Goal: Task Accomplishment & Management: Complete application form

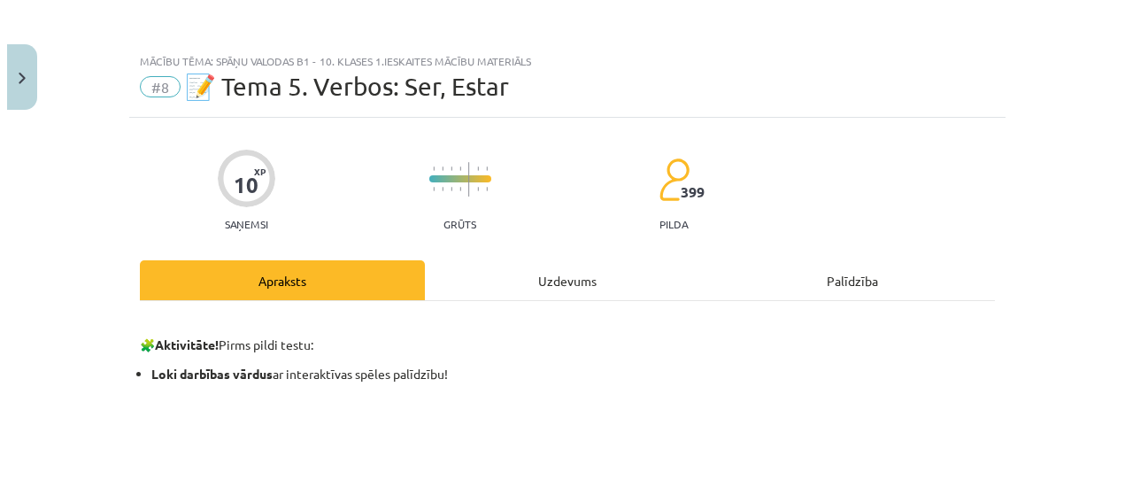
scroll to position [1260, 0]
click at [609, 283] on div "Uzdevums" at bounding box center [566, 280] width 285 height 40
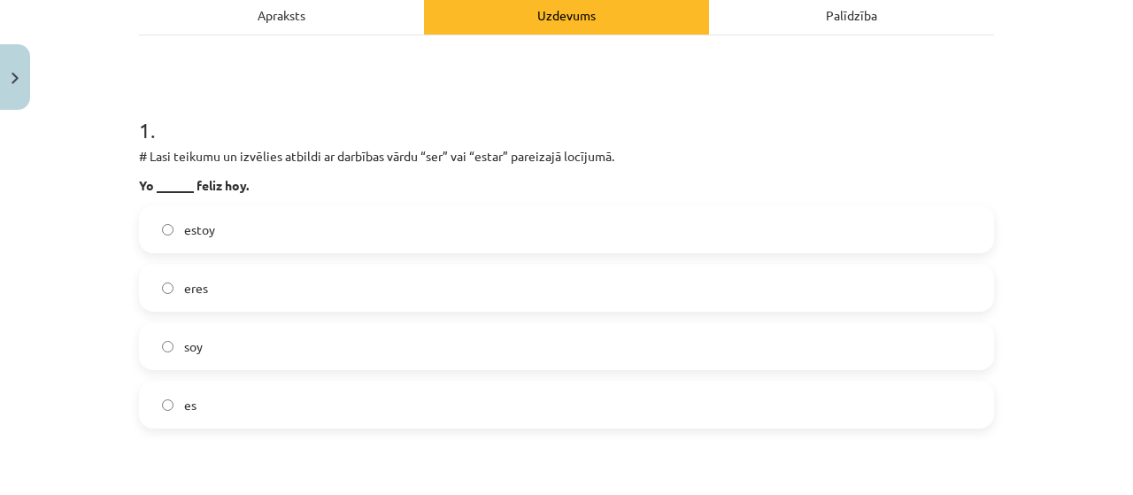
scroll to position [265, 0]
click at [781, 400] on label "es" at bounding box center [566, 404] width 851 height 44
click at [788, 338] on label "soy" at bounding box center [566, 346] width 851 height 44
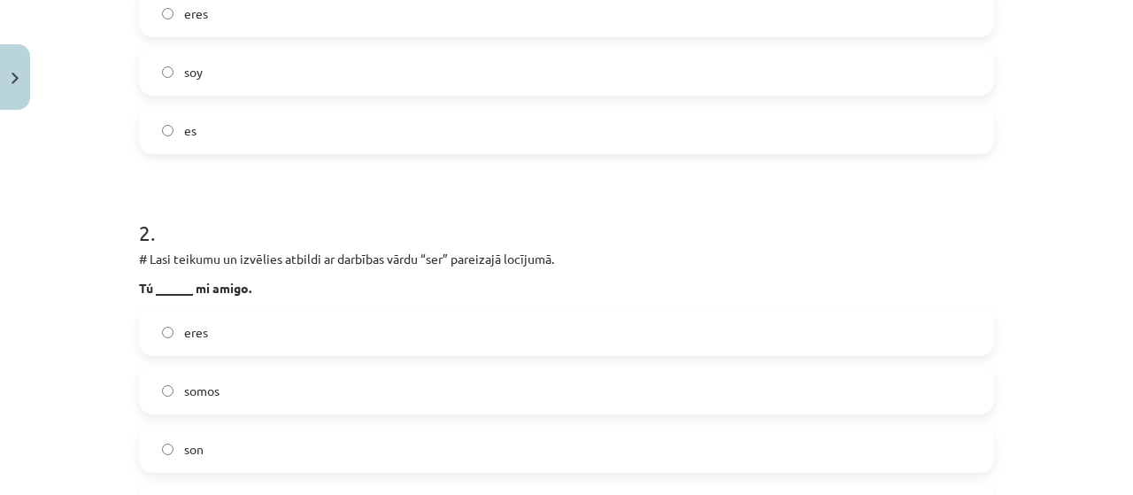
click at [777, 330] on label "eres" at bounding box center [566, 332] width 851 height 44
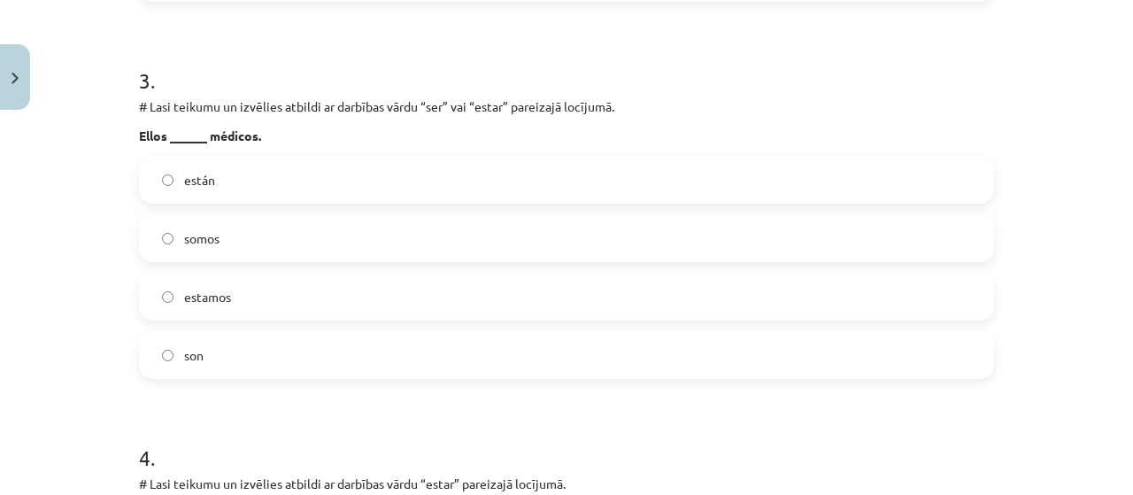
scroll to position [1076, 0]
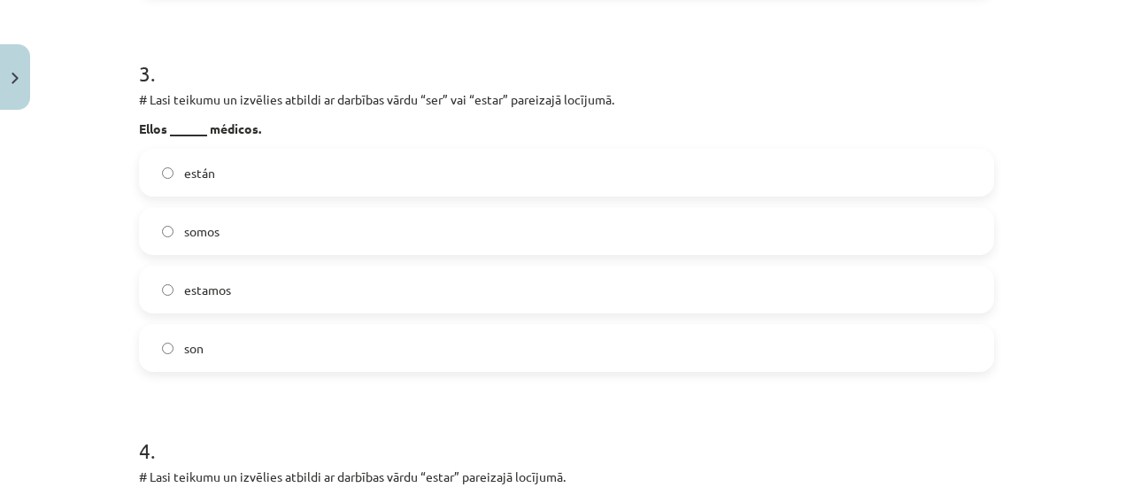
click at [815, 178] on label "están" at bounding box center [566, 172] width 851 height 44
click at [650, 366] on label "son" at bounding box center [566, 348] width 851 height 44
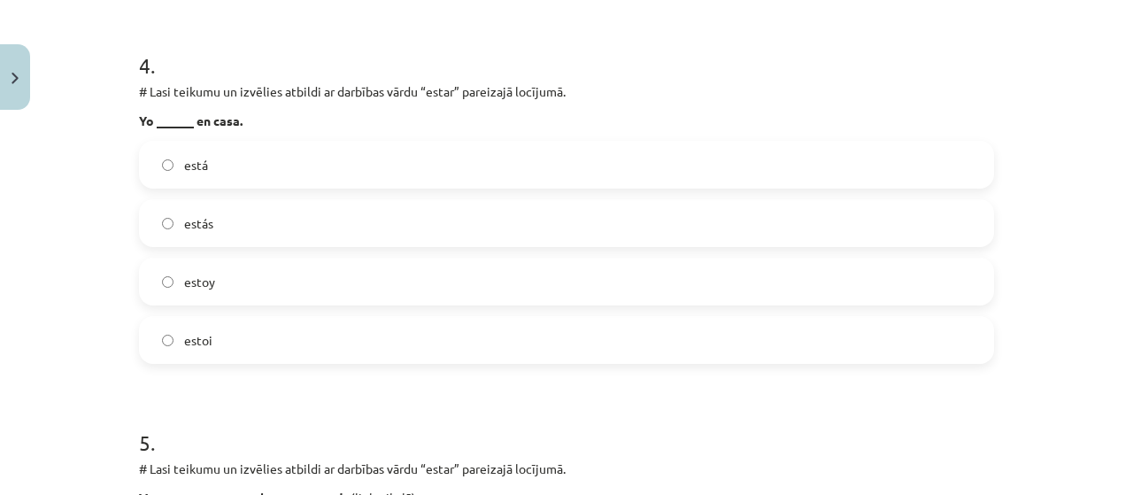
click at [253, 285] on label "estoy" at bounding box center [566, 281] width 851 height 44
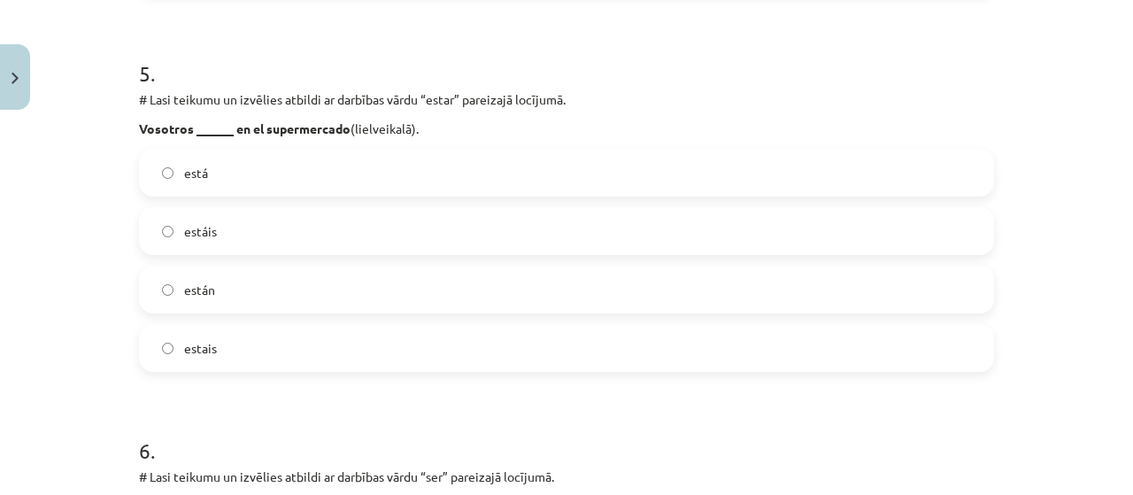
scroll to position [1852, 0]
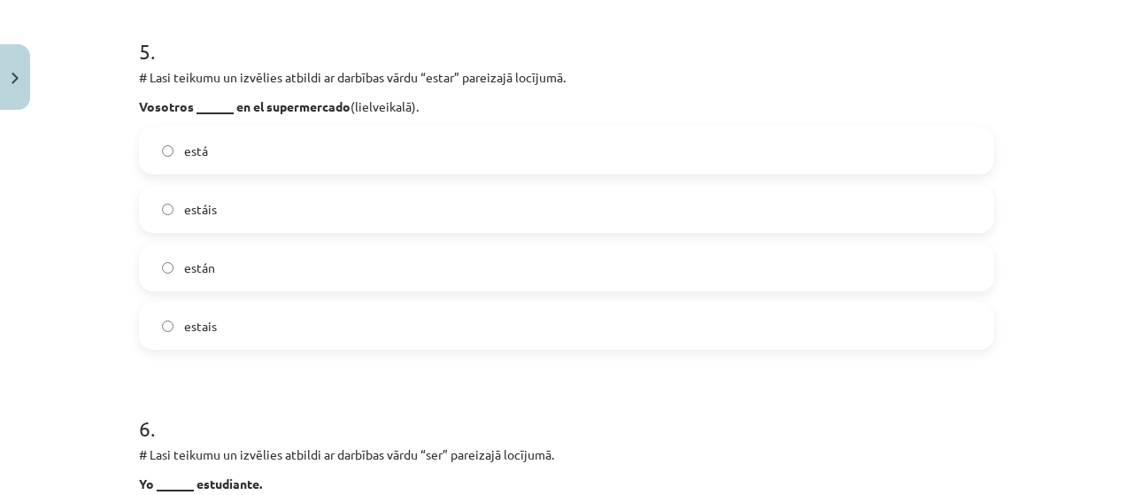
click at [350, 215] on label "estáis" at bounding box center [566, 209] width 851 height 44
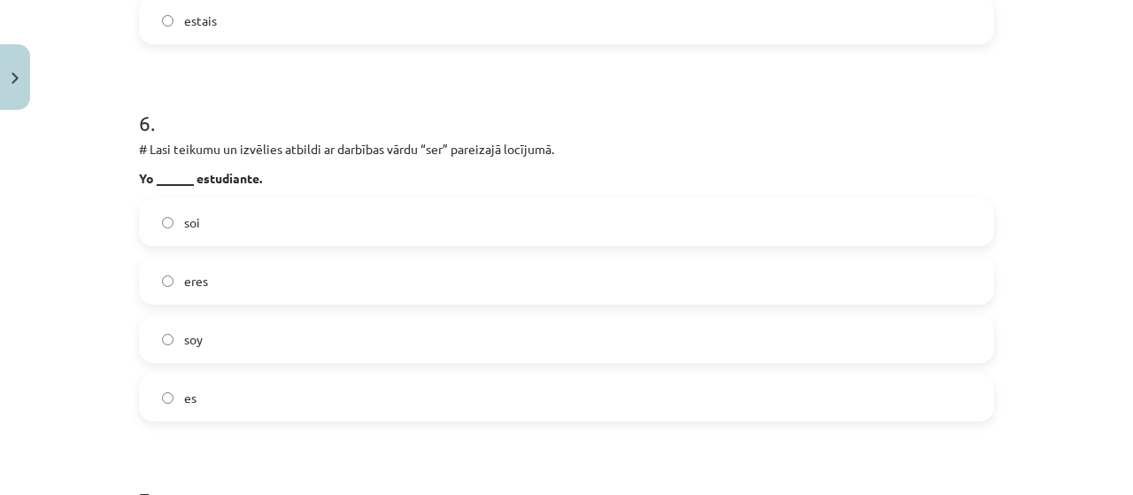
scroll to position [2157, 0]
click at [267, 333] on label "soy" at bounding box center [566, 339] width 851 height 44
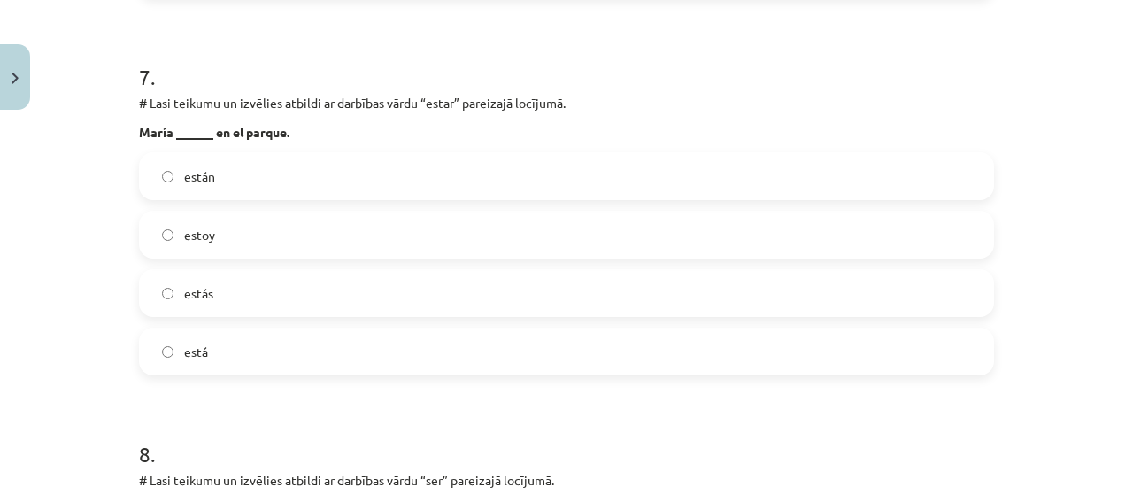
scroll to position [2584, 0]
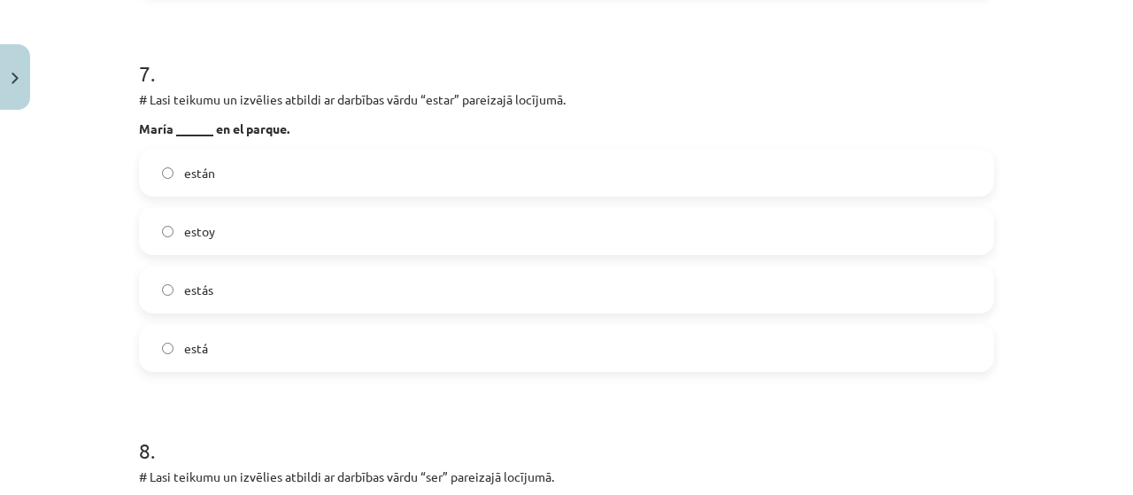
click at [268, 356] on label "está" at bounding box center [566, 348] width 851 height 44
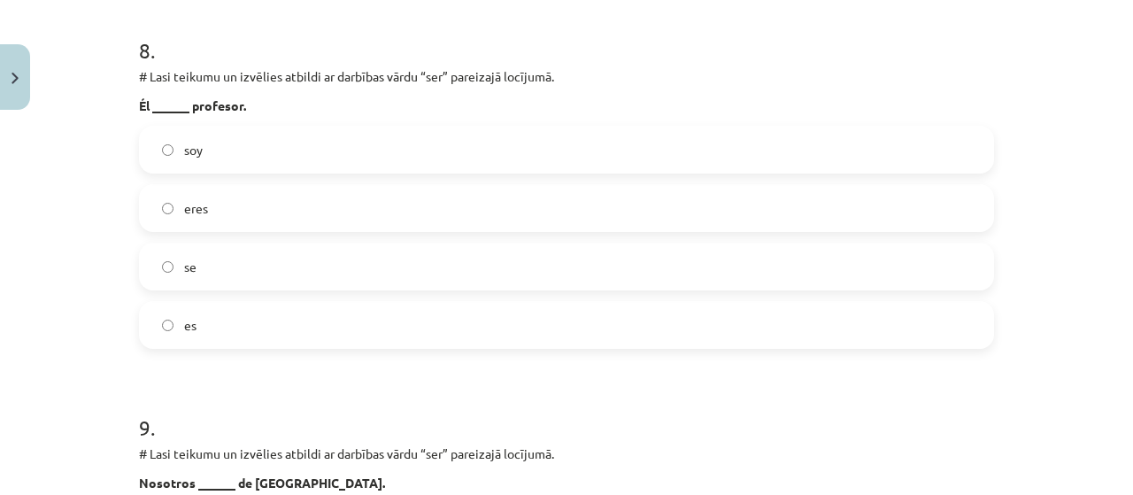
scroll to position [2989, 0]
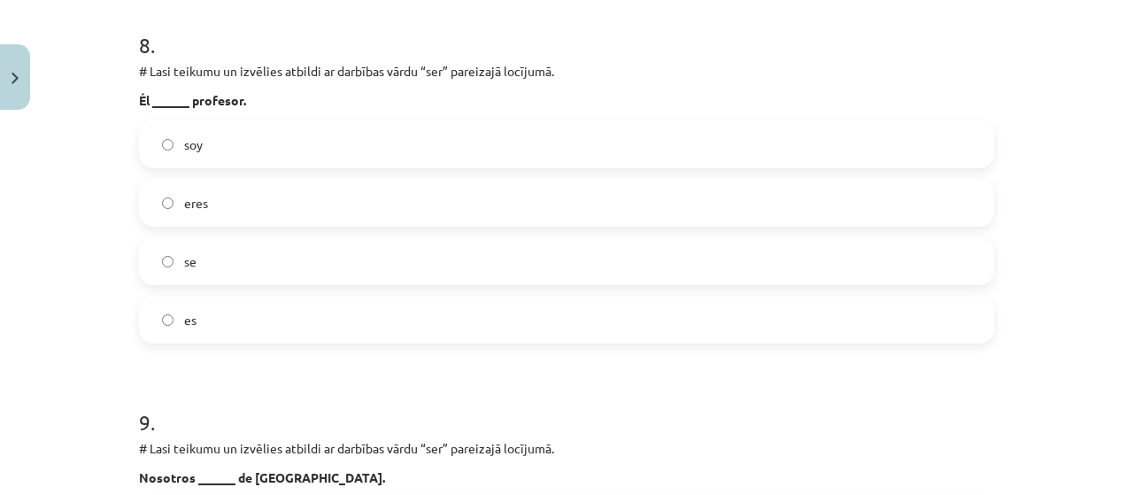
click at [212, 320] on label "es" at bounding box center [566, 319] width 851 height 44
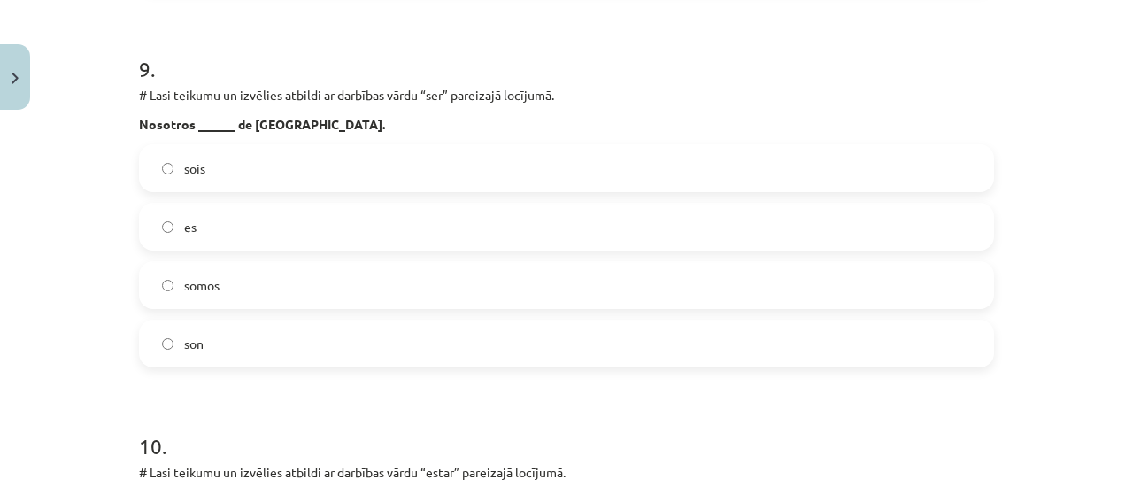
scroll to position [3356, 0]
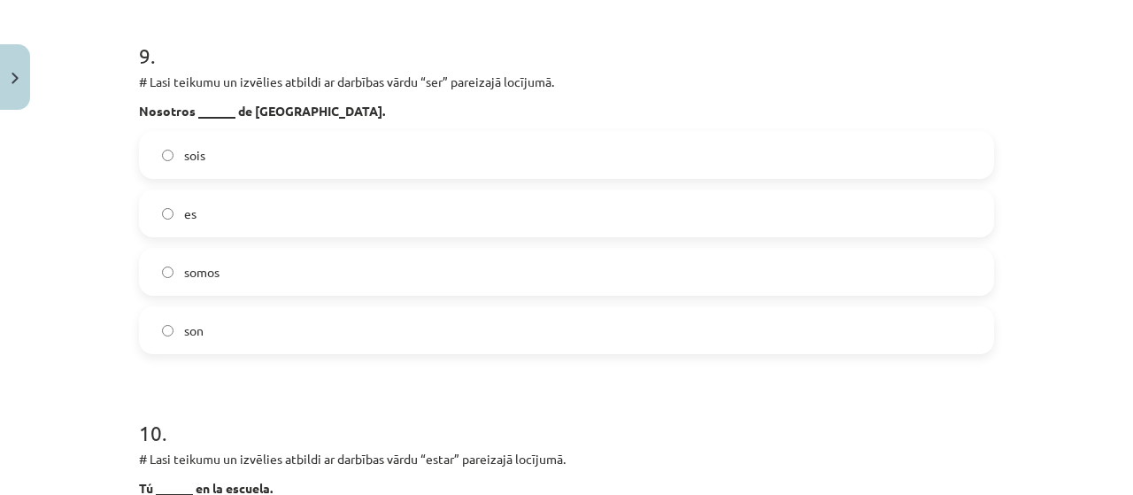
click at [276, 258] on label "somos" at bounding box center [566, 272] width 851 height 44
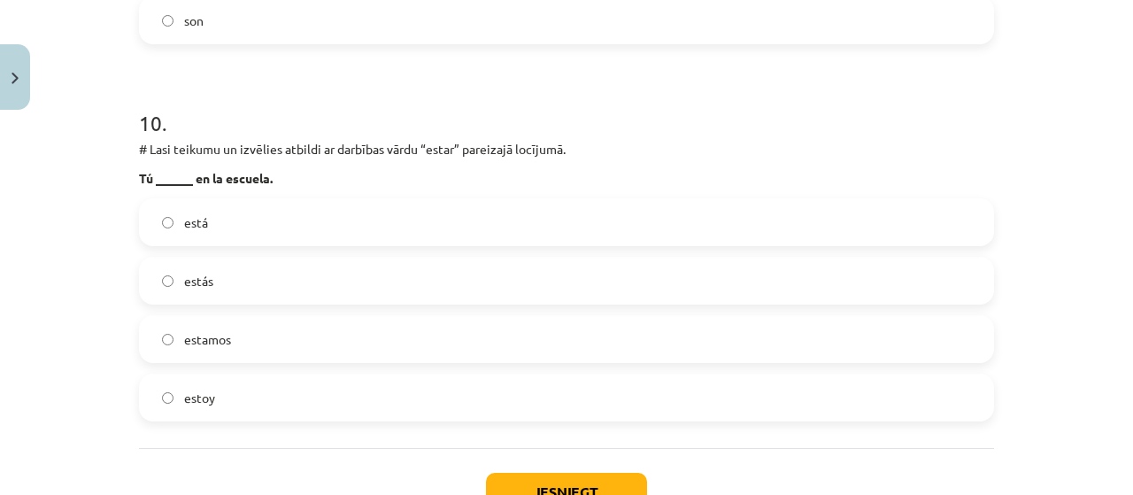
scroll to position [3697, 0]
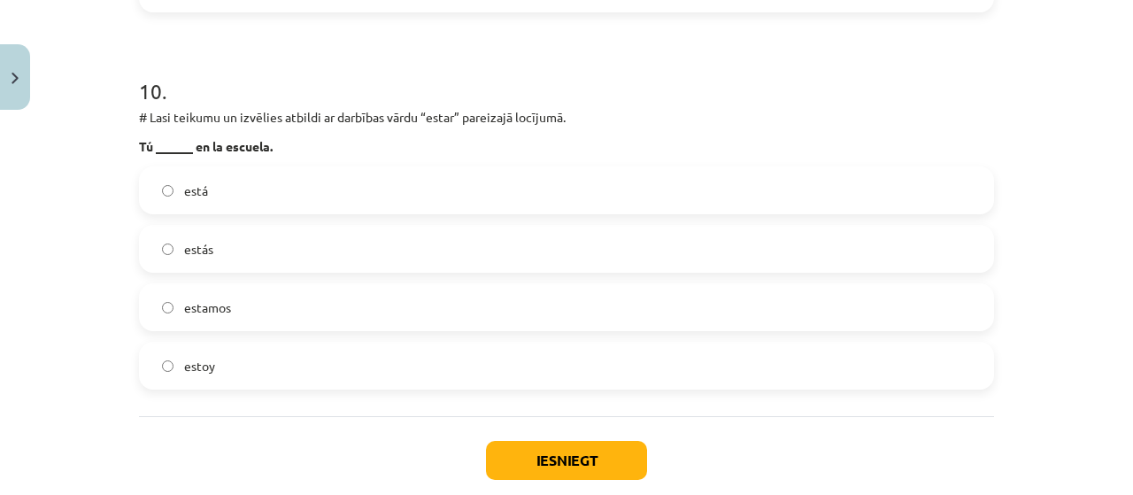
click at [273, 168] on label "está" at bounding box center [566, 190] width 851 height 44
click at [237, 251] on label "estás" at bounding box center [566, 249] width 851 height 44
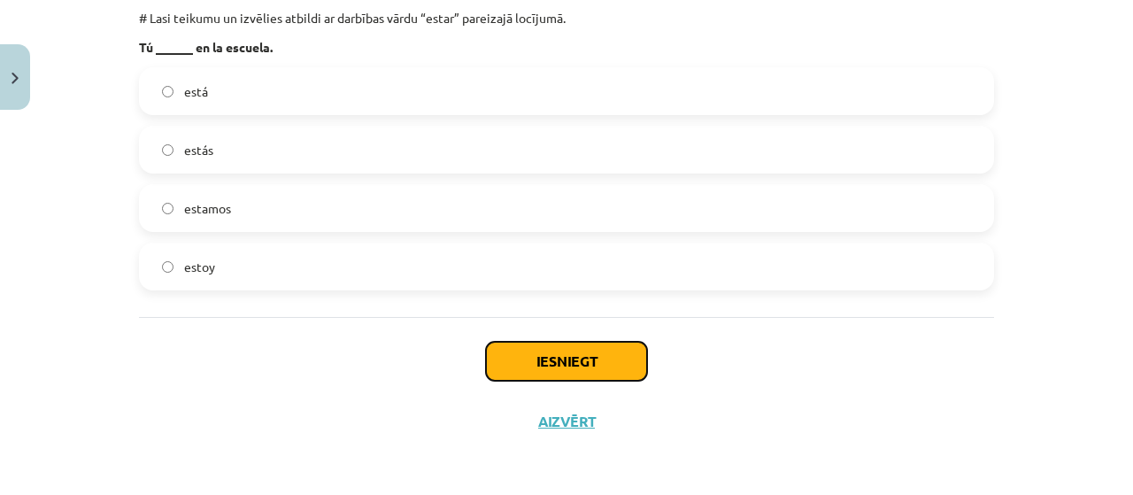
click at [528, 347] on button "Iesniegt" at bounding box center [566, 361] width 161 height 39
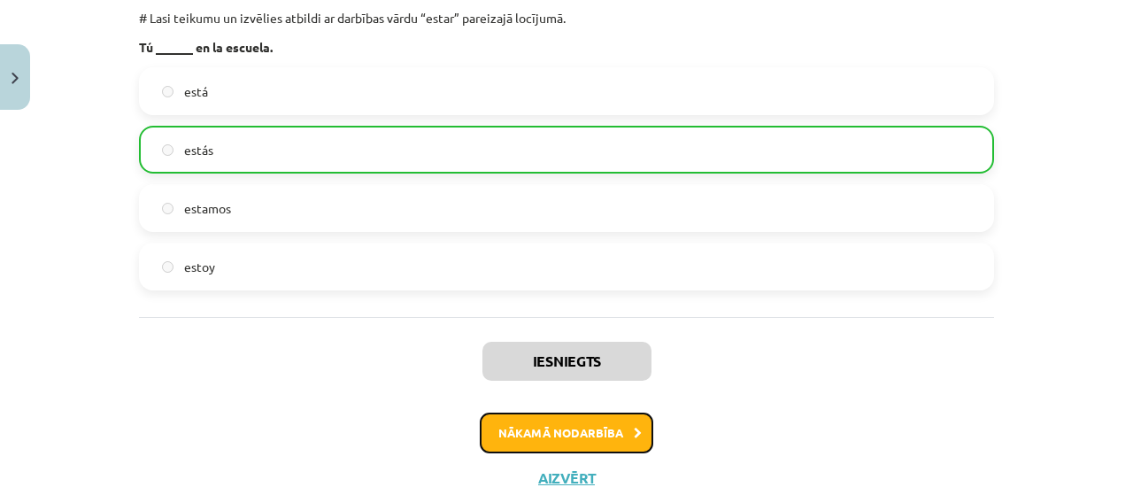
click at [579, 437] on button "Nākamā nodarbība" at bounding box center [566, 432] width 173 height 41
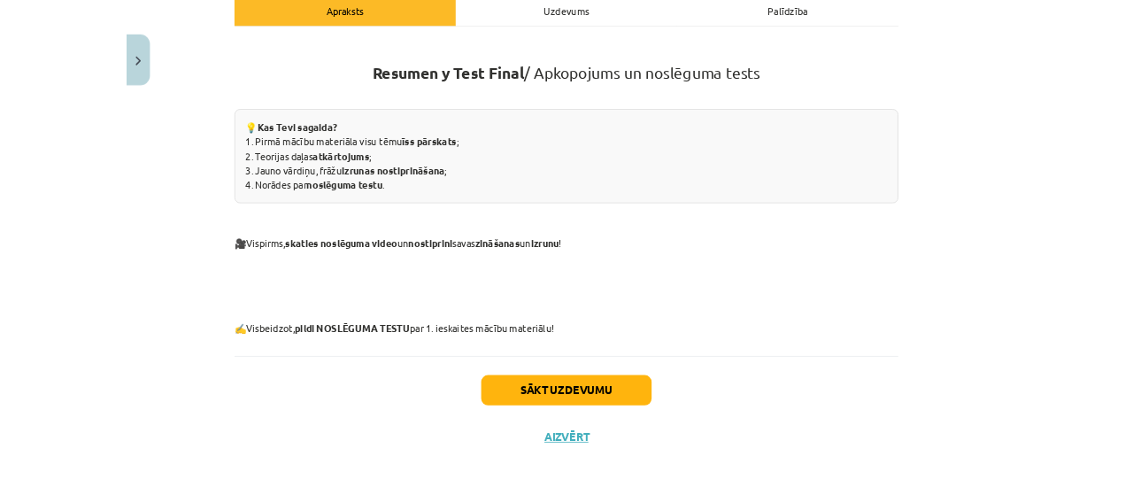
scroll to position [264, 0]
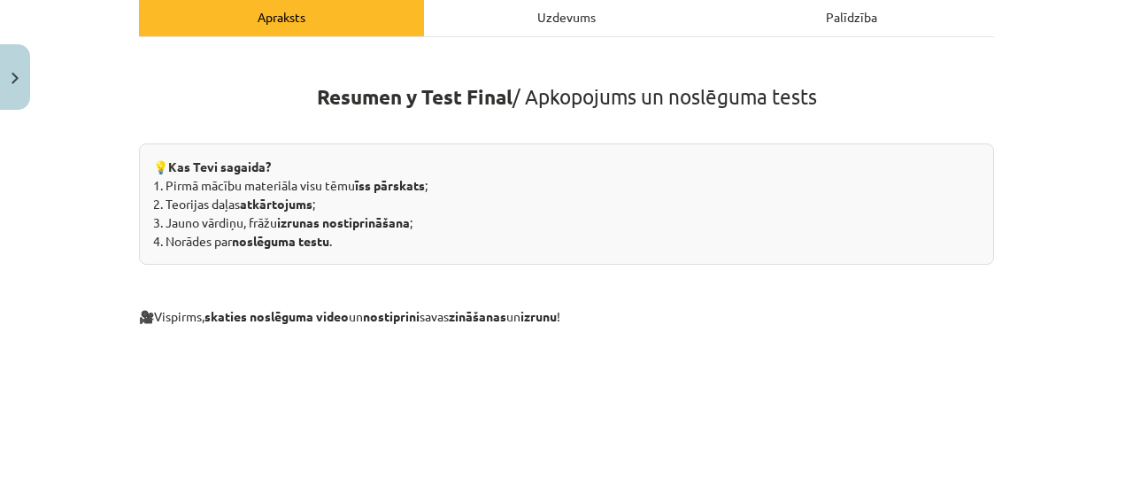
click at [558, 20] on div "Uzdevums" at bounding box center [566, 16] width 285 height 40
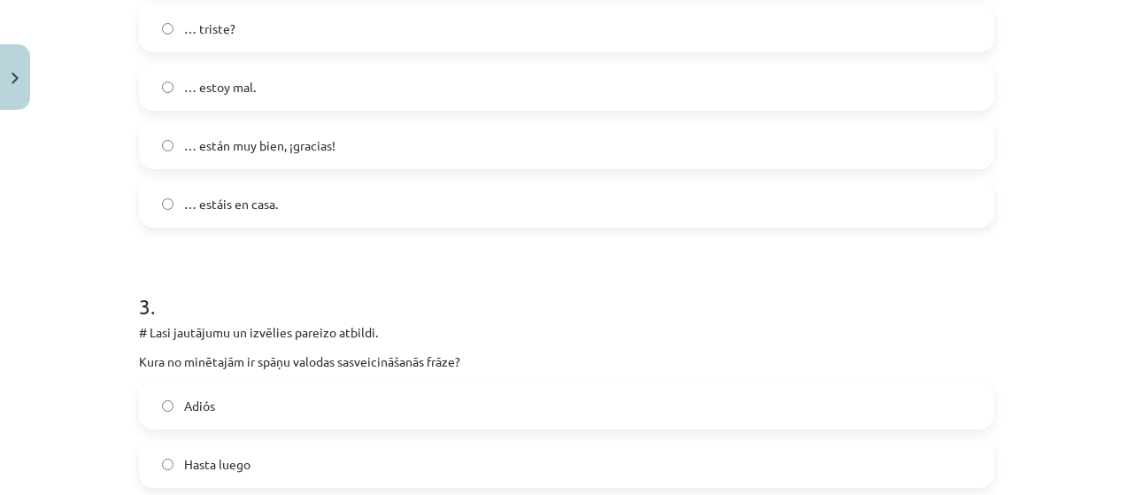
scroll to position [963, 0]
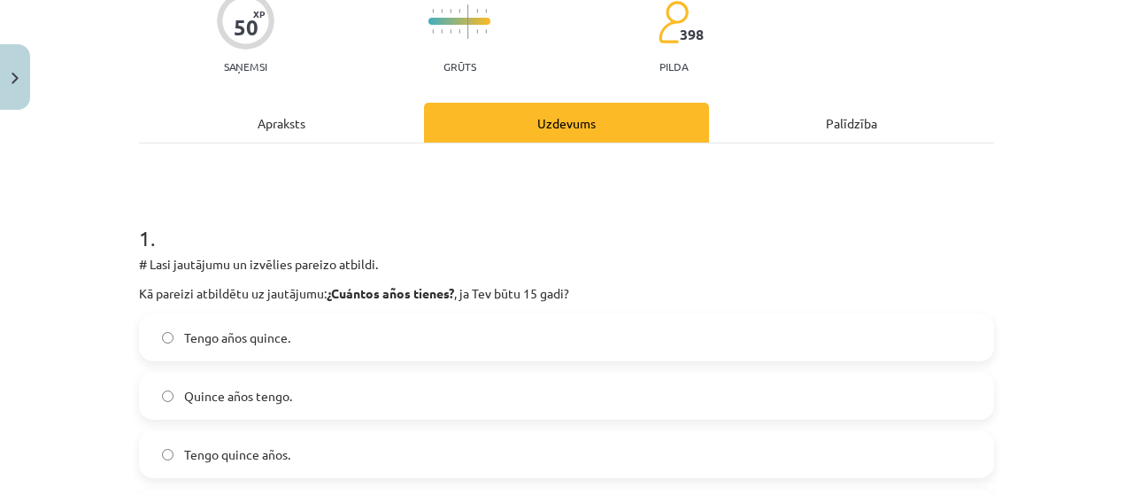
click at [355, 118] on div "Apraksts" at bounding box center [281, 123] width 285 height 40
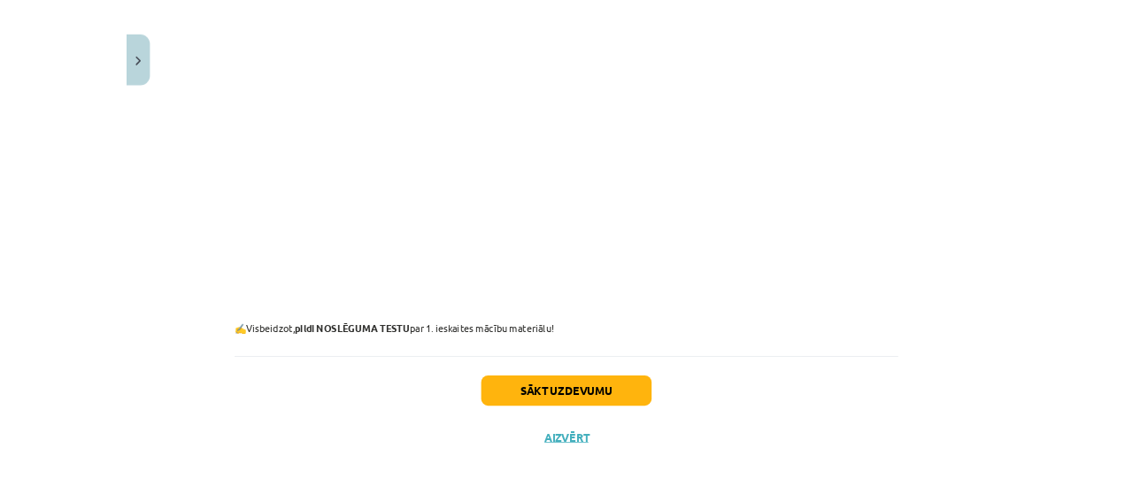
scroll to position [264, 0]
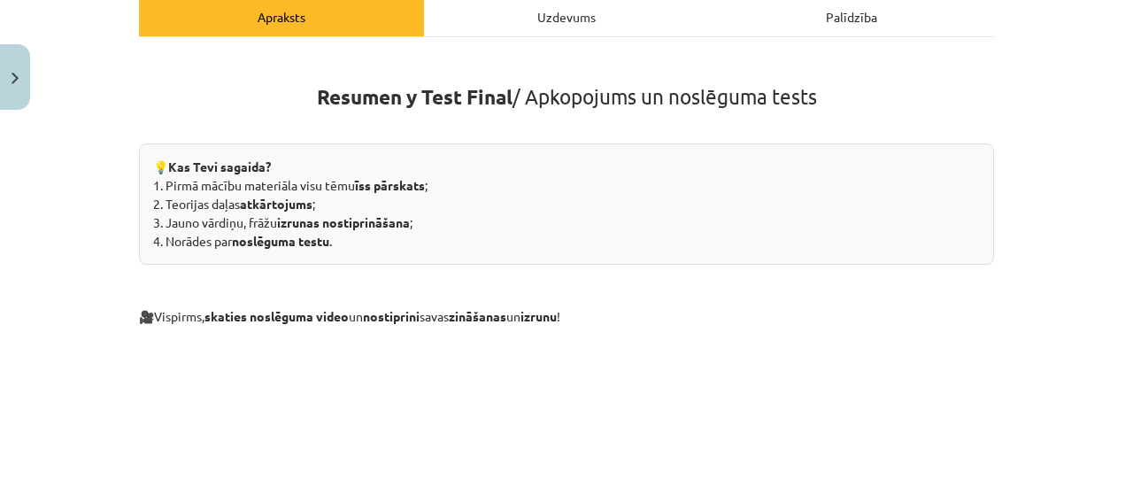
click at [528, 6] on div "Uzdevums" at bounding box center [566, 16] width 285 height 40
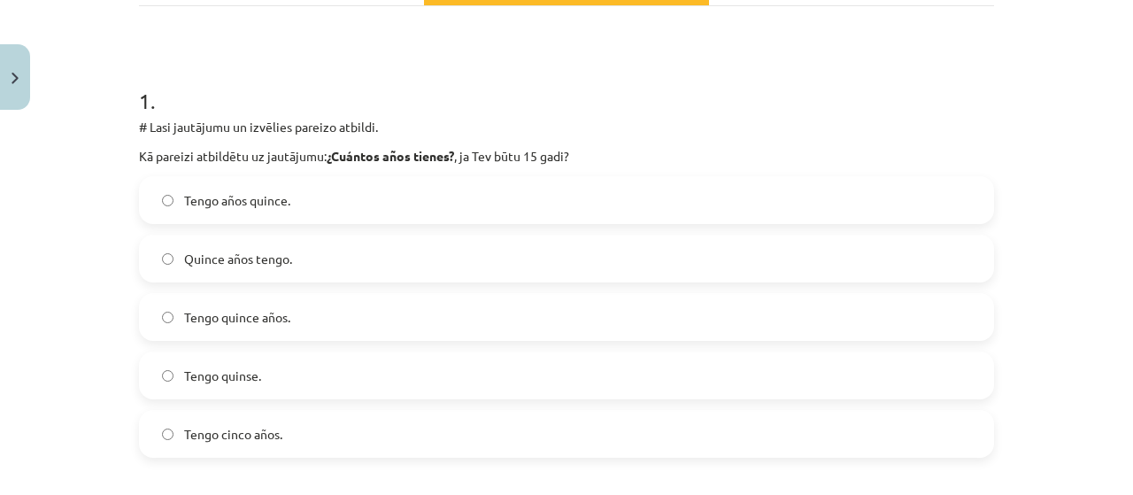
scroll to position [296, 0]
click at [846, 176] on label "Tengo años quince." at bounding box center [566, 198] width 851 height 44
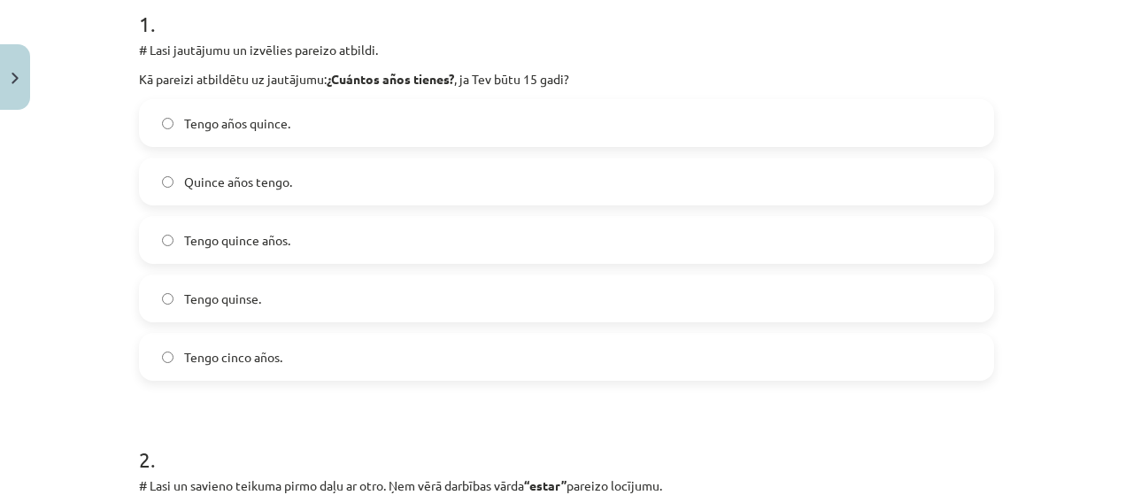
click at [860, 237] on label "Tengo quince años." at bounding box center [566, 240] width 851 height 44
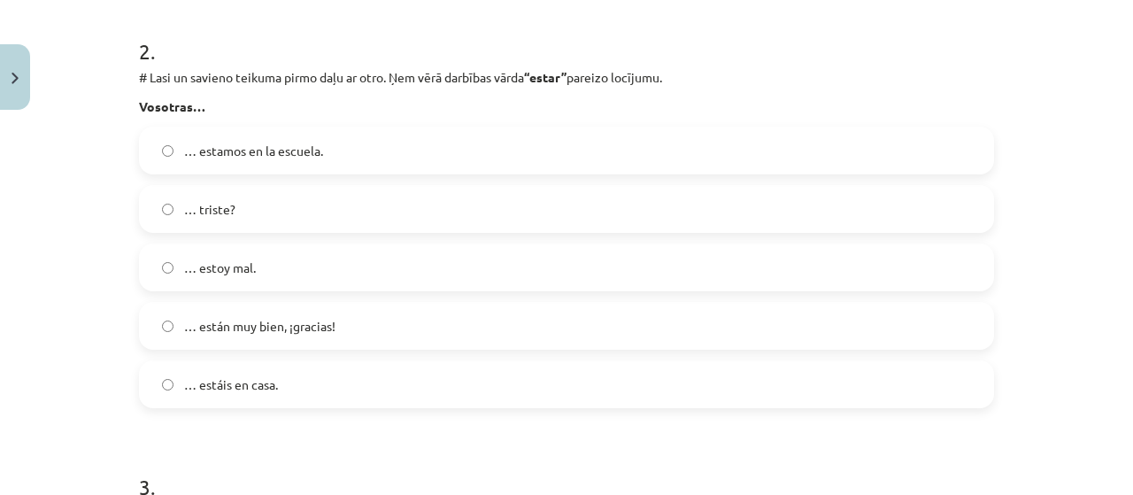
scroll to position [781, 0]
click at [972, 50] on h1 "2 ." at bounding box center [566, 34] width 855 height 55
click at [965, 54] on h1 "2 ." at bounding box center [566, 34] width 855 height 55
click at [961, 56] on h1 "2 ." at bounding box center [566, 34] width 855 height 55
click at [962, 55] on h1 "2 ." at bounding box center [566, 34] width 855 height 55
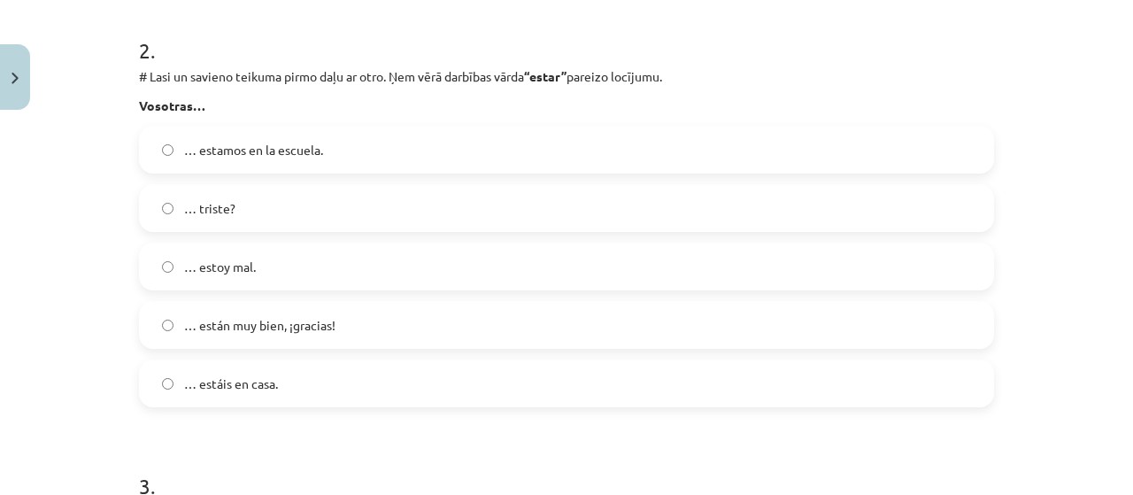
click at [957, 62] on div "2 . # Lasi un savieno teikuma pirmo daļu ar otro. Ņem vērā darbības vārda “esta…" at bounding box center [566, 207] width 855 height 400
click at [952, 67] on p "# Lasi un savieno teikuma pirmo daļu ar otro. Ņem vērā darbības vārda “estar” p…" at bounding box center [566, 76] width 855 height 19
click at [950, 70] on p "# Lasi un savieno teikuma pirmo daļu ar otro. Ņem vērā darbības vārda “estar” p…" at bounding box center [566, 76] width 855 height 19
click at [943, 75] on p "# Lasi un savieno teikuma pirmo daļu ar otro. Ņem vērā darbības vārda “estar” p…" at bounding box center [566, 76] width 855 height 19
click at [1007, 42] on div "Mācību tēma: Spāņu valodas b1 - 10. klases 1.ieskaites mācību materiāls #9 ✅ Re…" at bounding box center [566, 247] width 1133 height 495
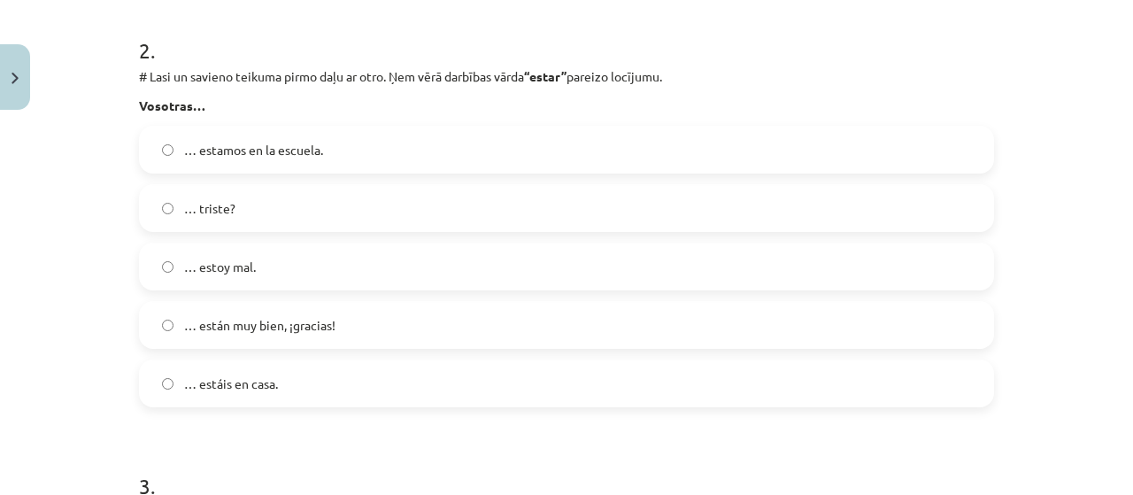
click at [880, 109] on p "Vosotras…" at bounding box center [566, 105] width 855 height 19
click at [830, 140] on label "… estamos en la escuela." at bounding box center [566, 149] width 851 height 44
click at [525, 395] on label "… estáis en casa." at bounding box center [566, 383] width 851 height 44
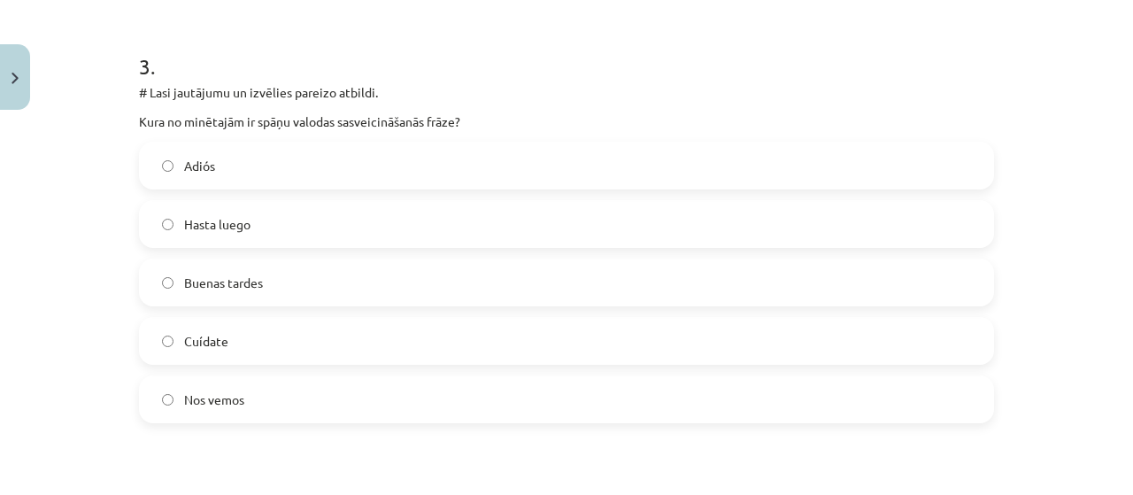
scroll to position [1232, 0]
click at [561, 264] on label "Buenas tardes" at bounding box center [566, 282] width 851 height 44
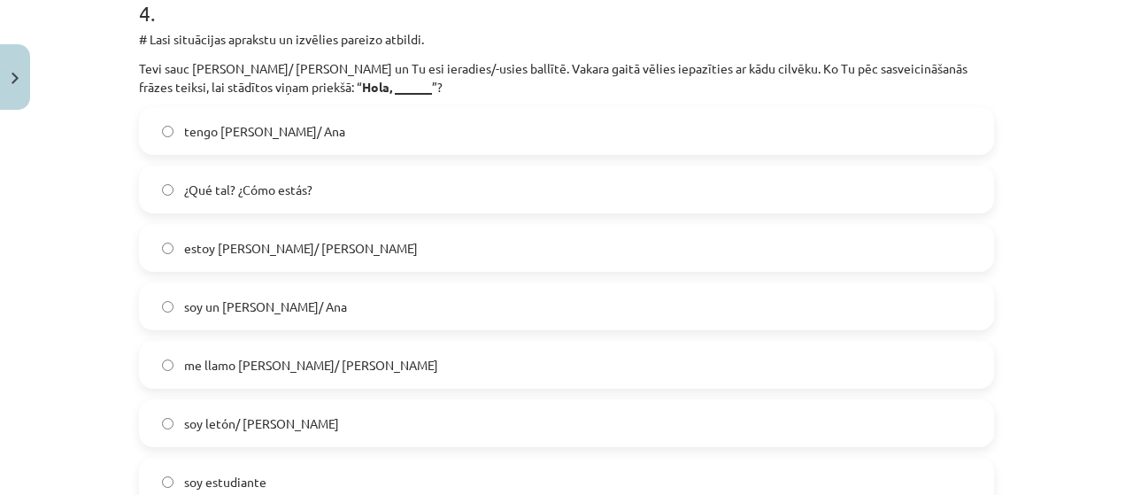
scroll to position [1692, 0]
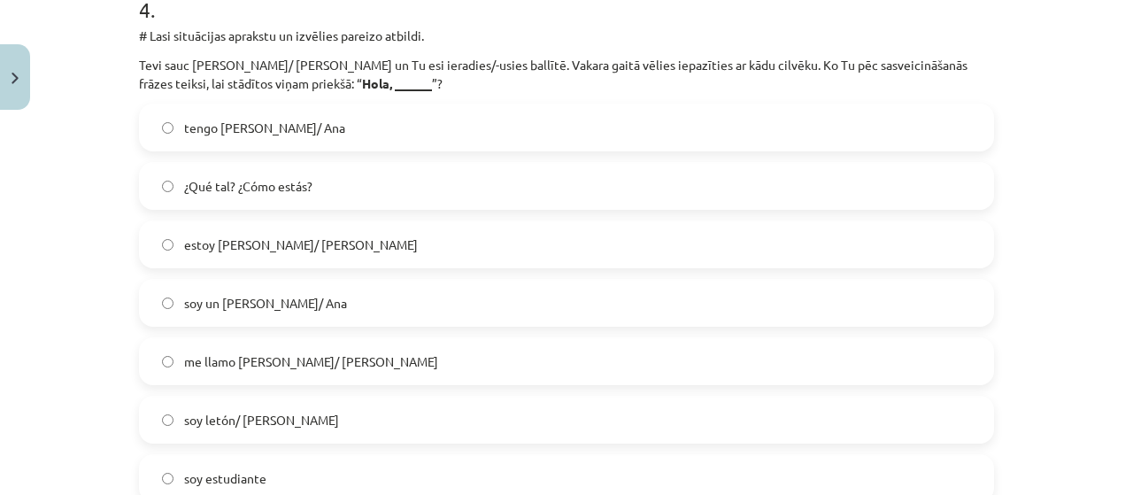
click at [310, 296] on label "soy un Pedro/ Ana" at bounding box center [566, 303] width 851 height 44
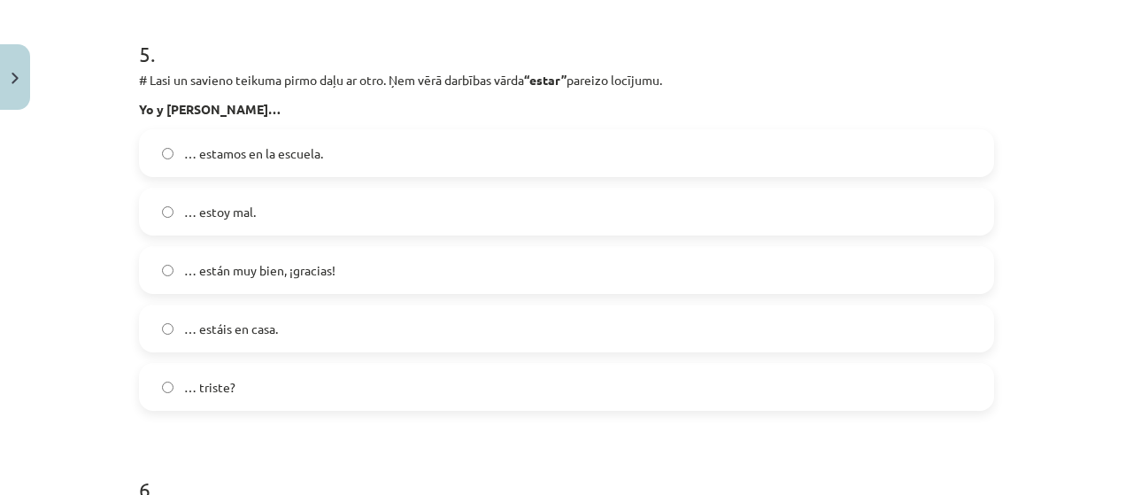
scroll to position [2232, 0]
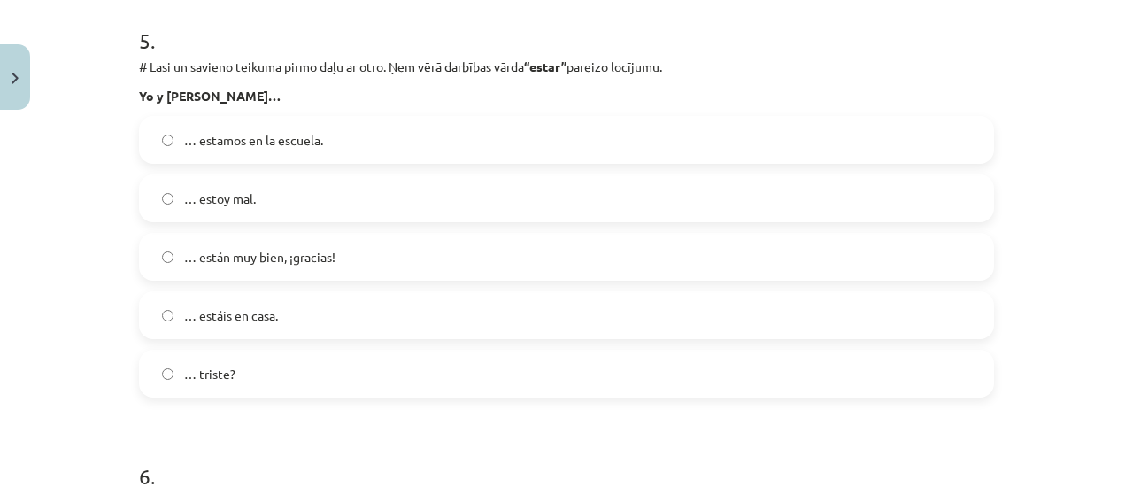
click at [368, 129] on label "… estamos en la escuela." at bounding box center [566, 140] width 851 height 44
click at [372, 311] on label "… estáis en casa." at bounding box center [566, 315] width 851 height 44
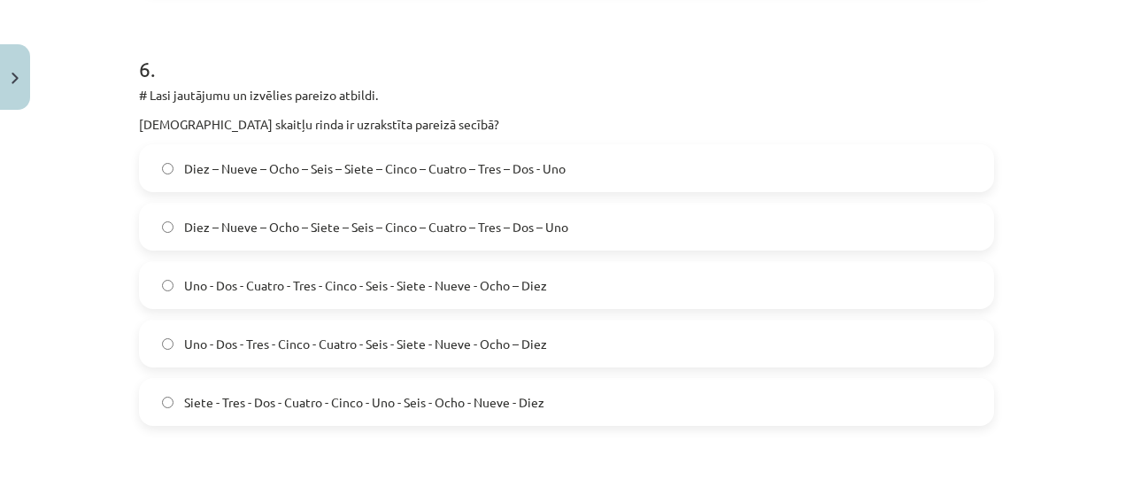
scroll to position [2657, 0]
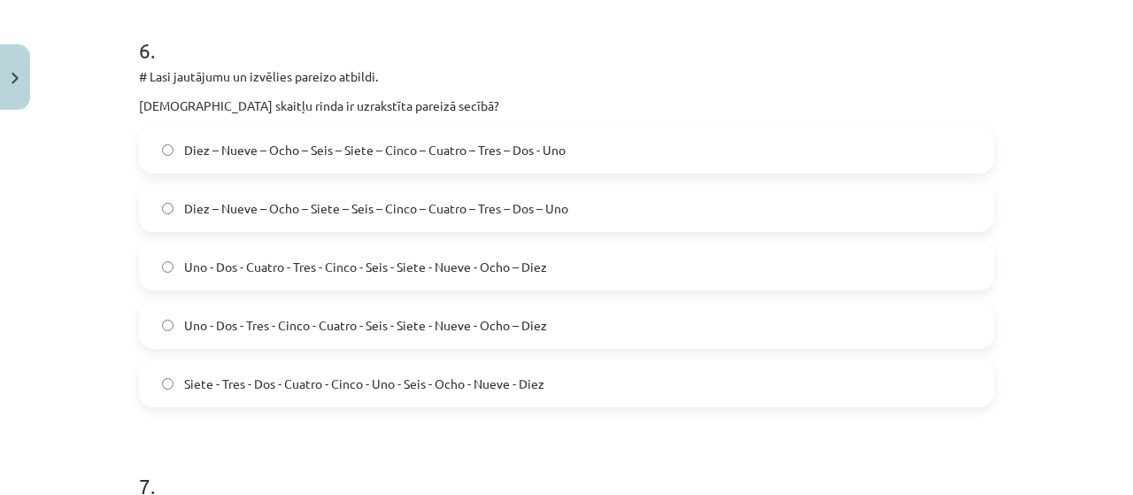
click at [480, 205] on span "Diez – Nueve – Ocho – Siete – Seis – Cinco – Cuatro – Tres – Dos – Uno" at bounding box center [376, 208] width 384 height 19
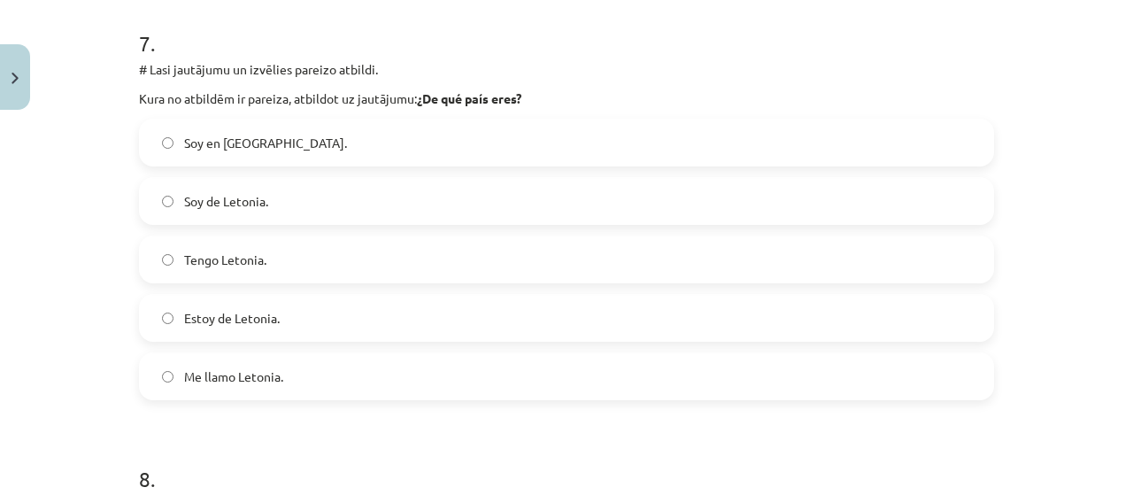
scroll to position [3104, 0]
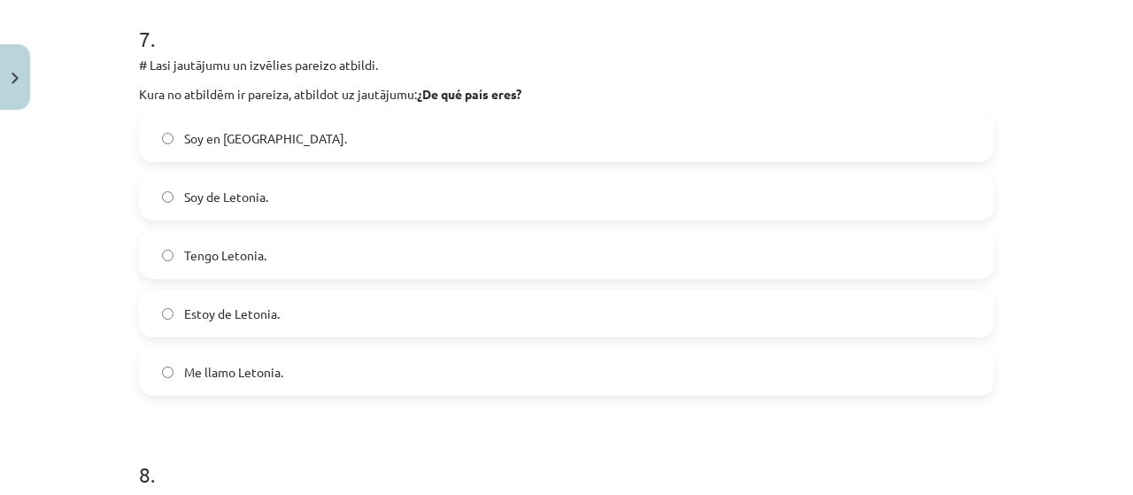
click at [448, 204] on label "Soy de Letonia." at bounding box center [566, 196] width 851 height 44
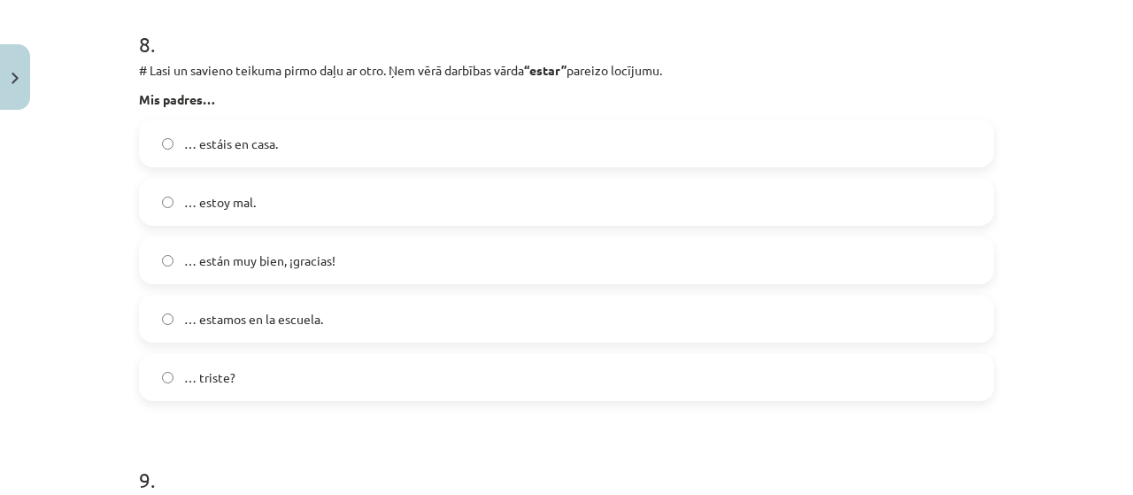
scroll to position [3534, 0]
click at [404, 261] on label "… están muy bien, ¡gracias!" at bounding box center [566, 260] width 851 height 44
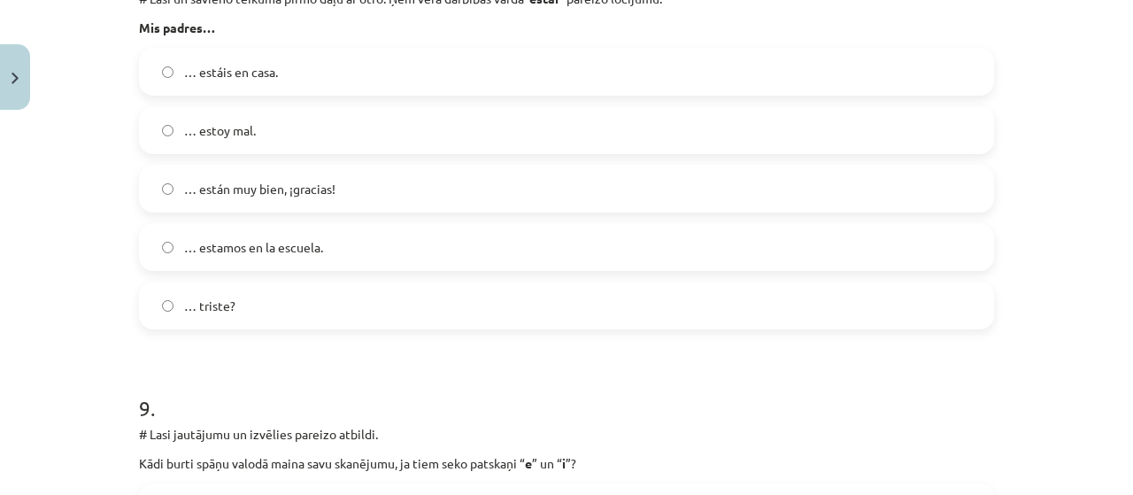
scroll to position [3603, 0]
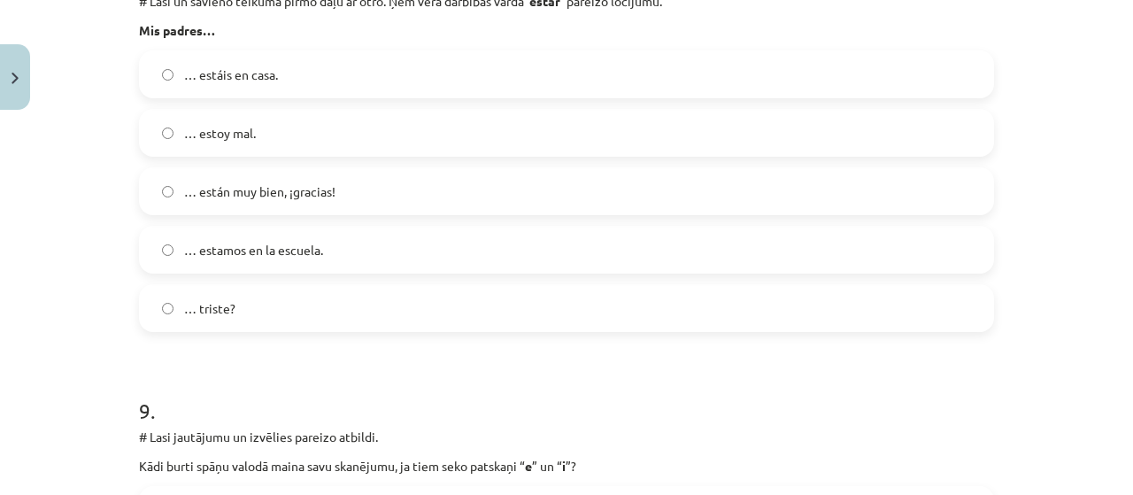
click at [604, 57] on label "… estáis en casa." at bounding box center [566, 74] width 851 height 44
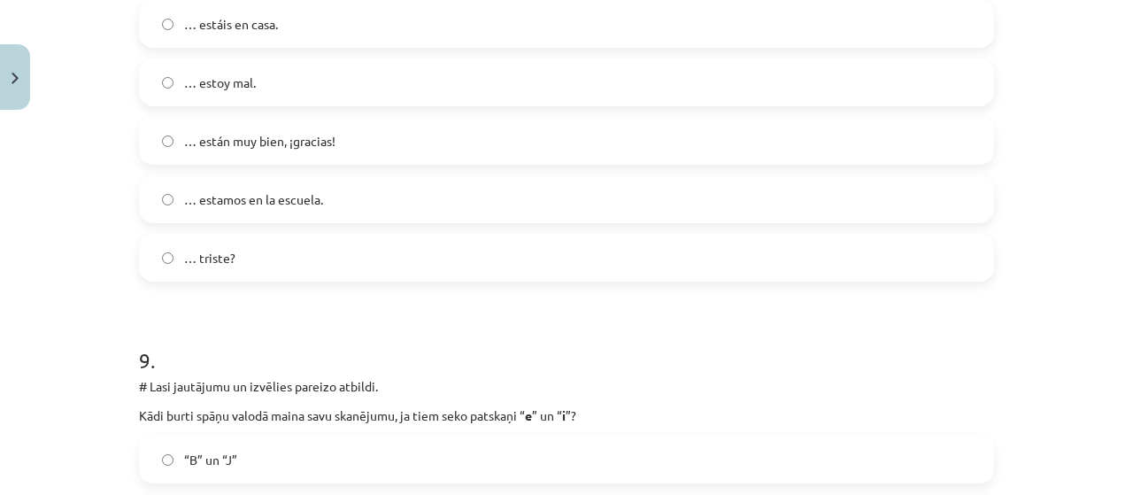
scroll to position [3653, 0]
click at [613, 97] on label "… estoy mal." at bounding box center [566, 83] width 851 height 44
click at [611, 129] on label "… están muy bien, ¡gracias!" at bounding box center [566, 141] width 851 height 44
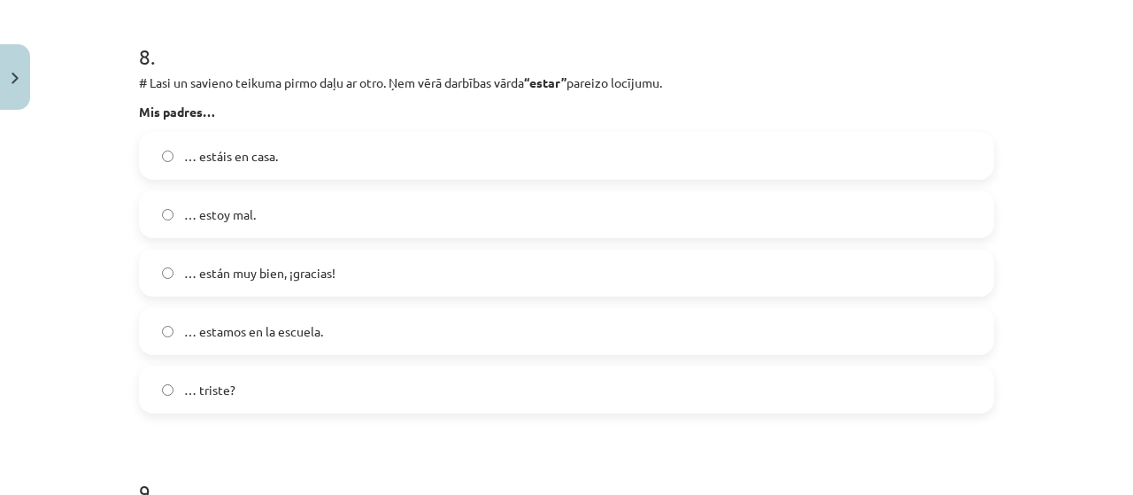
scroll to position [3521, 0]
click at [619, 142] on label "… estáis en casa." at bounding box center [566, 157] width 851 height 44
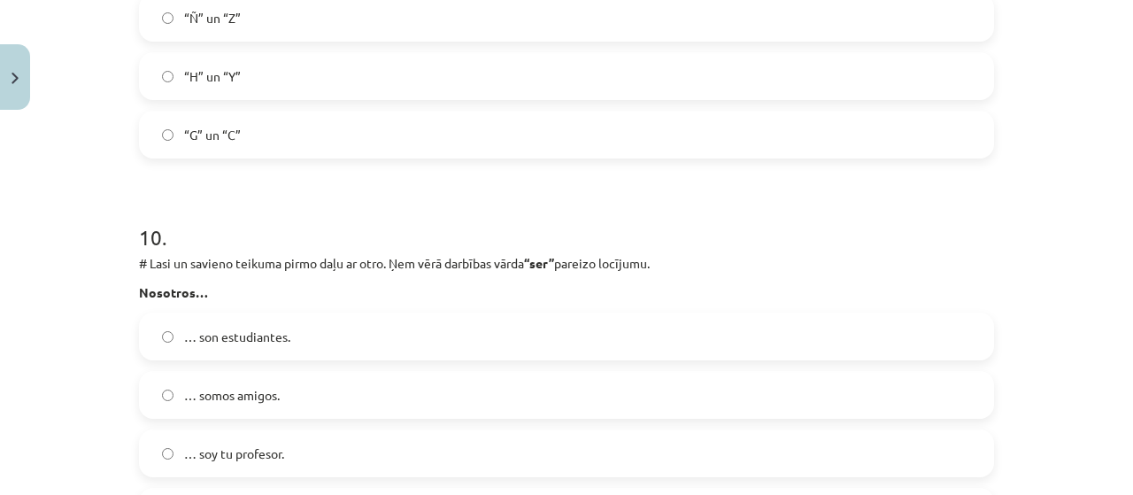
scroll to position [4234, 0]
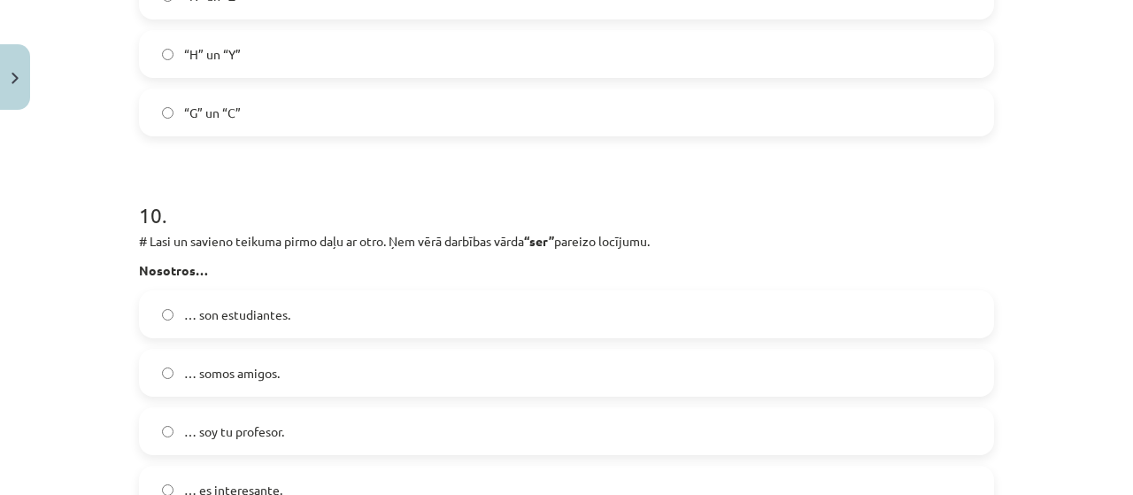
click at [781, 69] on label "“H” un “Y”" at bounding box center [566, 54] width 851 height 44
click at [773, 96] on label "“G” un “C”" at bounding box center [566, 112] width 851 height 44
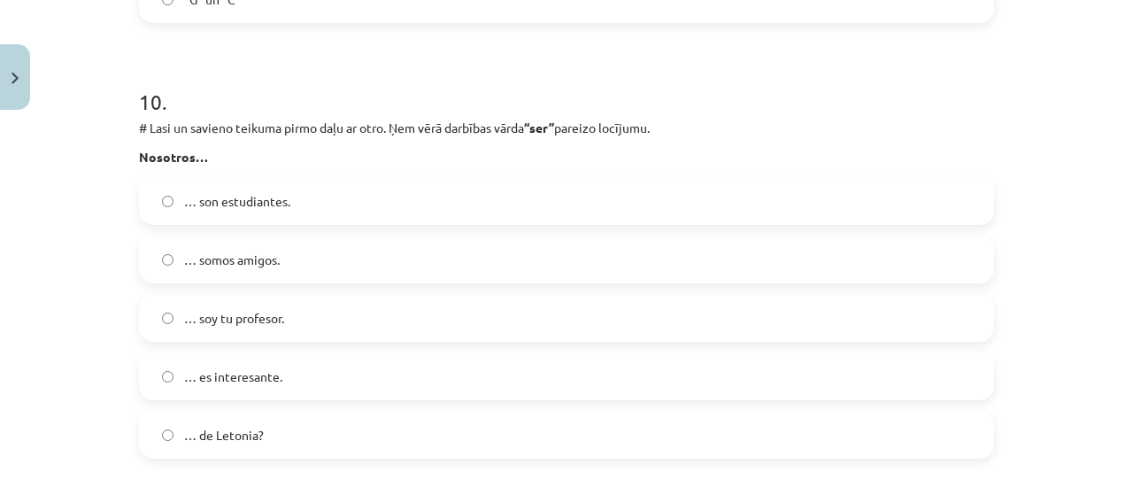
scroll to position [4364, 0]
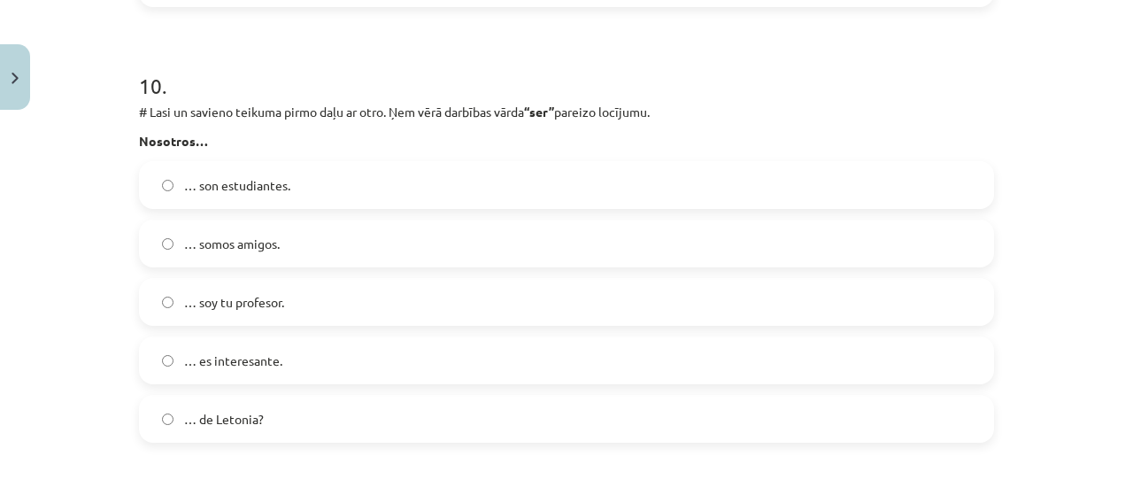
click at [349, 246] on label "… somos amigos." at bounding box center [566, 243] width 851 height 44
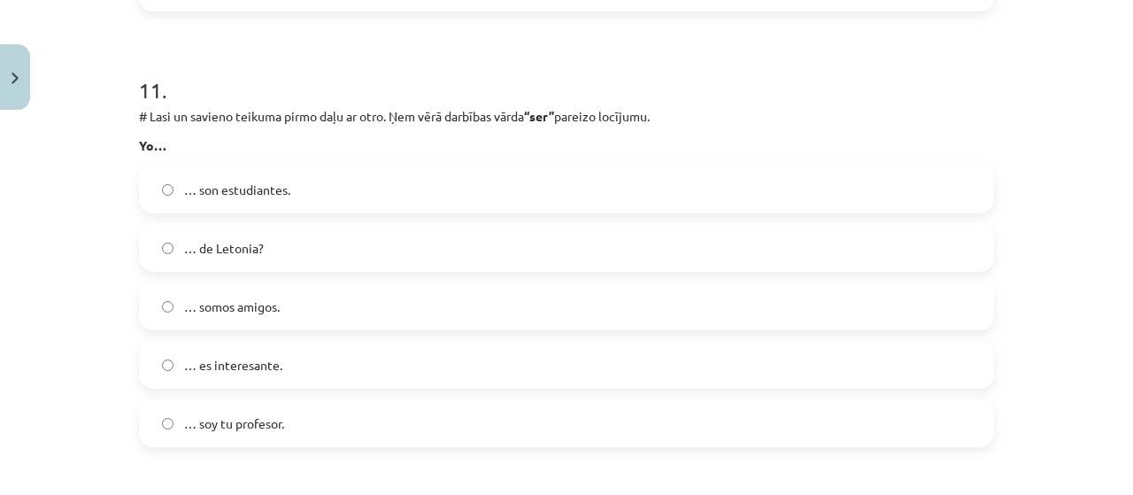
scroll to position [4797, 0]
click at [549, 399] on label "… soy tu profesor." at bounding box center [566, 420] width 851 height 44
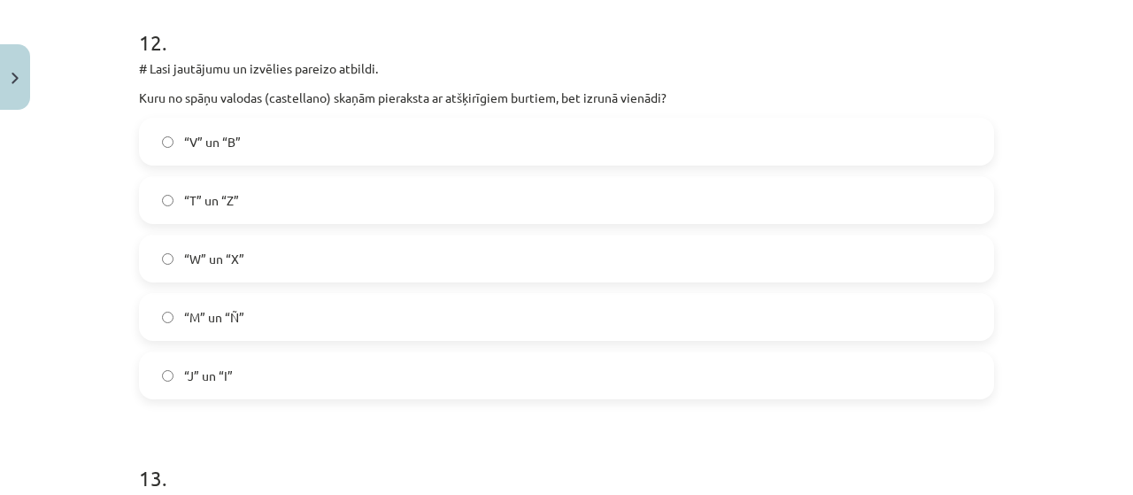
scroll to position [5280, 0]
click at [588, 119] on label "“V” un “B”" at bounding box center [566, 140] width 851 height 44
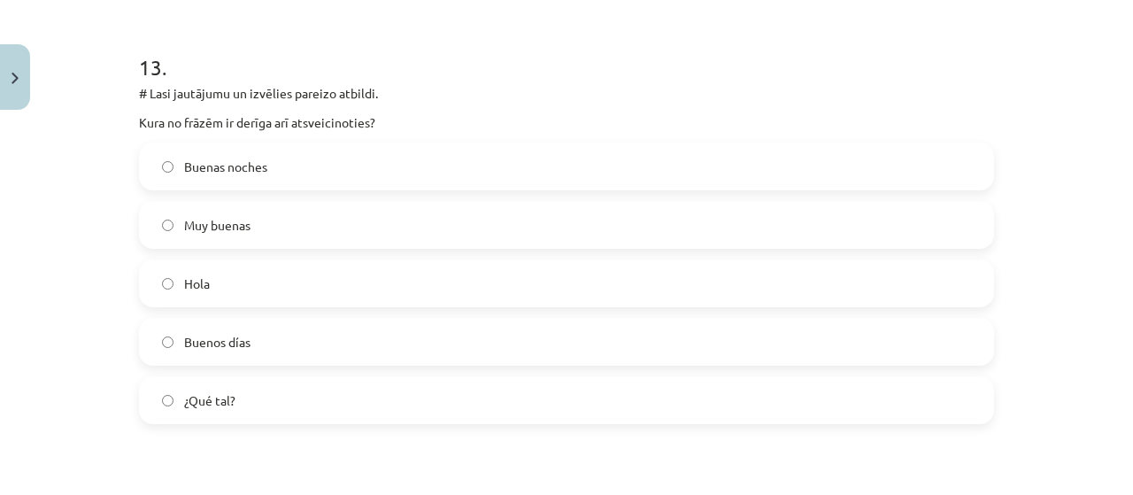
scroll to position [5689, 0]
click at [784, 223] on label "Muy buenas" at bounding box center [566, 224] width 851 height 44
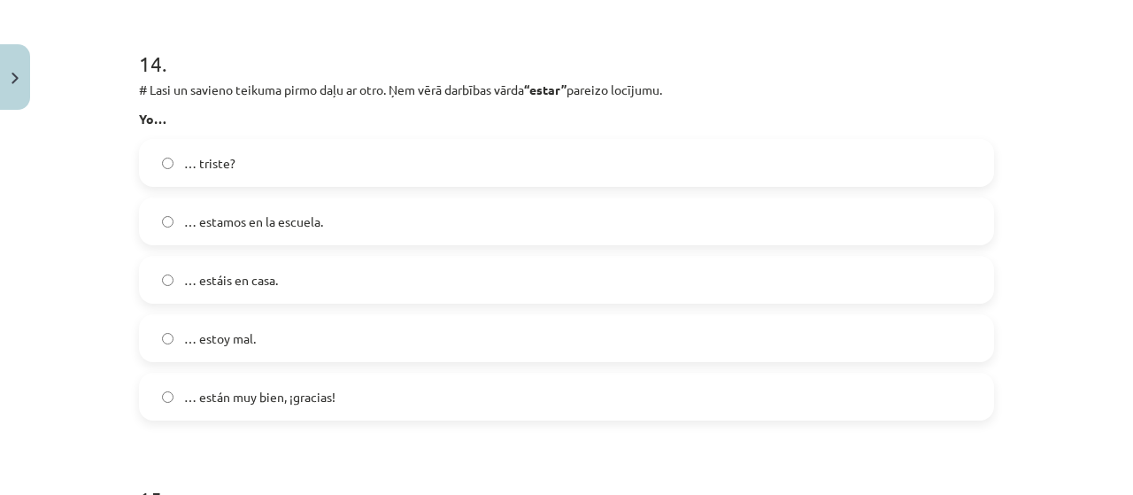
scroll to position [6129, 0]
click at [664, 327] on label "… estoy mal." at bounding box center [566, 336] width 851 height 44
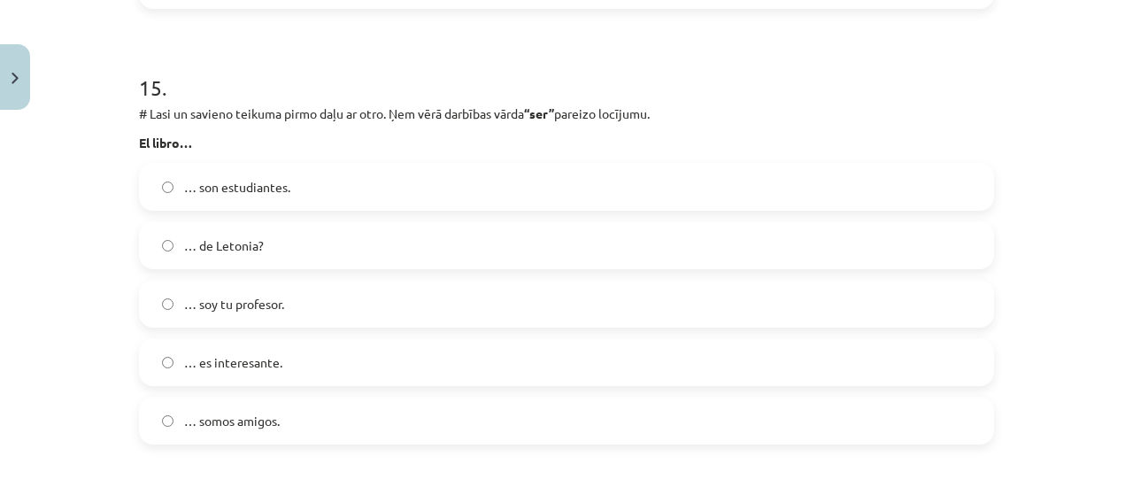
scroll to position [6540, 0]
click at [630, 164] on label "… son estudiantes." at bounding box center [566, 186] width 851 height 44
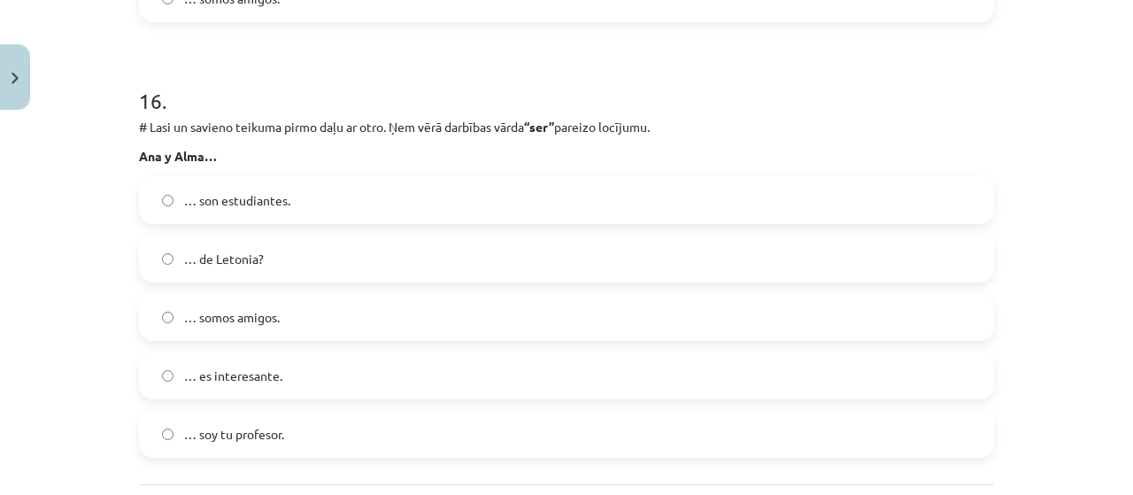
scroll to position [6964, 0]
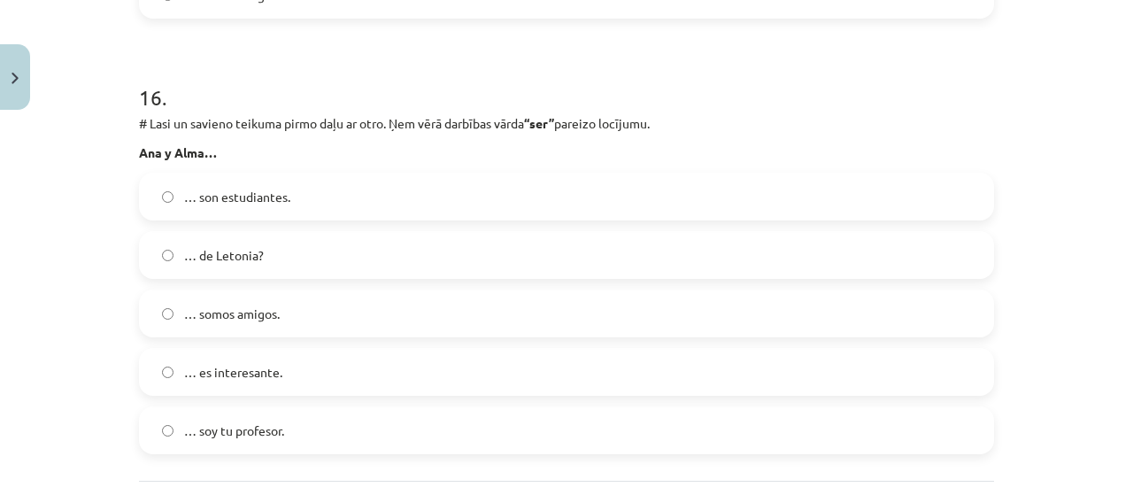
click at [587, 310] on label "… somos amigos." at bounding box center [566, 313] width 851 height 44
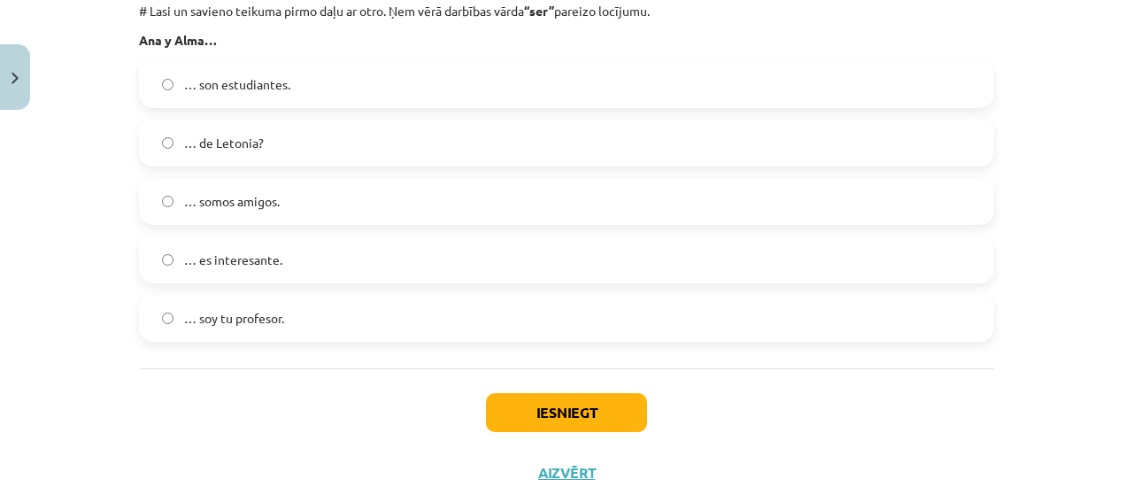
scroll to position [7127, 0]
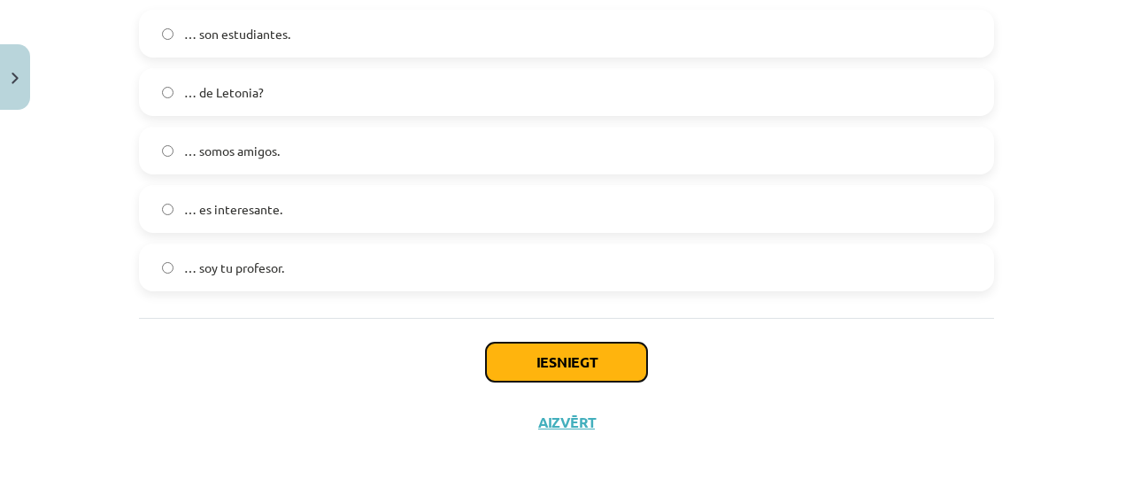
click at [604, 373] on button "Iesniegt" at bounding box center [566, 361] width 161 height 39
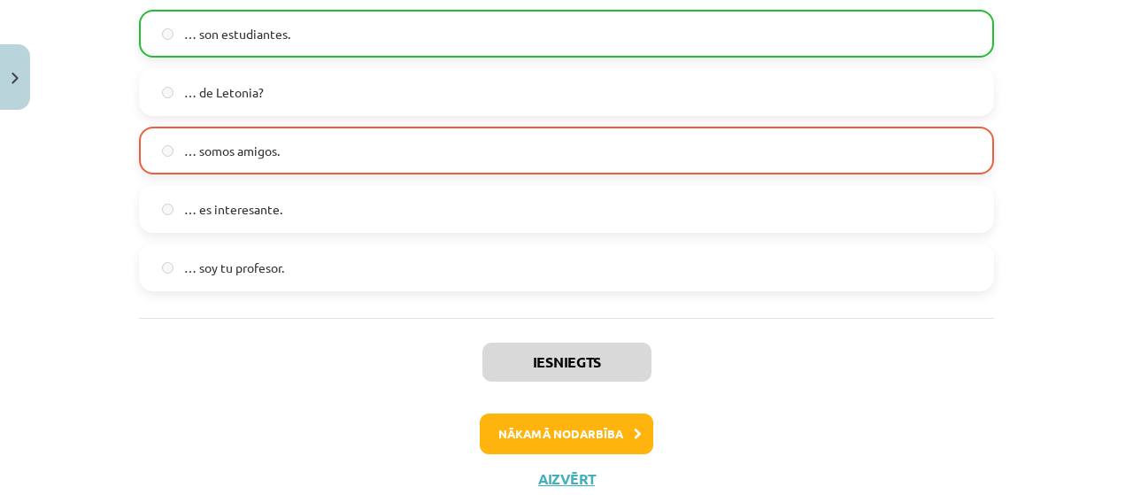
click at [1050, 342] on div "Mācību tēma: Spāņu valodas b1 - 10. klases 1.ieskaites mācību materiāls #9 ✅ Re…" at bounding box center [566, 247] width 1133 height 495
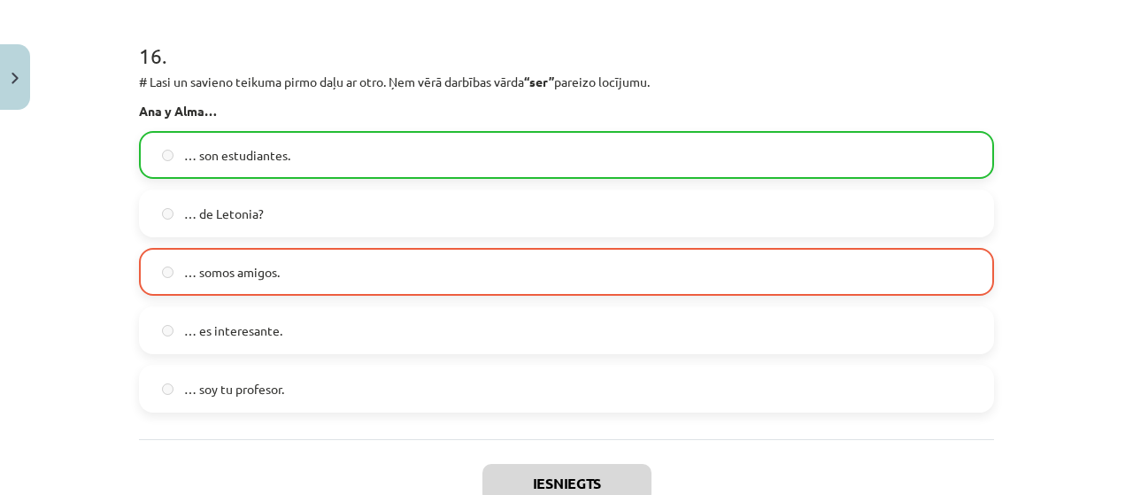
scroll to position [6996, 0]
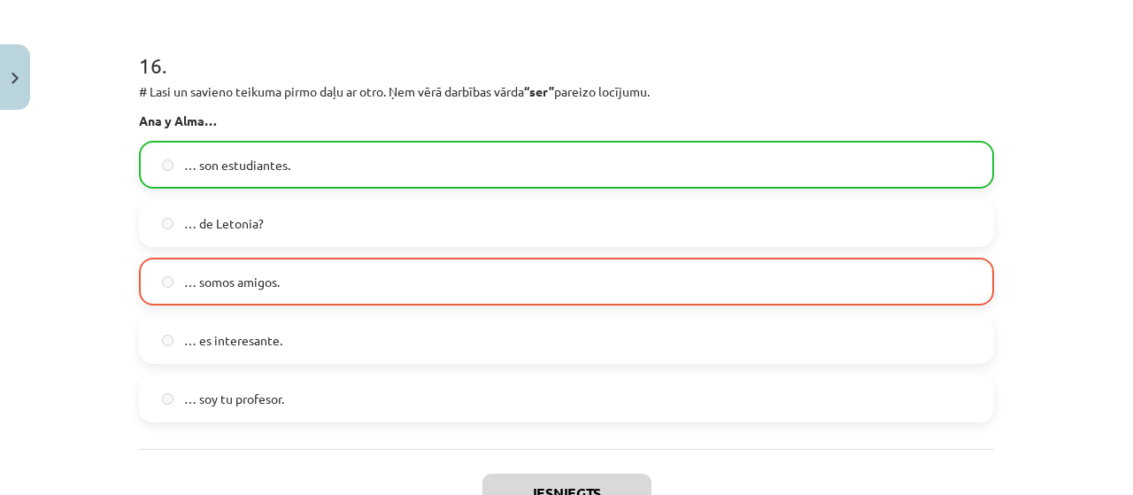
click at [1056, 219] on div "Mācību tēma: Spāņu valodas b1 - 10. klases 1.ieskaites mācību materiāls #9 ✅ Re…" at bounding box center [566, 247] width 1133 height 495
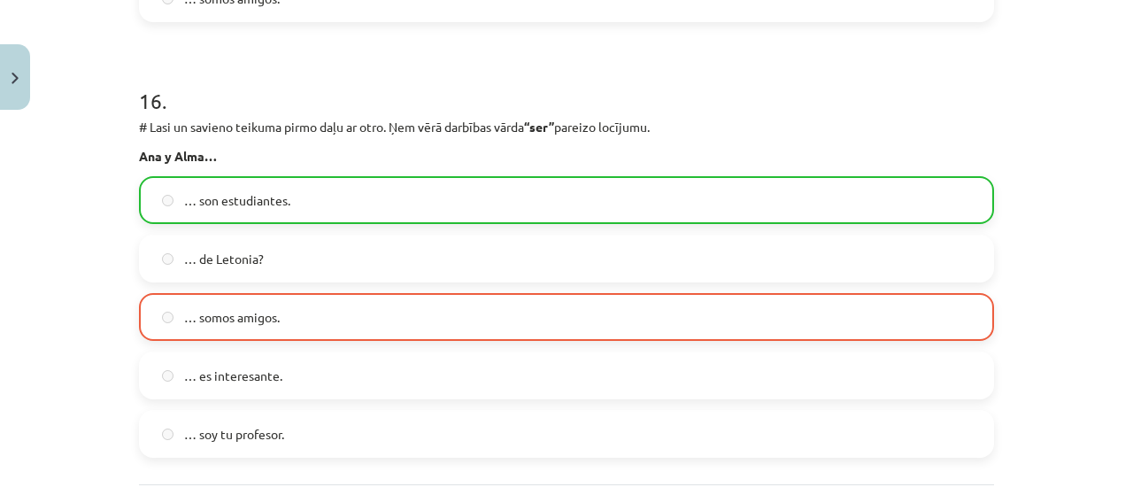
click at [905, 60] on h1 "16 ." at bounding box center [566, 85] width 855 height 55
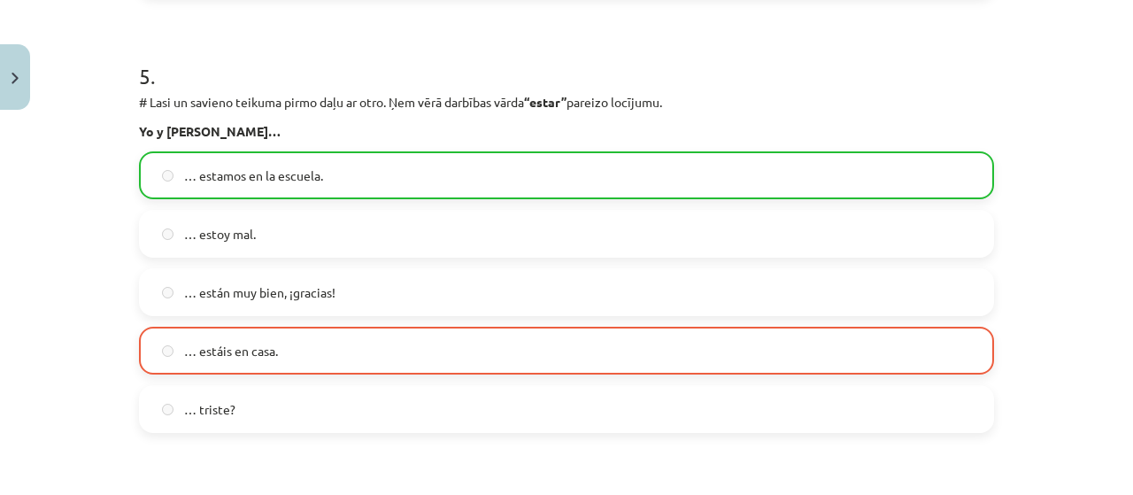
scroll to position [2196, 0]
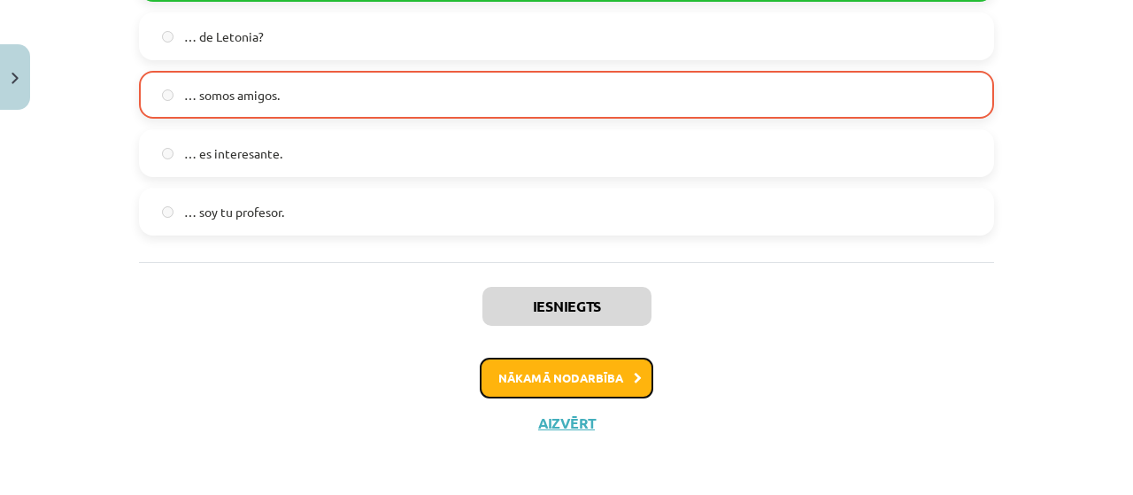
click at [634, 375] on icon at bounding box center [638, 379] width 8 height 12
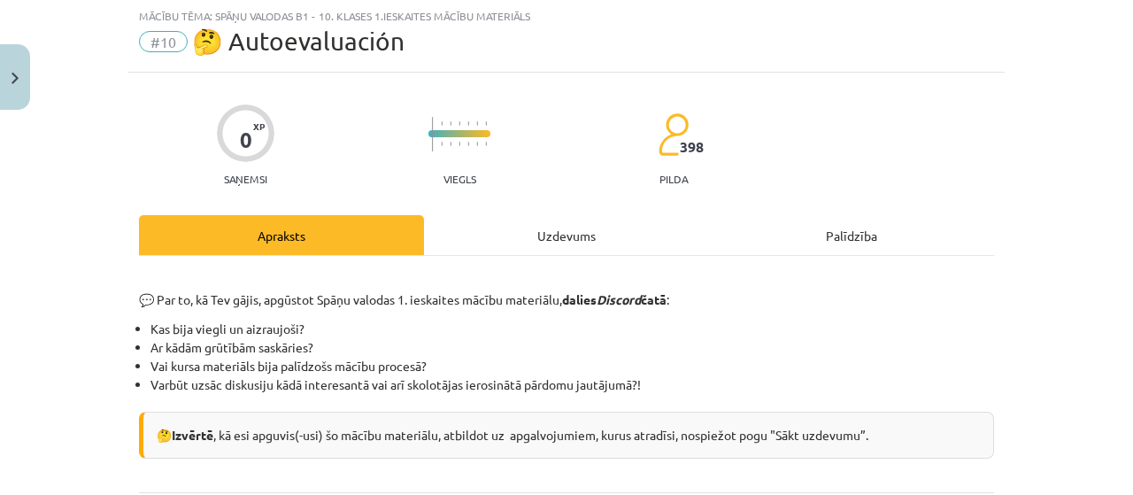
scroll to position [44, 0]
click at [604, 231] on div "Uzdevums" at bounding box center [566, 236] width 285 height 40
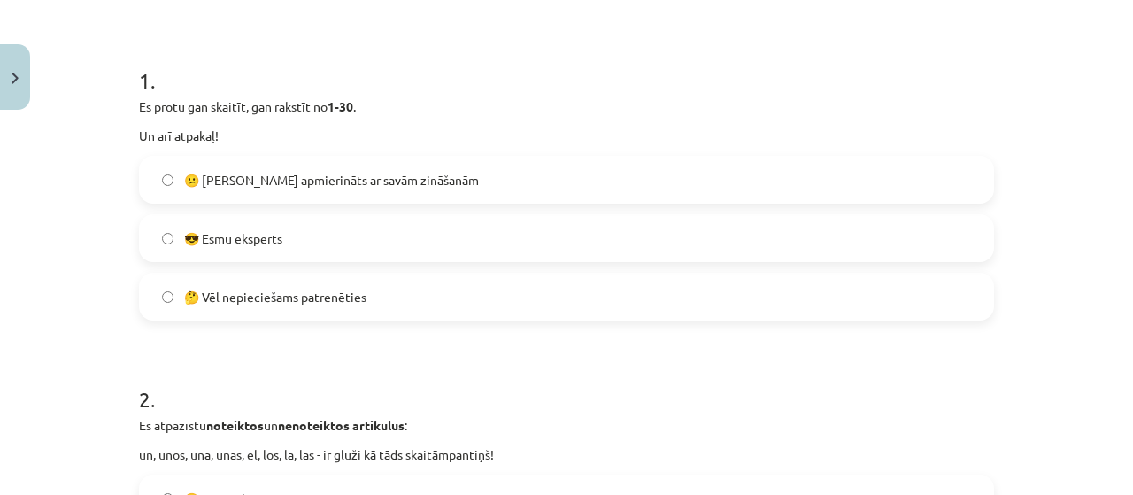
scroll to position [316, 0]
click at [711, 179] on label "😕 Neesmu apmierināts ar savām zināšanām" at bounding box center [566, 179] width 851 height 44
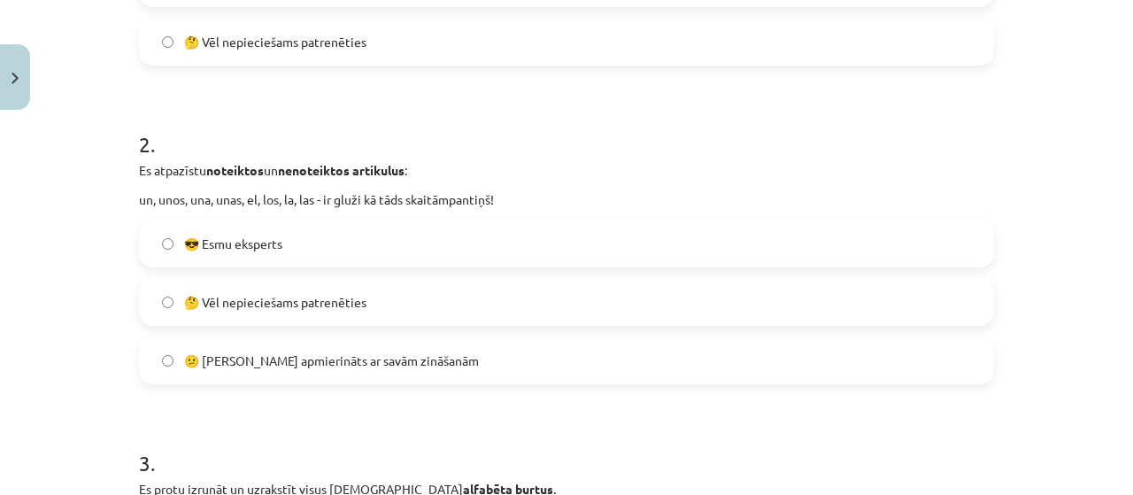
scroll to position [571, 0]
click at [698, 308] on label "🤔 Vēl nepieciešams patrenēties" at bounding box center [566, 301] width 851 height 44
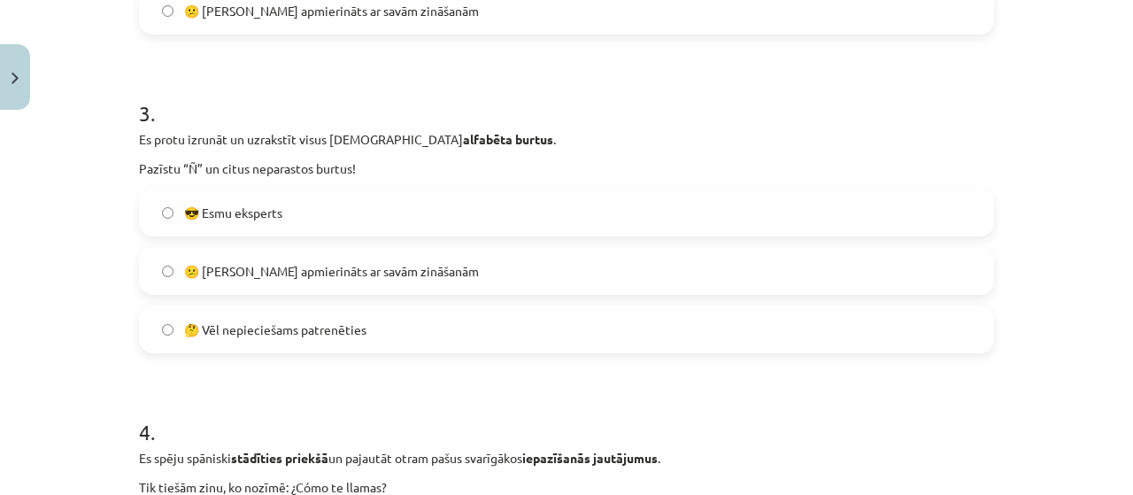
scroll to position [926, 0]
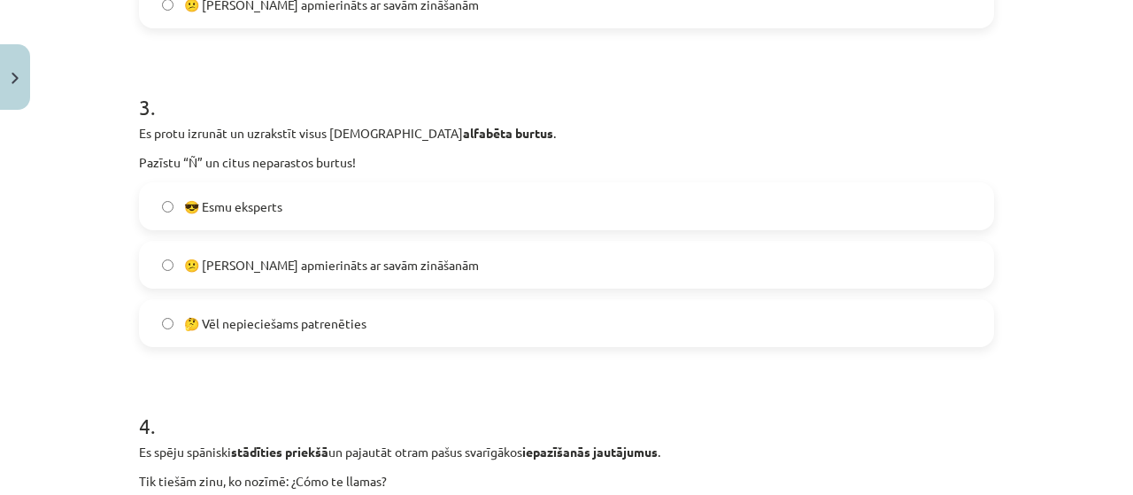
click at [711, 188] on label "😎 Esmu eksperts" at bounding box center [566, 206] width 851 height 44
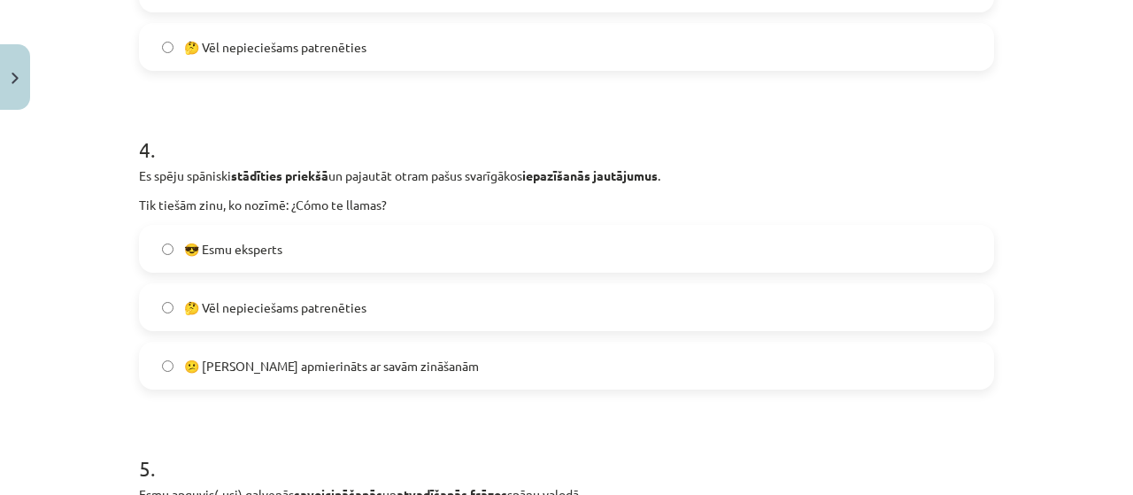
scroll to position [1212, 0]
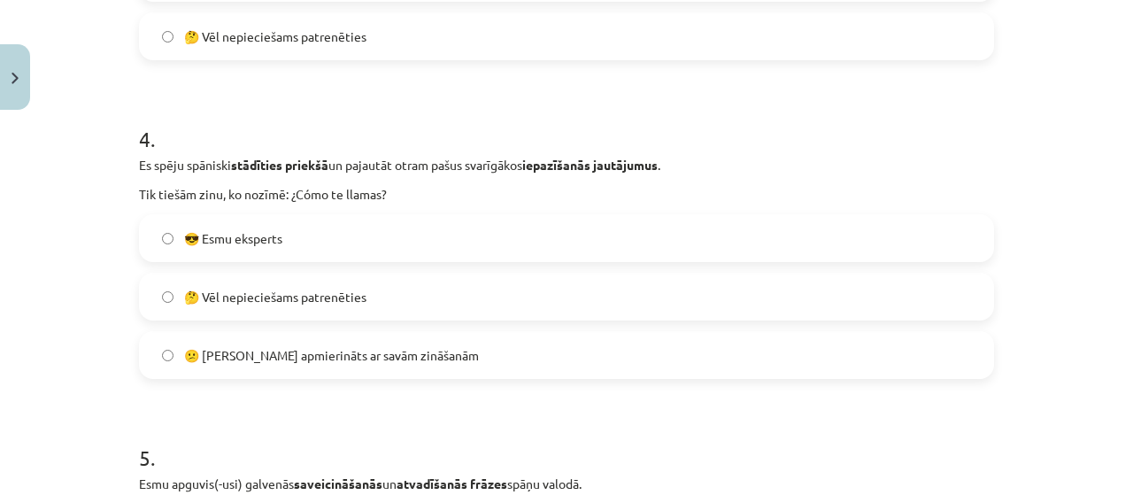
click at [708, 296] on label "🤔 Vēl nepieciešams patrenēties" at bounding box center [566, 296] width 851 height 44
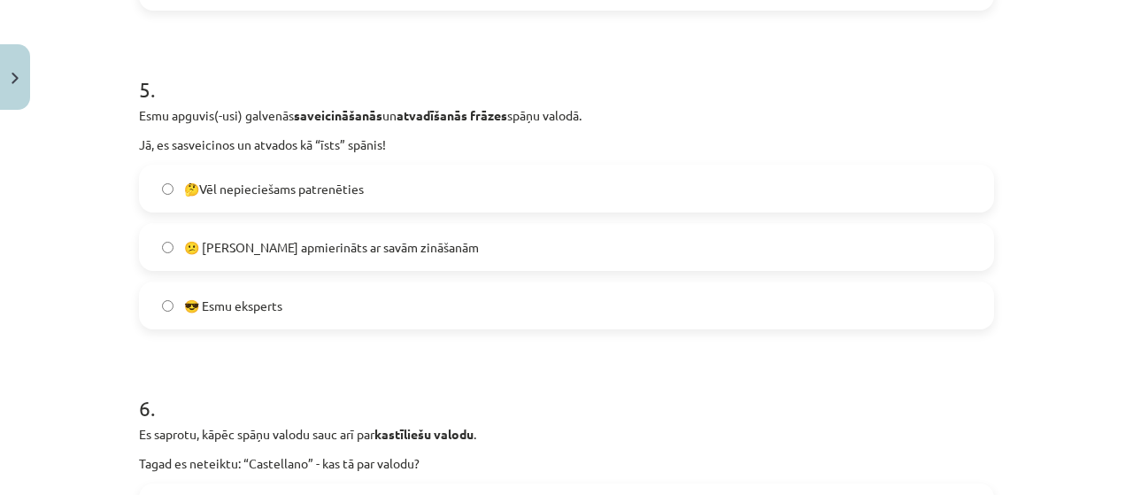
scroll to position [1582, 0]
click at [711, 178] on label "🤔Vēl nepieciešams patrenēties" at bounding box center [566, 187] width 851 height 44
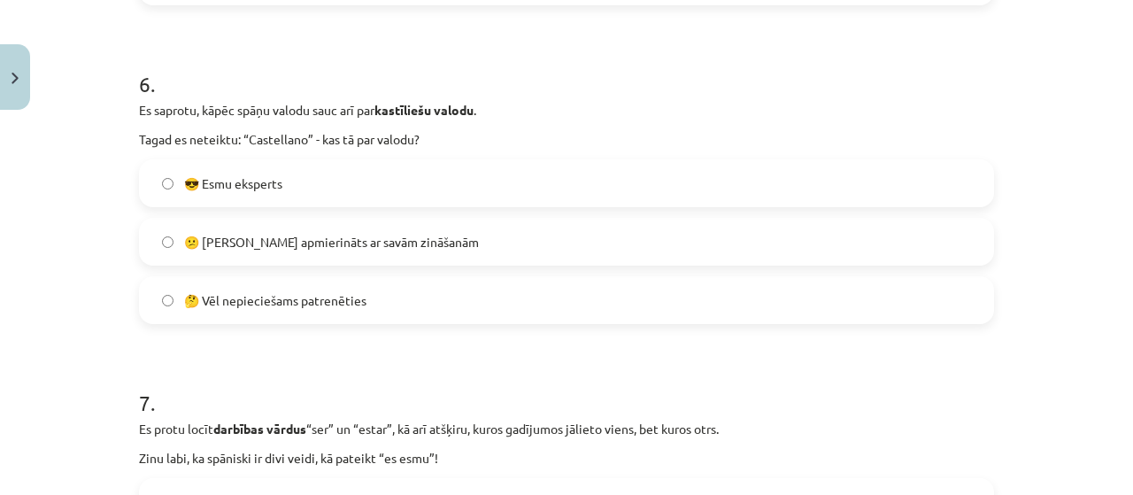
scroll to position [1907, 0]
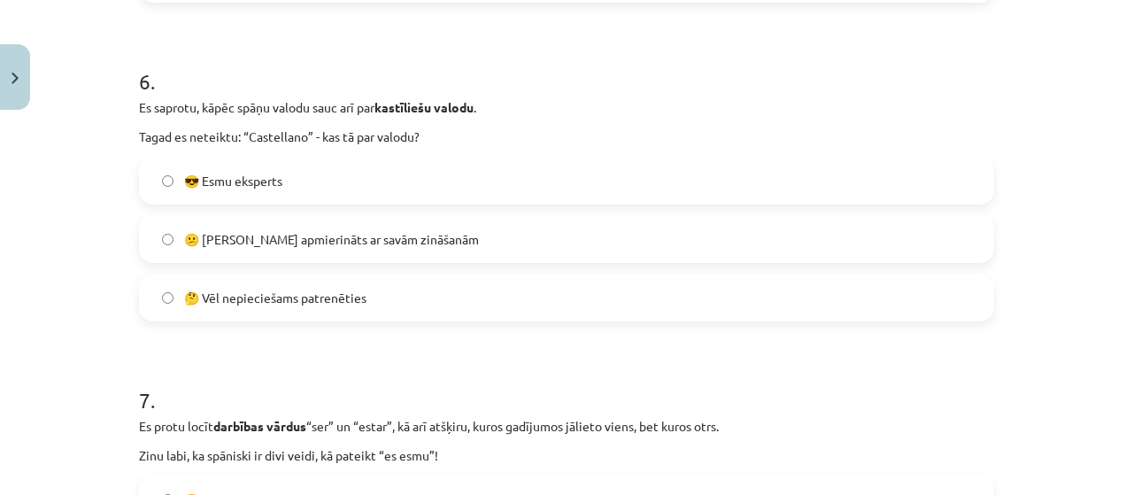
click at [706, 183] on label "😎 Esmu eksperts" at bounding box center [566, 180] width 851 height 44
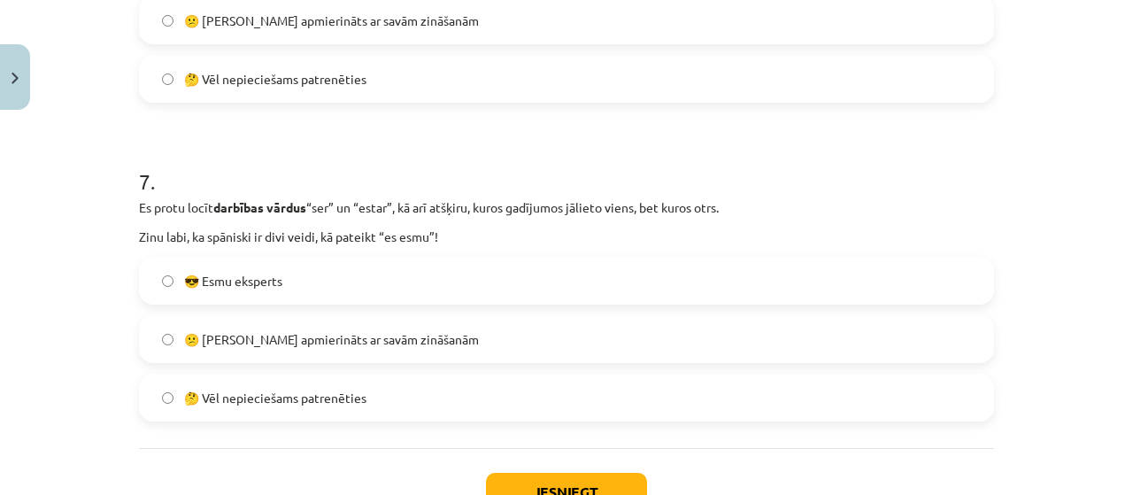
scroll to position [2126, 0]
click at [720, 268] on label "😎 Esmu eksperts" at bounding box center [566, 280] width 851 height 44
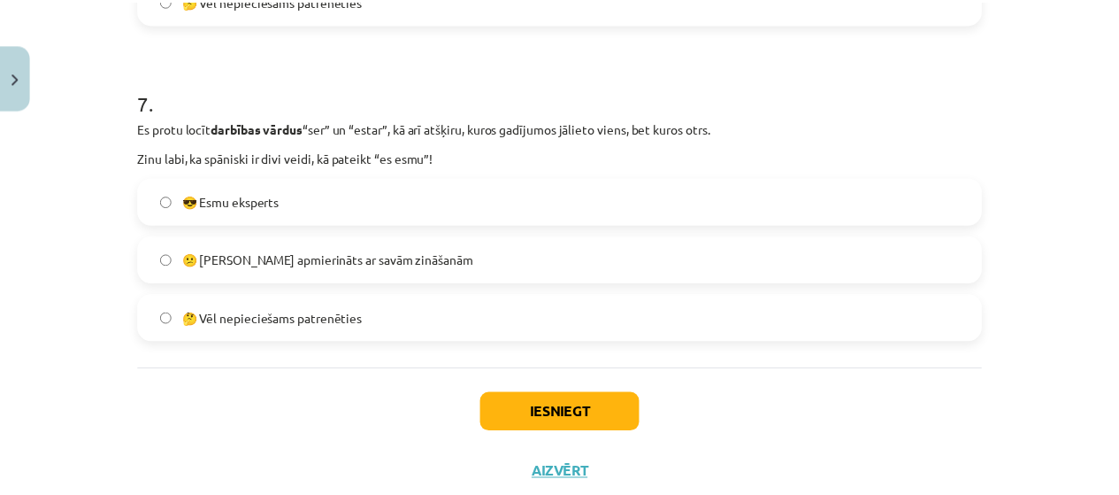
scroll to position [2257, 0]
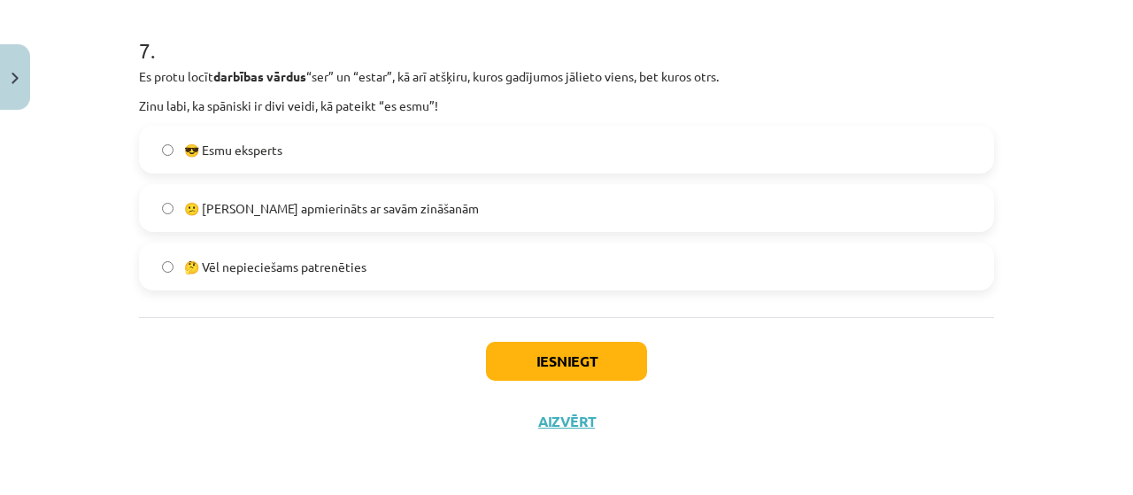
click at [611, 366] on button "Iesniegt" at bounding box center [566, 361] width 161 height 39
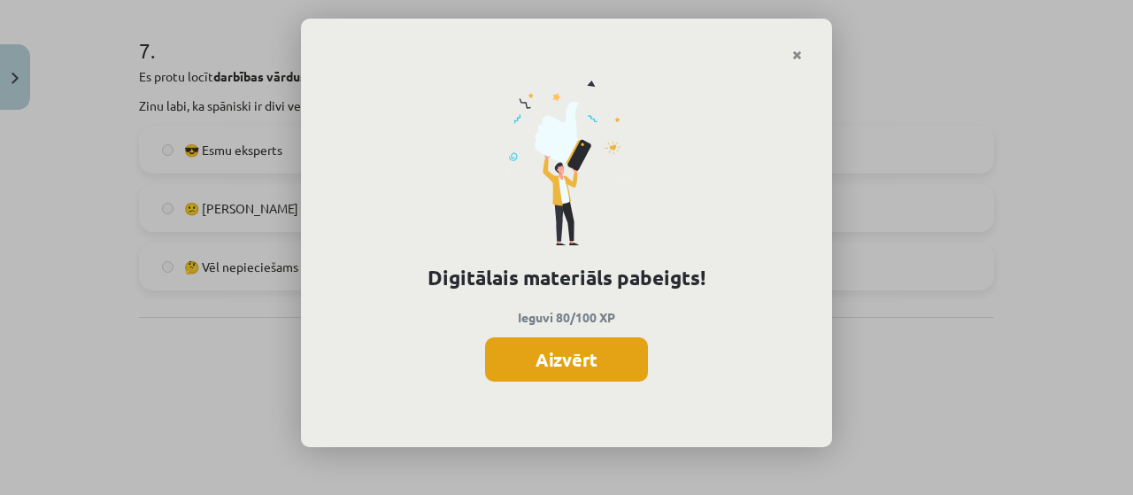
click at [606, 379] on button "Aizvērt" at bounding box center [566, 359] width 163 height 44
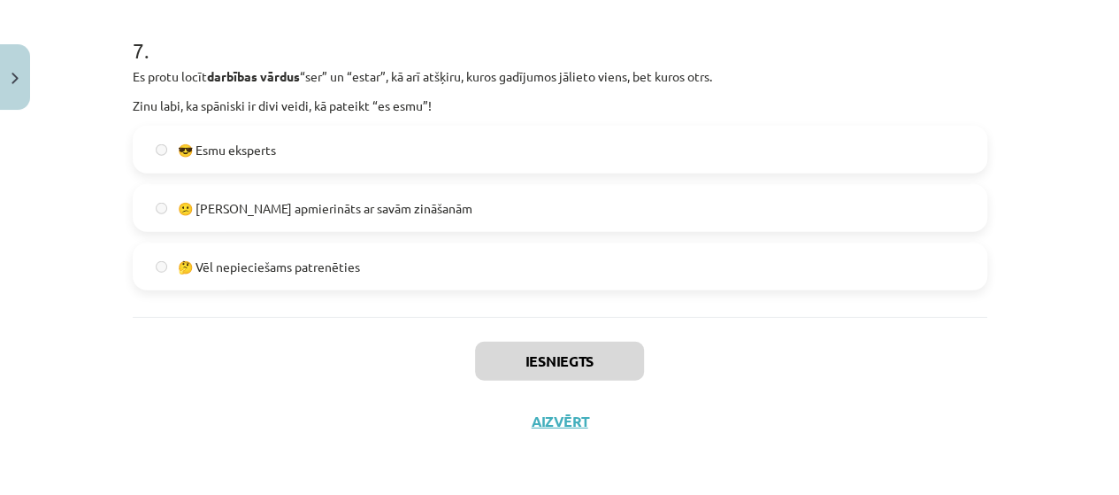
click at [1096, 291] on div "Mācību tēma: Spāņu valodas b1 - 10. klases 1.ieskaites mācību materiāls #10 🤔 A…" at bounding box center [559, 247] width 1119 height 495
click at [13, 78] on img "Close" at bounding box center [15, 79] width 7 height 12
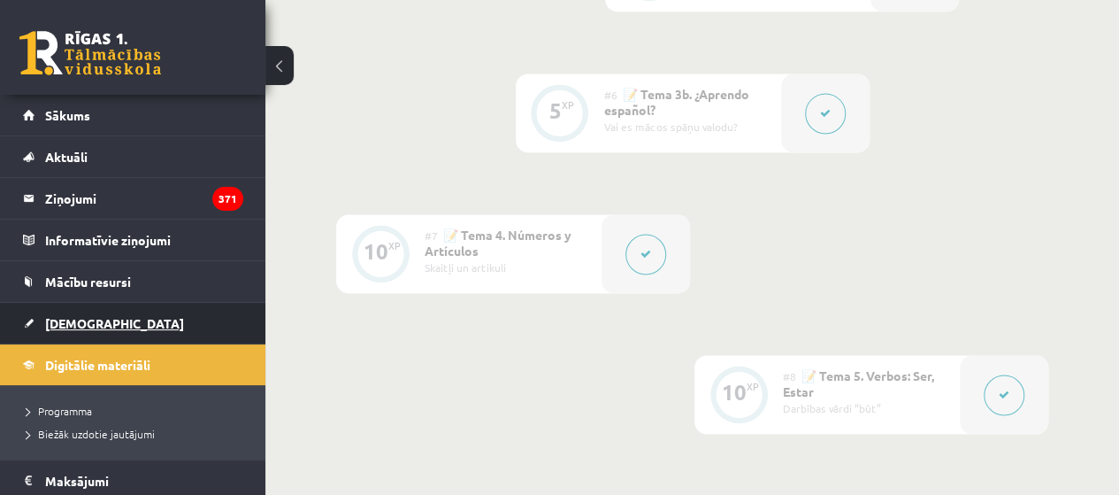
click at [69, 320] on span "[DEMOGRAPHIC_DATA]" at bounding box center [114, 323] width 139 height 16
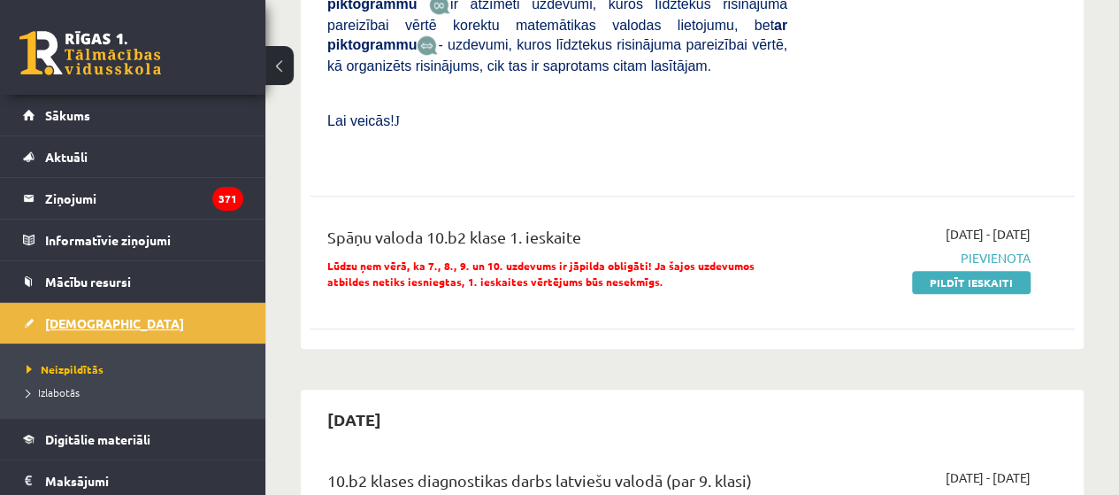
scroll to position [841, 0]
click at [634, 263] on div "Spāņu valoda 10.b2 klase 1. ieskaite Lūdzu ņem vērā, ka 7., 8., 9. un 10. uzdev…" at bounding box center [692, 261] width 765 height 111
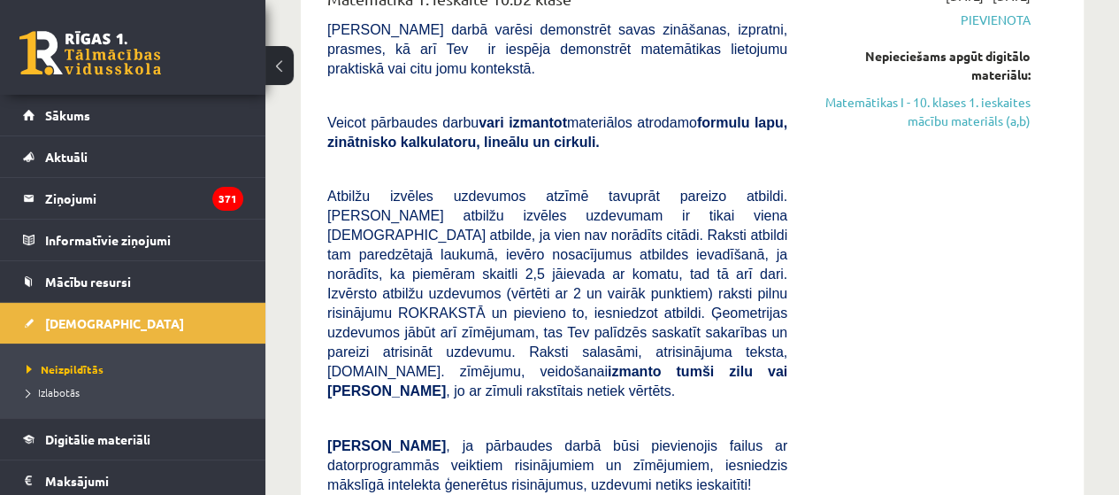
scroll to position [263, 0]
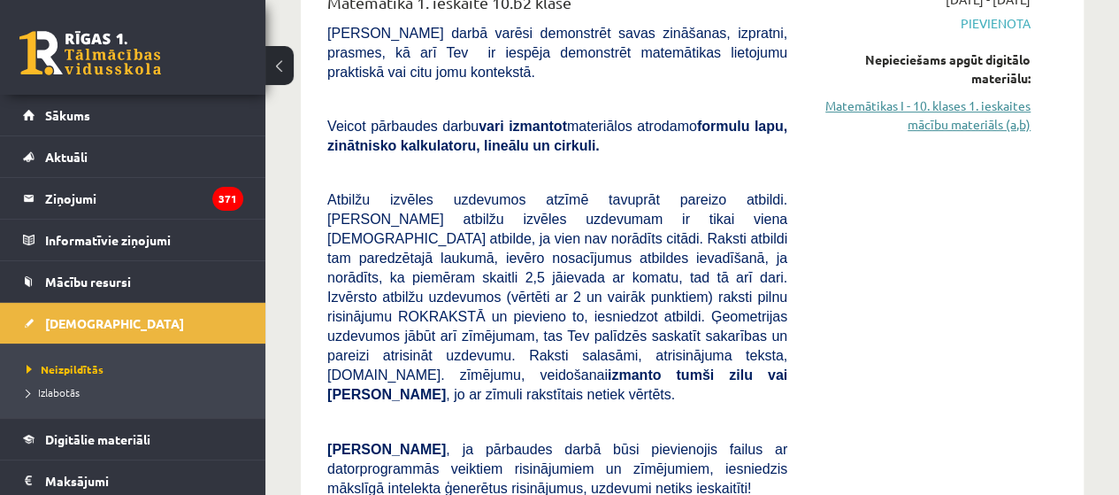
click at [1011, 124] on link "Matemātikas I - 10. klases 1. ieskaites mācību materiāls (a,b)" at bounding box center [922, 114] width 217 height 37
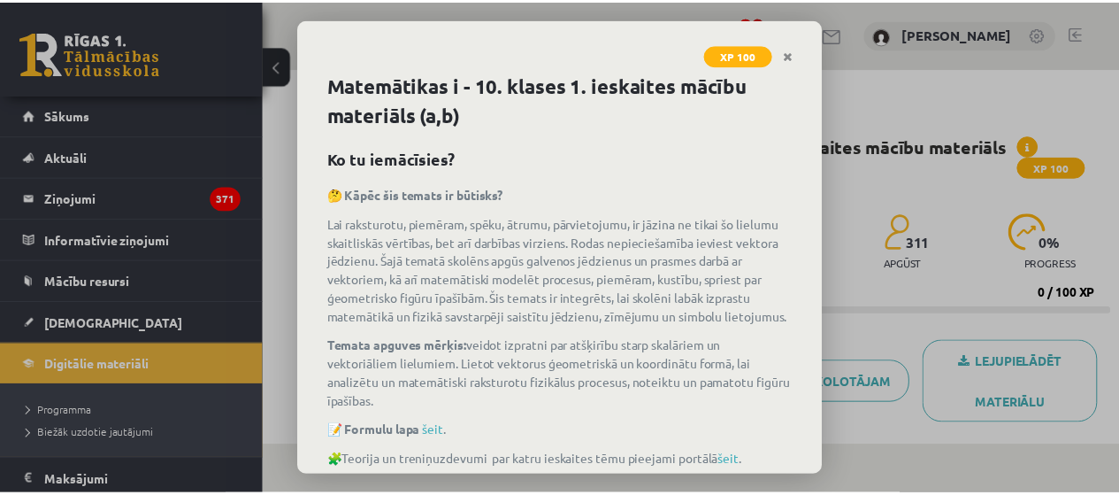
scroll to position [115, 0]
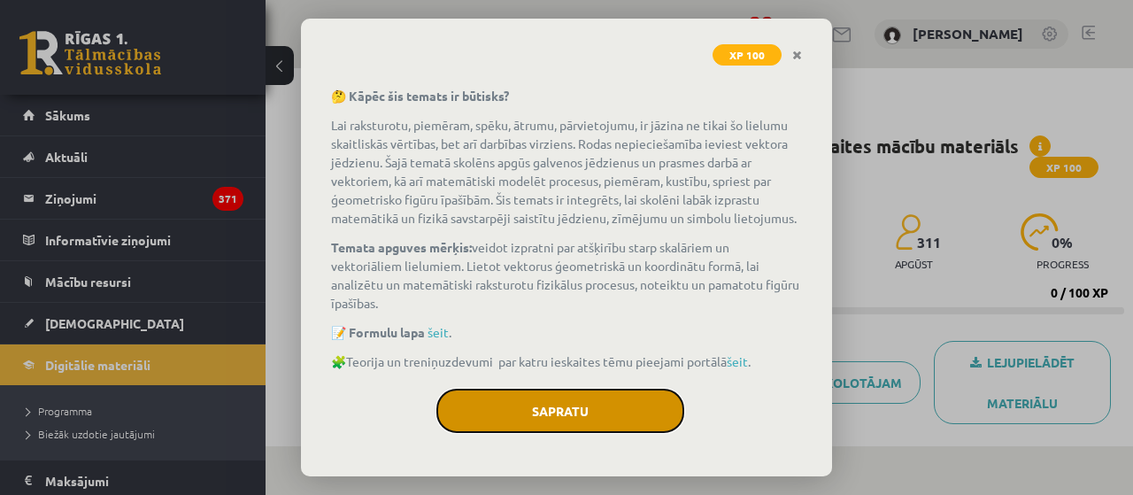
click at [626, 430] on button "Sapratu" at bounding box center [560, 410] width 248 height 44
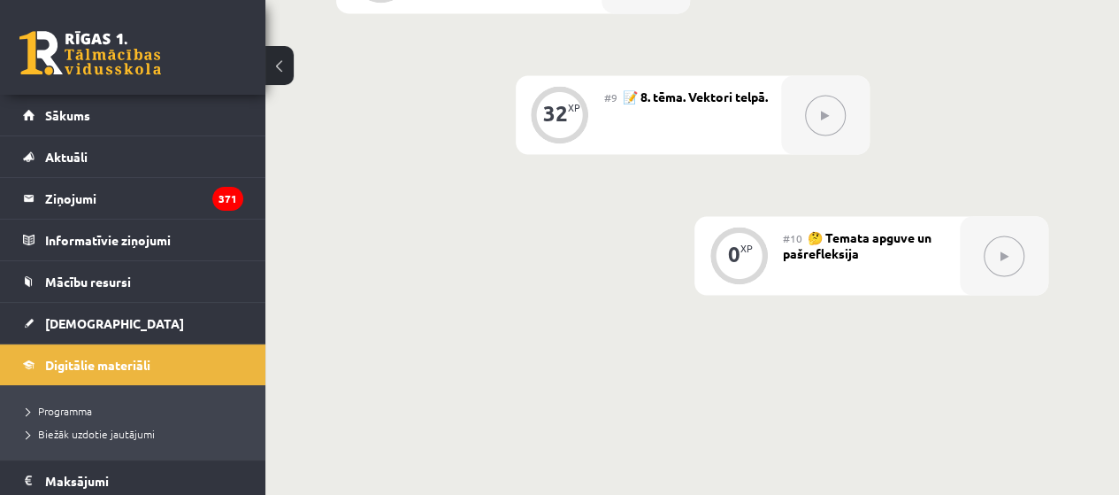
scroll to position [1688, 0]
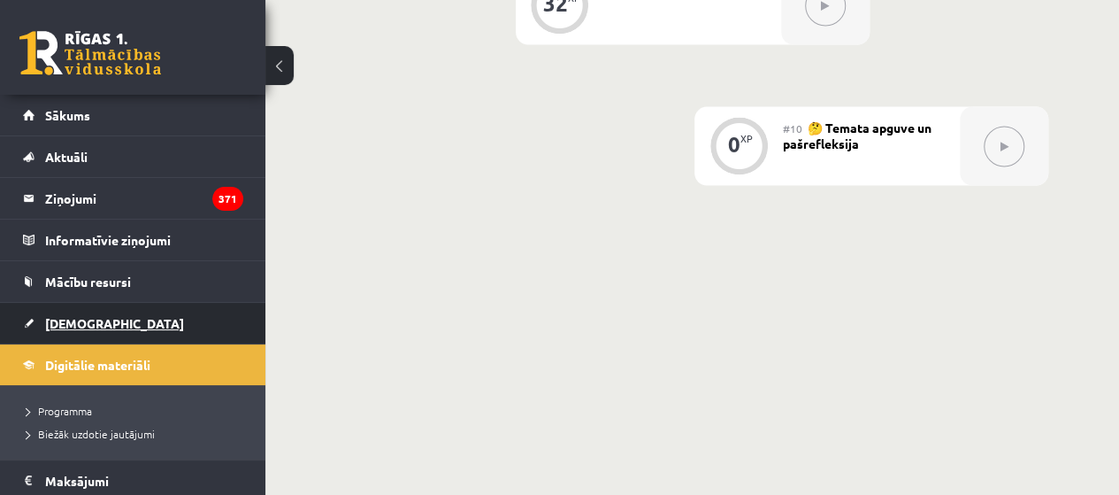
click at [53, 321] on span "[DEMOGRAPHIC_DATA]" at bounding box center [114, 323] width 139 height 16
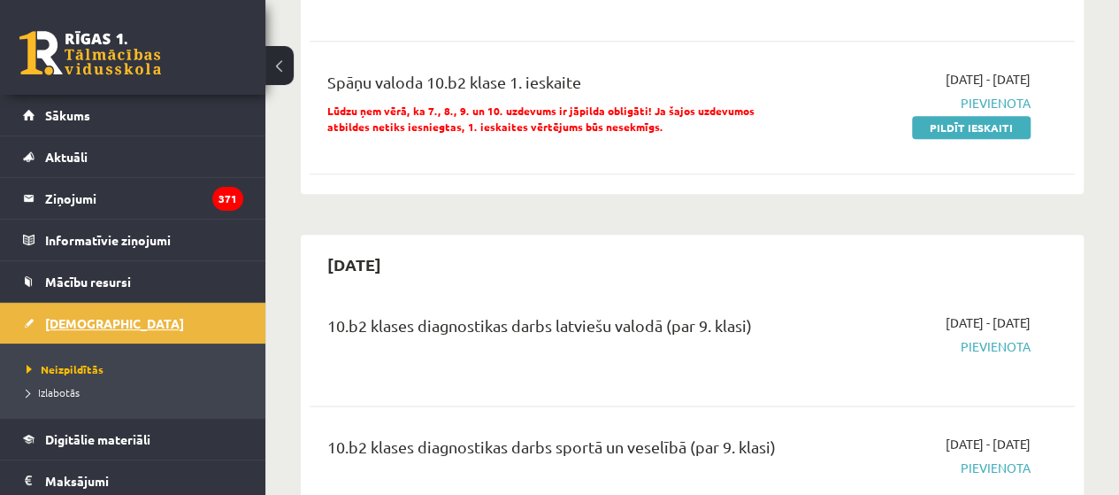
scroll to position [996, 0]
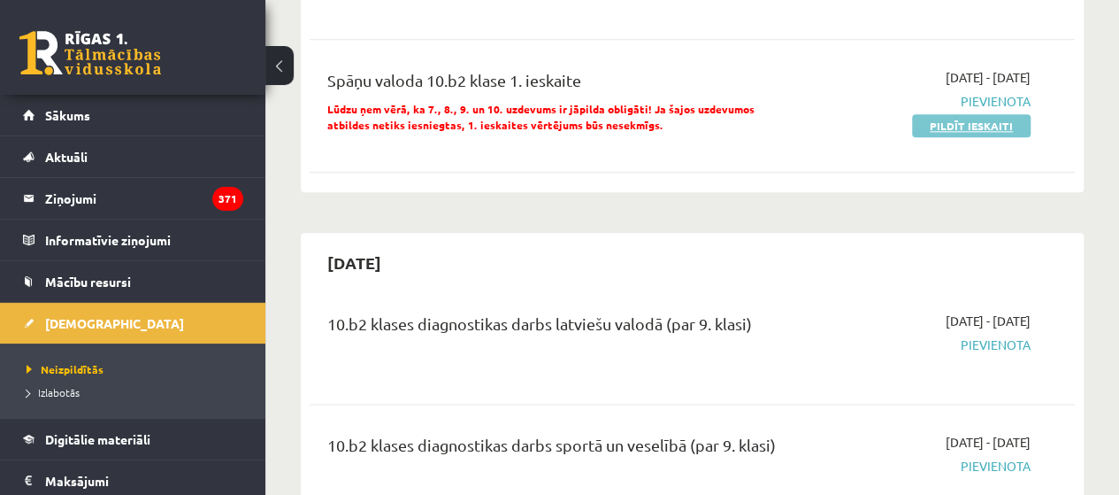
click at [1004, 114] on link "Pildīt ieskaiti" at bounding box center [971, 125] width 119 height 23
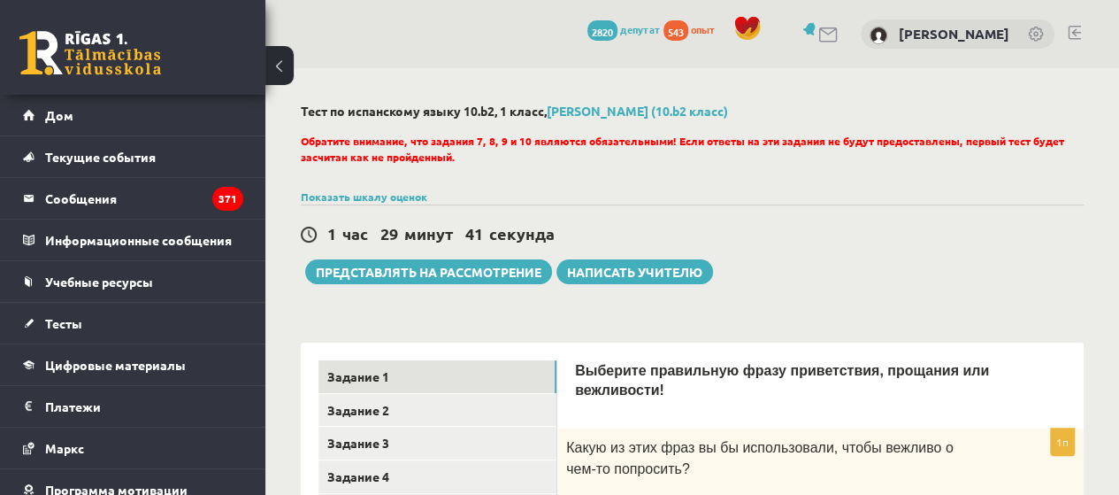
click at [1010, 257] on div "1 час 29 минут 41 секунда Представлять на рассмотрение Написать учителю" at bounding box center [692, 244] width 783 height 80
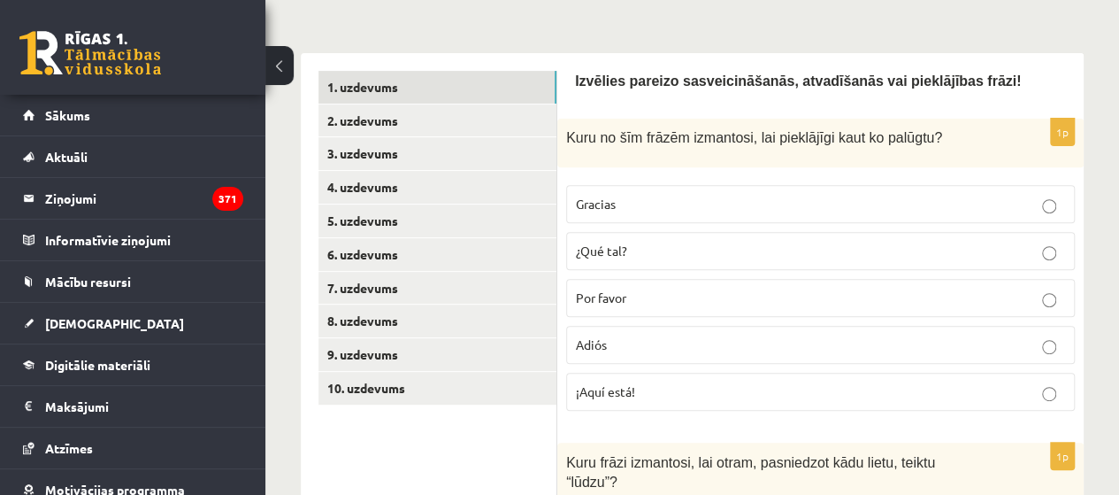
scroll to position [258, 0]
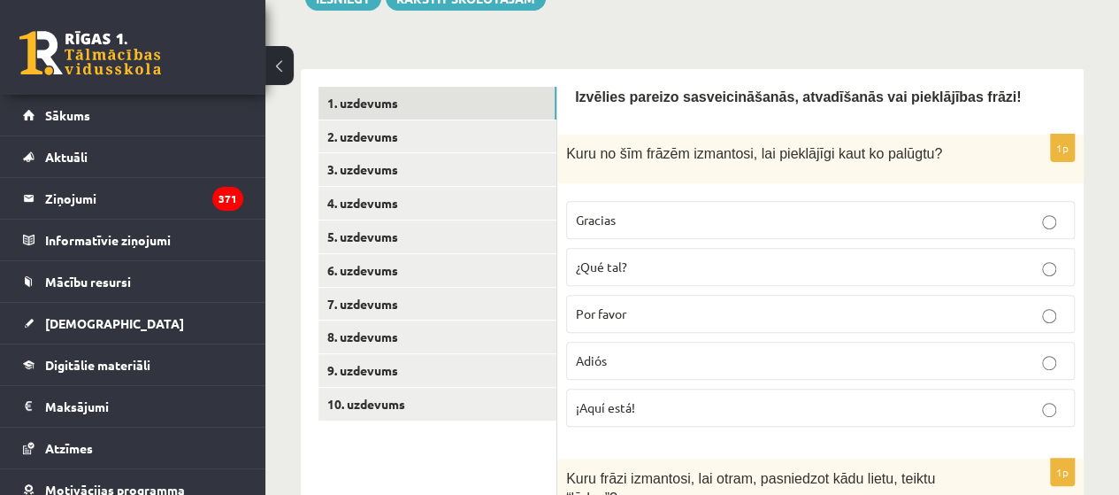
click at [881, 311] on p "Por favor" at bounding box center [820, 313] width 489 height 19
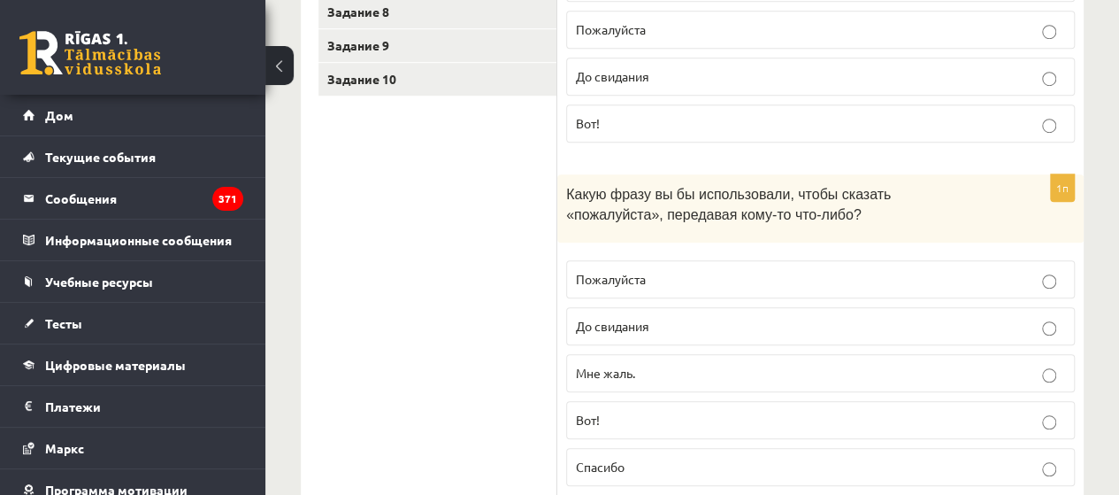
scroll to position [582, 0]
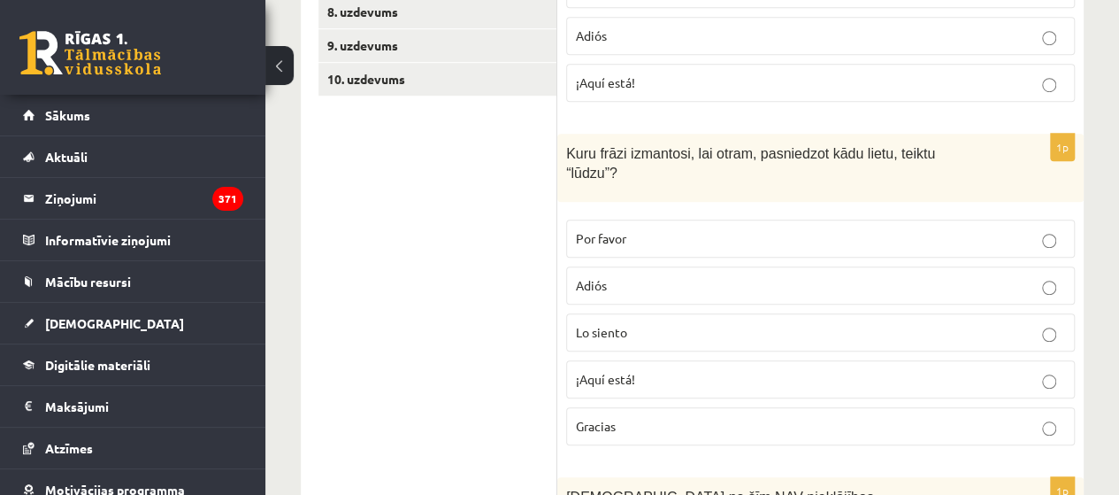
click at [865, 370] on p "¡Aquí está!" at bounding box center [820, 379] width 489 height 19
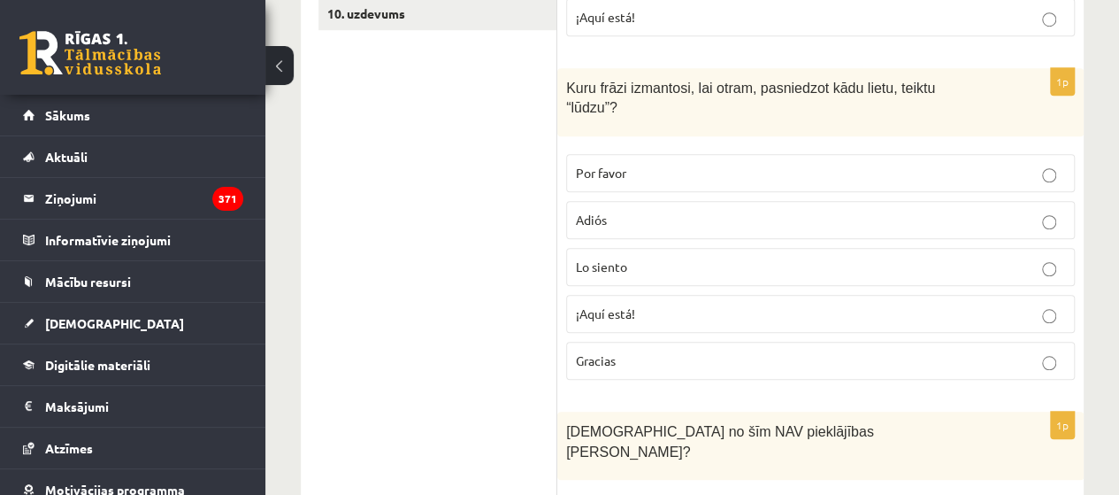
scroll to position [636, 0]
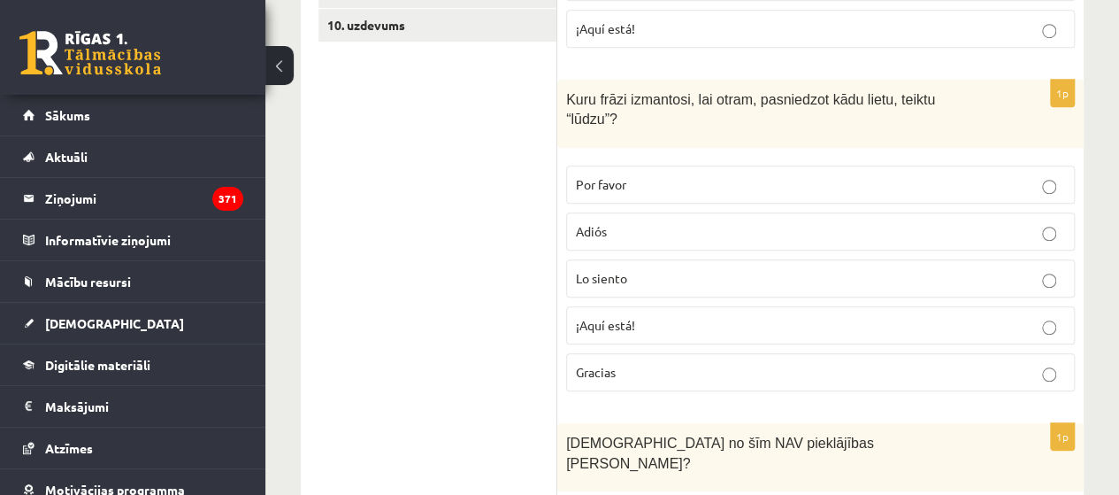
click at [574, 165] on label "Por favor" at bounding box center [820, 184] width 509 height 38
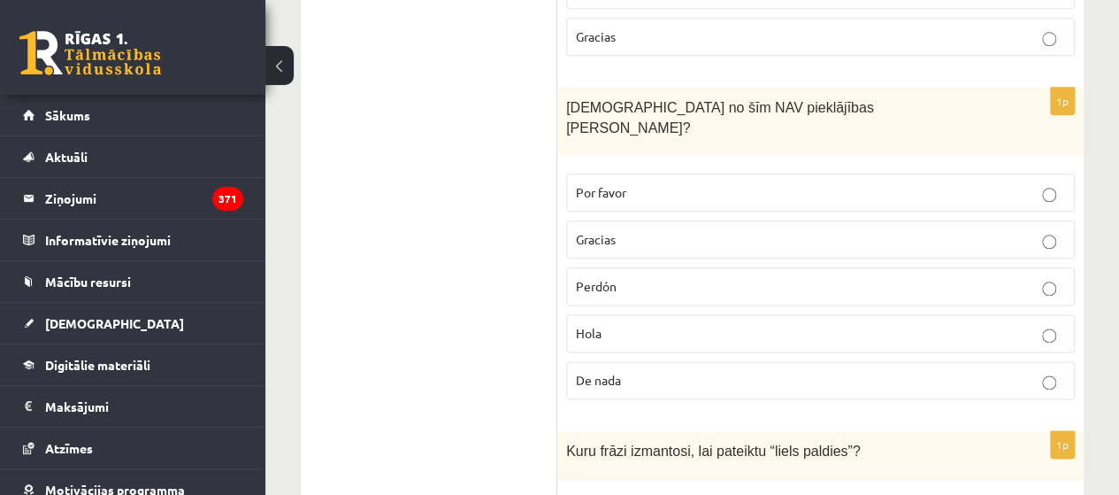
scroll to position [981, 0]
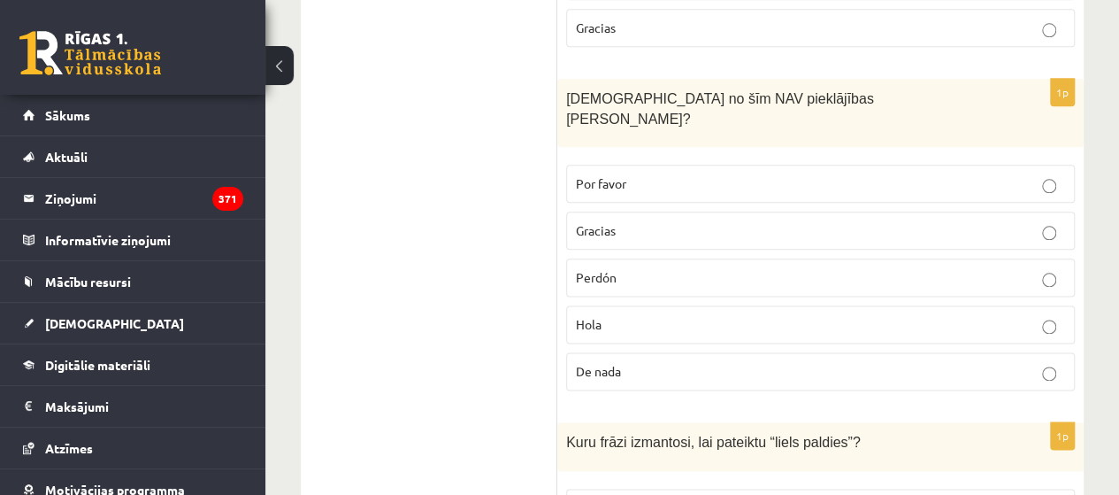
click at [356, 101] on ul "1. uzdevums 2. uzdevums 3. uzdevums 4. uzdevums 5. uzdevums 6. uzdevums 7. uzde…" at bounding box center [438, 208] width 239 height 1688
click at [885, 315] on p "Hola" at bounding box center [820, 324] width 489 height 19
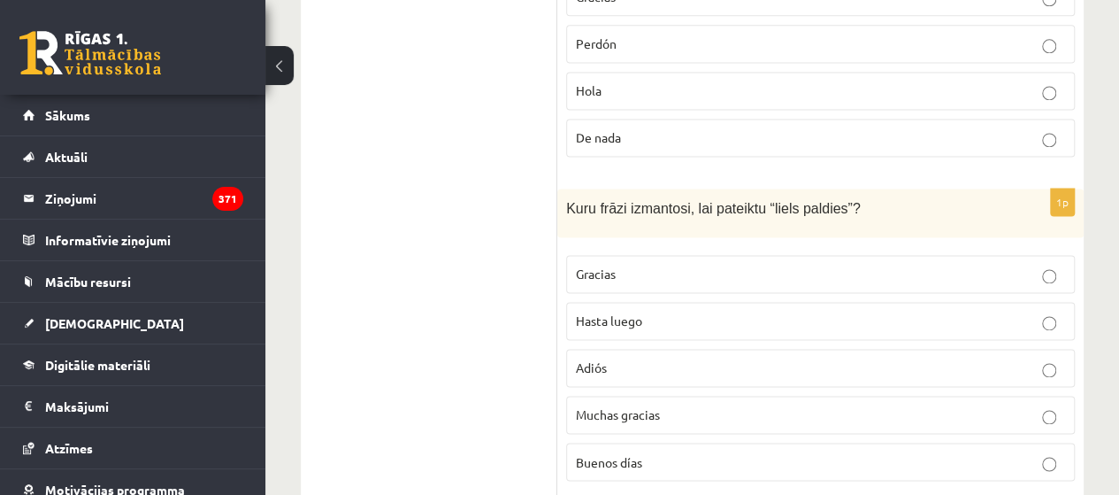
scroll to position [1231, 0]
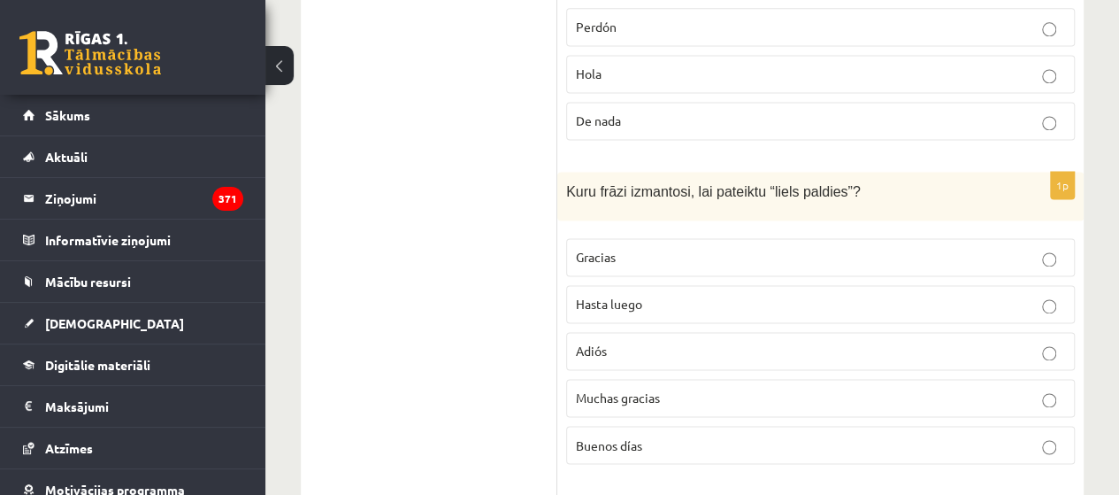
click at [922, 379] on label "Muchas gracias" at bounding box center [820, 398] width 509 height 38
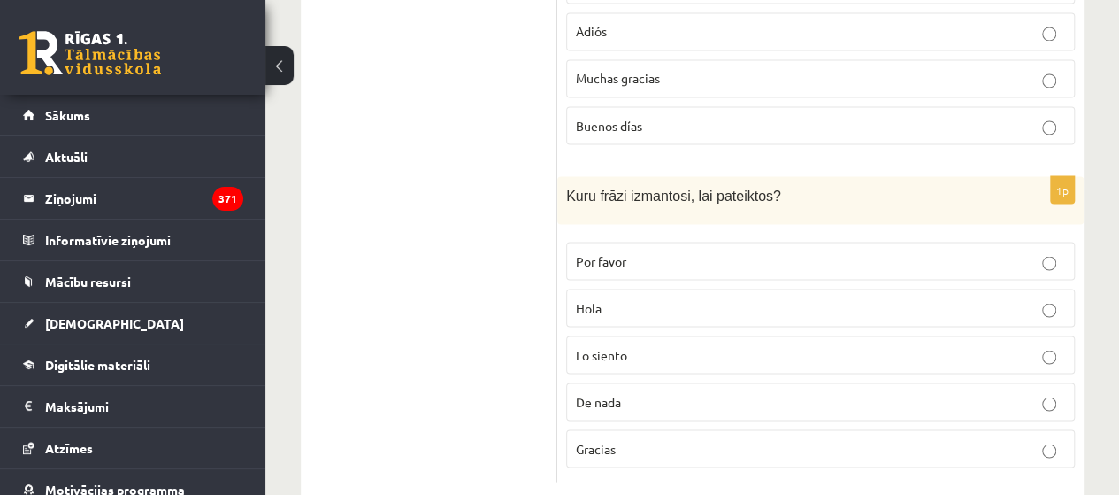
scroll to position [1534, 0]
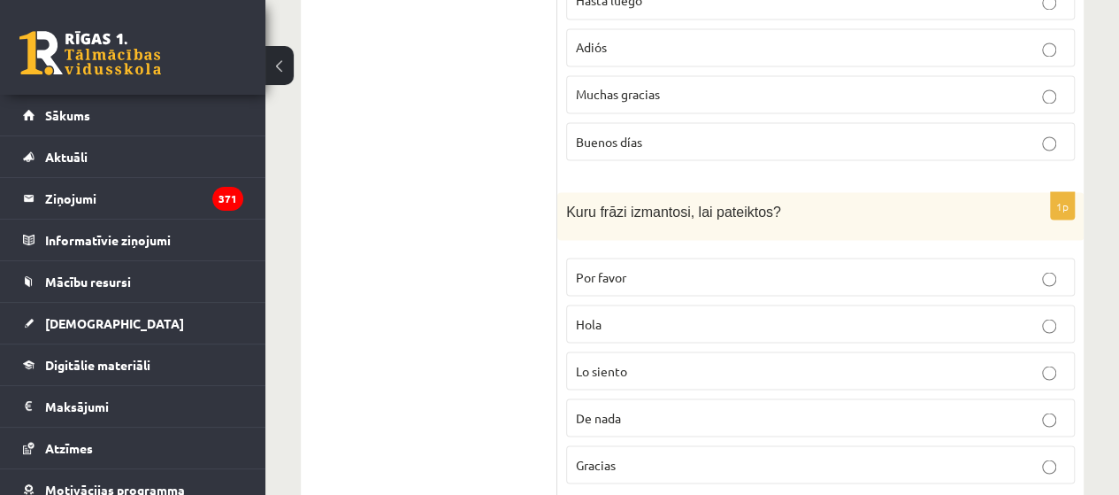
click at [847, 445] on label "Gracias" at bounding box center [820, 464] width 509 height 38
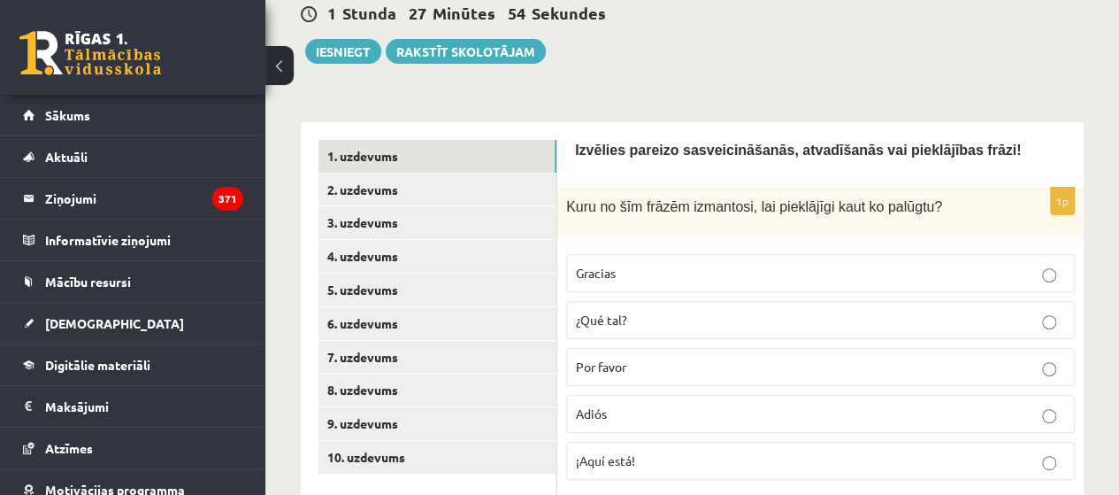
scroll to position [207, 0]
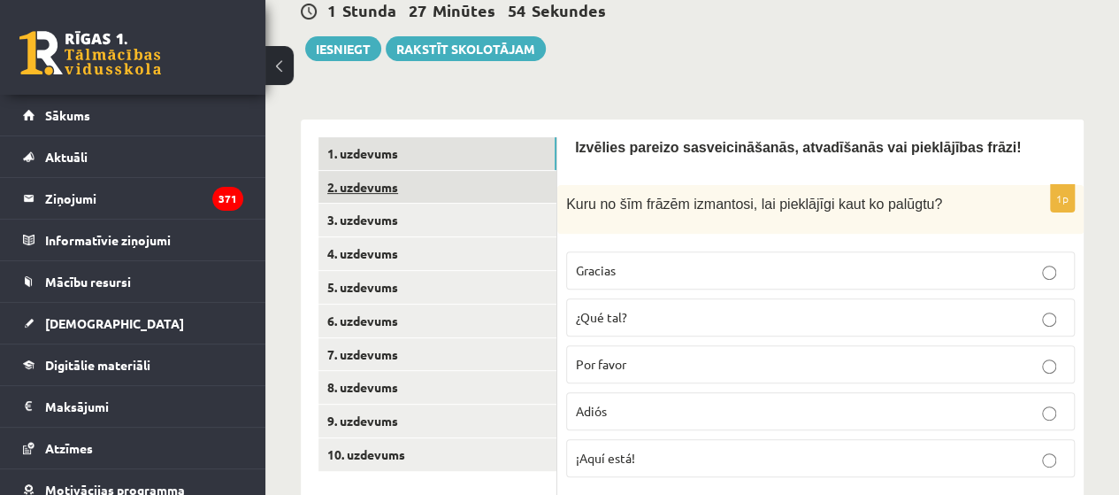
click at [510, 183] on link "2. uzdevums" at bounding box center [438, 187] width 238 height 33
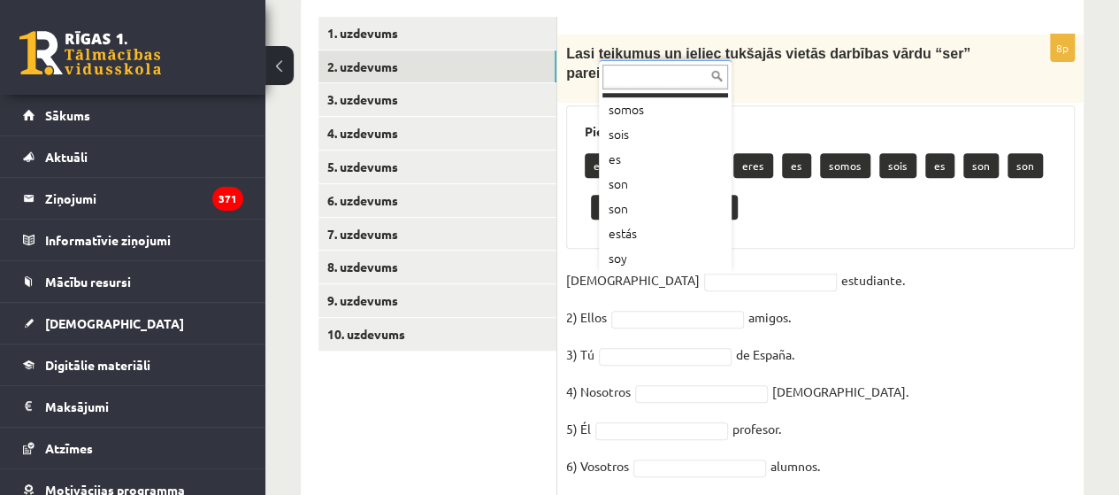
scroll to position [145, 0]
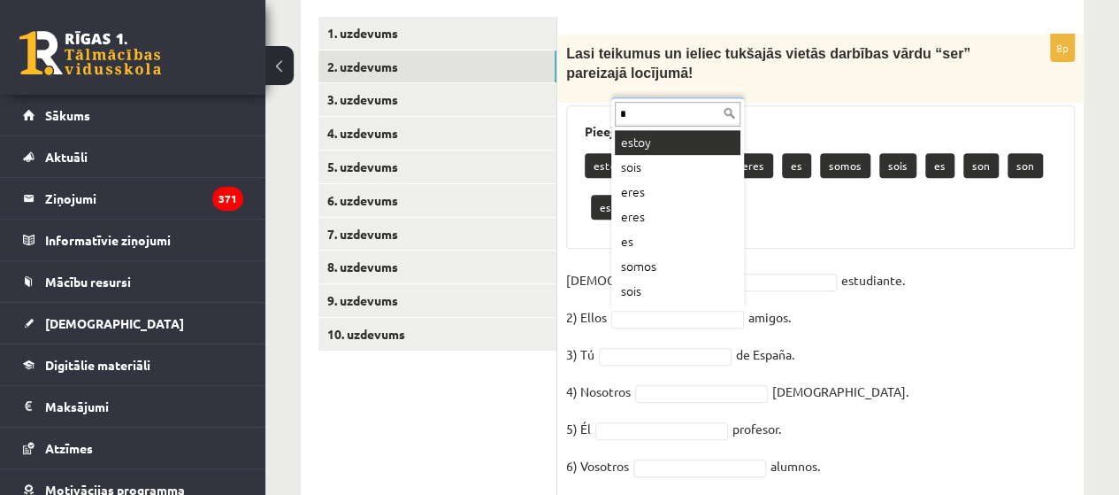
type input "**"
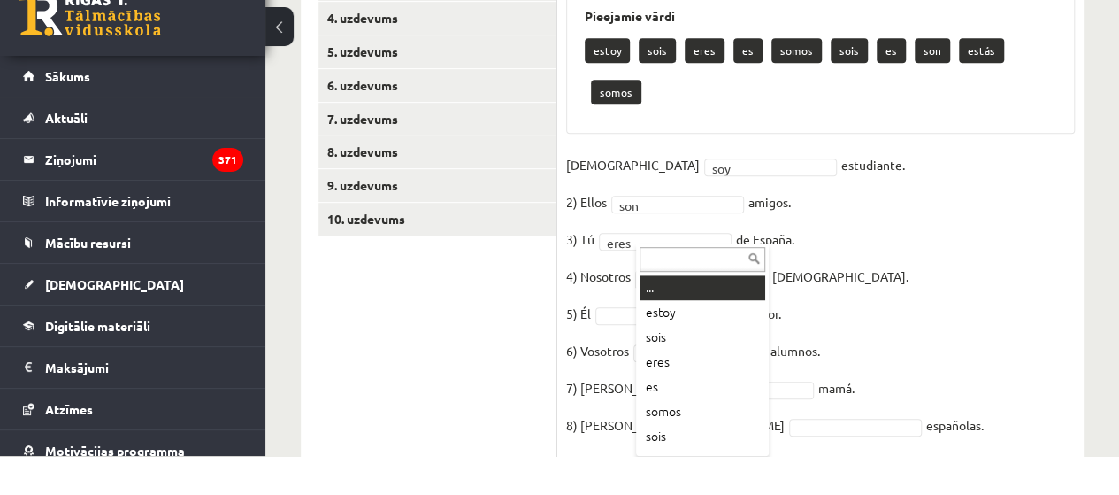
scroll to position [404, 0]
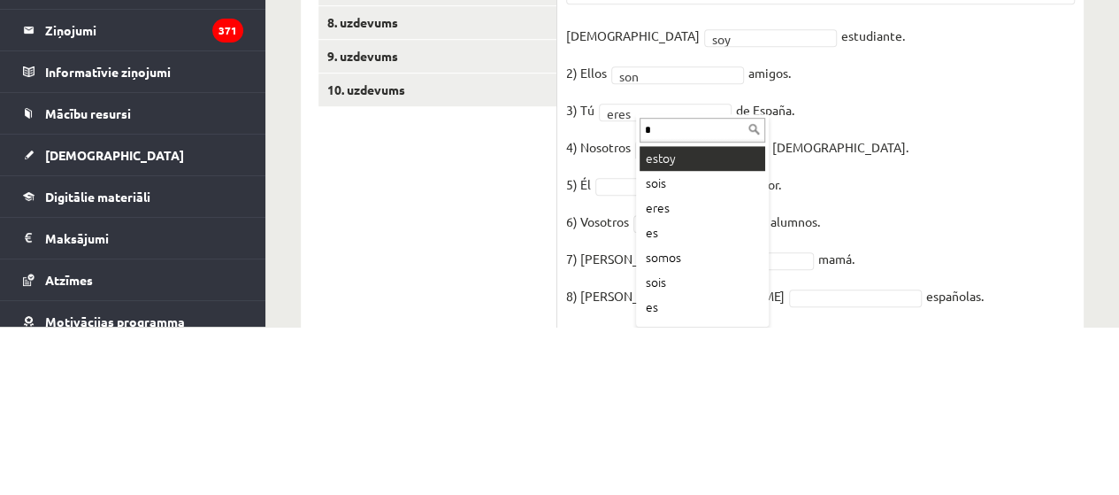
type input "**"
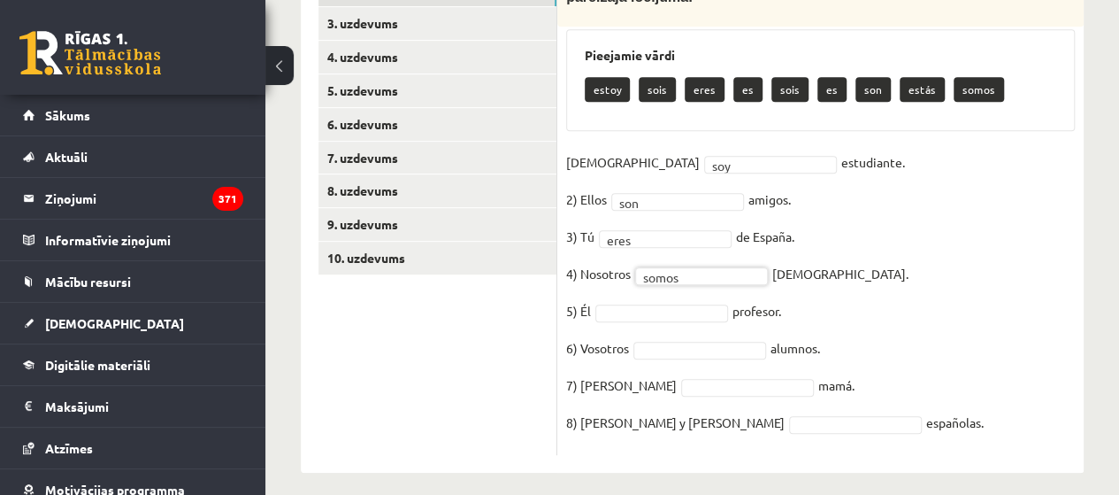
scroll to position [416, 0]
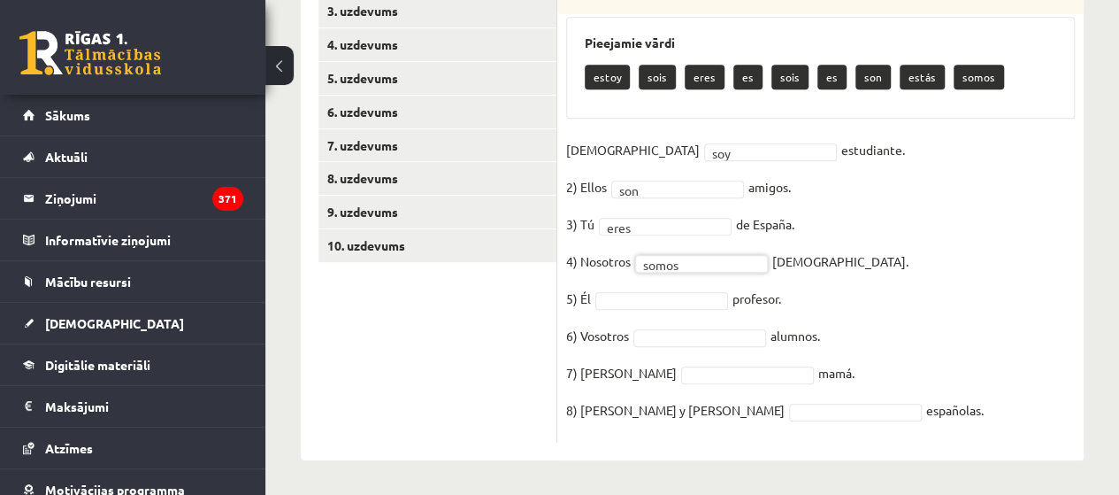
click at [1005, 241] on fieldset "1) Yo soy *** estudiante. 2) Ellos son *** amigos. 3) Tú eres **** de España. 4…" at bounding box center [820, 284] width 509 height 297
click at [1015, 241] on fieldset "1) Yo soy *** estudiante. 2) Ellos son *** amigos. 3) Tú eres **** de España. 4…" at bounding box center [820, 284] width 509 height 297
click at [1011, 241] on fieldset "1) Yo soy *** estudiante. 2) Ellos son *** amigos. 3) Tú eres **** de España. 4…" at bounding box center [820, 284] width 509 height 297
click at [1011, 239] on fieldset "1) Yo soy *** estudiante. 2) Ellos son *** amigos. 3) Tú eres **** de España. 4…" at bounding box center [820, 284] width 509 height 297
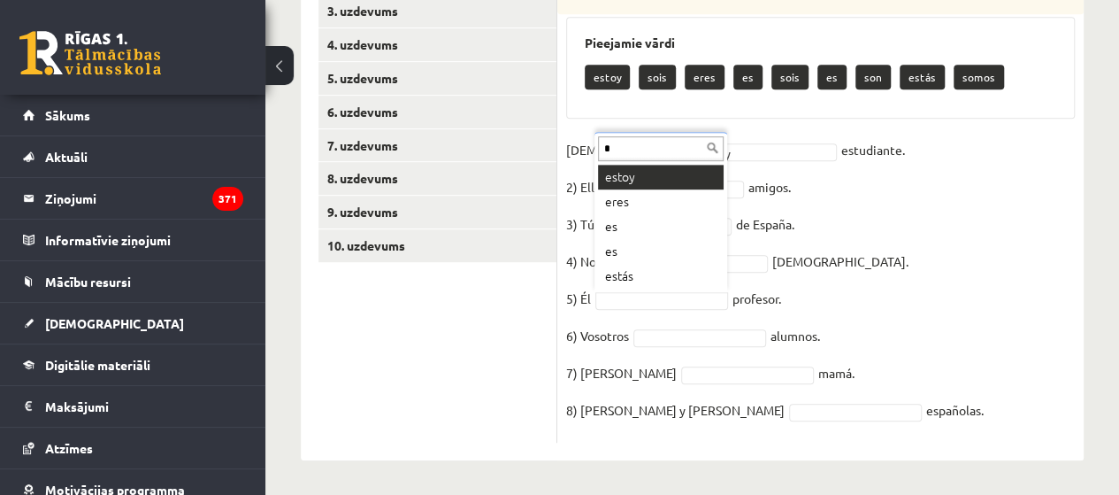
type input "**"
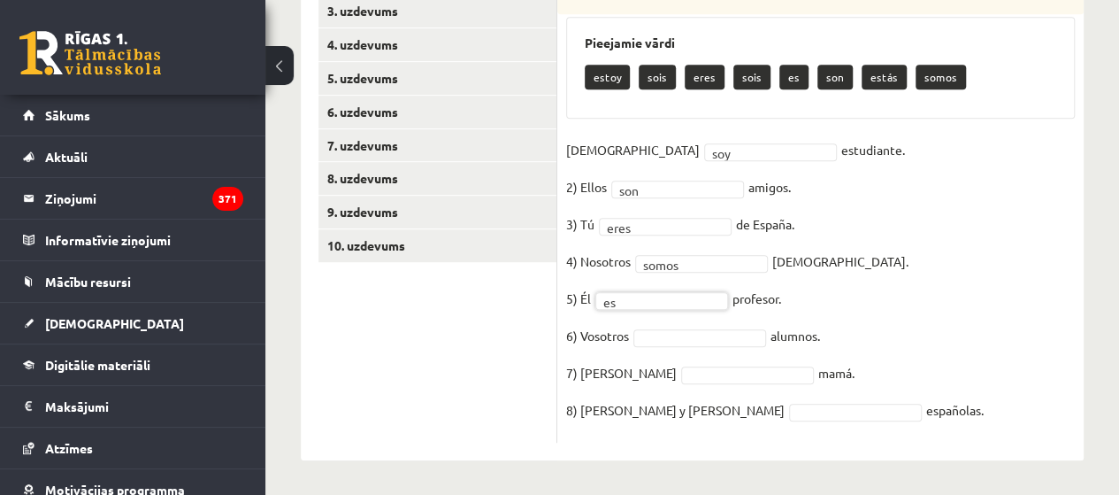
click at [1050, 259] on fieldset "1) Yo soy *** estudiante. 2) Ellos son *** amigos. 3) Tú eres **** de España. 4…" at bounding box center [820, 284] width 509 height 297
click at [984, 298] on fieldset "1) Yo soy *** estudiante. 2) Ellos son *** amigos. 3) Tú eres **** de España. 4…" at bounding box center [820, 284] width 509 height 297
click at [1077, 247] on div "8p Lasi teikumus un ieliec tukšajās vietās darbības vārdu “ser” pareizajā locīj…" at bounding box center [821, 194] width 527 height 497
click at [1085, 244] on div "**********" at bounding box center [692, 73] width 854 height 843
click at [1075, 246] on div "8p Lasi teikumus un ieliec tukšajās vietās darbības vārdu “ser” pareizajā locīj…" at bounding box center [821, 194] width 527 height 497
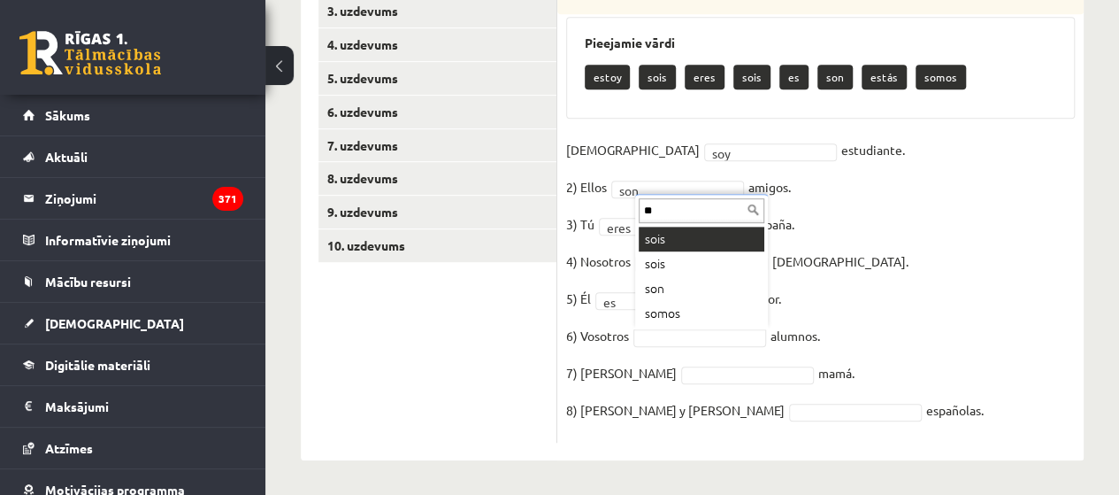
type input "***"
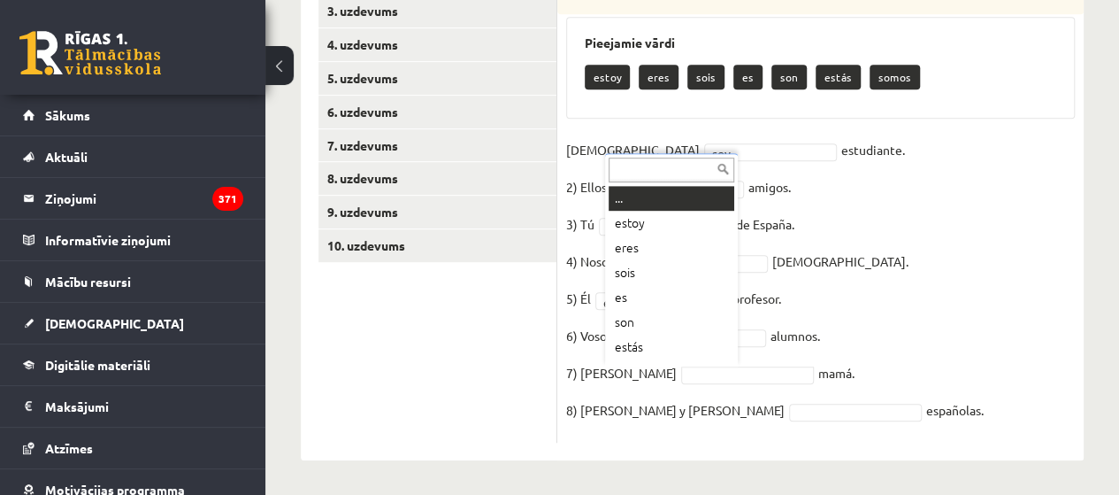
type input "*"
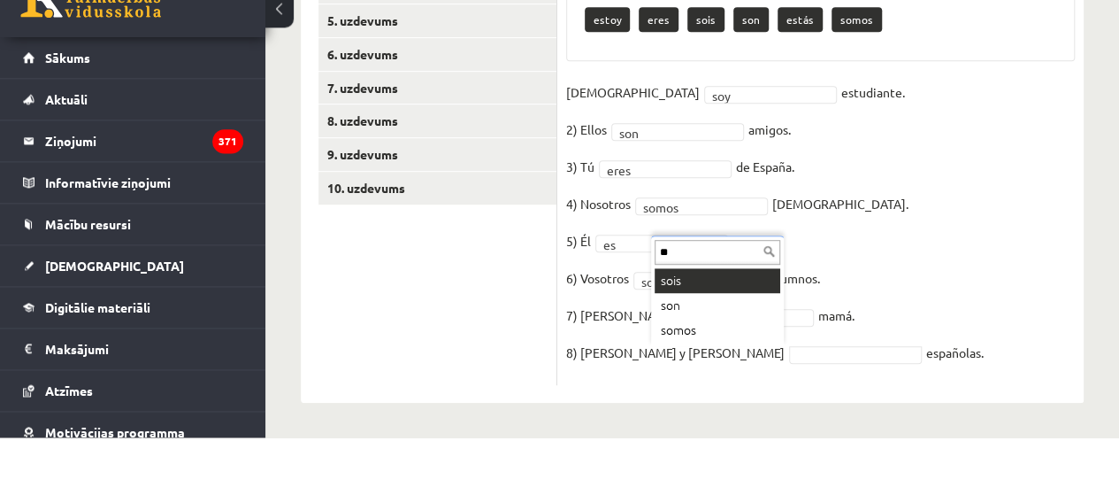
type input "***"
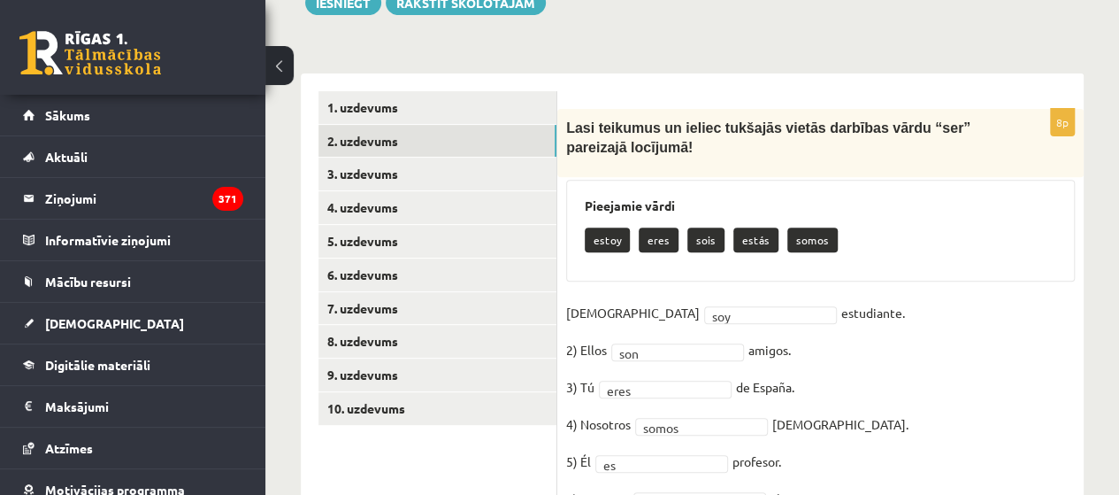
scroll to position [250, 0]
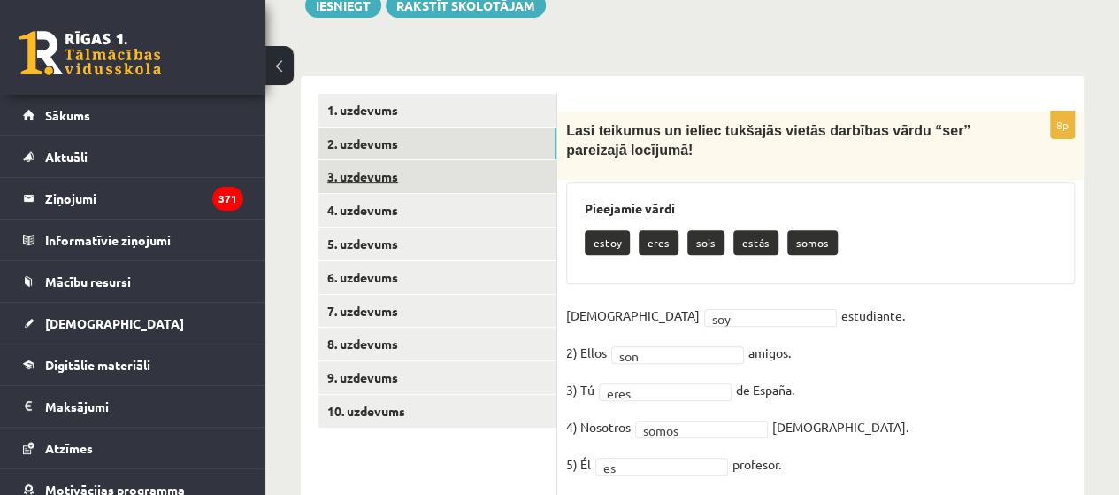
click at [382, 182] on link "3. uzdevums" at bounding box center [438, 176] width 238 height 33
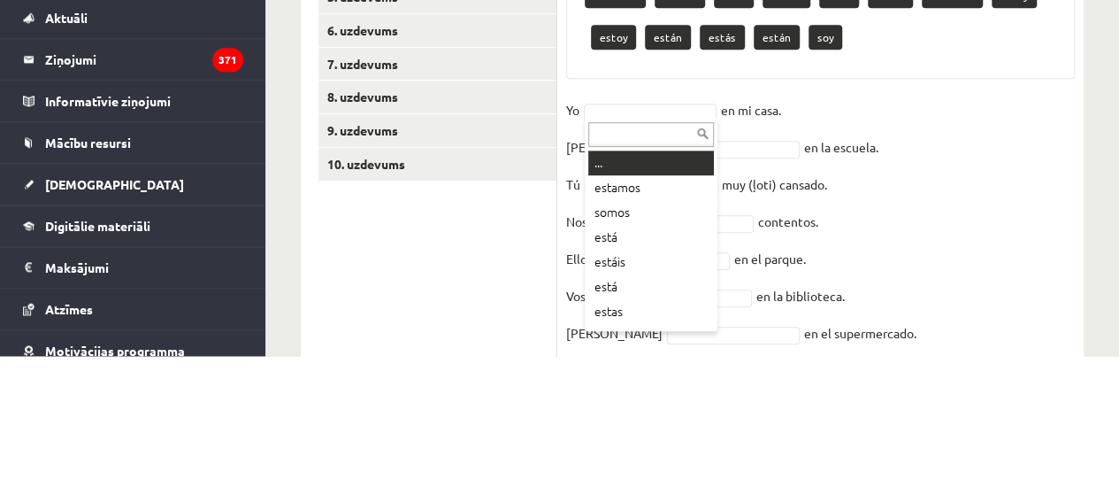
scroll to position [358, 0]
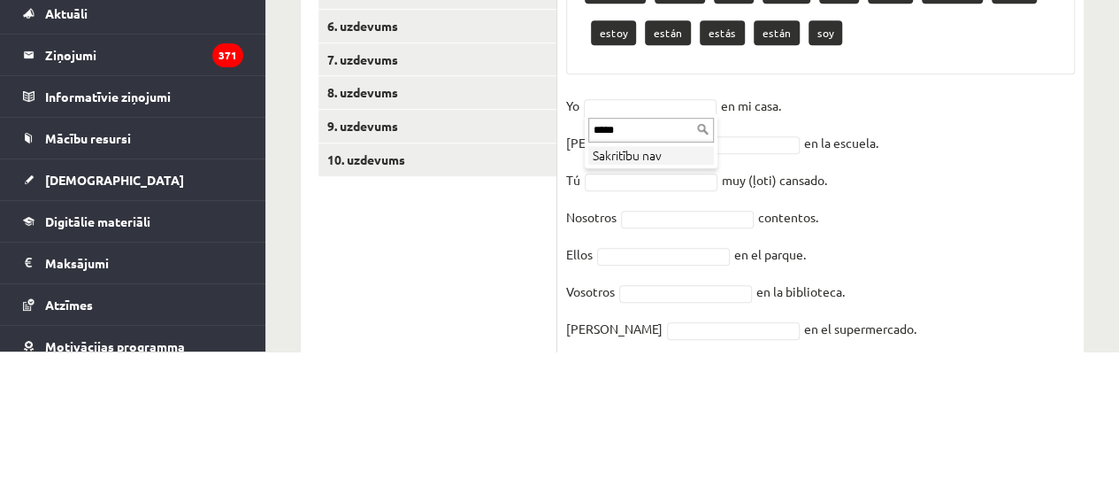
type input "****"
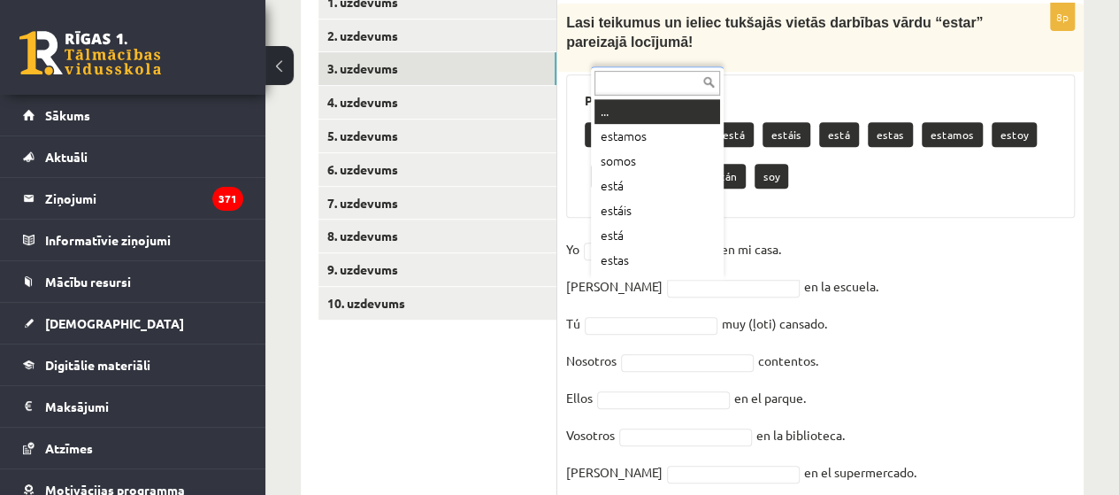
type input "*"
type input "***"
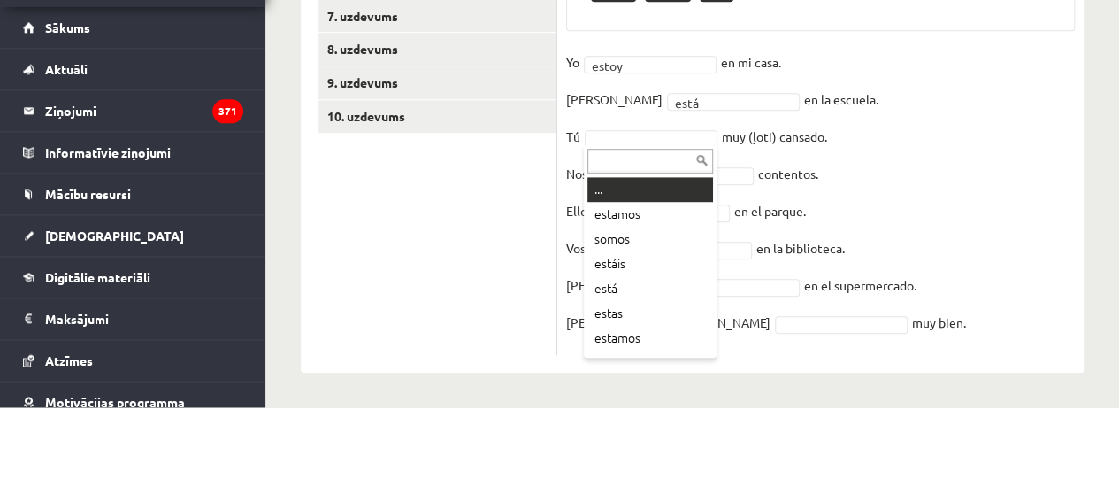
scroll to position [458, 0]
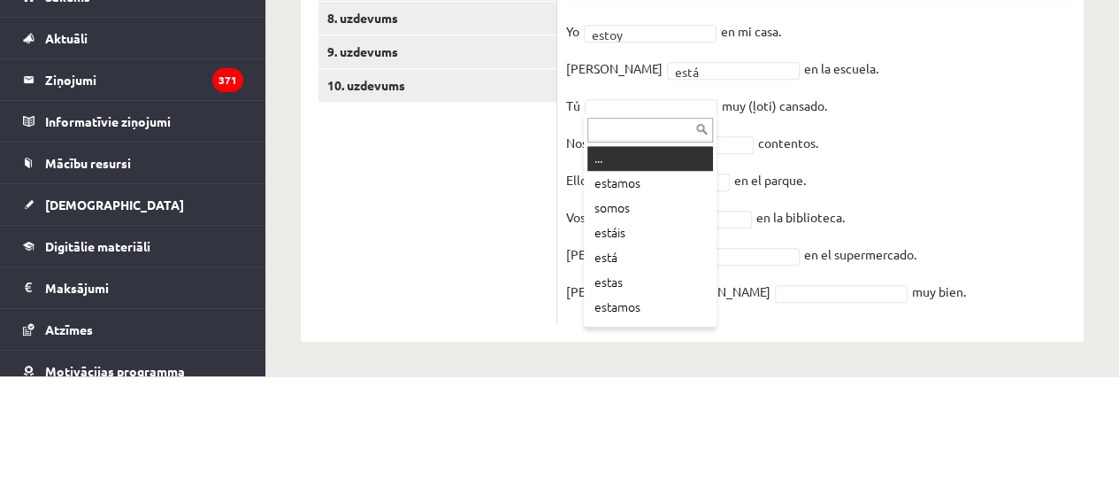
type input "*"
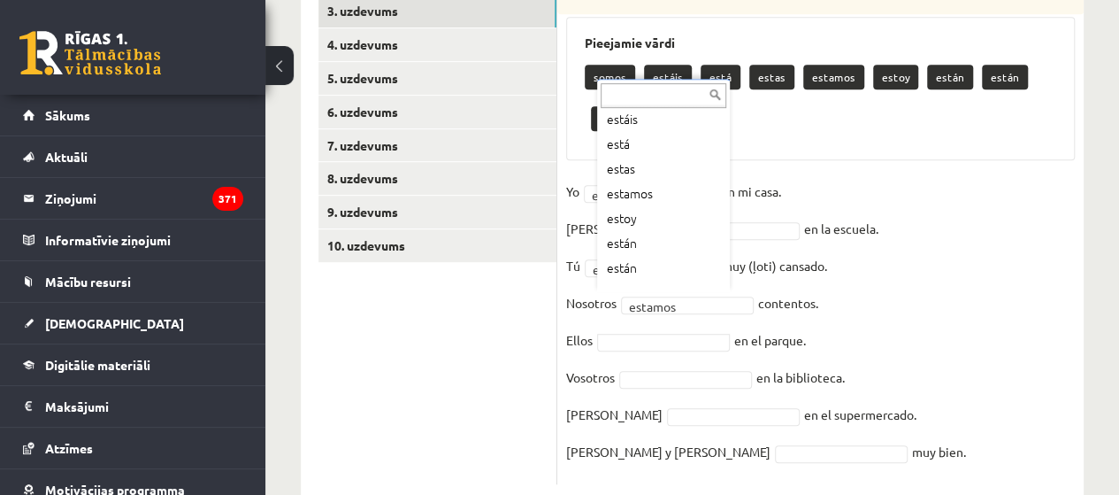
scroll to position [71, 0]
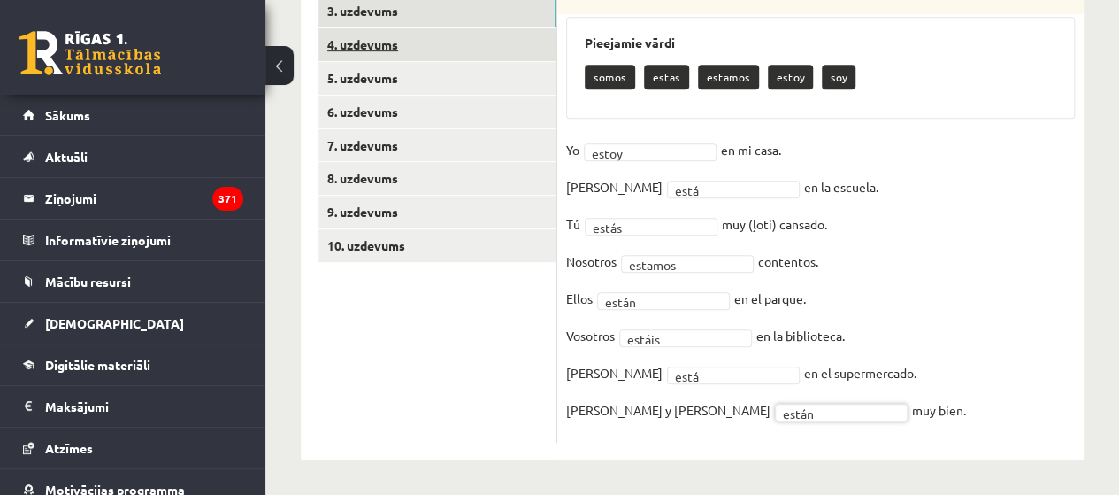
click at [357, 48] on link "4. uzdevums" at bounding box center [438, 44] width 238 height 33
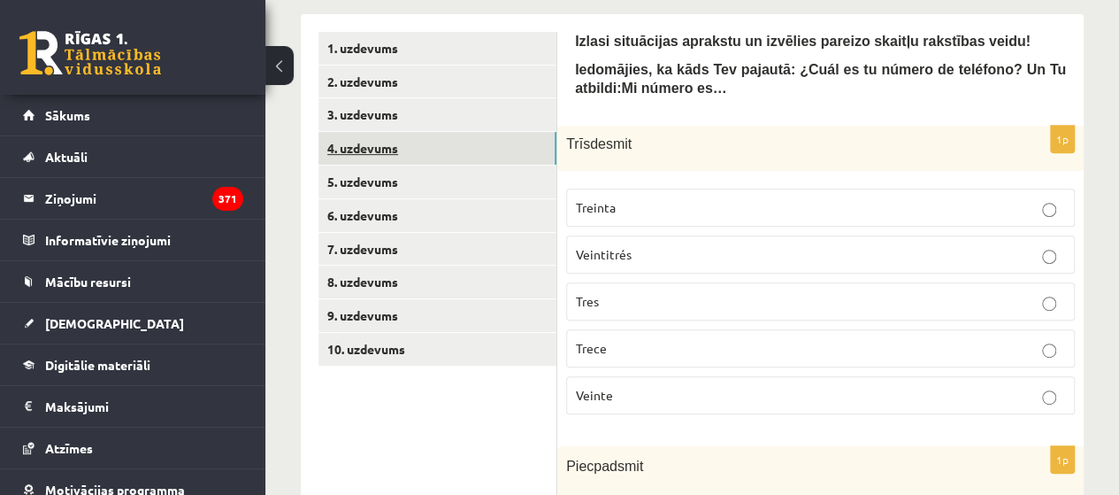
scroll to position [313, 0]
click at [1038, 237] on label "Veintitrés" at bounding box center [820, 254] width 509 height 38
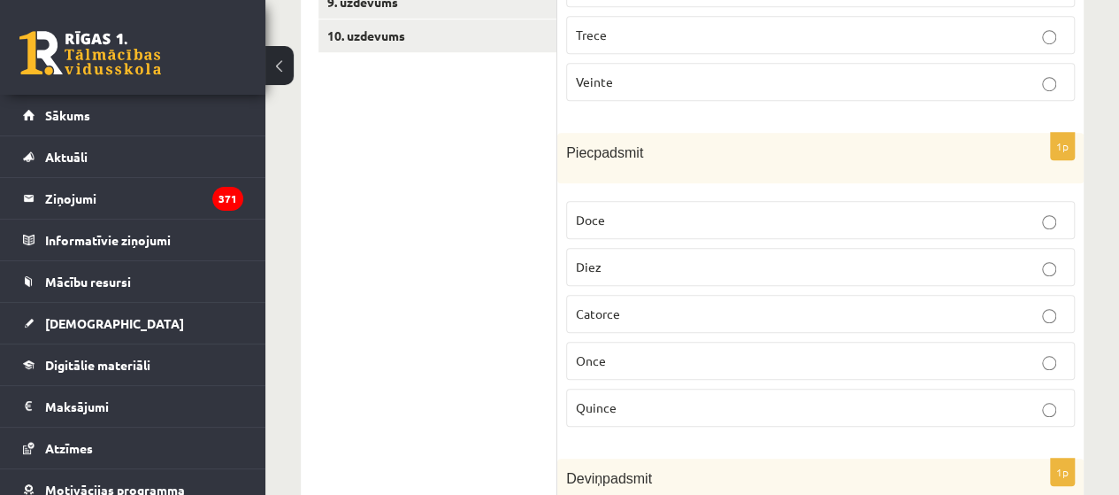
scroll to position [627, 0]
click at [929, 410] on label "Quince" at bounding box center [820, 407] width 509 height 38
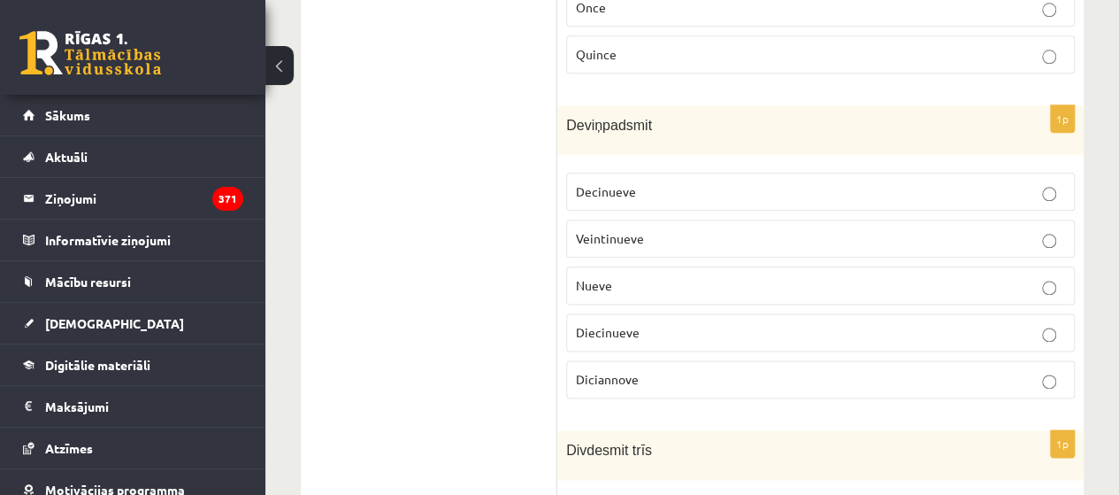
scroll to position [980, 0]
click at [577, 283] on p "Nueve" at bounding box center [820, 284] width 489 height 19
click at [581, 329] on label "Diecinueve" at bounding box center [820, 331] width 509 height 38
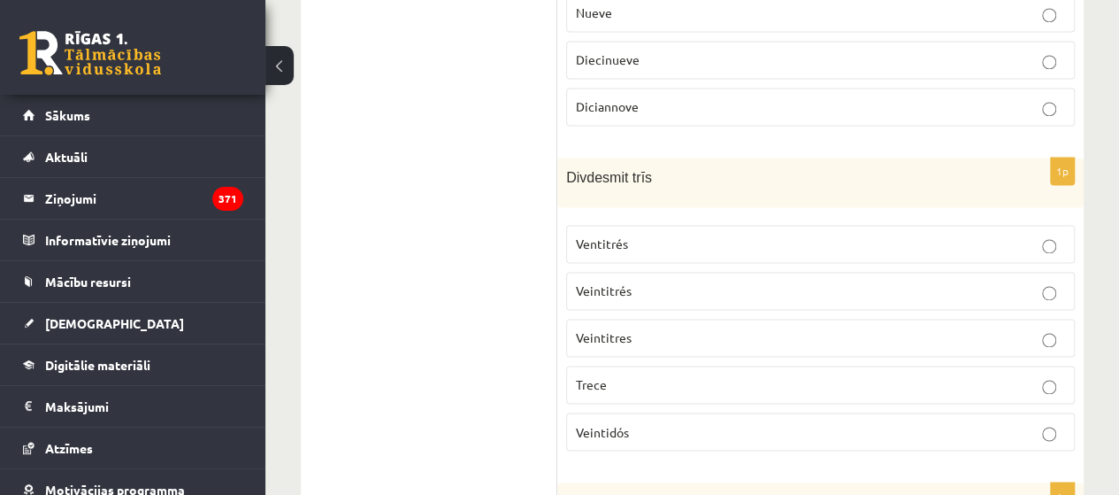
scroll to position [1260, 0]
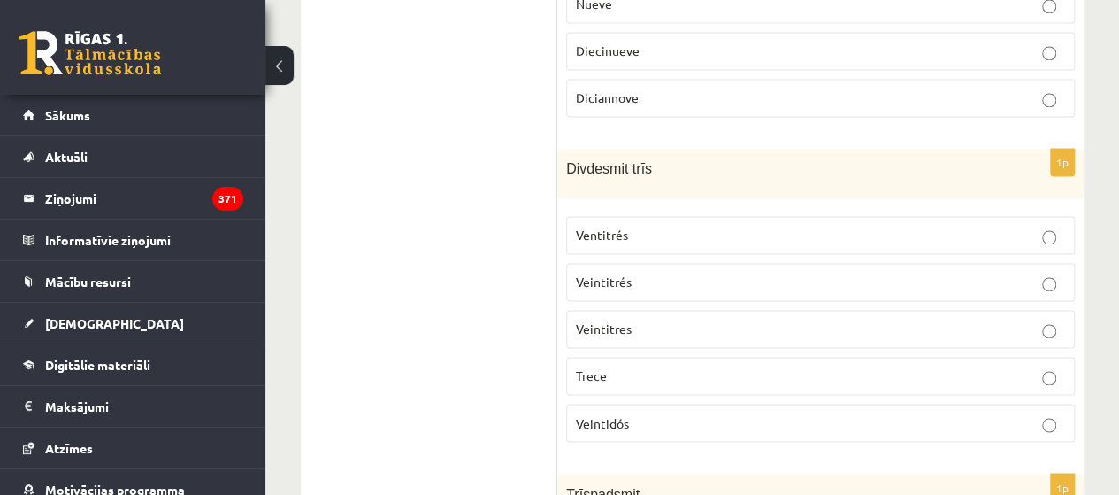
click at [586, 280] on label "Veintitrés" at bounding box center [820, 282] width 509 height 38
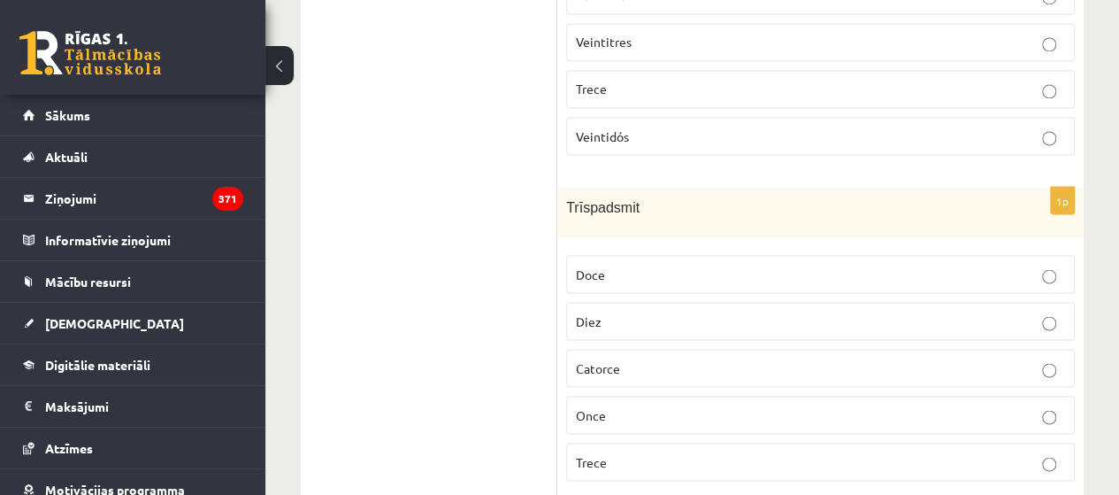
scroll to position [1579, 0]
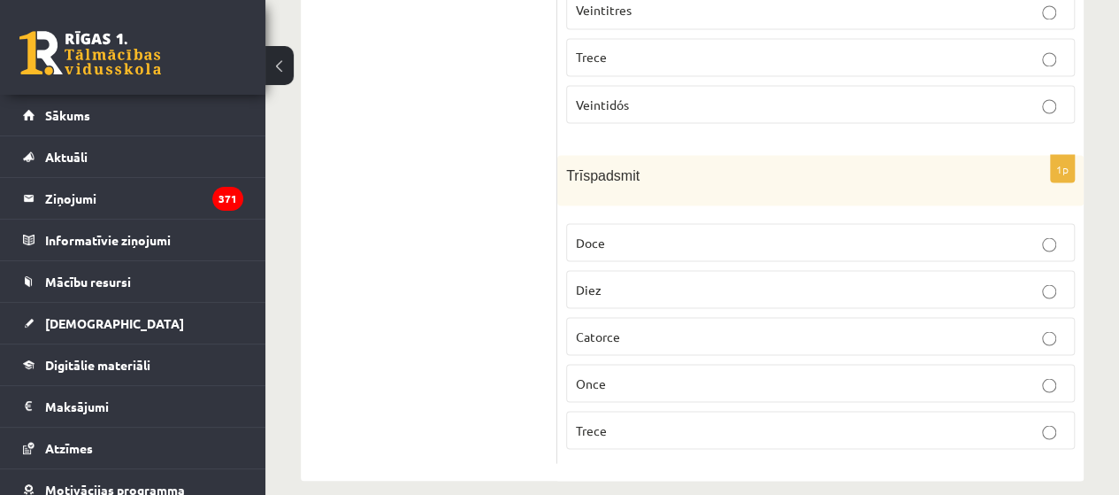
click at [609, 420] on p "Trece" at bounding box center [820, 429] width 489 height 19
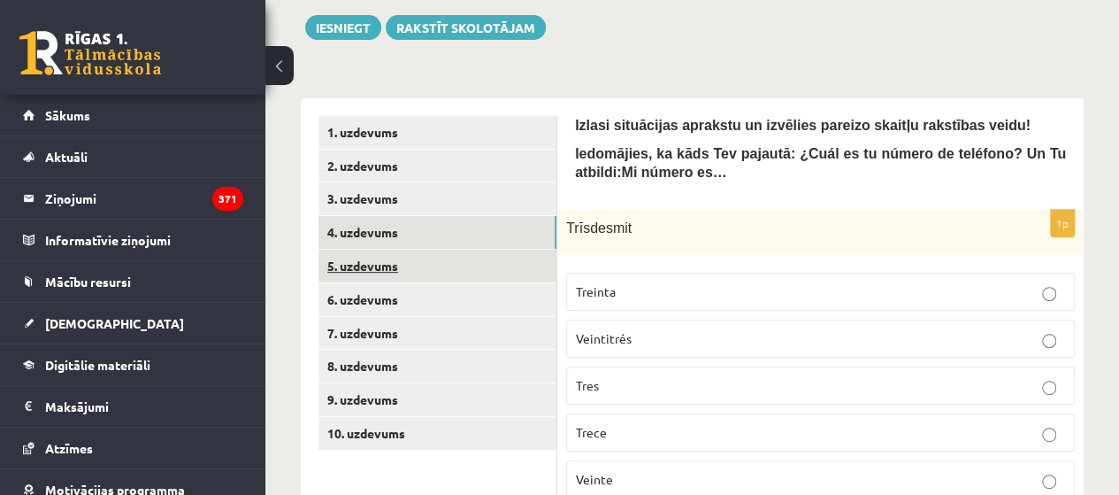
click at [373, 278] on link "5. uzdevums" at bounding box center [438, 266] width 238 height 33
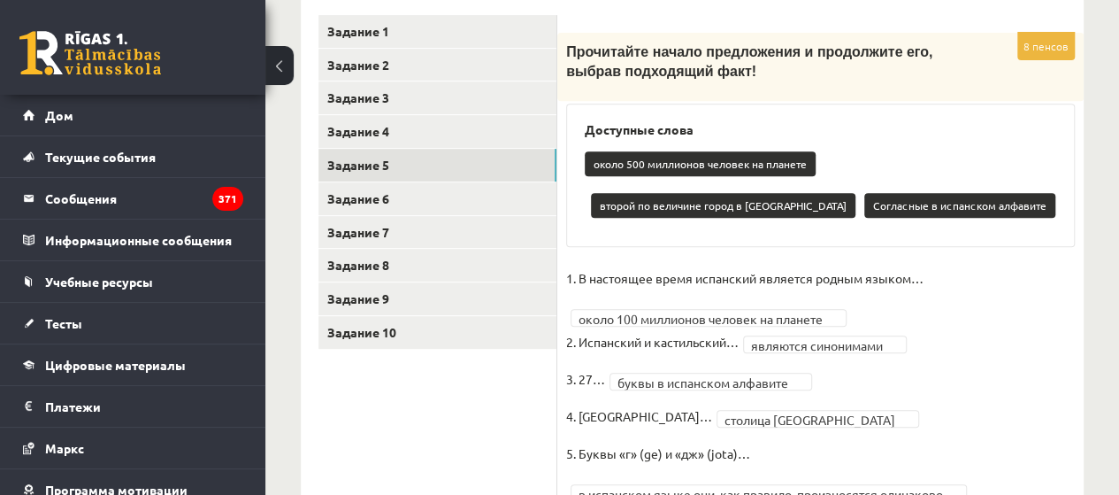
scroll to position [329, 0]
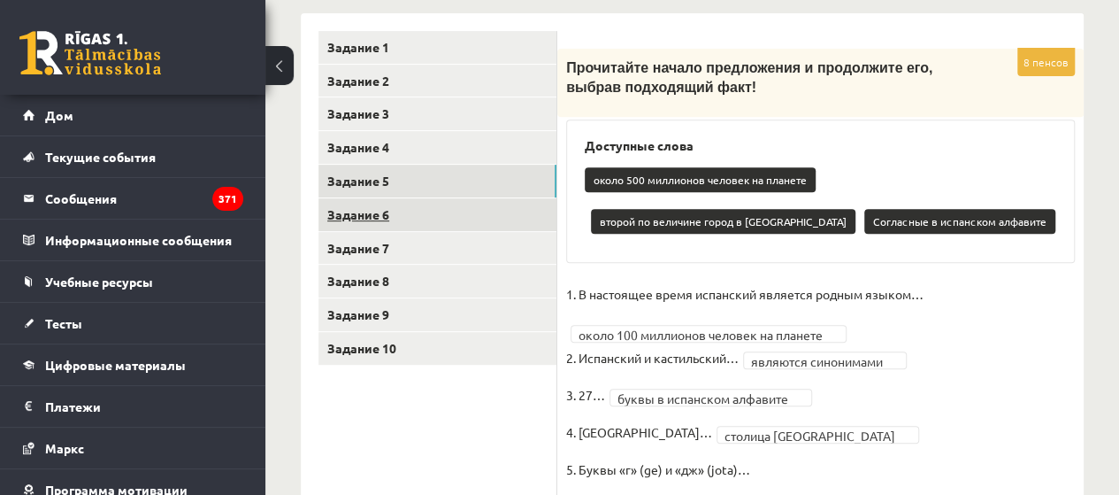
click at [503, 214] on link "Задание 6" at bounding box center [438, 214] width 238 height 33
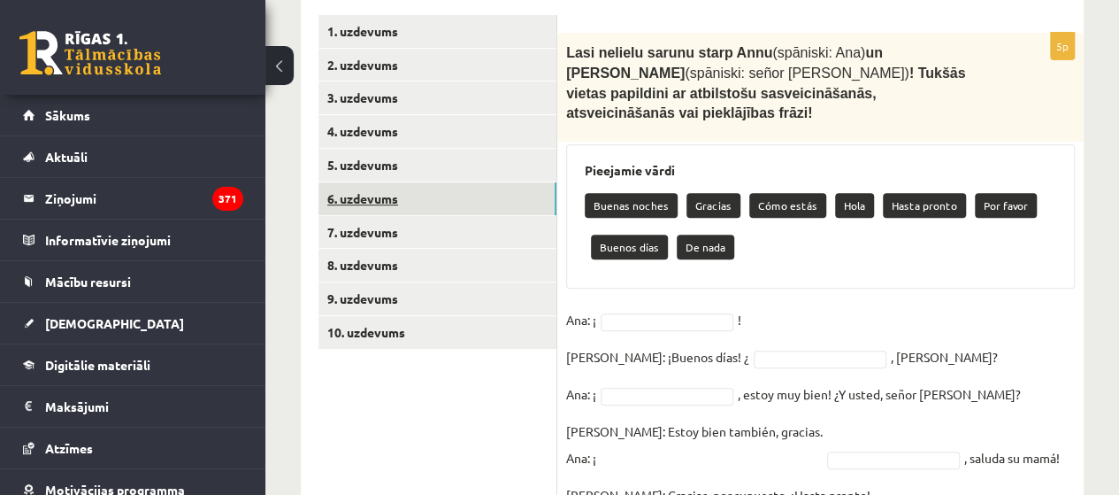
scroll to position [313, 0]
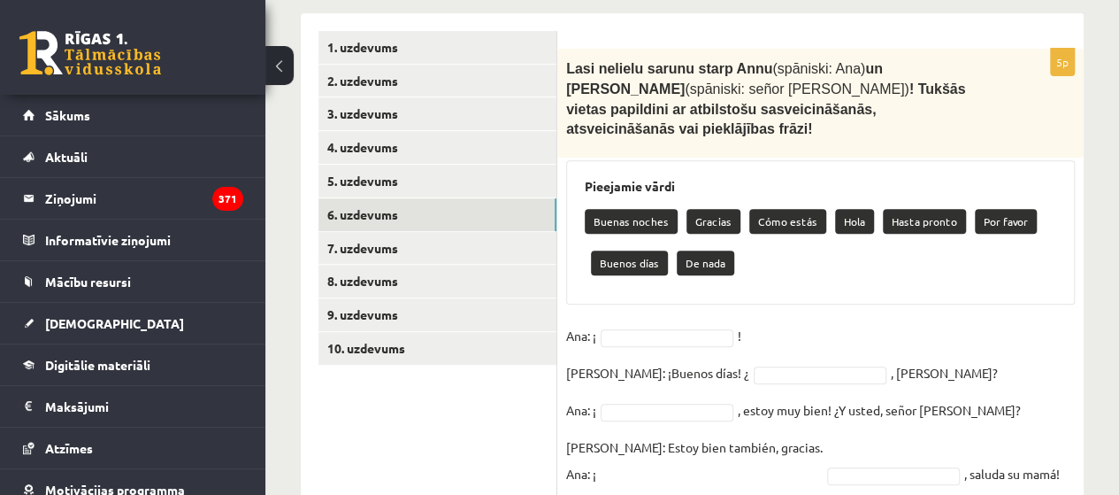
click at [1014, 285] on div "5p Lasi nelielu sarunu starp Annu (spāniski: Ana) un Luisa kungu (spāniski: señ…" at bounding box center [821, 323] width 527 height 548
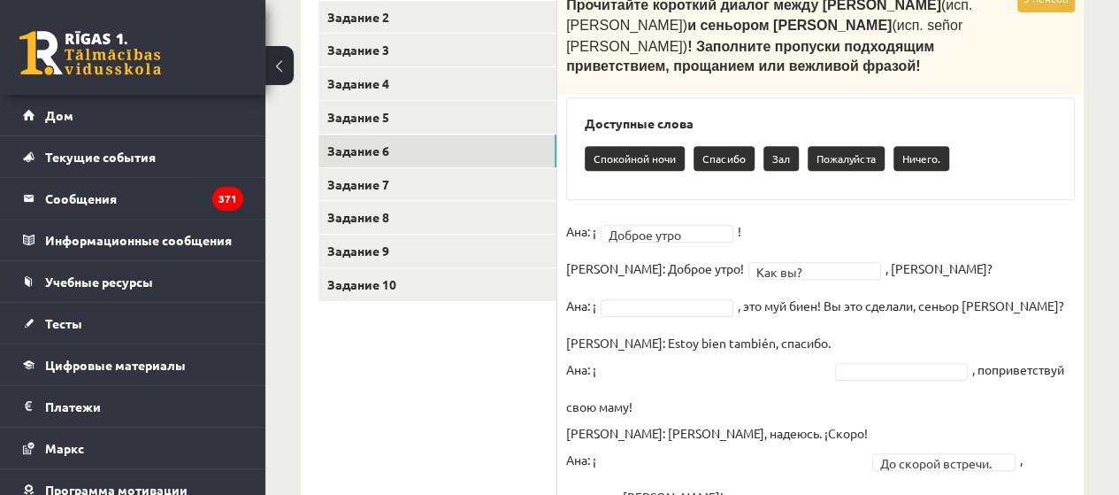
scroll to position [377, 0]
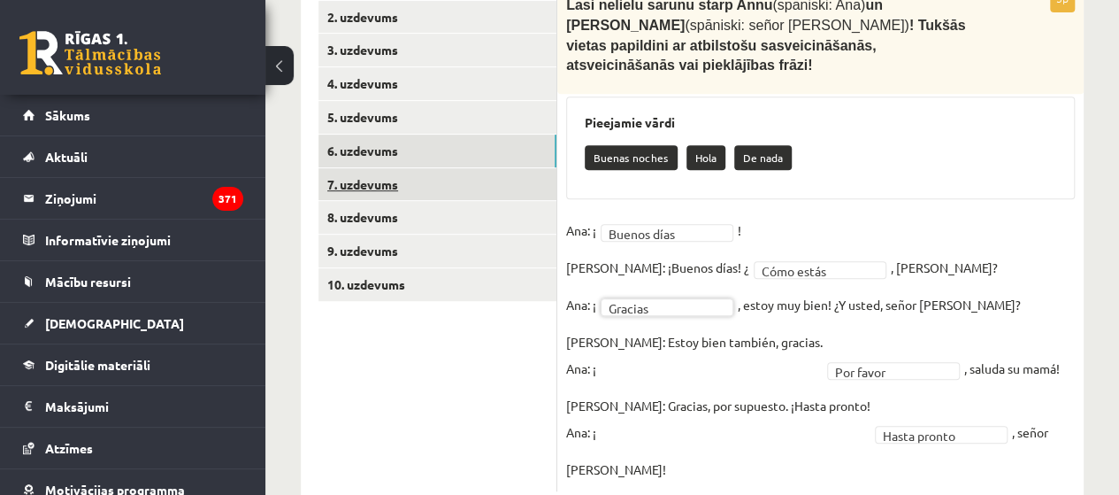
click at [469, 191] on link "7. uzdevums" at bounding box center [438, 184] width 238 height 33
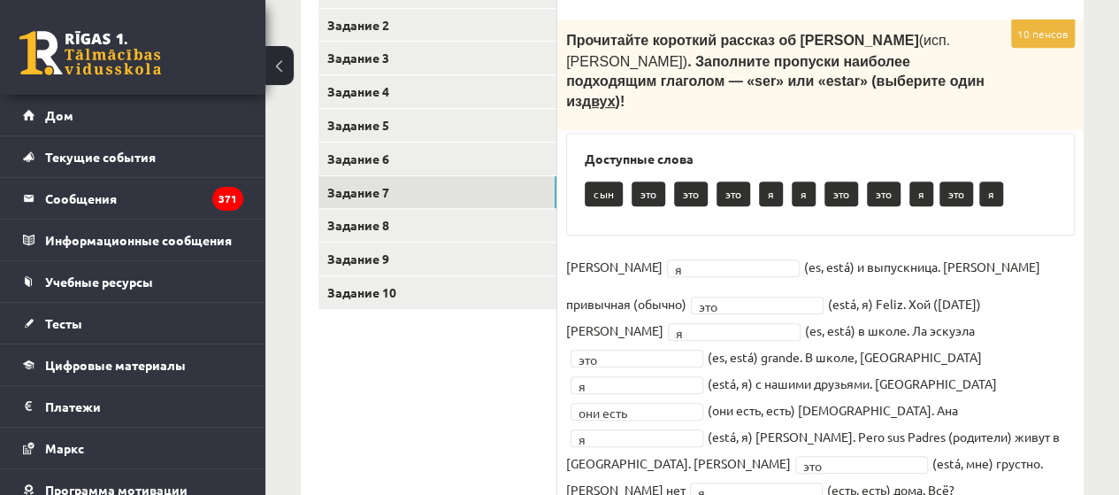
scroll to position [369, 0]
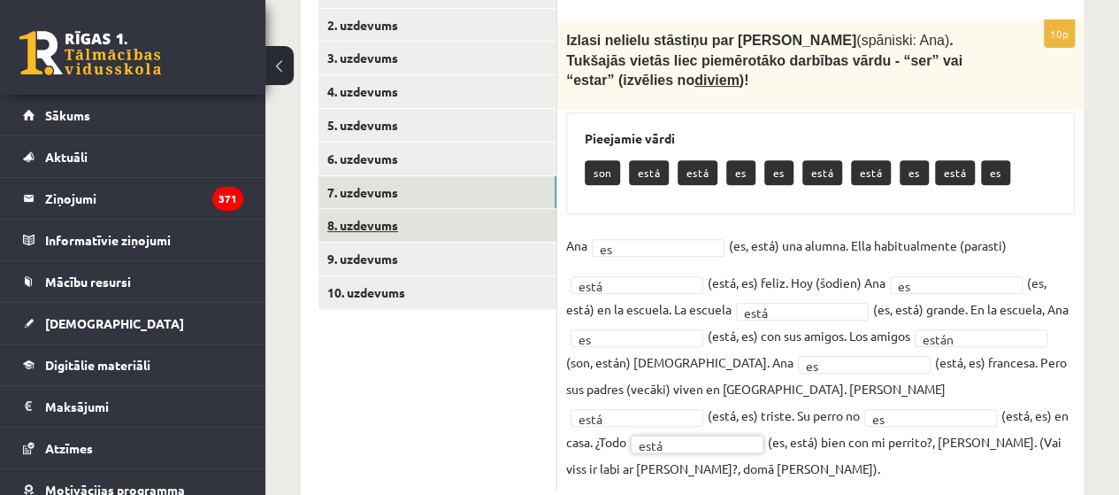
click at [493, 227] on link "8. uzdevums" at bounding box center [438, 225] width 238 height 33
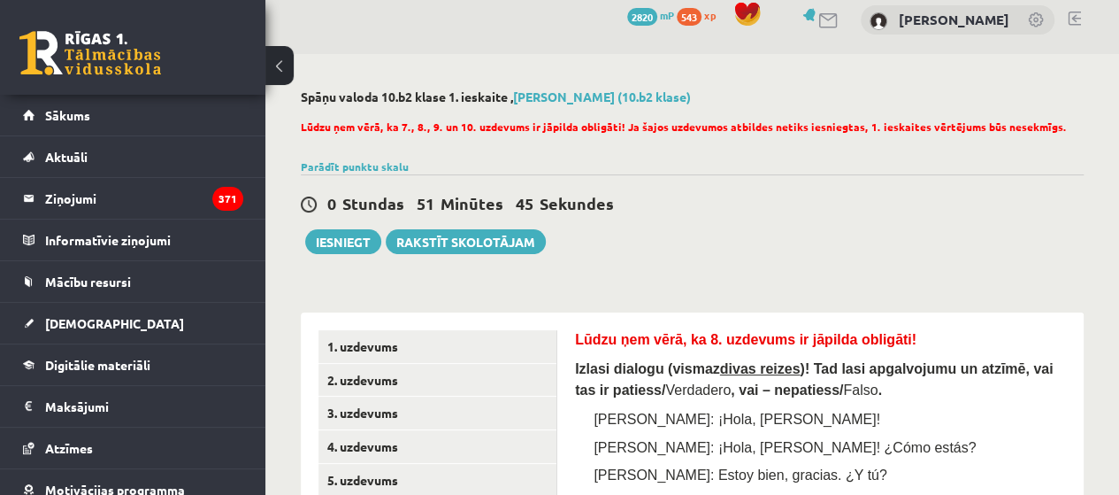
scroll to position [0, 0]
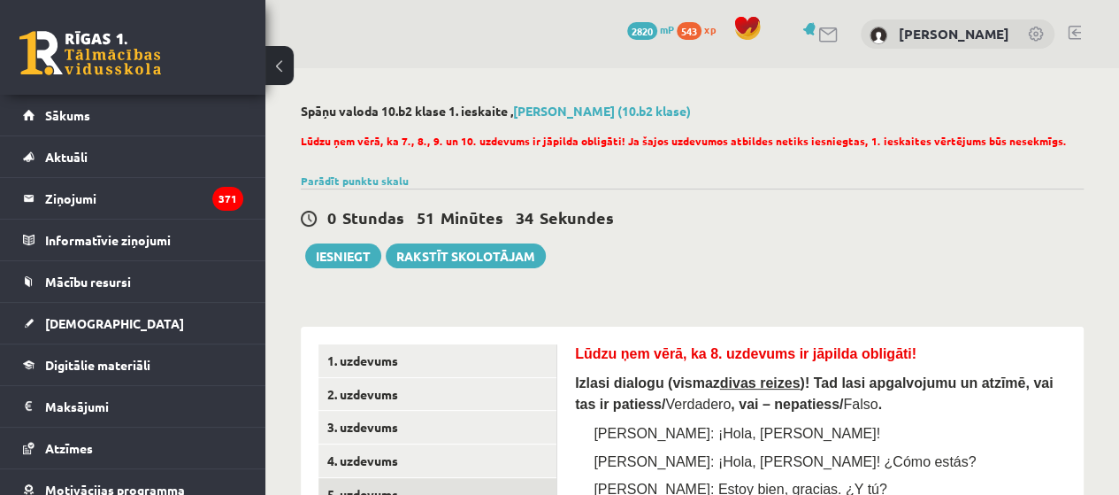
click at [550, 489] on link "5. uzdevums" at bounding box center [438, 494] width 238 height 33
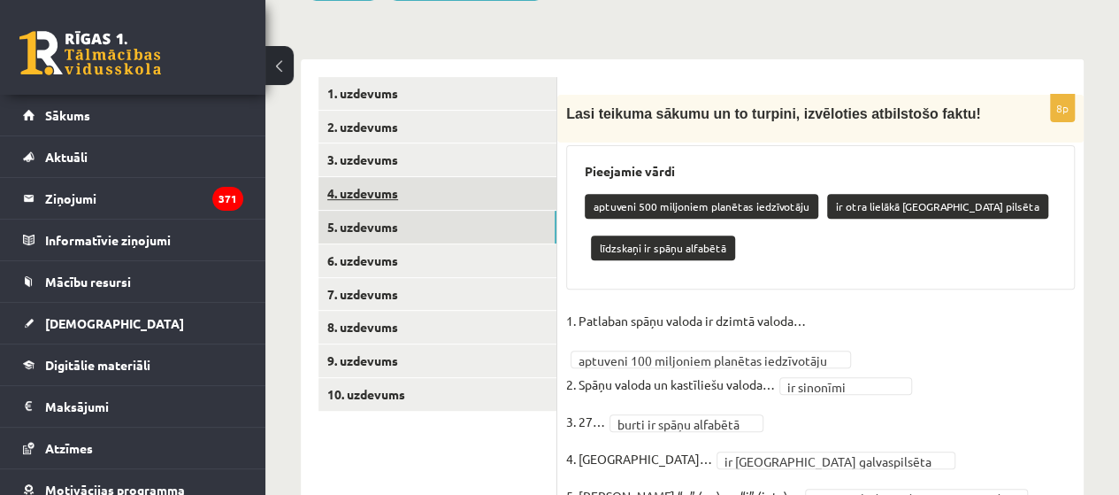
scroll to position [304, 0]
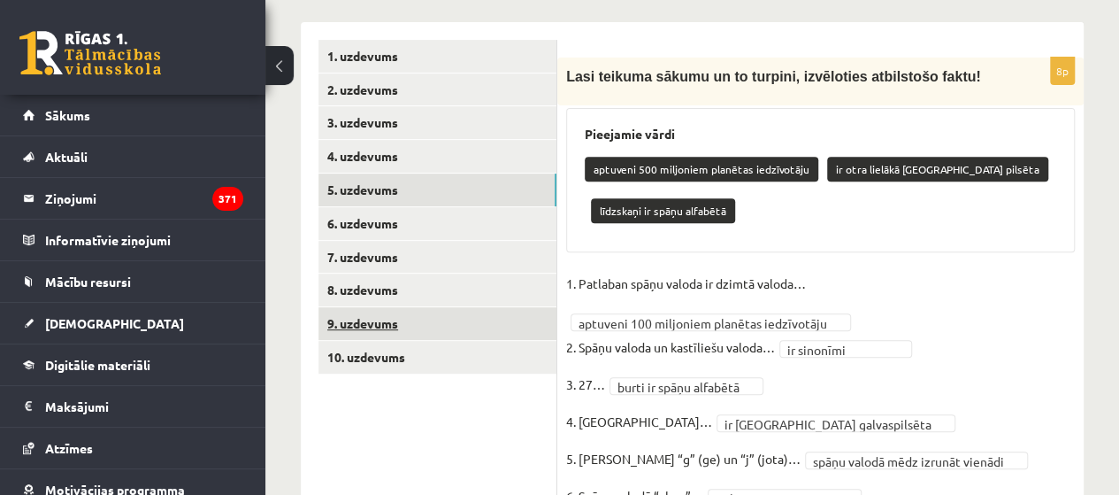
click at [497, 307] on link "9. uzdevums" at bounding box center [438, 323] width 238 height 33
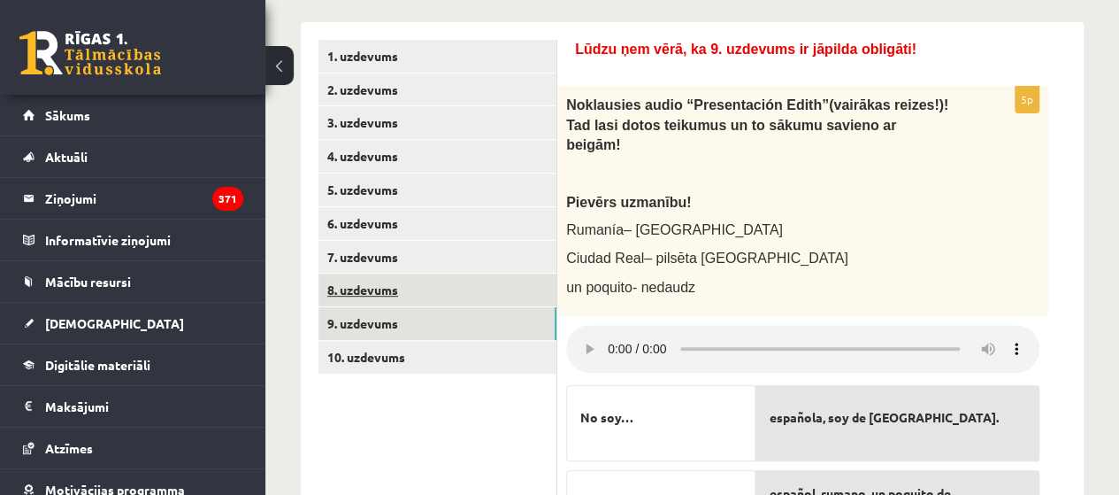
click at [522, 299] on link "8. uzdevums" at bounding box center [438, 289] width 238 height 33
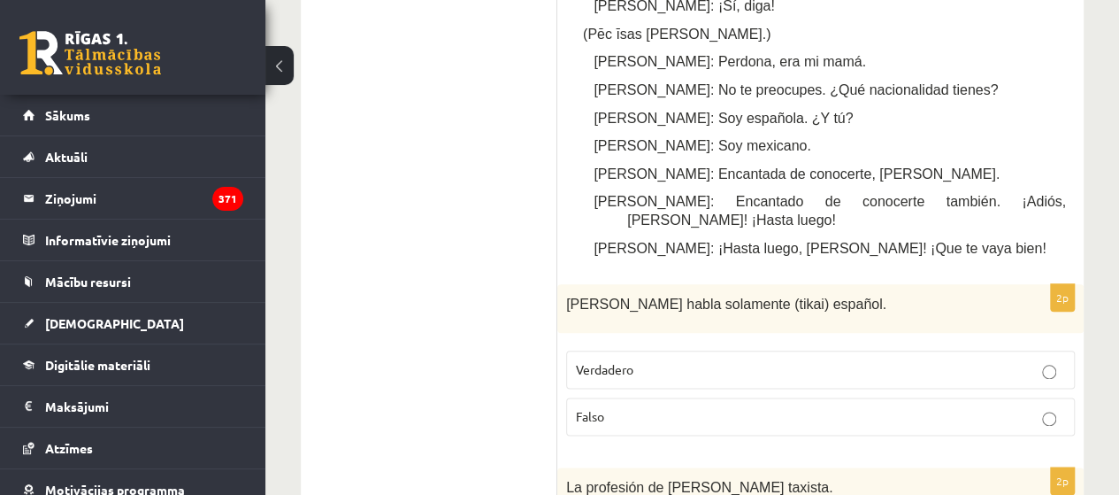
scroll to position [892, 0]
click at [877, 408] on p "Falso" at bounding box center [820, 417] width 489 height 19
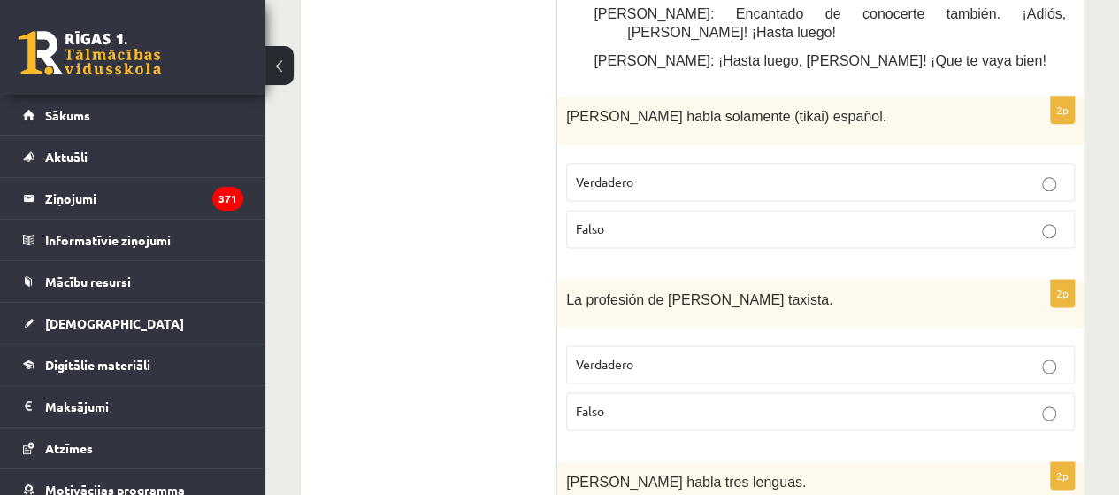
scroll to position [1096, 0]
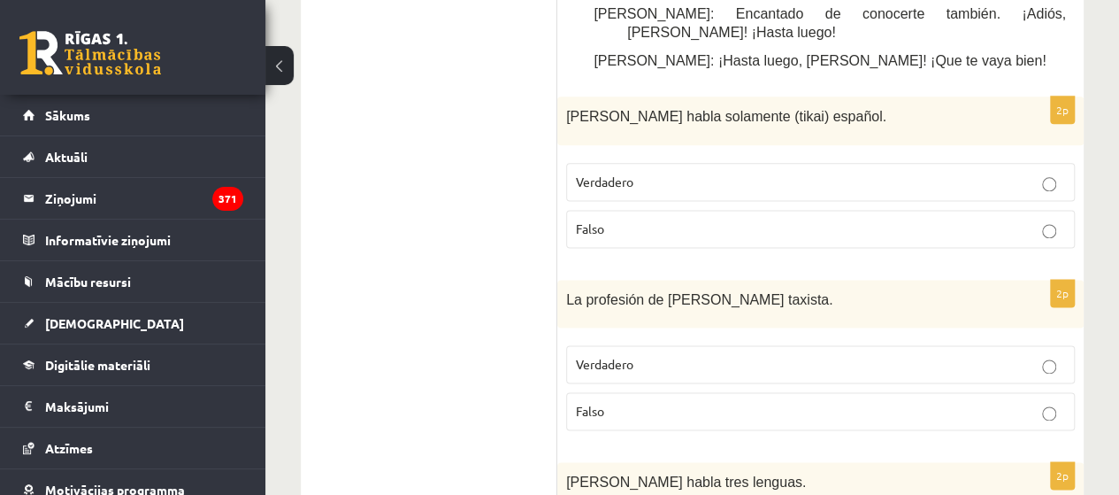
click at [604, 356] on span "Verdadero" at bounding box center [605, 364] width 58 height 16
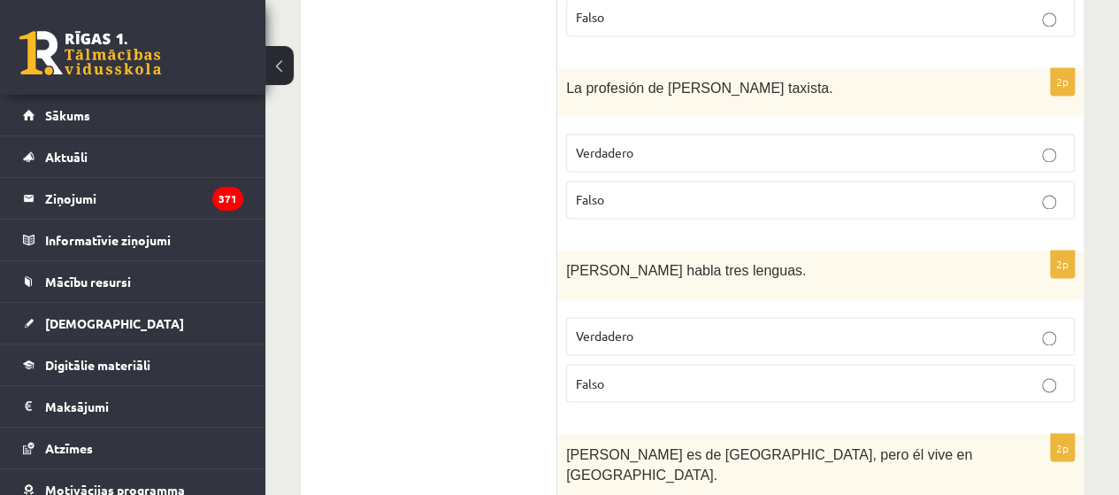
scroll to position [1296, 0]
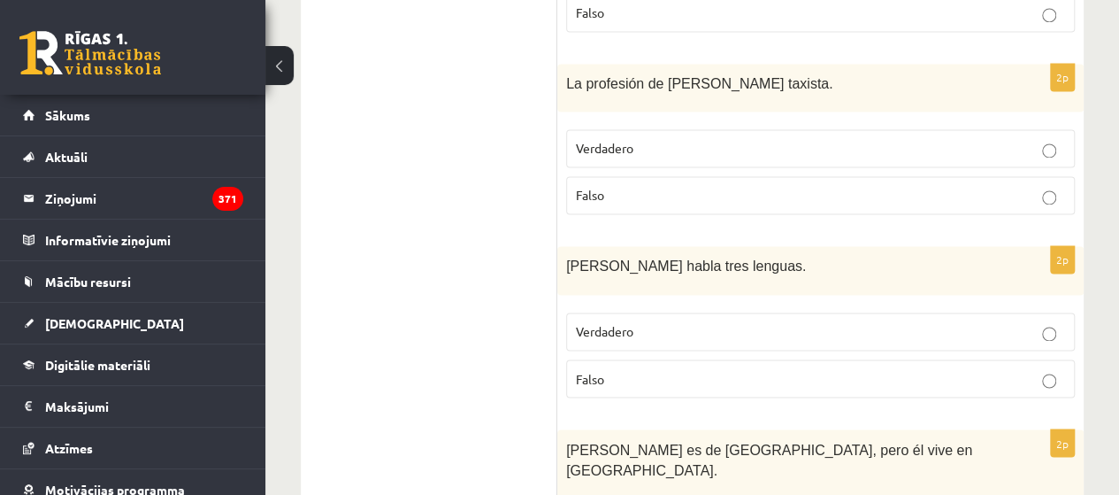
click at [609, 359] on label "Falso" at bounding box center [820, 378] width 509 height 38
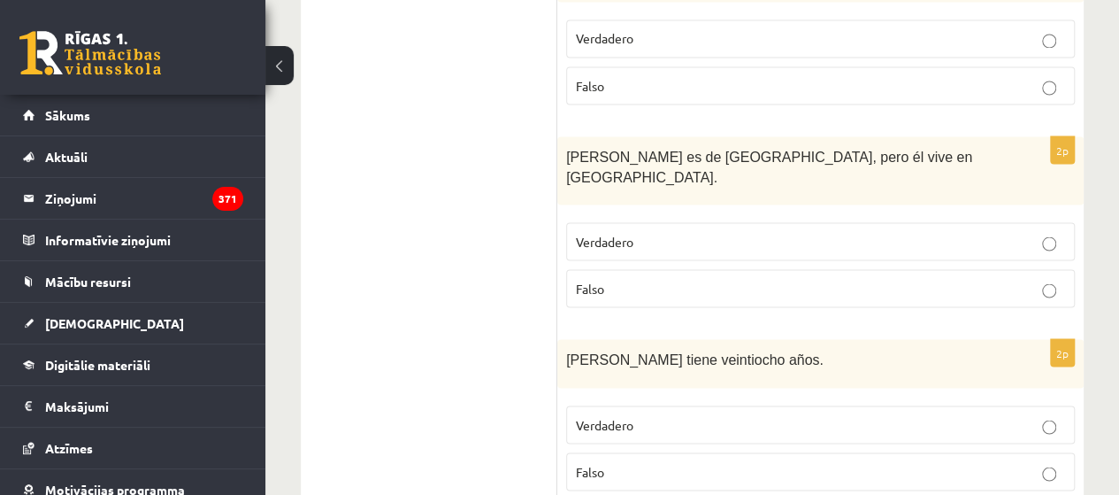
scroll to position [1589, 0]
click at [775, 232] on p "Verdadero" at bounding box center [820, 241] width 489 height 19
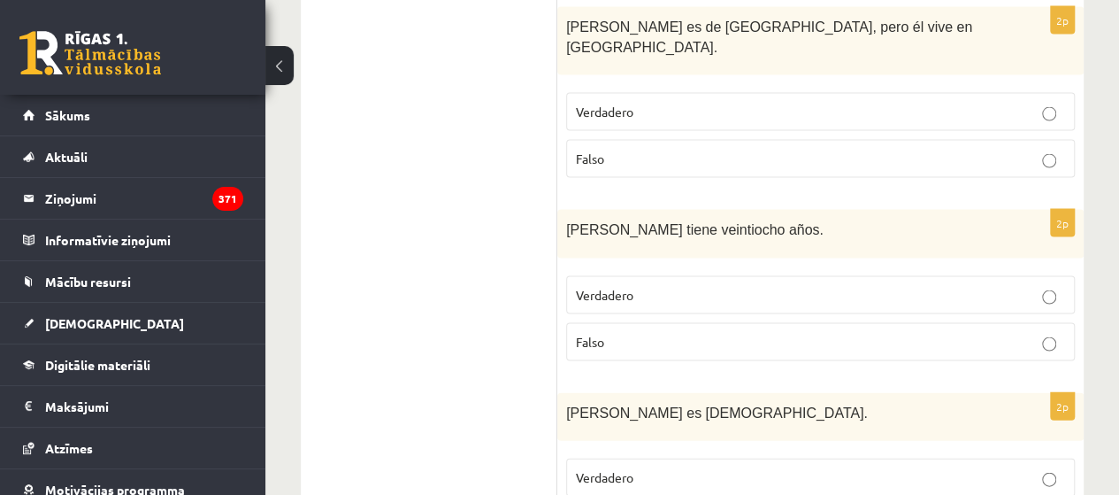
scroll to position [1719, 0]
click at [665, 322] on label "Falso" at bounding box center [820, 341] width 509 height 38
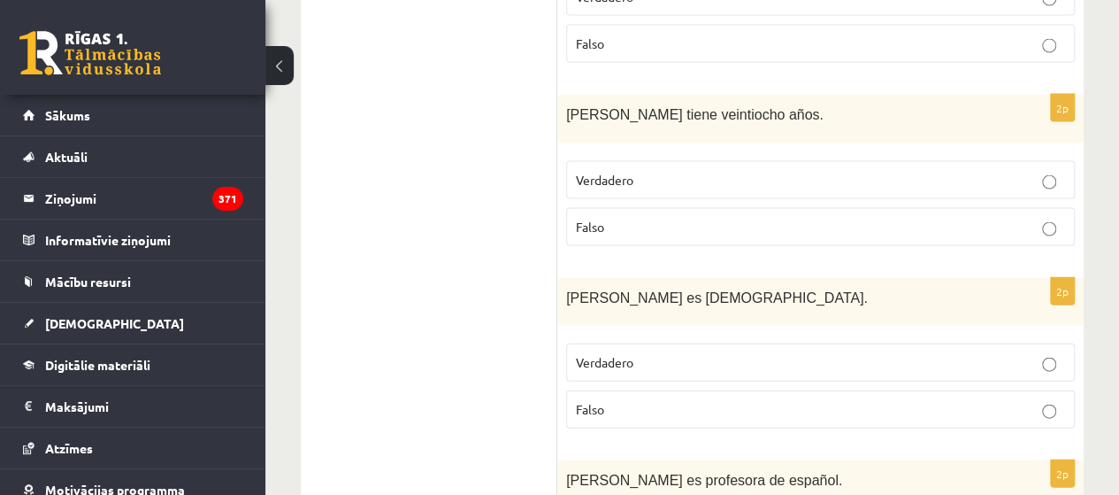
scroll to position [1834, 0]
click at [880, 399] on p "Falso" at bounding box center [820, 408] width 489 height 19
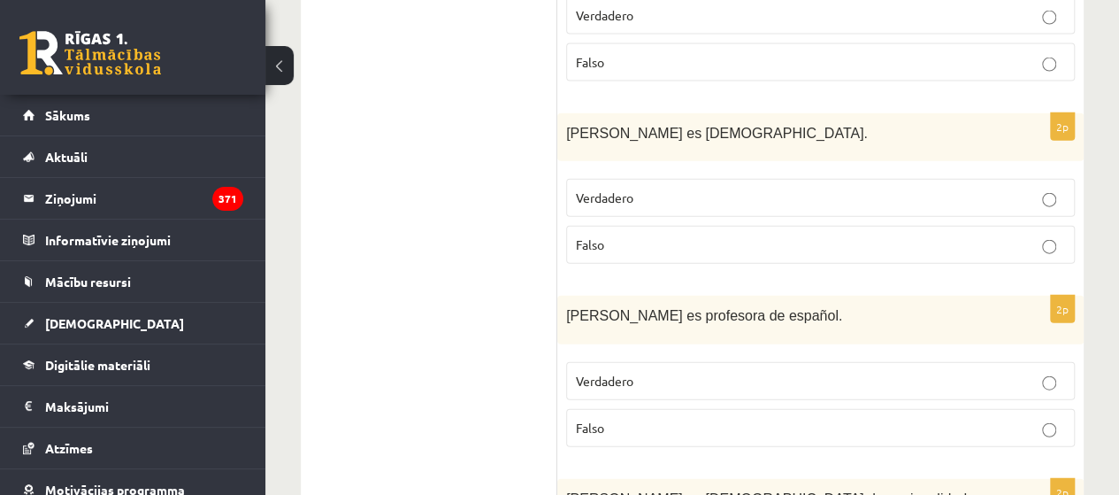
scroll to position [2011, 0]
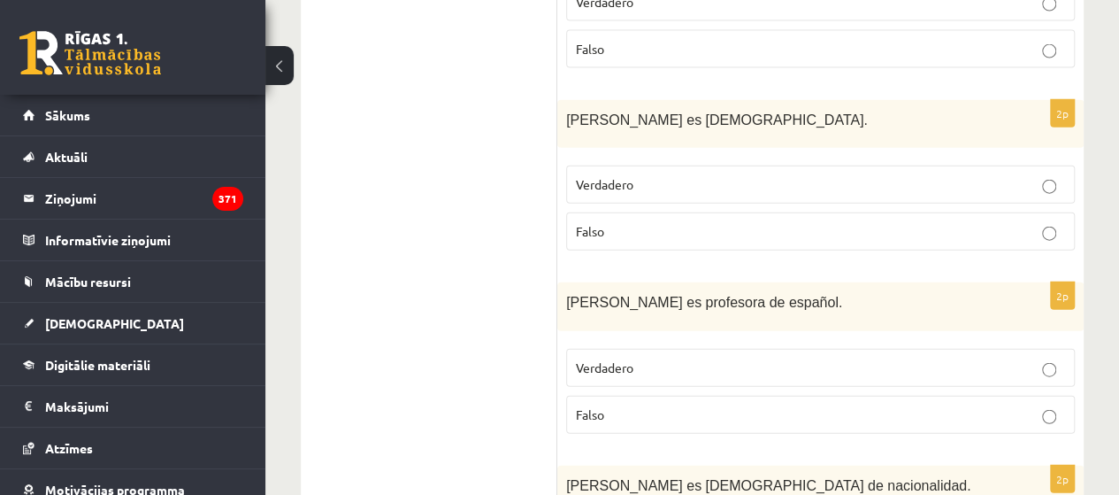
click at [667, 358] on p "Verdadero" at bounding box center [820, 367] width 489 height 19
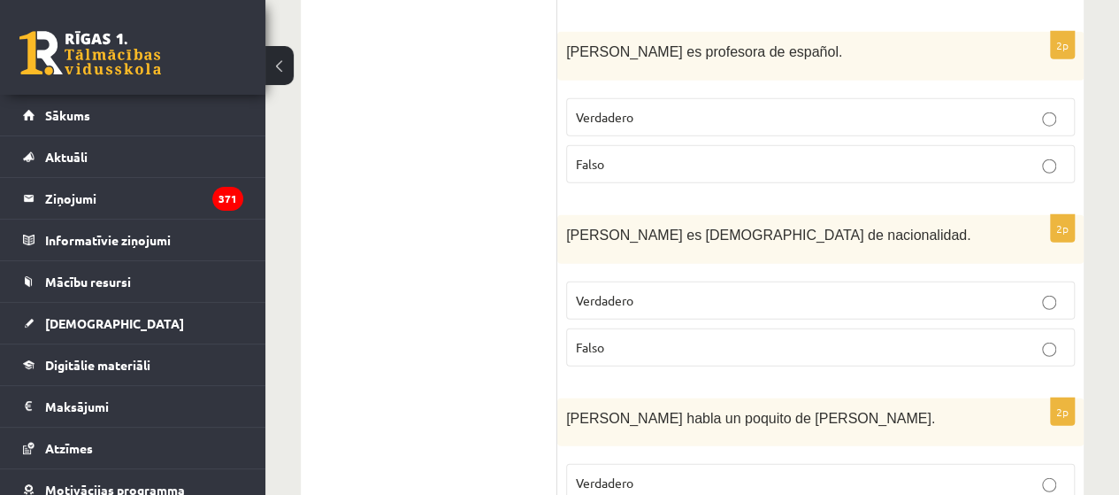
scroll to position [2275, 0]
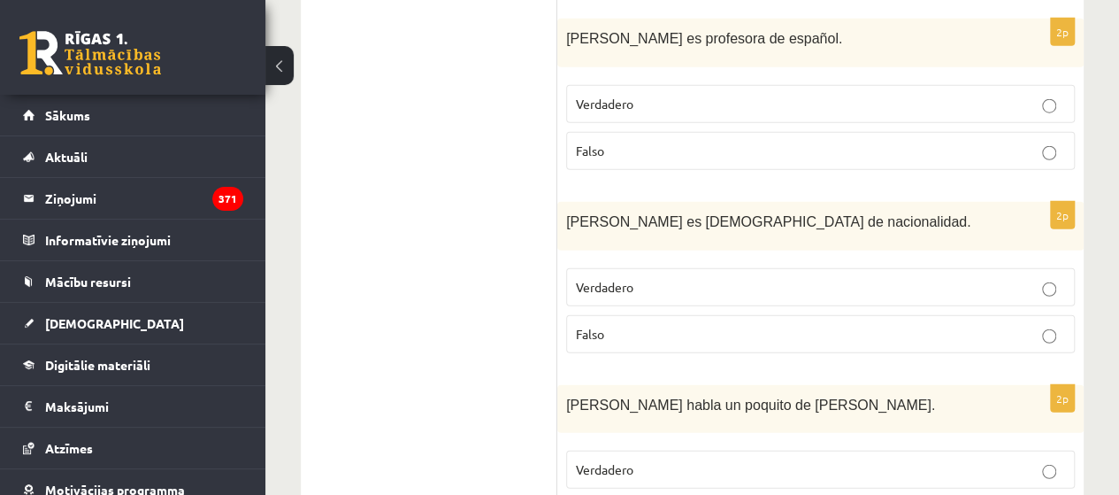
click at [677, 278] on p "Verdadero" at bounding box center [820, 287] width 489 height 19
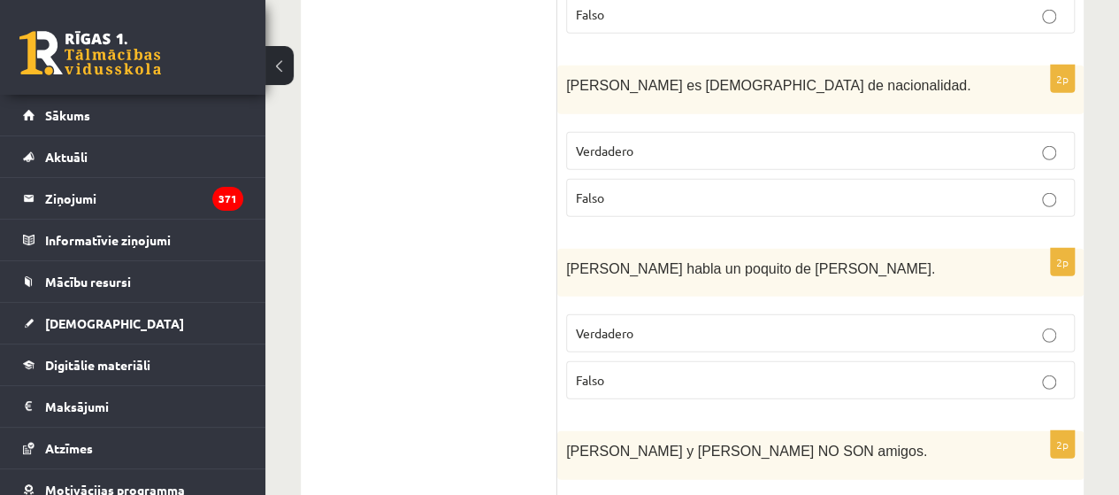
scroll to position [2396, 0]
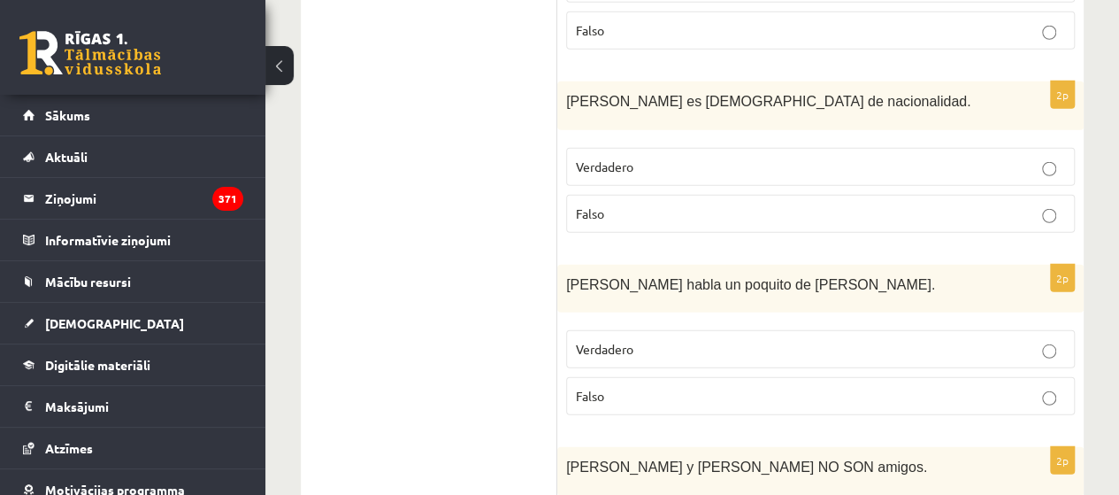
click at [956, 340] on p "Verdadero" at bounding box center [820, 349] width 489 height 19
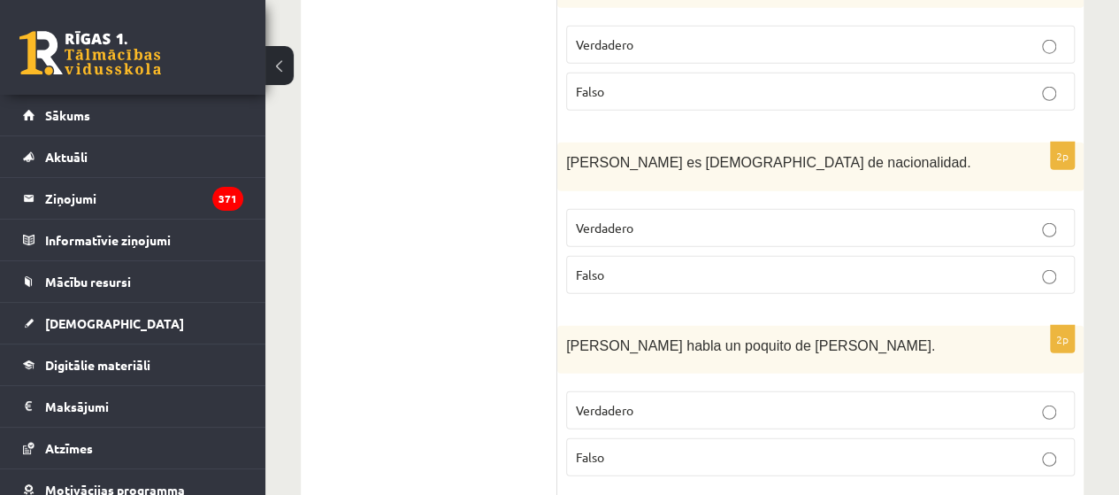
scroll to position [2493, 0]
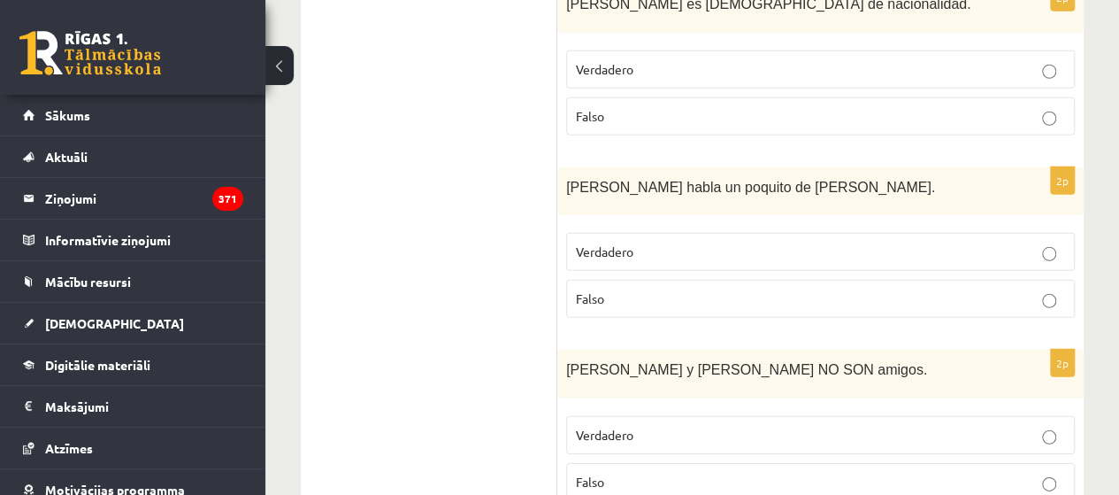
click at [986, 463] on label "Falso" at bounding box center [820, 482] width 509 height 38
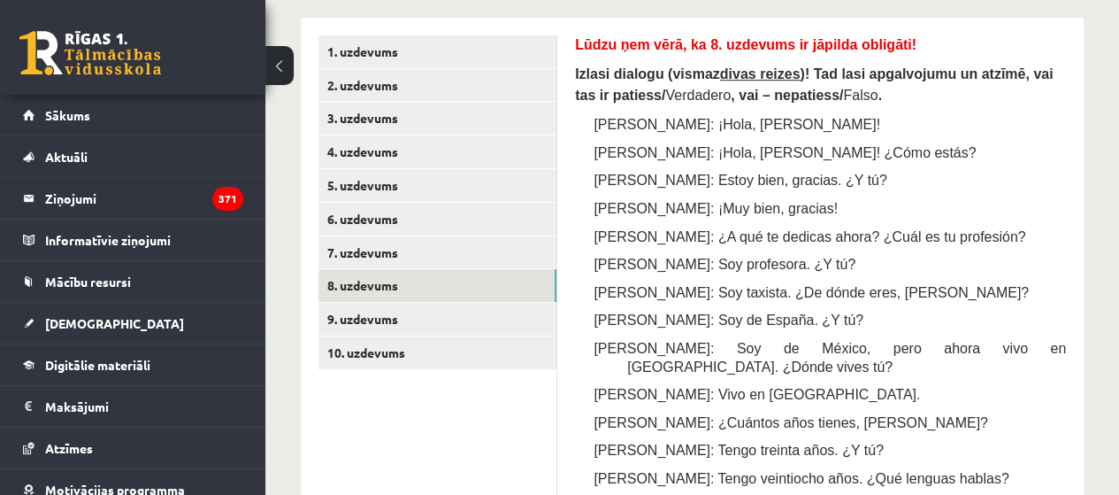
scroll to position [311, 0]
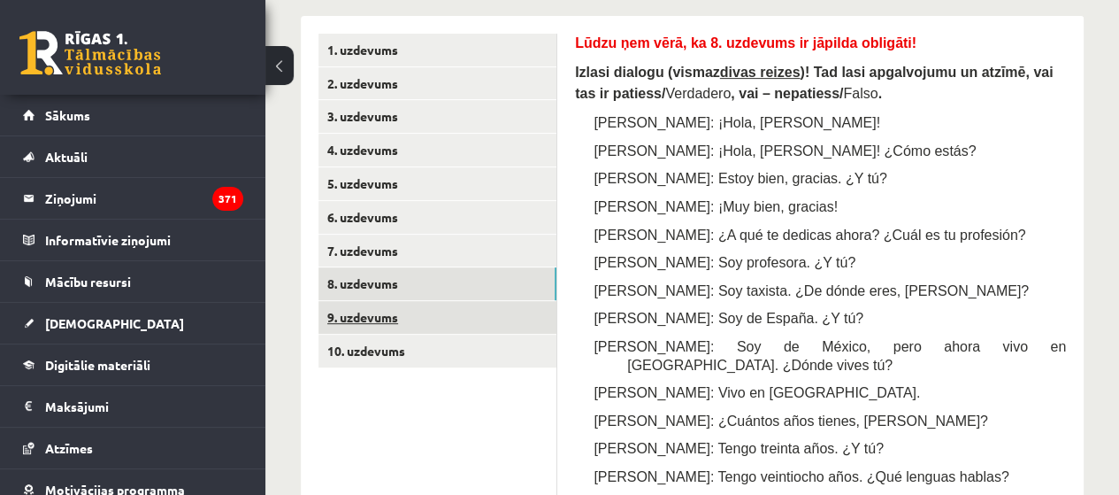
click at [538, 320] on link "9. uzdevums" at bounding box center [438, 317] width 238 height 33
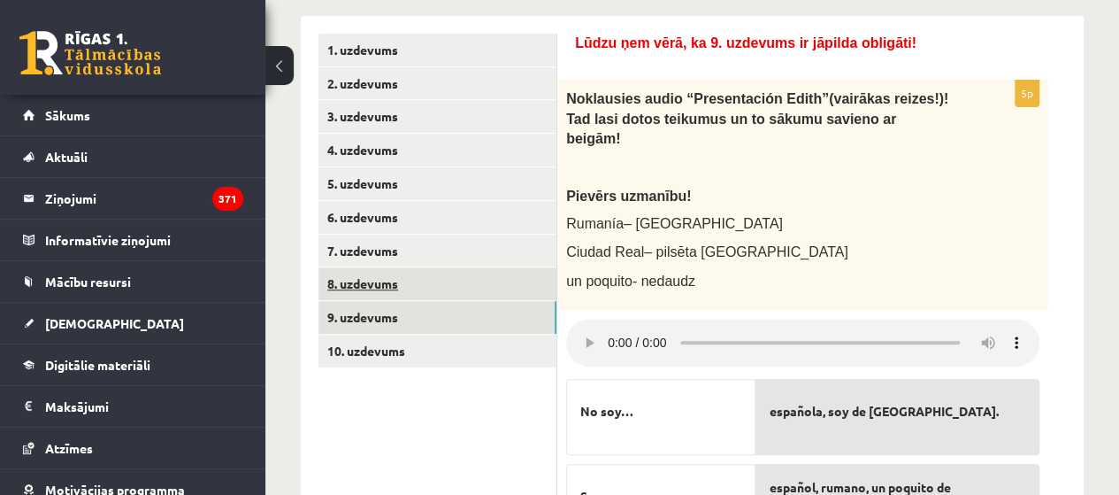
click at [442, 271] on link "8. uzdevums" at bounding box center [438, 283] width 238 height 33
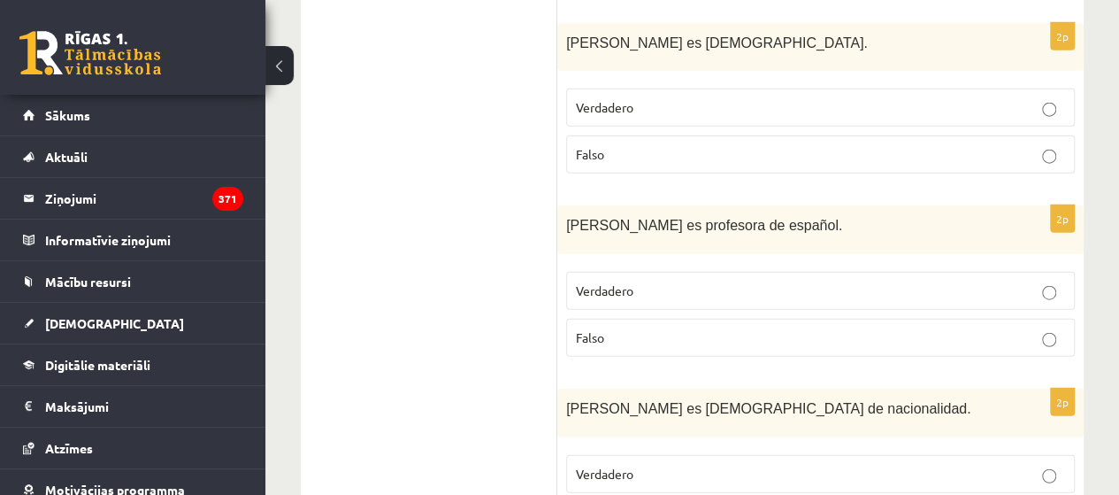
scroll to position [2493, 0]
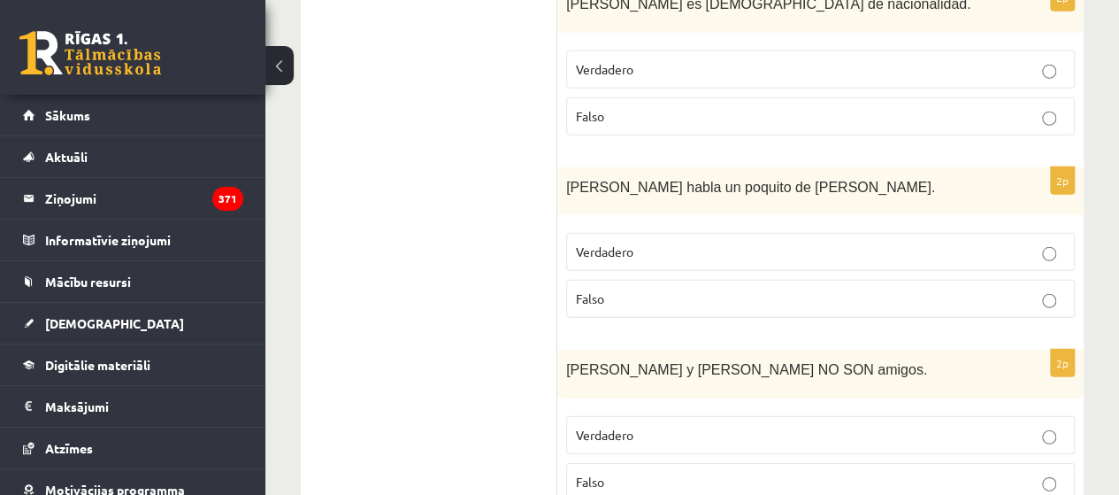
click at [713, 426] on p "Verdadero" at bounding box center [820, 435] width 489 height 19
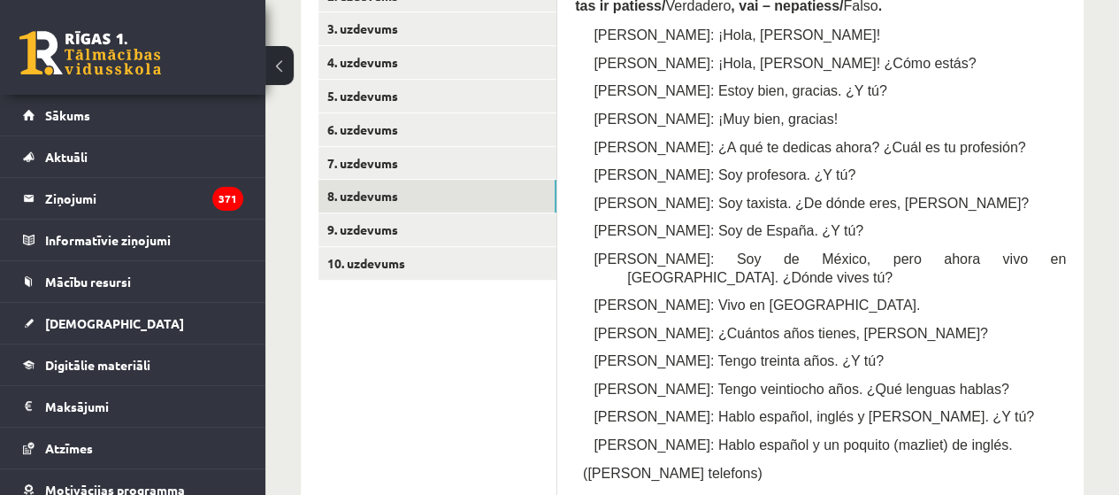
scroll to position [398, 0]
click at [462, 225] on link "9. uzdevums" at bounding box center [438, 229] width 238 height 33
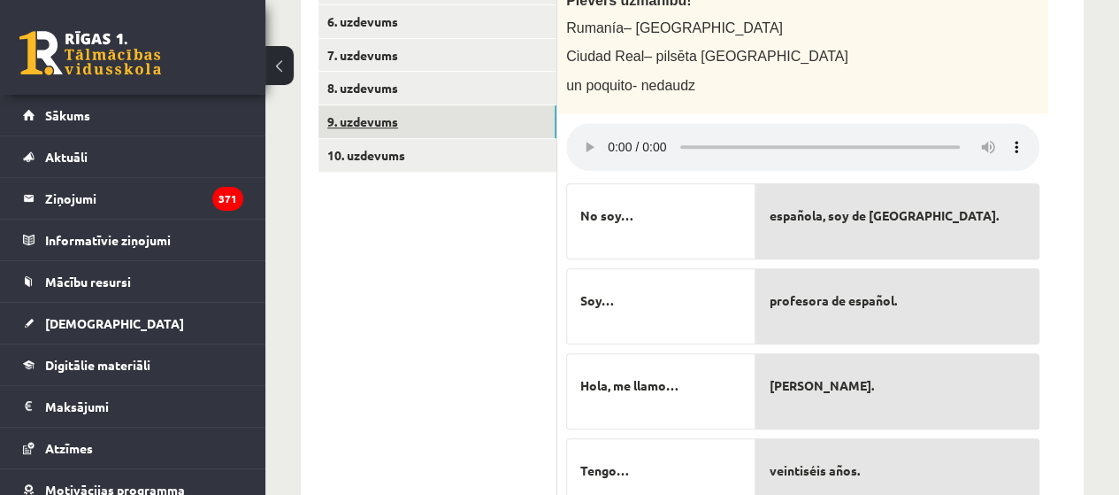
scroll to position [496, 0]
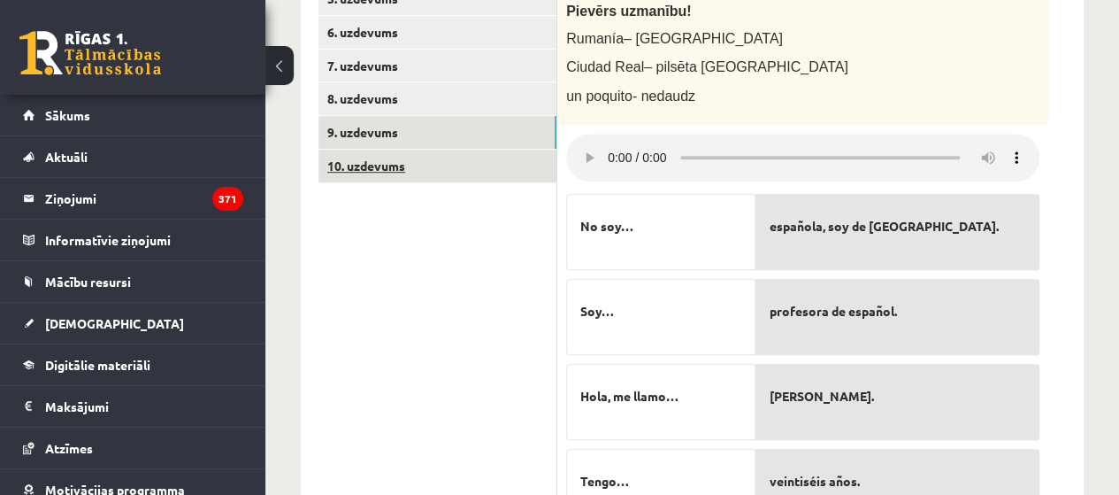
click at [454, 176] on link "10. uzdevums" at bounding box center [438, 166] width 238 height 33
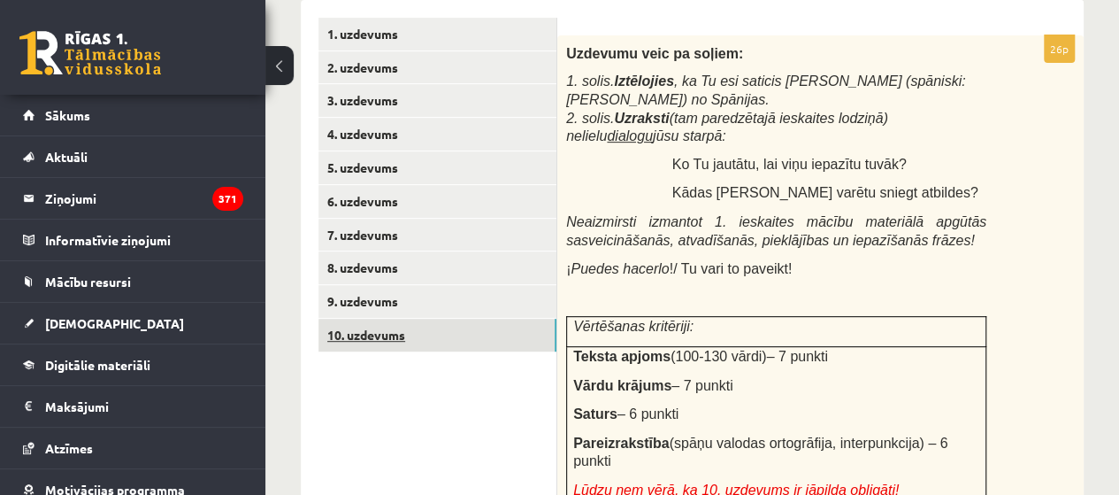
scroll to position [320, 0]
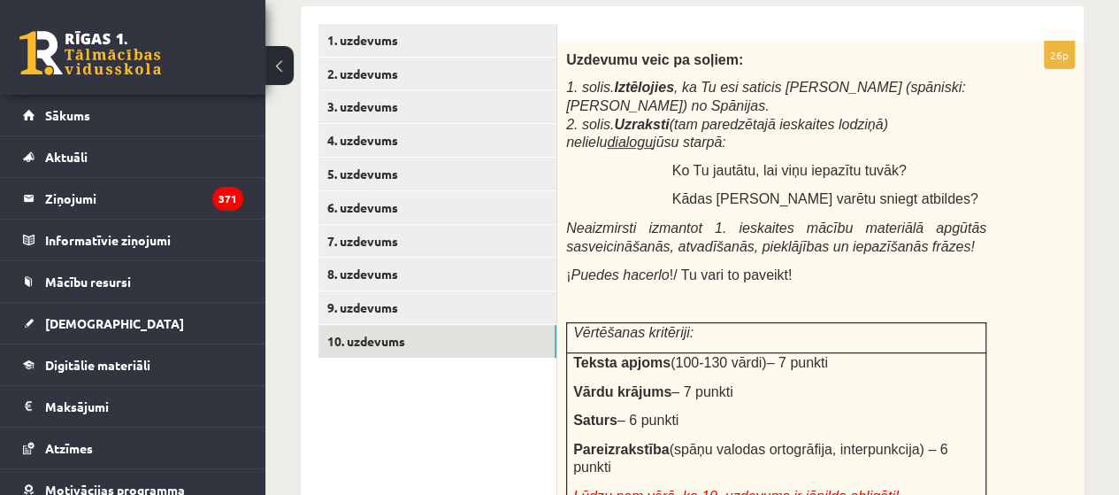
click at [972, 136] on p "1. solis. Iztēlojies , ka Tu esi saticis Manuelu (spāniski: Manuel) no Spānijas…" at bounding box center [776, 114] width 420 height 73
click at [937, 156] on div "Uzdevumu veic pa soļiem: 1. solis. Iztēlojies , ka Tu esi saticis Manuelu (spān…" at bounding box center [821, 325] width 527 height 566
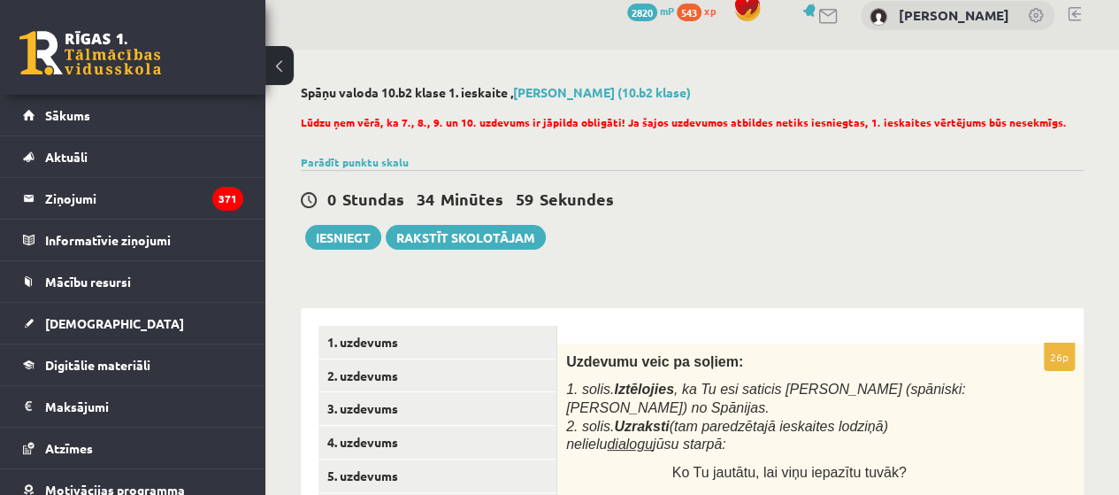
scroll to position [0, 0]
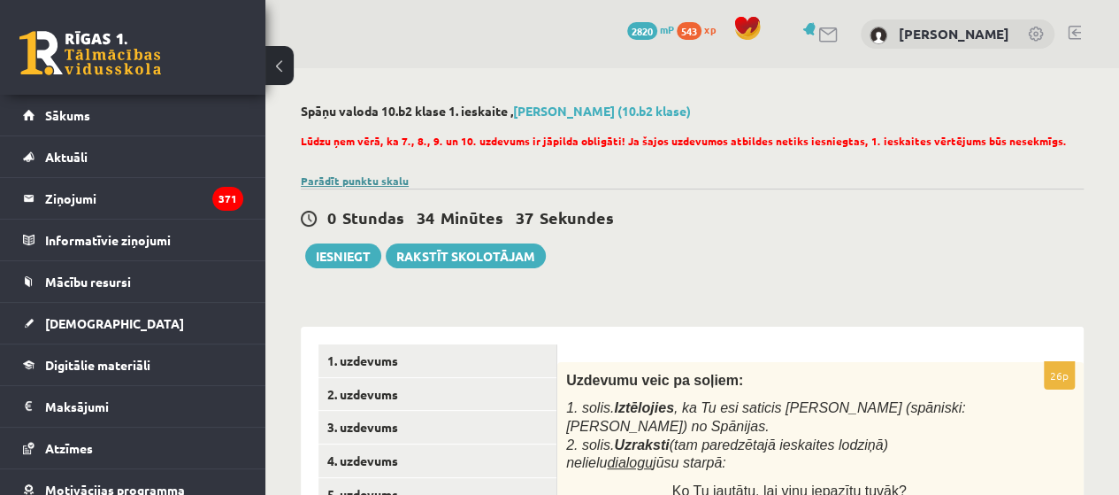
click at [360, 178] on link "Parādīt punktu skalu" at bounding box center [355, 180] width 108 height 14
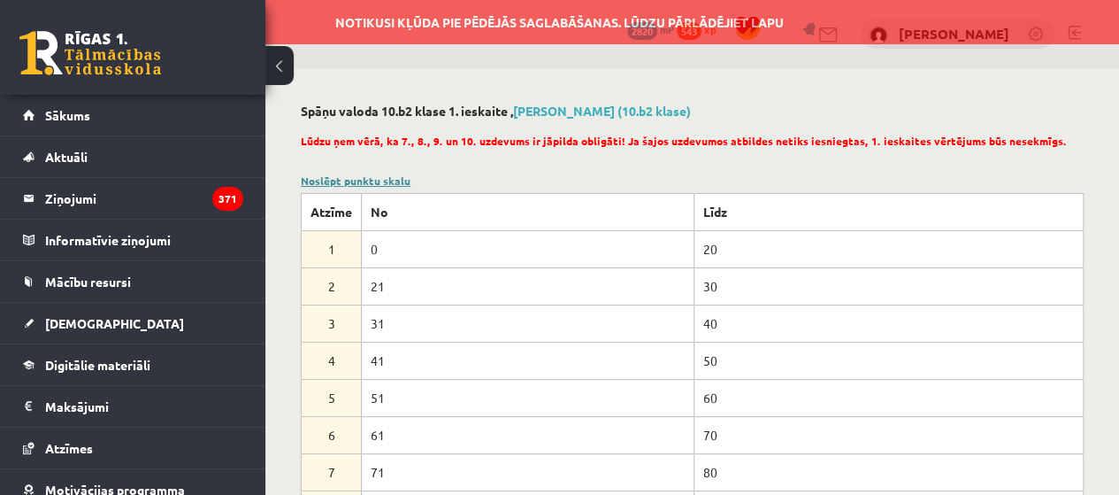
scroll to position [2, 0]
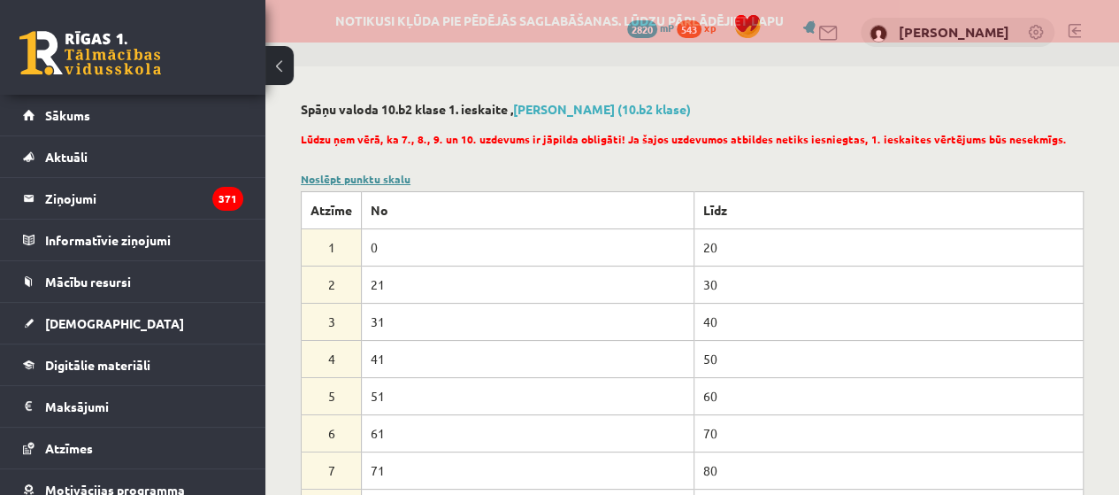
click at [360, 175] on link "Noslēpt punktu skalu" at bounding box center [356, 179] width 110 height 14
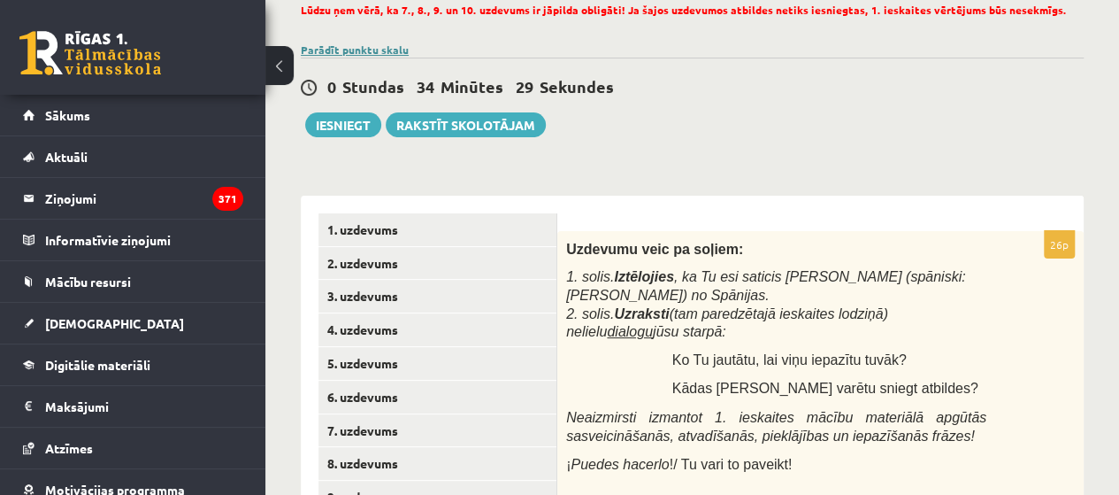
scroll to position [133, 0]
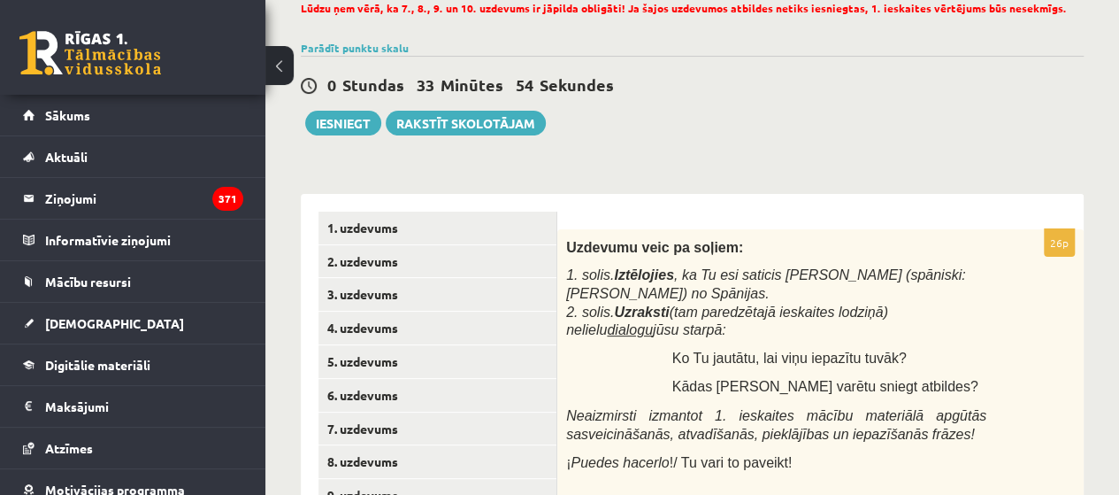
click at [965, 131] on div "0 Stundas 33 Minūtes 53 Sekundes Notikusi kļūda pie pēdējās saglabāšanas. Lūdzu…" at bounding box center [692, 96] width 783 height 80
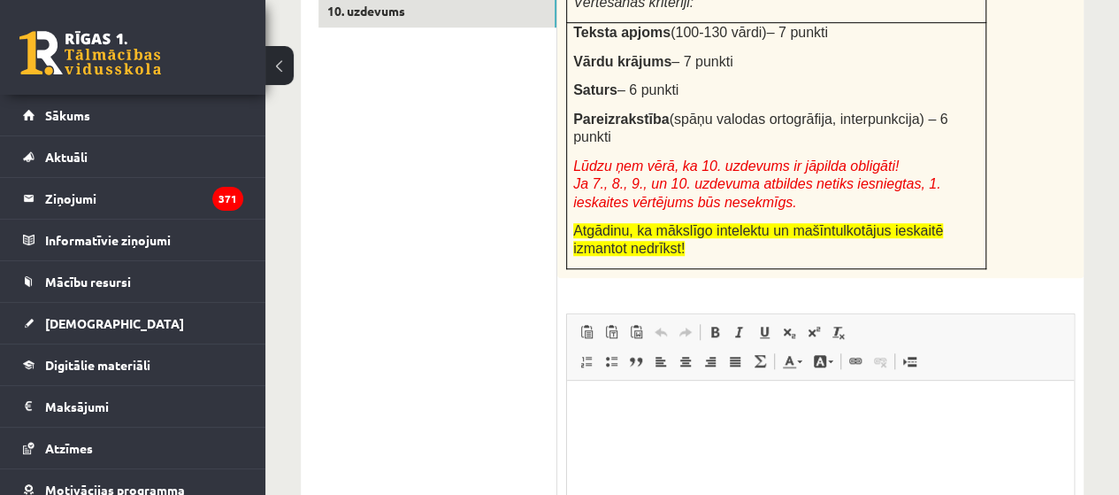
scroll to position [711, 0]
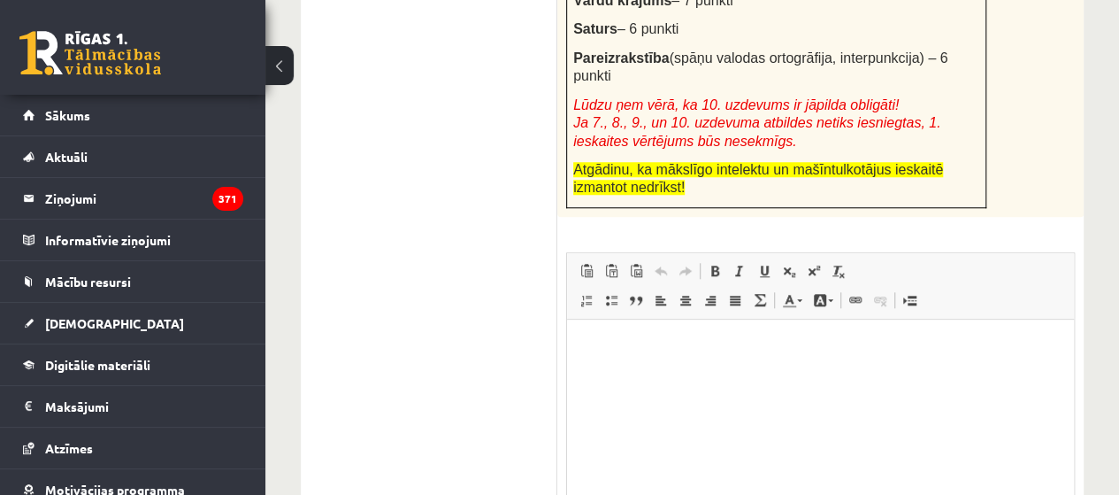
click at [921, 350] on p "Визуальный текстовый редактор, wiswyg-editor-user-answer-47433759672040" at bounding box center [821, 345] width 472 height 19
click at [894, 370] on html at bounding box center [820, 346] width 507 height 54
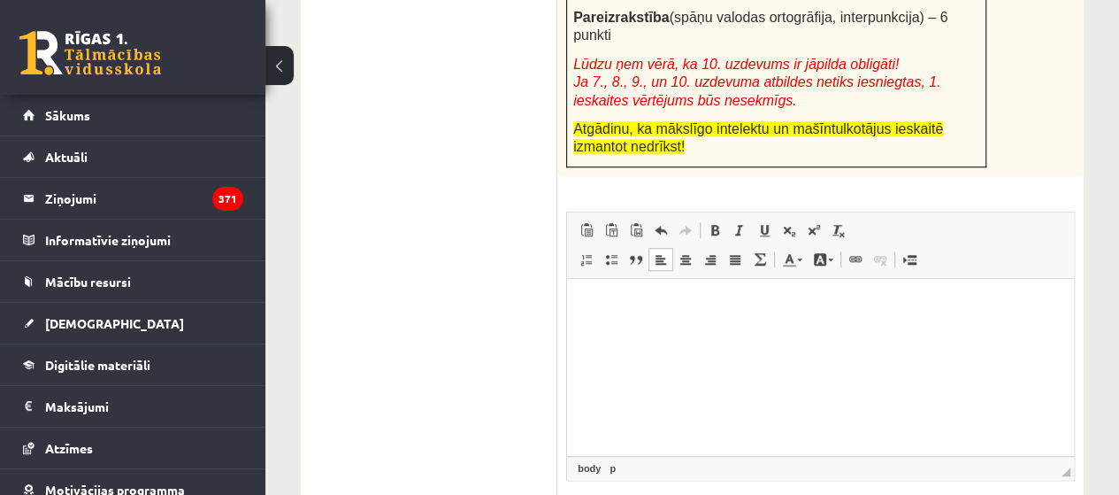
scroll to position [869, 0]
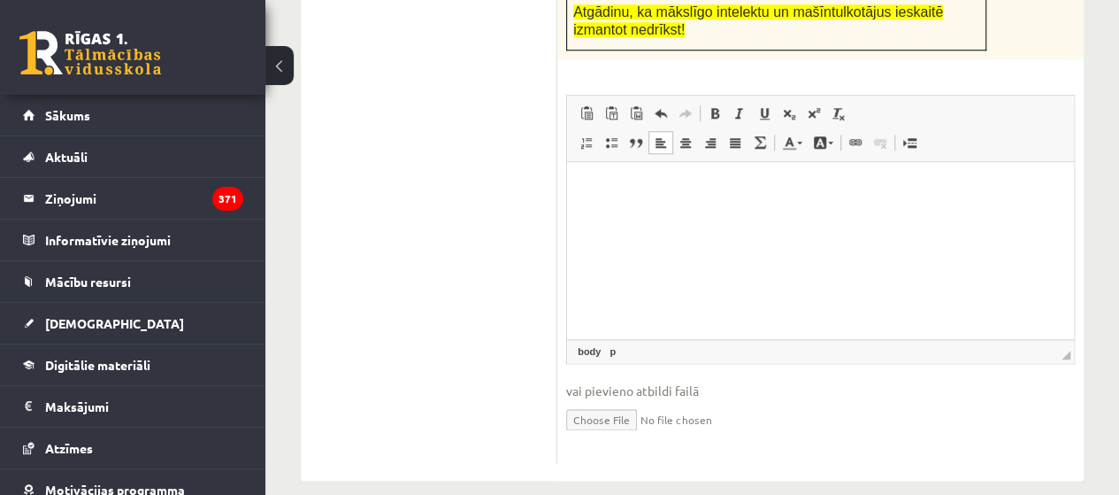
click at [622, 190] on p "Визуальный текстовый редактор, wiswyg-editor-user-answer-47433759672040" at bounding box center [821, 188] width 472 height 19
click at [588, 188] on p "****" at bounding box center [821, 188] width 472 height 19
click at [590, 188] on p "******" at bounding box center [821, 188] width 472 height 19
click at [654, 188] on p "*****" at bounding box center [821, 188] width 472 height 19
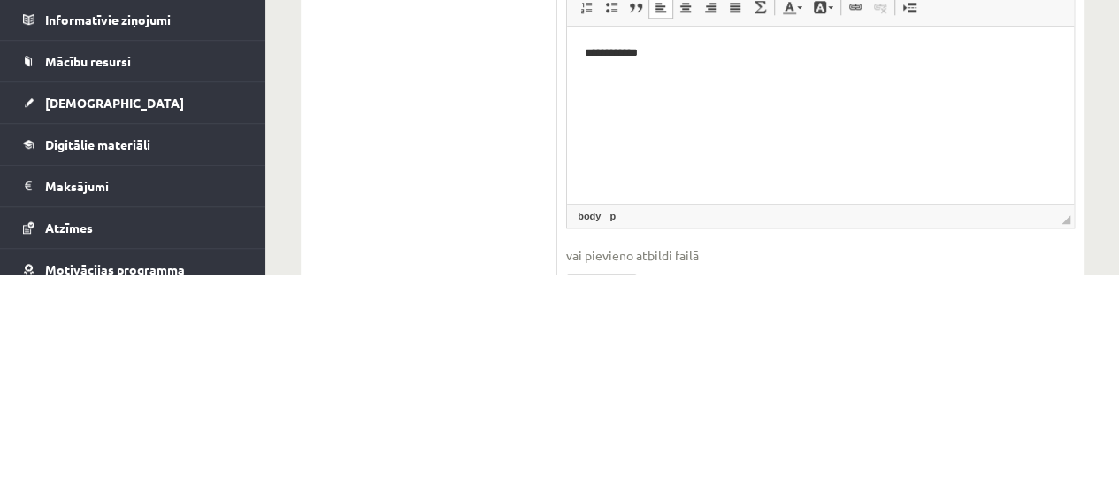
scroll to position [783, 0]
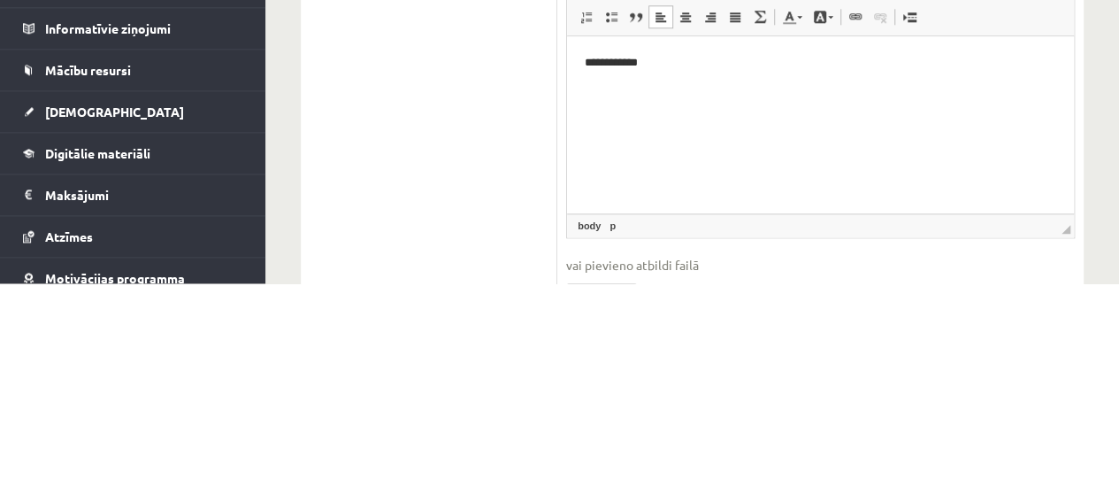
click at [611, 65] on p "**********" at bounding box center [821, 63] width 472 height 19
click at [611, 63] on p "**********" at bounding box center [821, 63] width 472 height 19
click at [668, 63] on p "**********" at bounding box center [821, 63] width 472 height 19
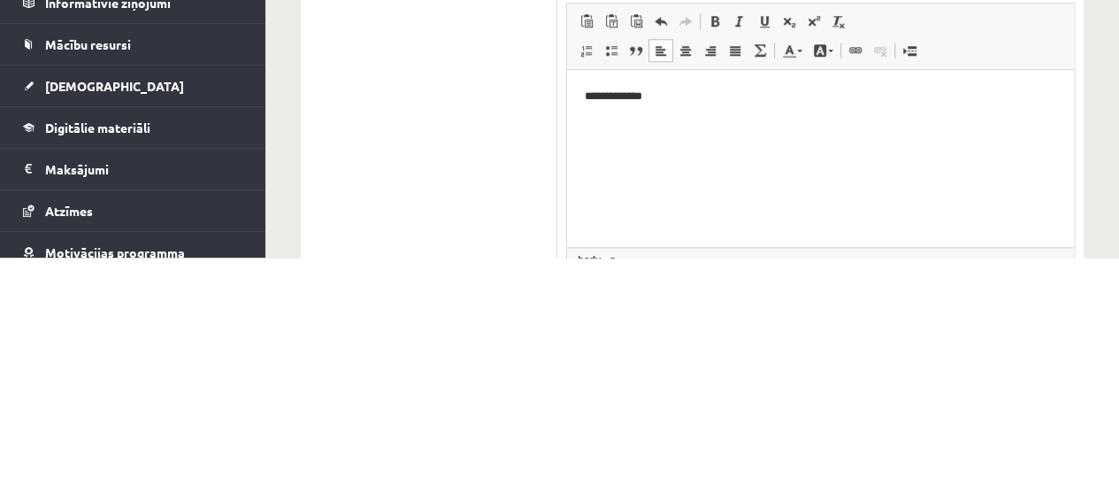
scroll to position [725, 0]
click at [596, 127] on p "******" at bounding box center [821, 125] width 472 height 19
click at [587, 128] on p "******" at bounding box center [821, 125] width 472 height 19
click at [659, 128] on p "******" at bounding box center [821, 125] width 472 height 19
click at [692, 103] on p "**********" at bounding box center [821, 95] width 472 height 19
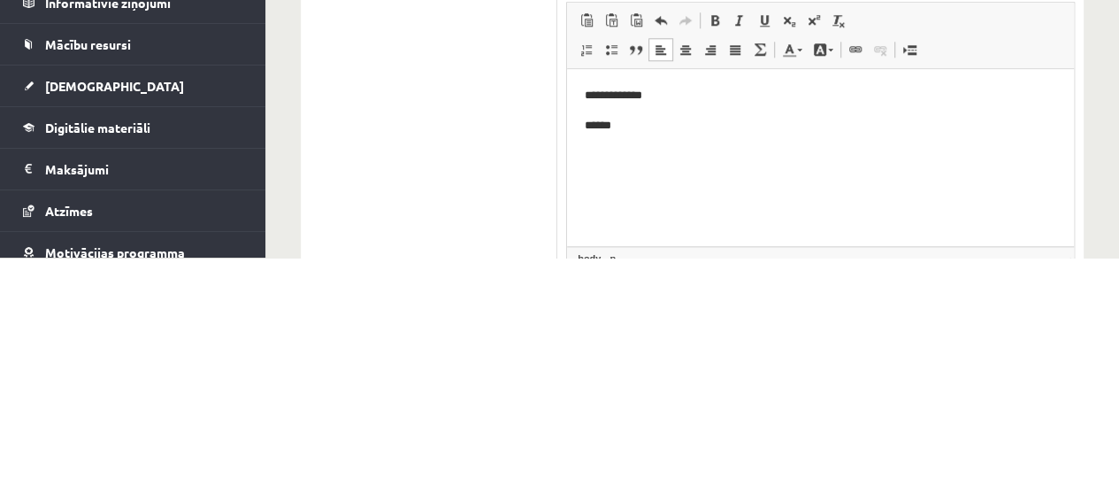
click at [884, 127] on p "******" at bounding box center [821, 125] width 472 height 19
click at [727, 91] on p "**********" at bounding box center [821, 95] width 472 height 19
click at [595, 97] on p "**********" at bounding box center [821, 95] width 472 height 19
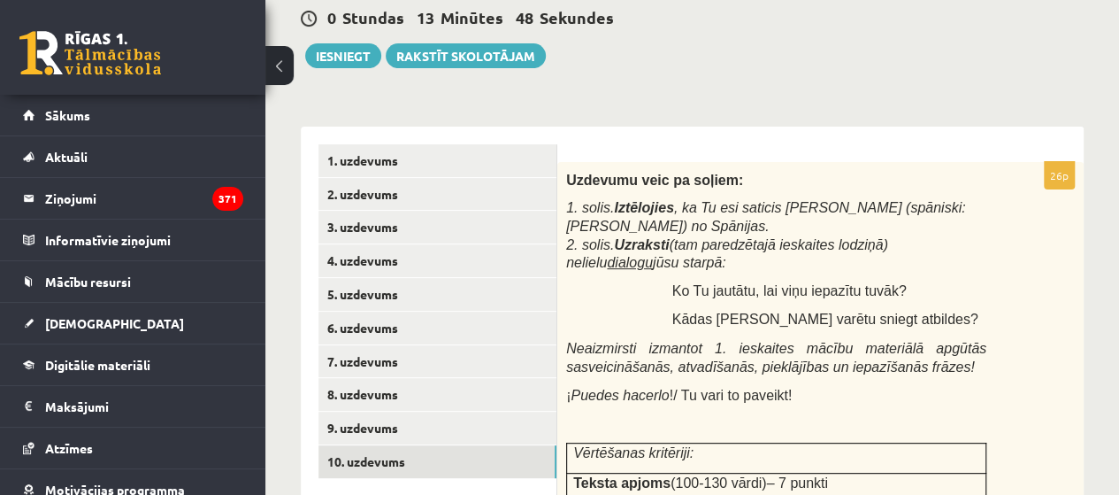
scroll to position [297, 0]
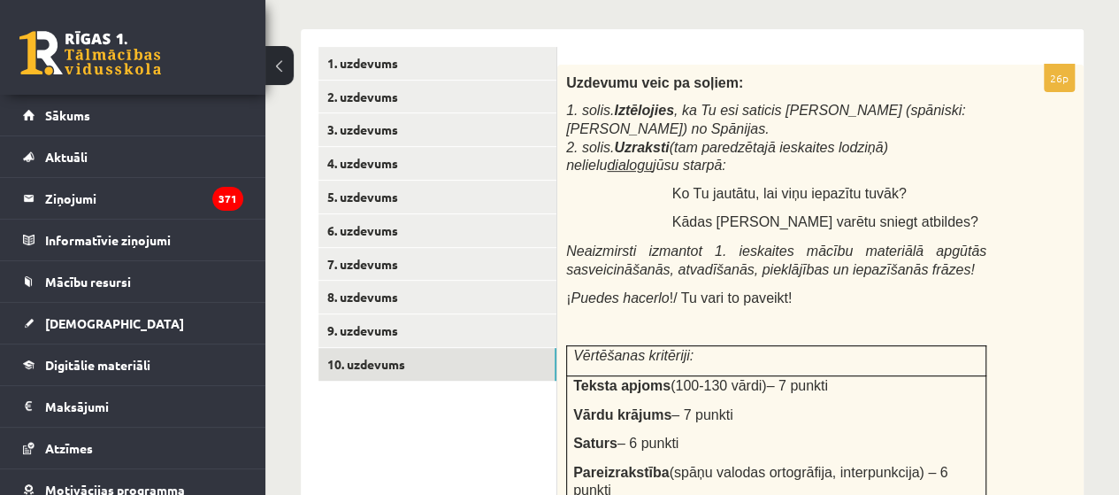
click at [358, 275] on link "7. uzdevums" at bounding box center [438, 264] width 238 height 33
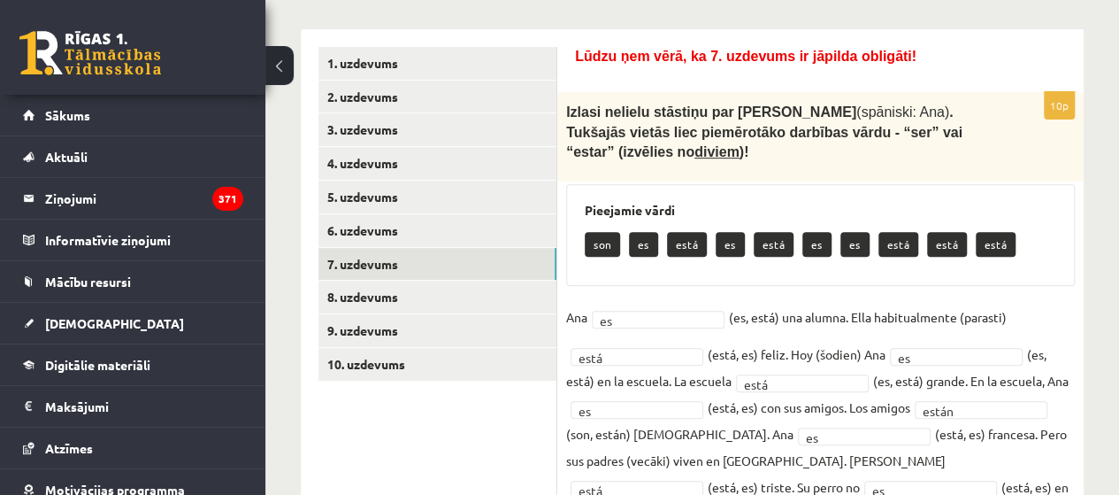
click at [361, 301] on link "8. uzdevums" at bounding box center [438, 297] width 238 height 33
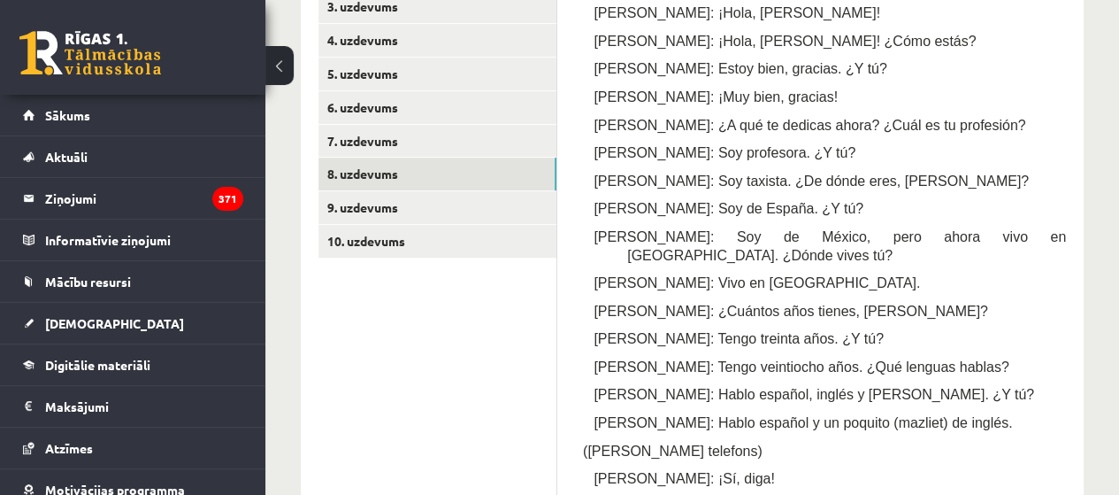
scroll to position [423, 0]
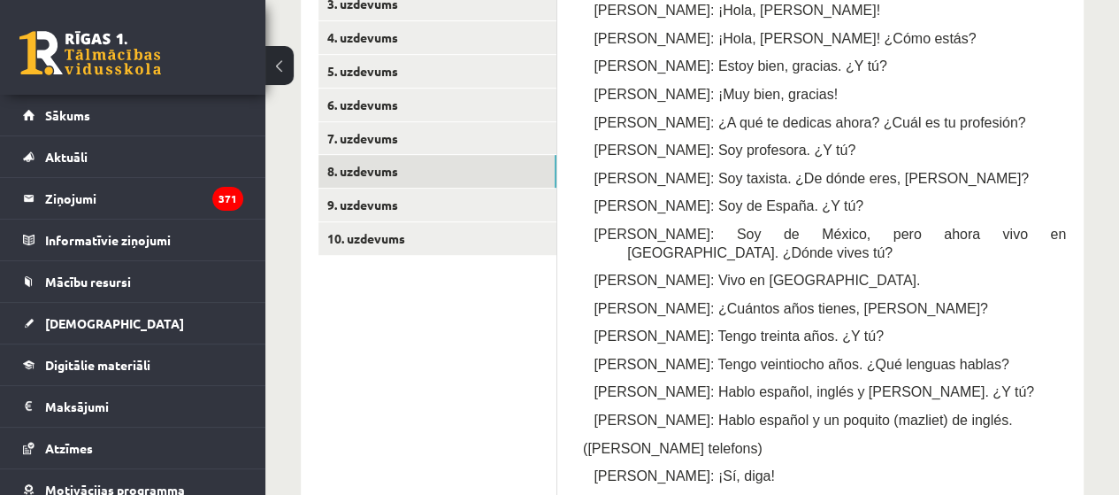
click at [490, 198] on link "9. uzdevums" at bounding box center [438, 204] width 238 height 33
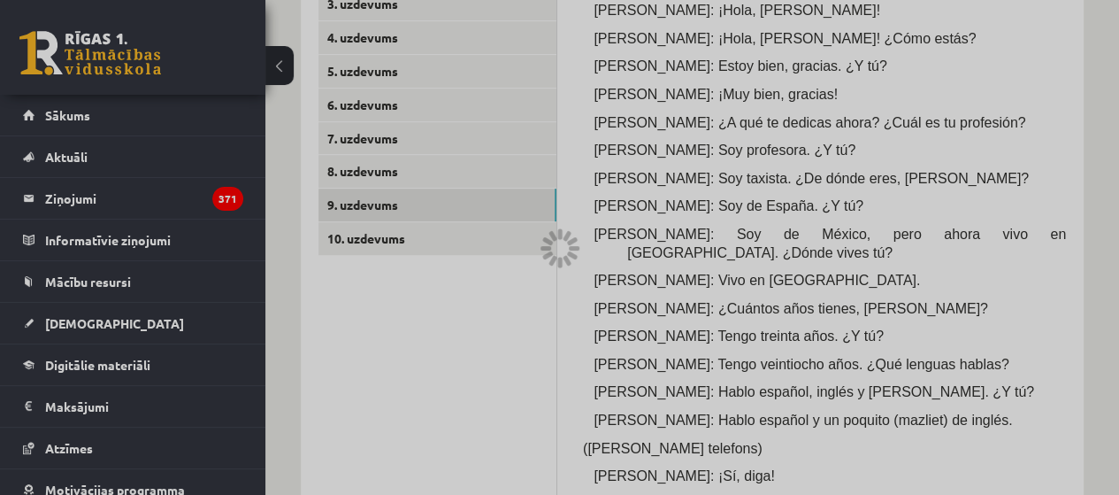
click at [510, 254] on div at bounding box center [559, 247] width 1119 height 495
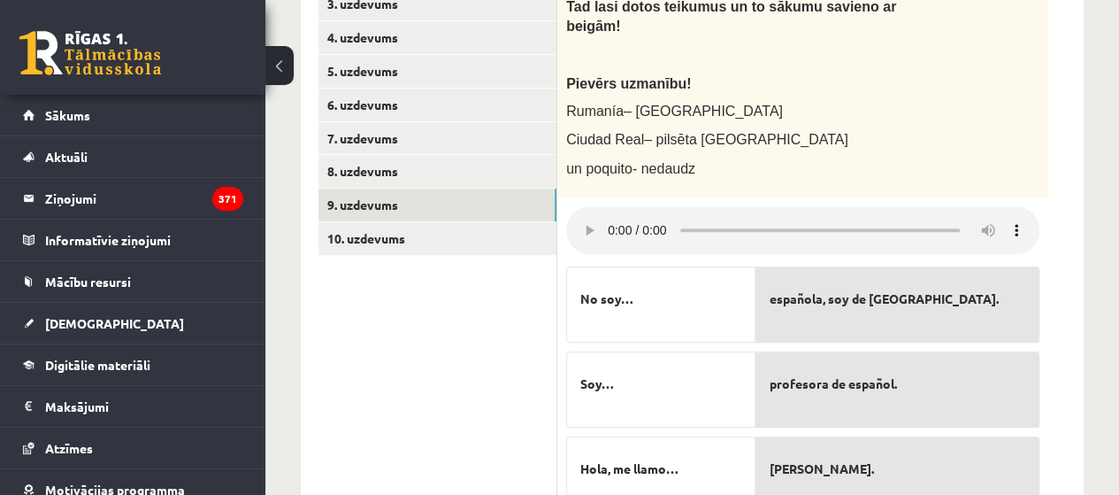
click at [492, 244] on link "10. uzdevums" at bounding box center [438, 238] width 238 height 33
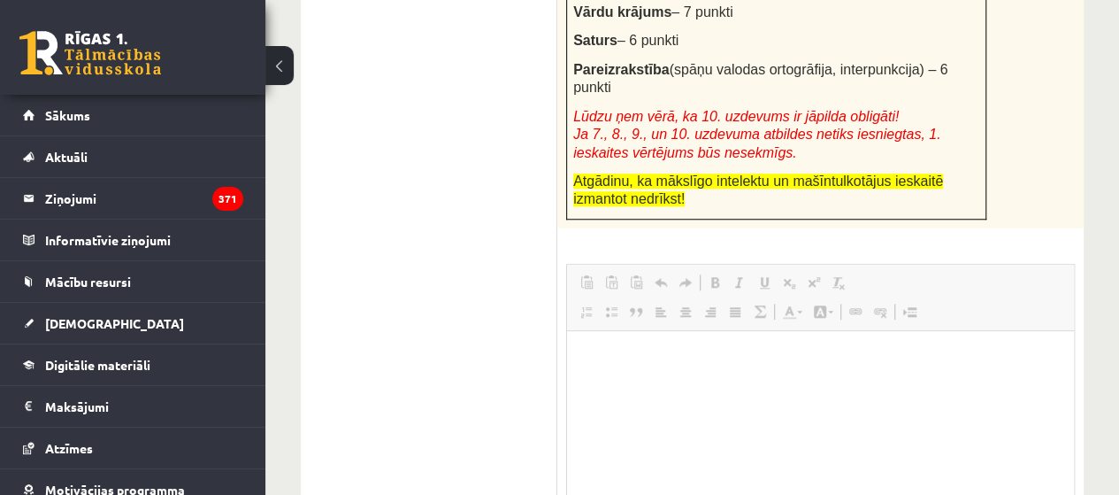
scroll to position [0, 0]
click at [610, 359] on p "Визуальный текстовый редактор, wiswyg-editor-user-answer-47433884897820" at bounding box center [821, 357] width 472 height 19
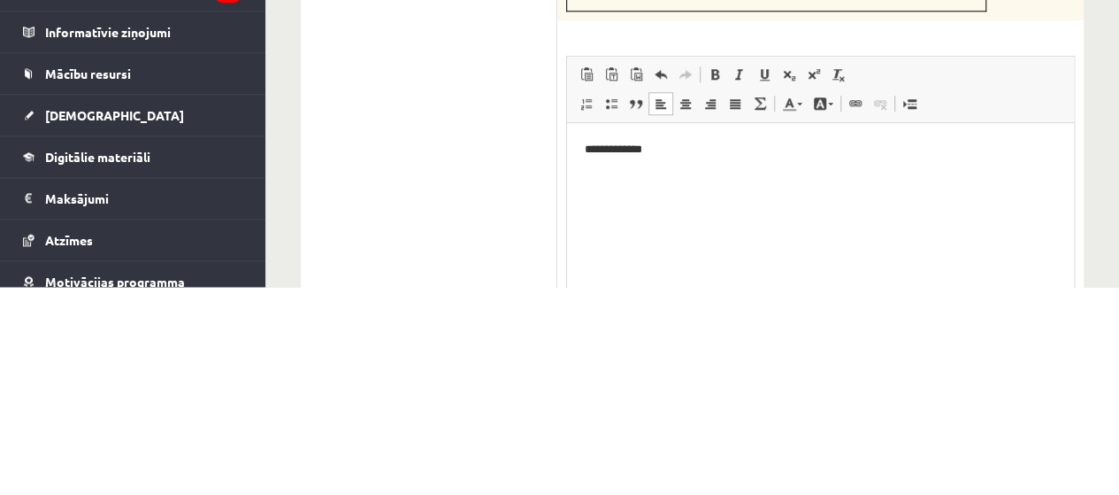
scroll to position [700, 0]
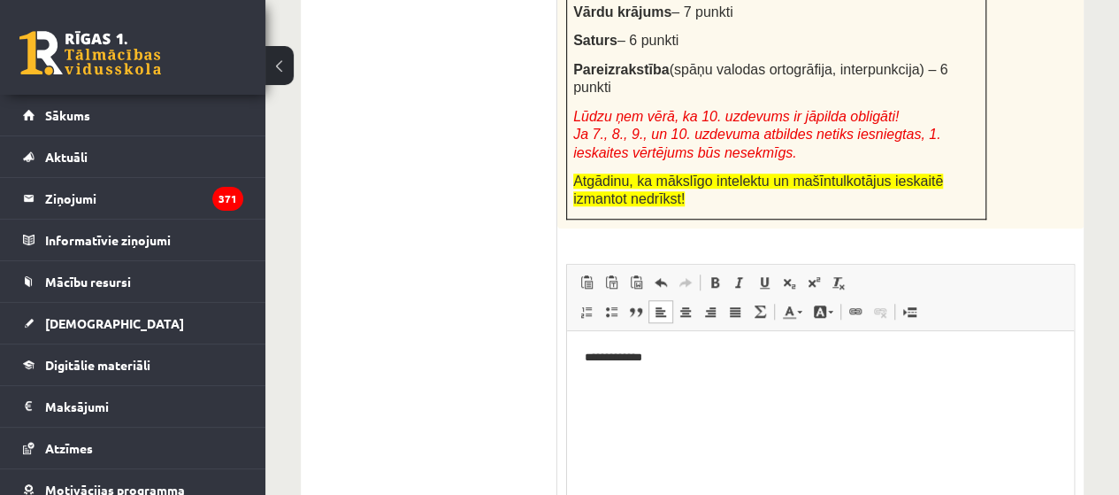
click at [807, 352] on p "**********" at bounding box center [821, 357] width 472 height 19
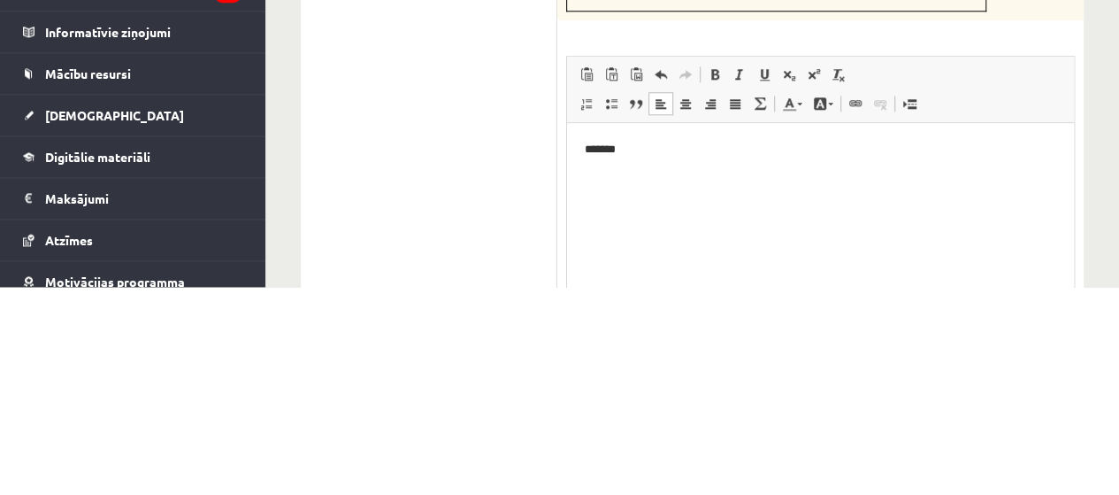
click at [586, 150] on p "*******" at bounding box center [821, 150] width 472 height 19
click at [650, 158] on p "********" at bounding box center [821, 150] width 472 height 19
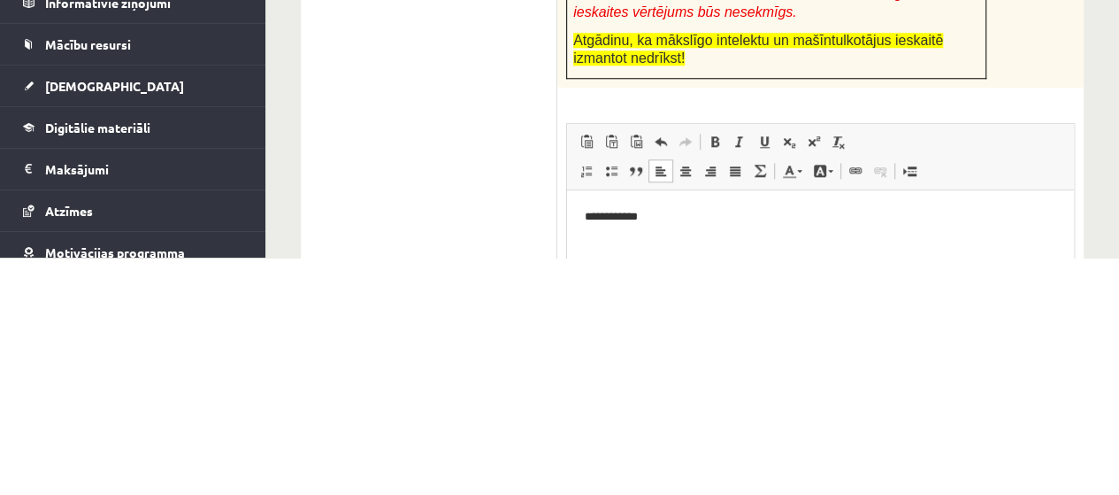
scroll to position [606, 0]
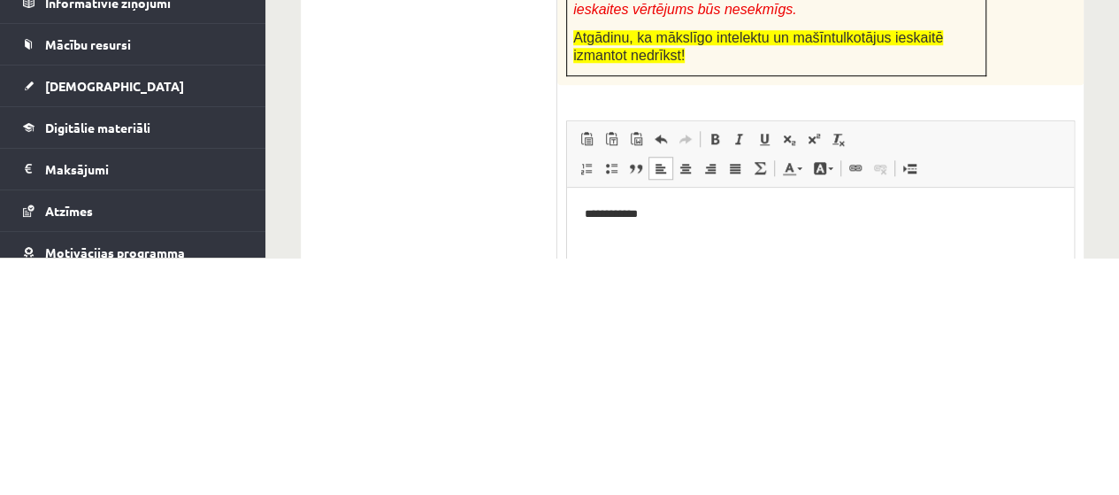
click at [643, 216] on p "**********" at bounding box center [821, 213] width 472 height 19
click at [711, 216] on p "**********" at bounding box center [821, 213] width 472 height 19
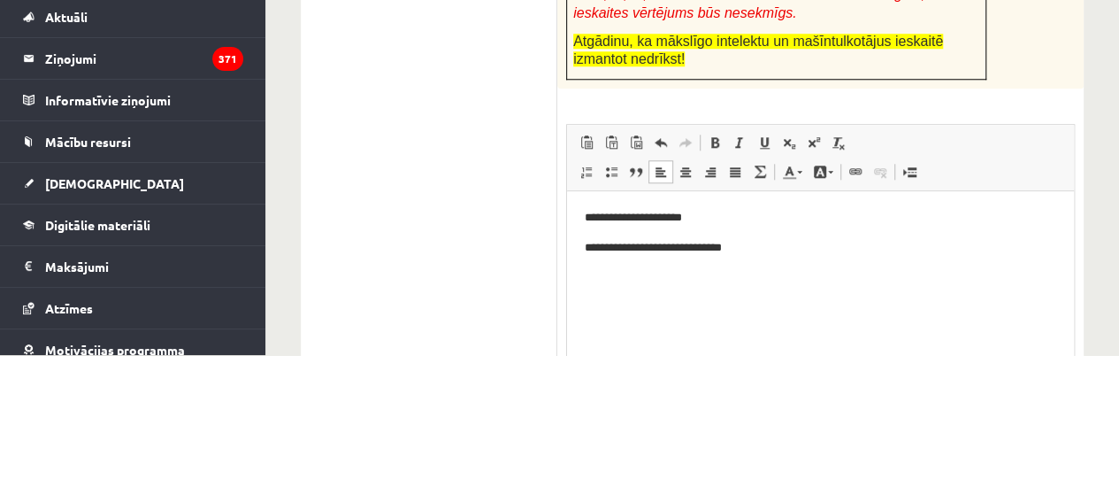
scroll to position [700, 0]
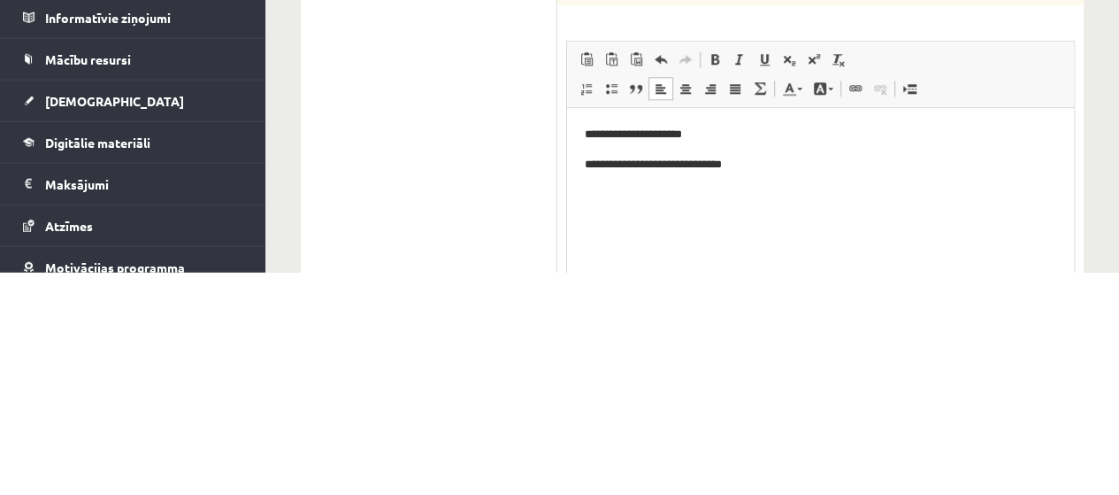
click at [643, 169] on p "**********" at bounding box center [821, 165] width 472 height 19
click at [741, 166] on p "**********" at bounding box center [821, 165] width 472 height 19
click at [714, 166] on p "**********" at bounding box center [821, 165] width 472 height 19
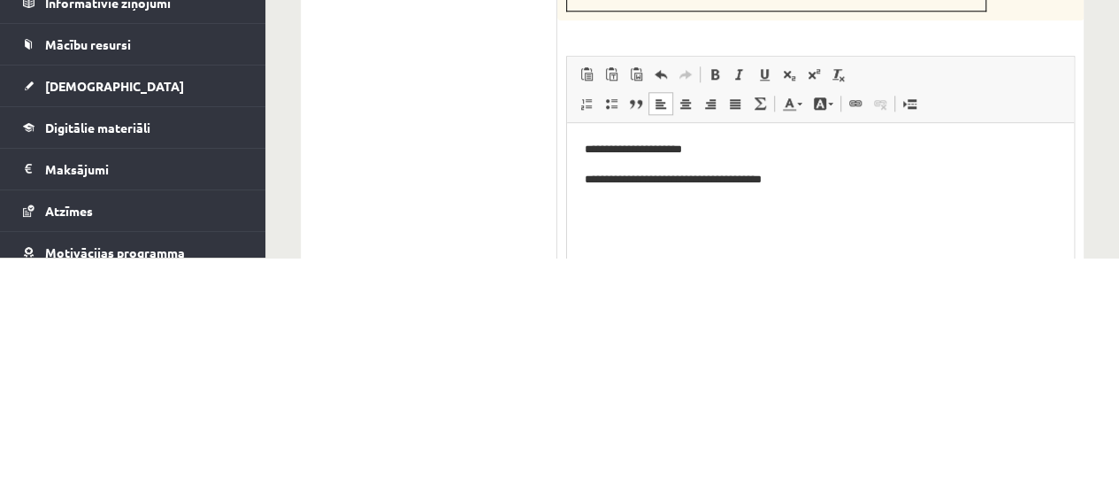
scroll to position [673, 0]
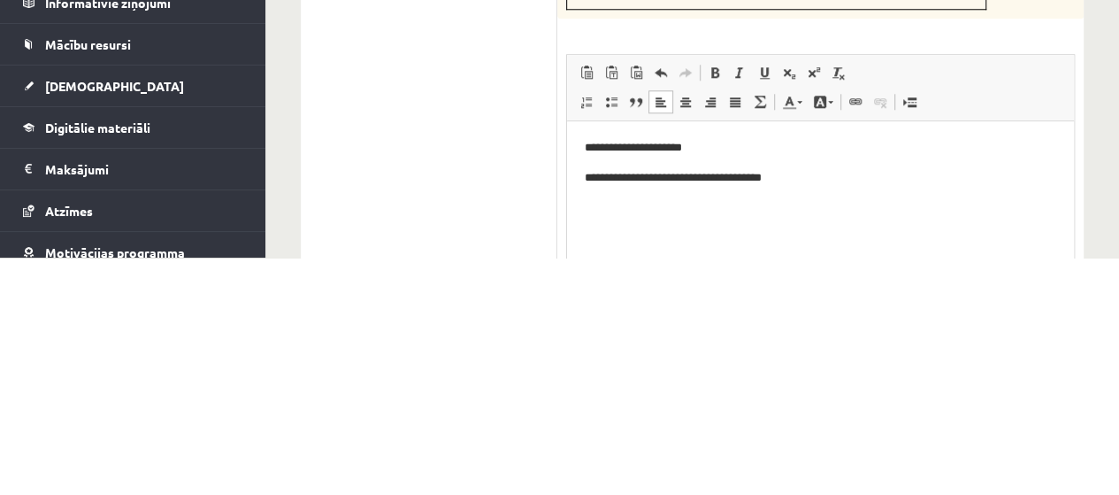
click at [834, 179] on p "**********" at bounding box center [821, 177] width 472 height 19
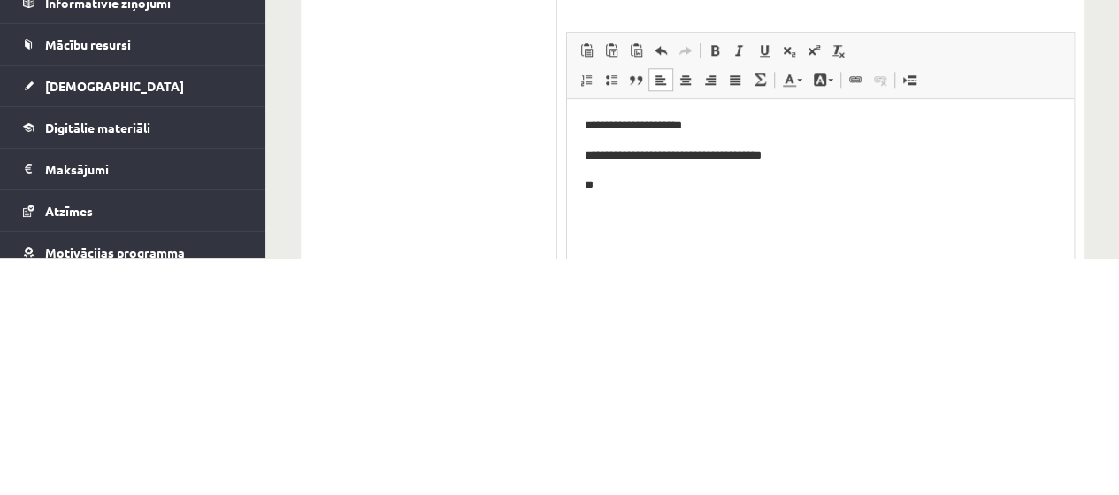
scroll to position [703, 0]
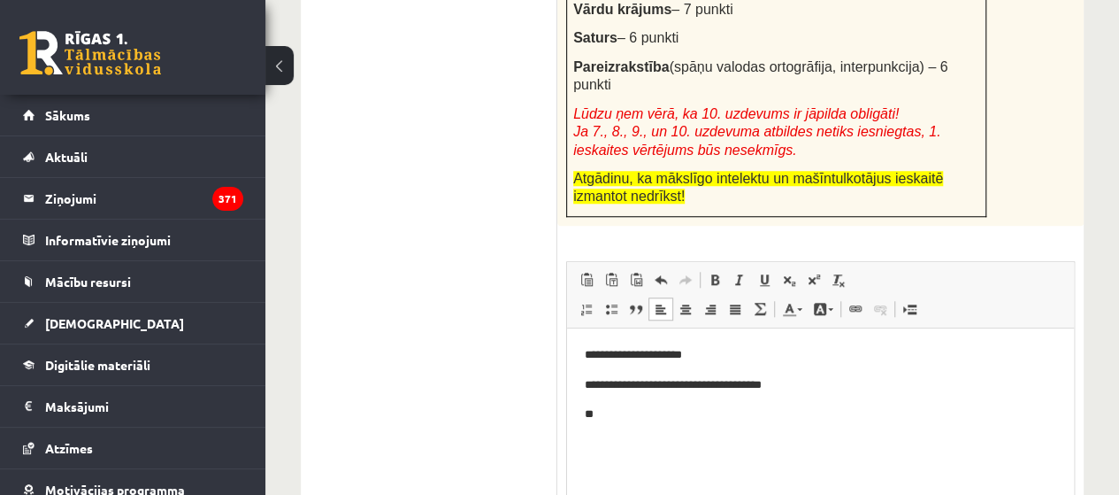
click at [737, 420] on p "**" at bounding box center [821, 413] width 472 height 19
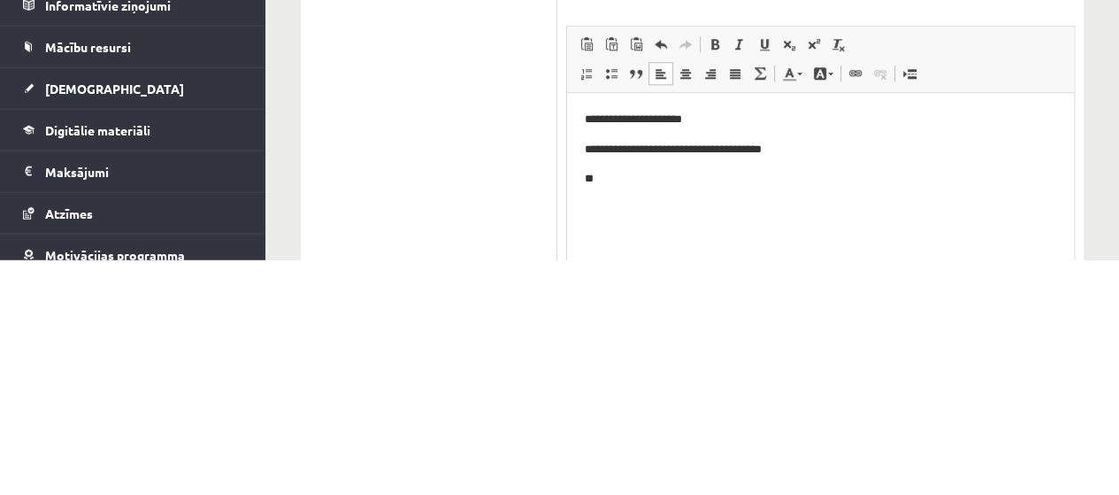
click at [612, 150] on p "**********" at bounding box center [821, 150] width 472 height 19
click at [622, 148] on p "**********" at bounding box center [821, 150] width 472 height 19
click at [847, 164] on body "**********" at bounding box center [821, 150] width 472 height 78
click at [653, 184] on p "**********" at bounding box center [821, 179] width 472 height 19
click at [718, 183] on p "**********" at bounding box center [821, 179] width 472 height 19
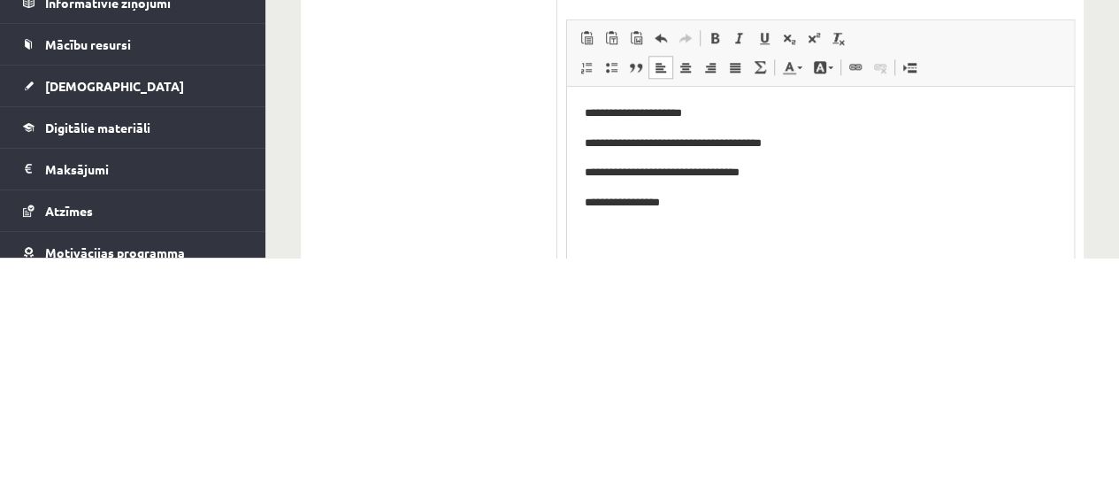
scroll to position [713, 0]
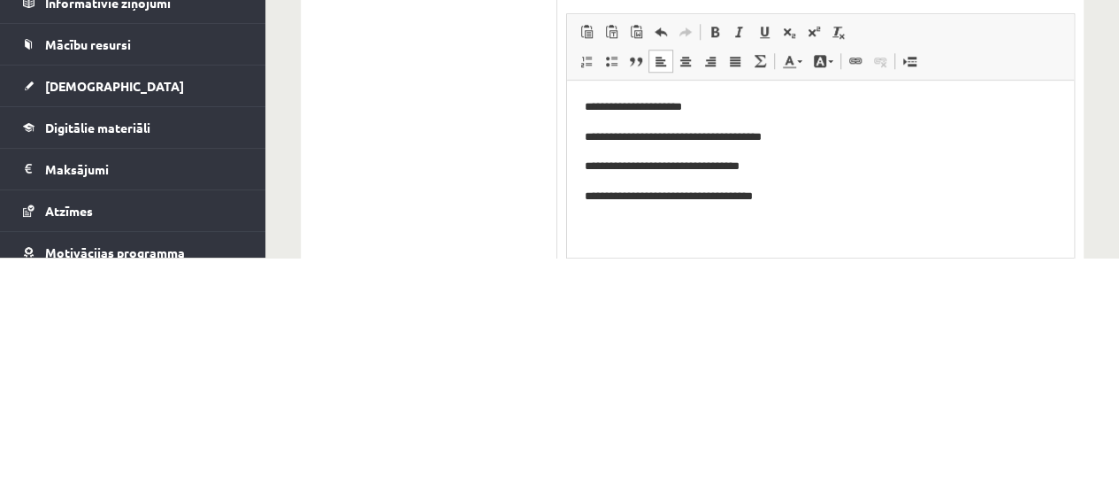
click at [657, 196] on p "**********" at bounding box center [821, 196] width 472 height 19
click at [840, 200] on p "**********" at bounding box center [821, 196] width 472 height 19
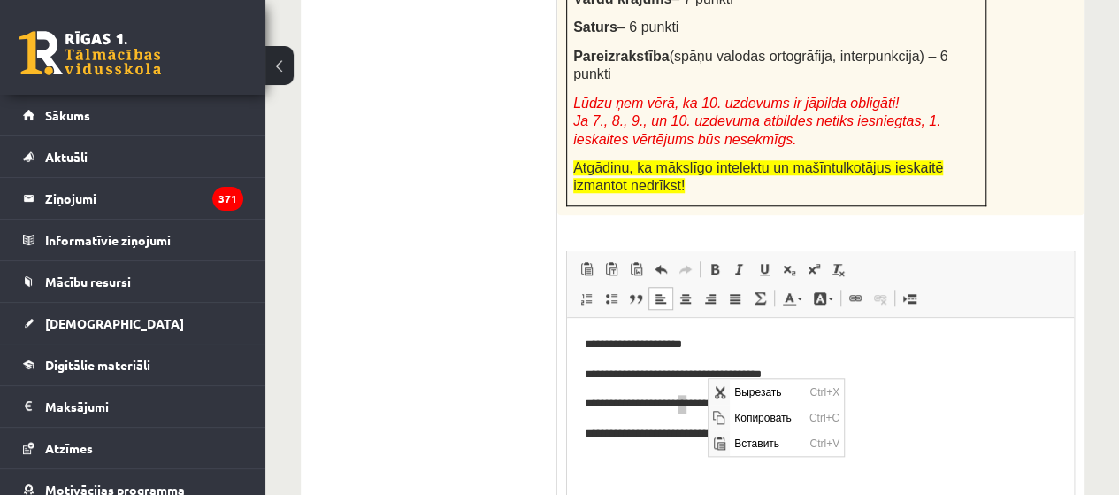
scroll to position [0, 0]
click at [948, 372] on p "**********" at bounding box center [821, 374] width 472 height 19
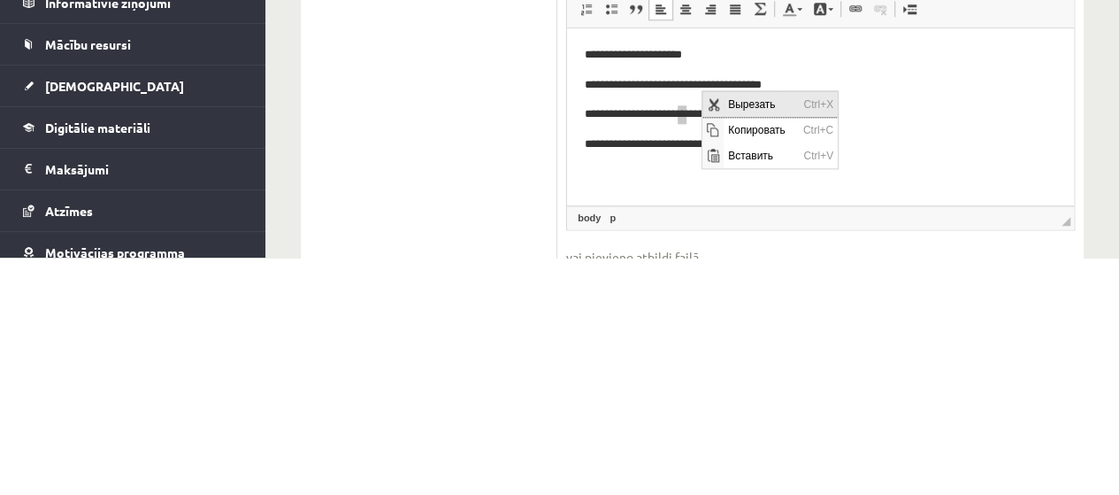
scroll to position [765, 0]
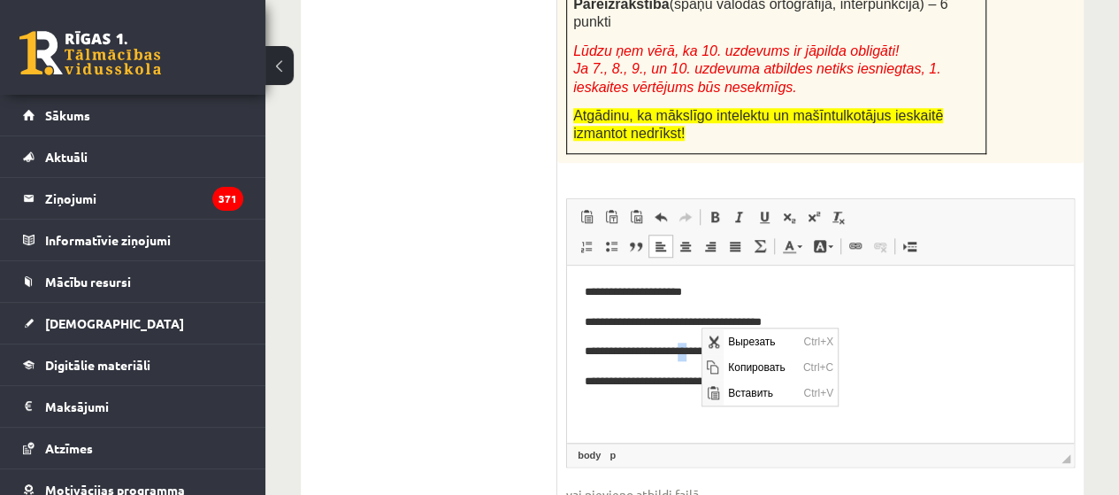
click at [934, 364] on body "**********" at bounding box center [821, 336] width 472 height 108
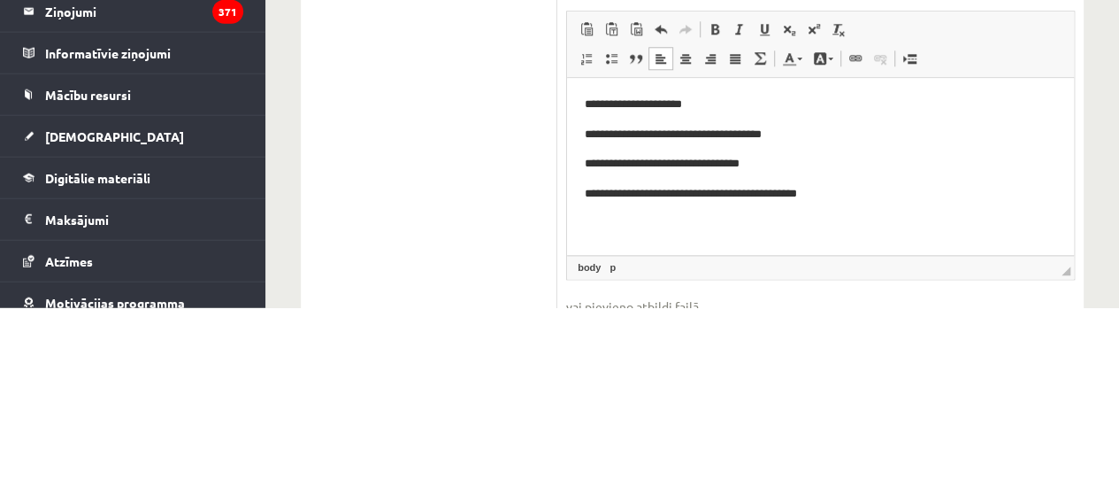
click at [816, 188] on p "**********" at bounding box center [821, 194] width 472 height 19
click at [825, 195] on p "**********" at bounding box center [821, 194] width 472 height 19
click at [905, 200] on p "**********" at bounding box center [821, 194] width 472 height 19
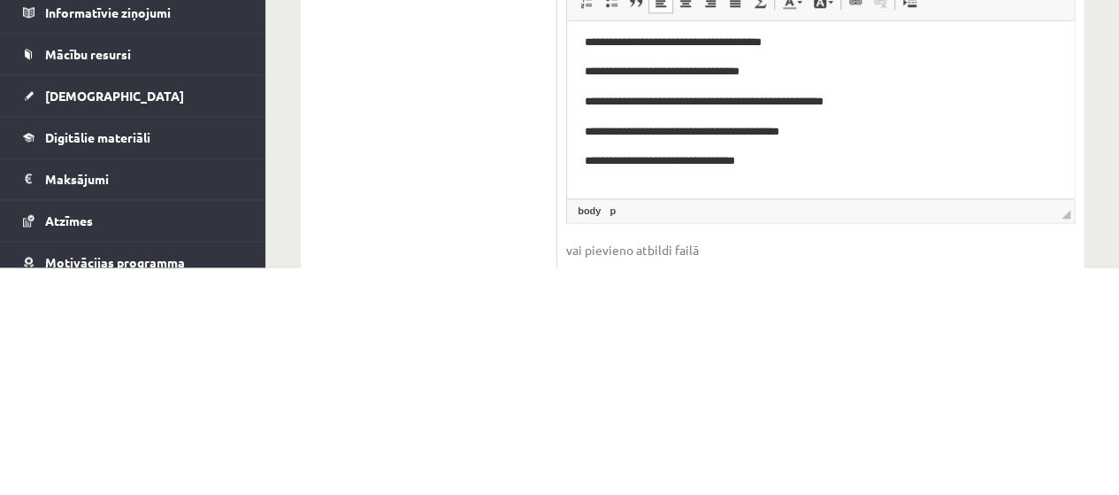
scroll to position [782, 0]
click at [724, 152] on p "**********" at bounding box center [814, 159] width 458 height 19
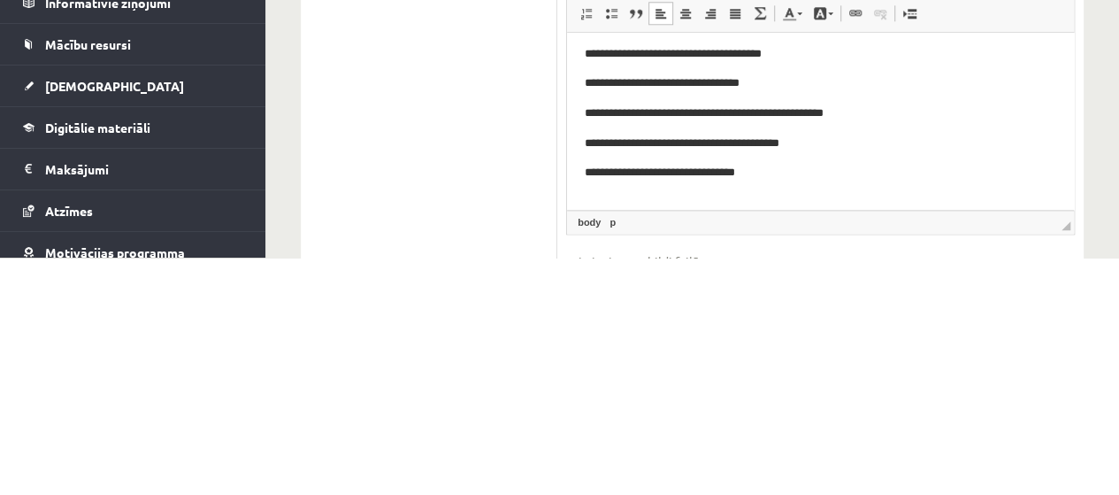
scroll to position [770, 0]
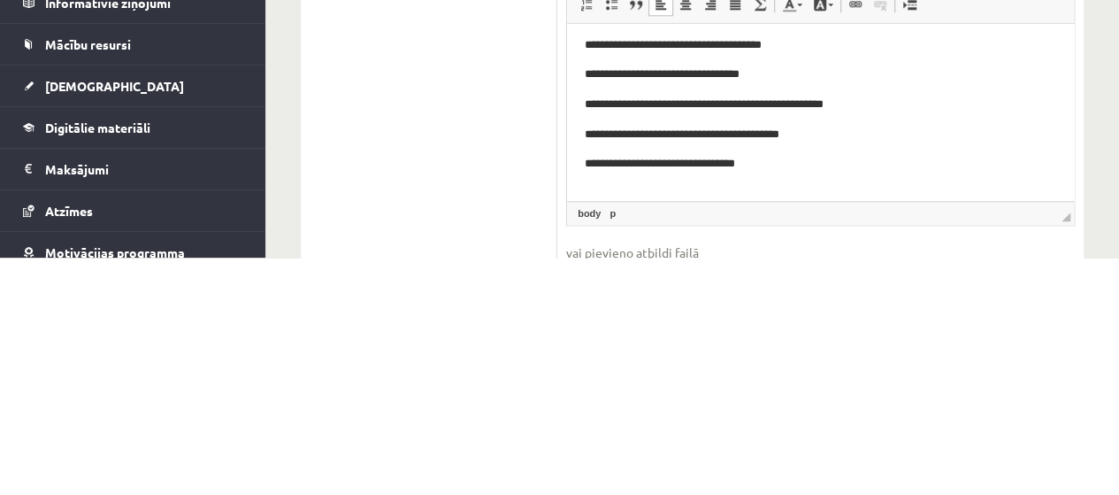
click at [810, 179] on body "**********" at bounding box center [821, 103] width 472 height 197
click at [831, 172] on p "**********" at bounding box center [814, 163] width 458 height 19
click at [731, 166] on p "**********" at bounding box center [814, 163] width 458 height 19
click at [824, 169] on p "**********" at bounding box center [814, 163] width 458 height 19
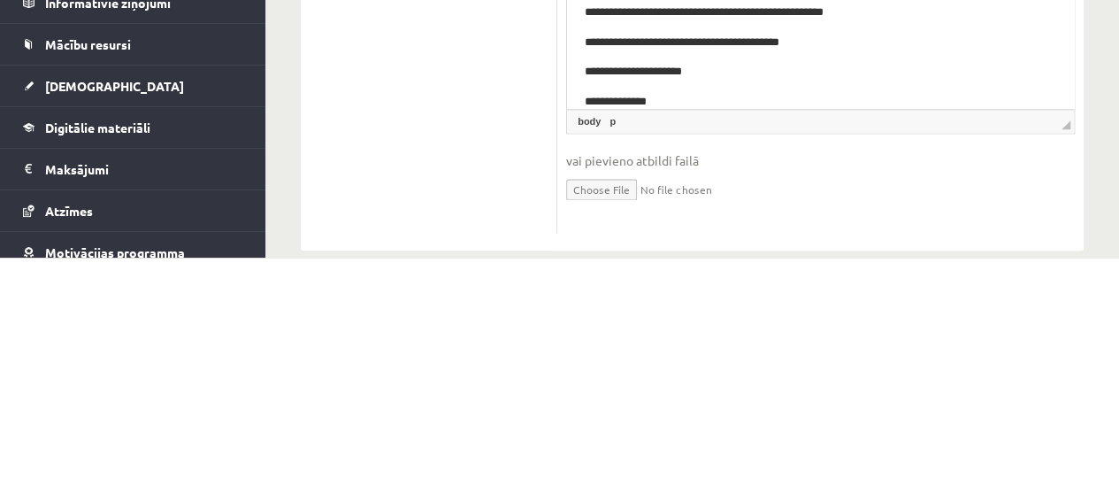
scroll to position [869, 0]
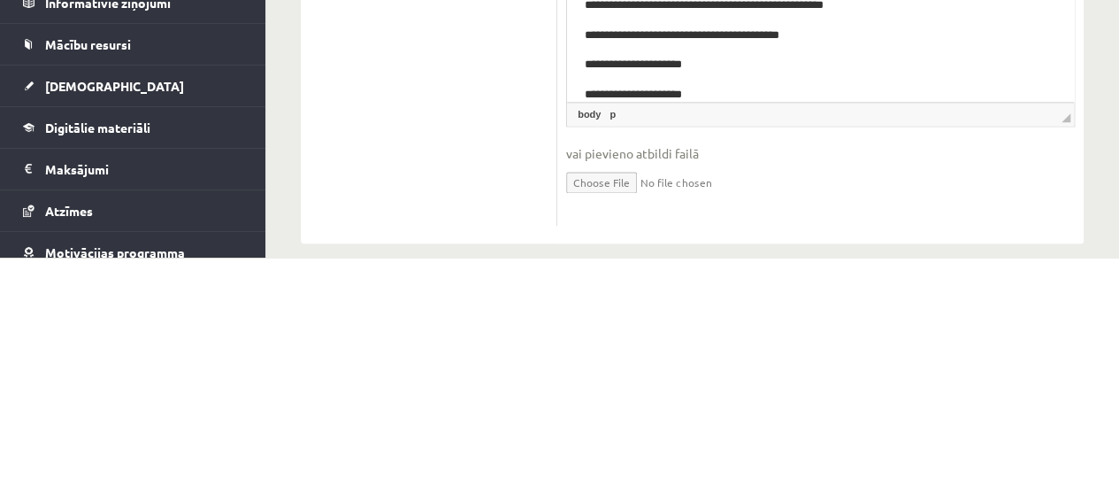
click at [588, 96] on p "**********" at bounding box center [814, 95] width 458 height 19
click at [758, 98] on p "**********" at bounding box center [814, 95] width 458 height 19
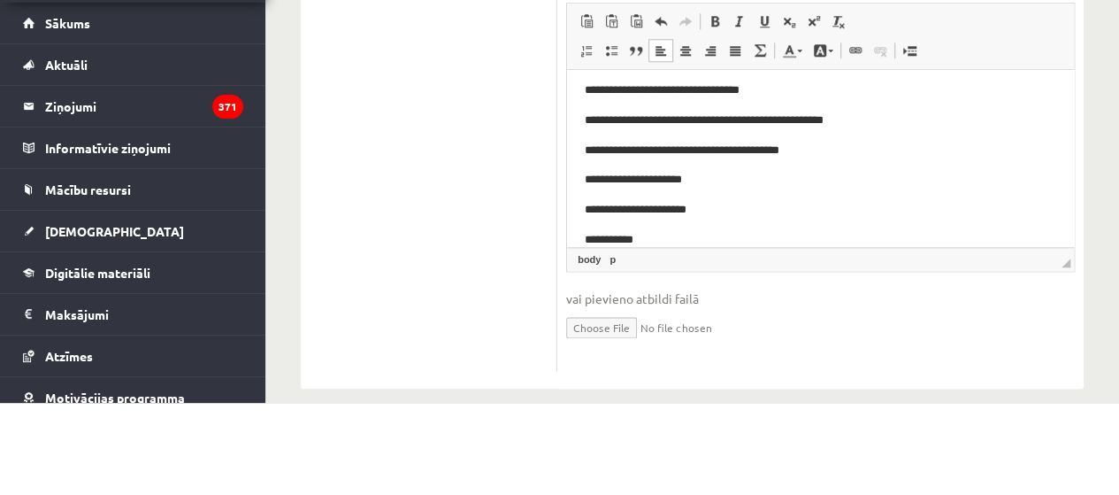
click at [656, 210] on p "**********" at bounding box center [814, 209] width 458 height 19
click at [666, 236] on p "**********" at bounding box center [814, 239] width 458 height 19
click at [587, 241] on p "**********" at bounding box center [814, 239] width 458 height 19
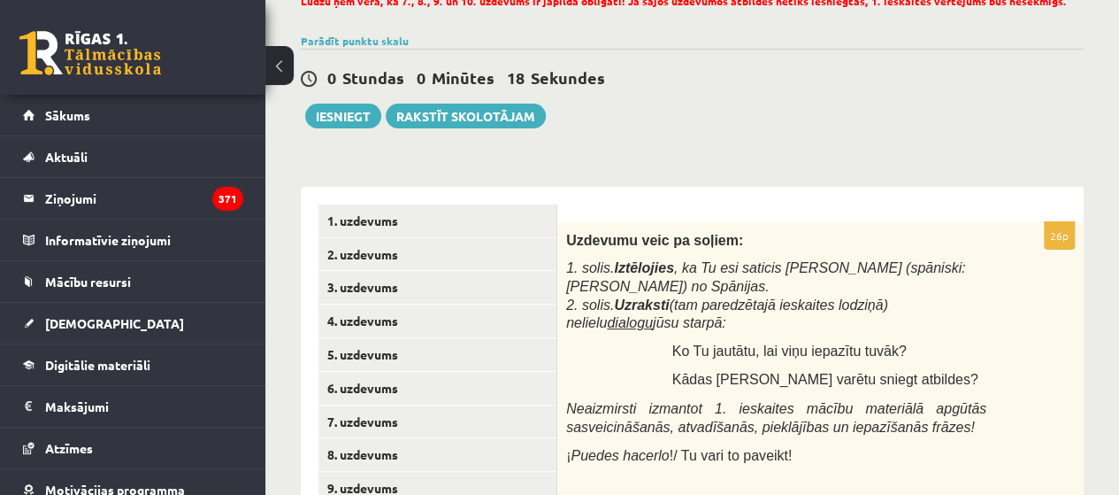
scroll to position [0, 0]
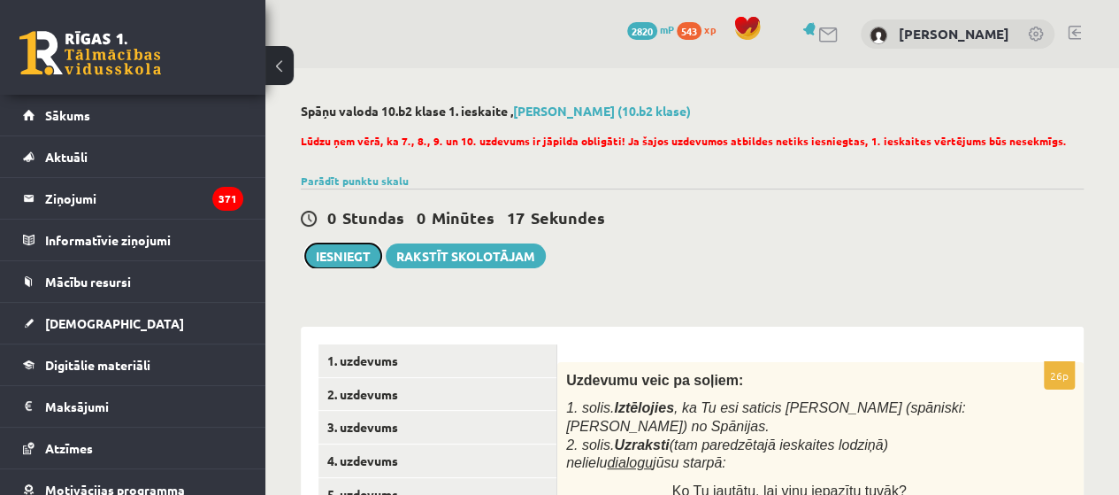
click at [352, 257] on button "Iesniegt" at bounding box center [343, 255] width 76 height 25
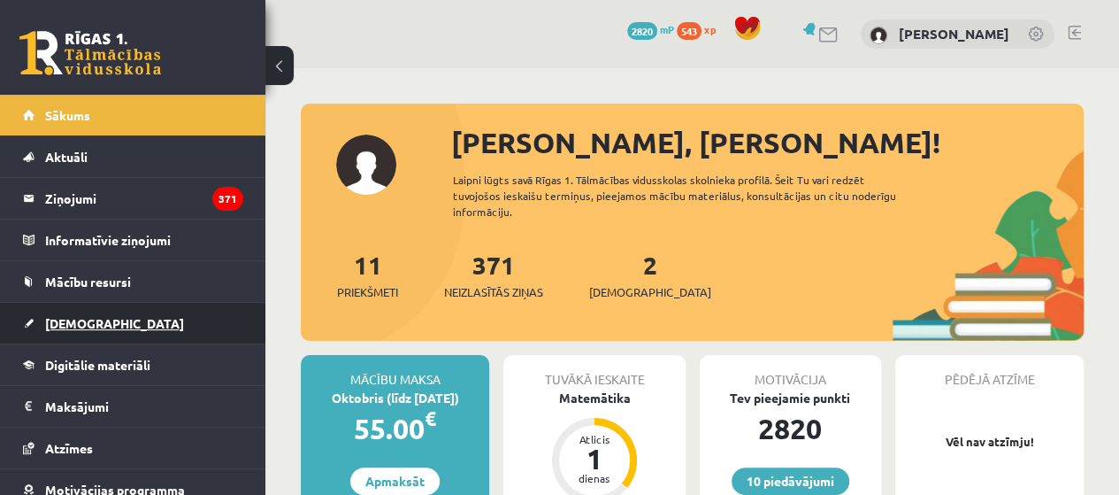
click at [131, 307] on link "[DEMOGRAPHIC_DATA]" at bounding box center [133, 323] width 220 height 41
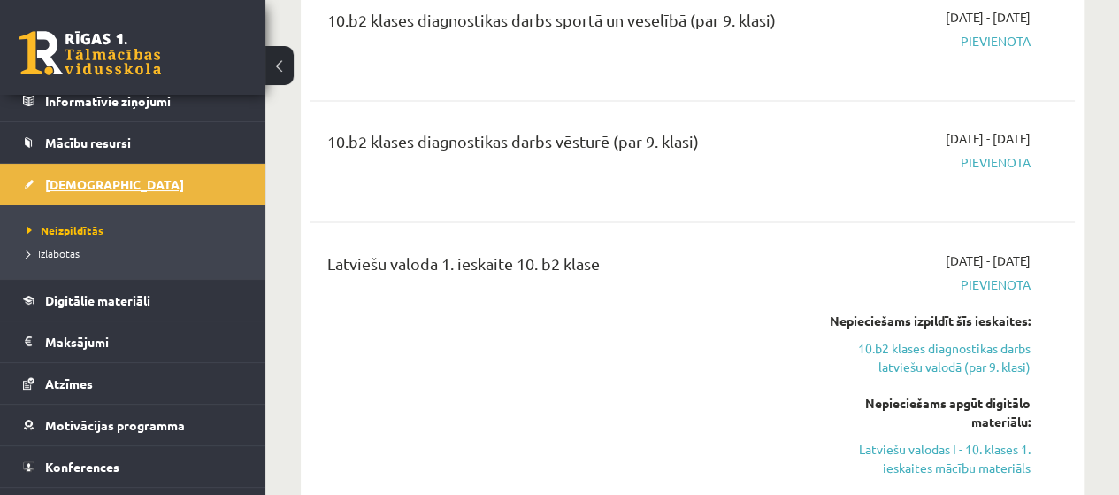
scroll to position [140, 0]
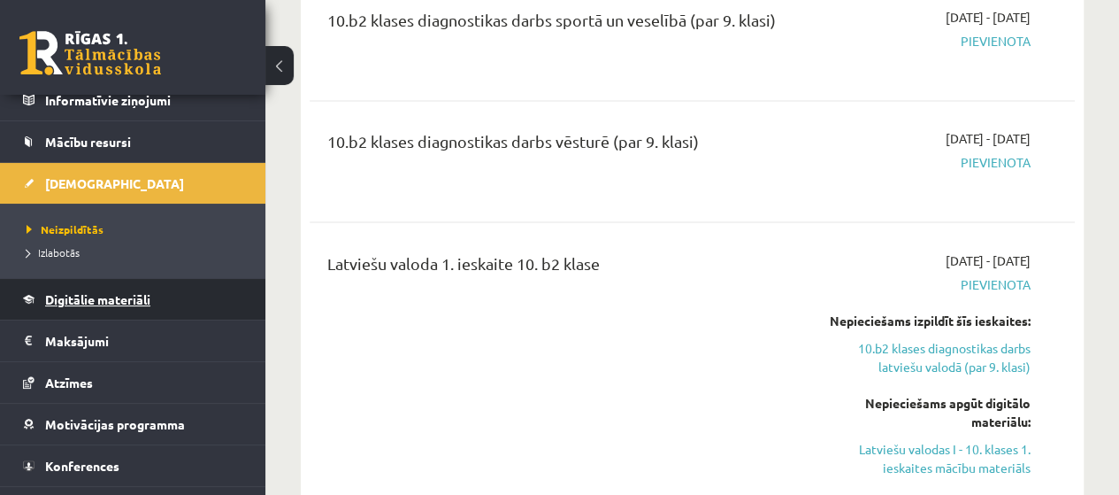
click at [201, 311] on link "Digitālie materiāli" at bounding box center [133, 299] width 220 height 41
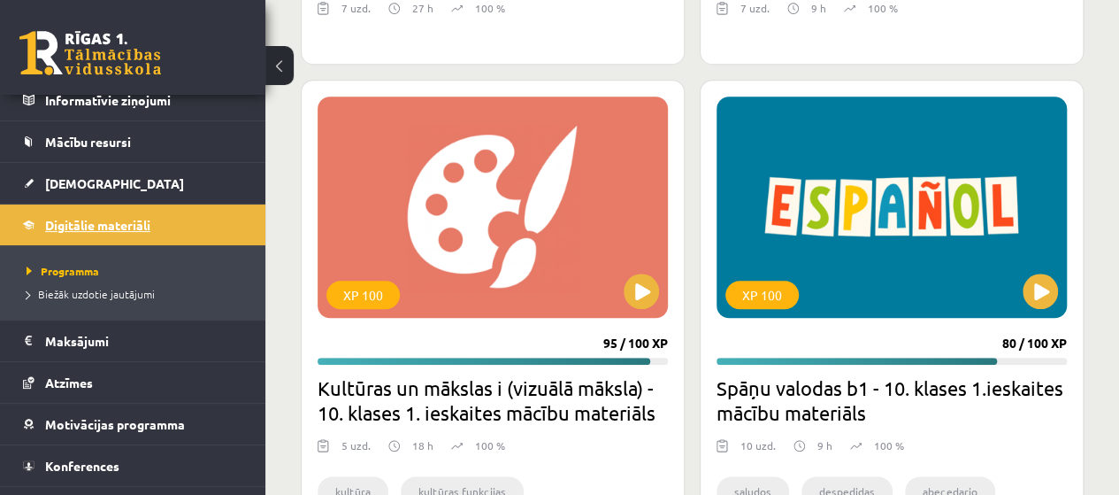
scroll to position [4029, 0]
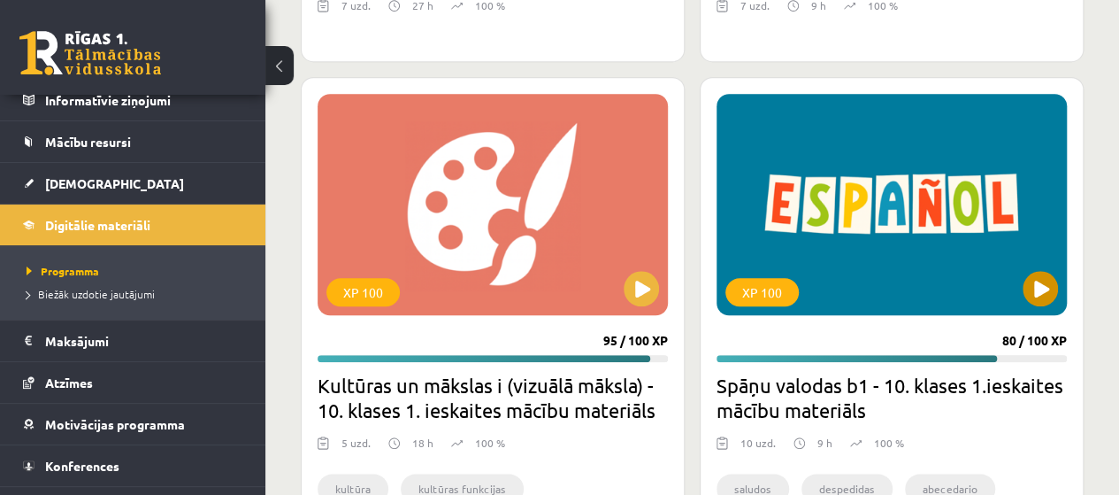
click at [1044, 285] on button at bounding box center [1040, 288] width 35 height 35
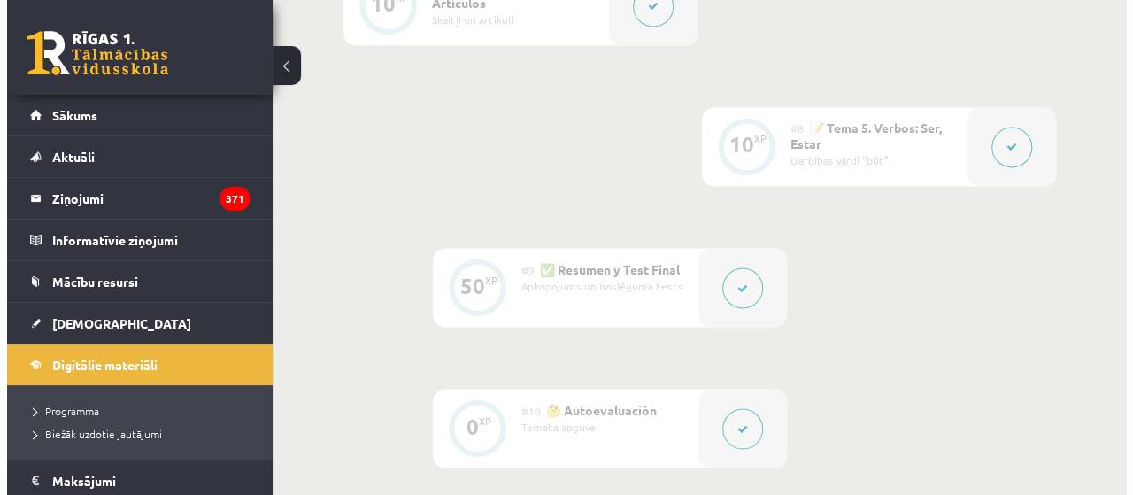
scroll to position [1484, 0]
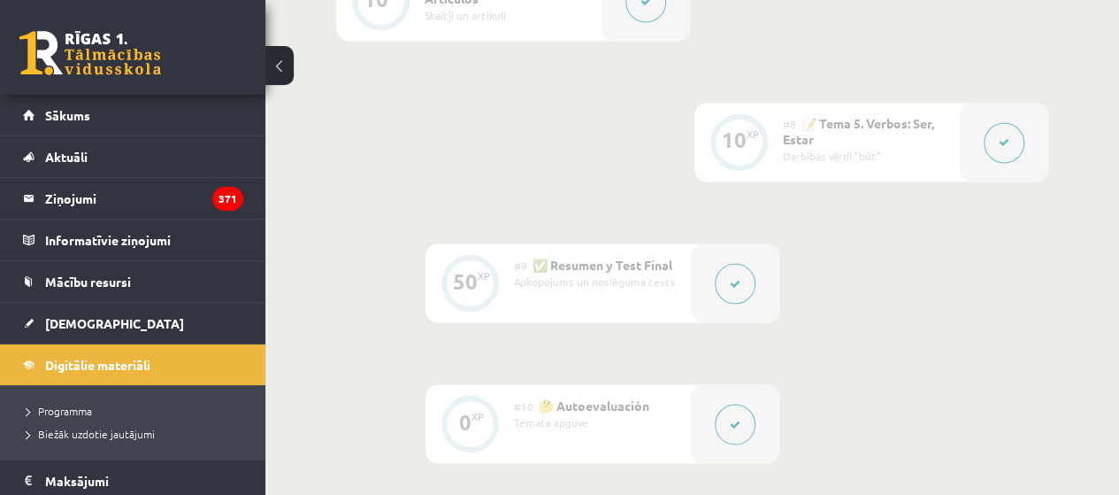
click at [1016, 136] on button at bounding box center [1004, 142] width 41 height 41
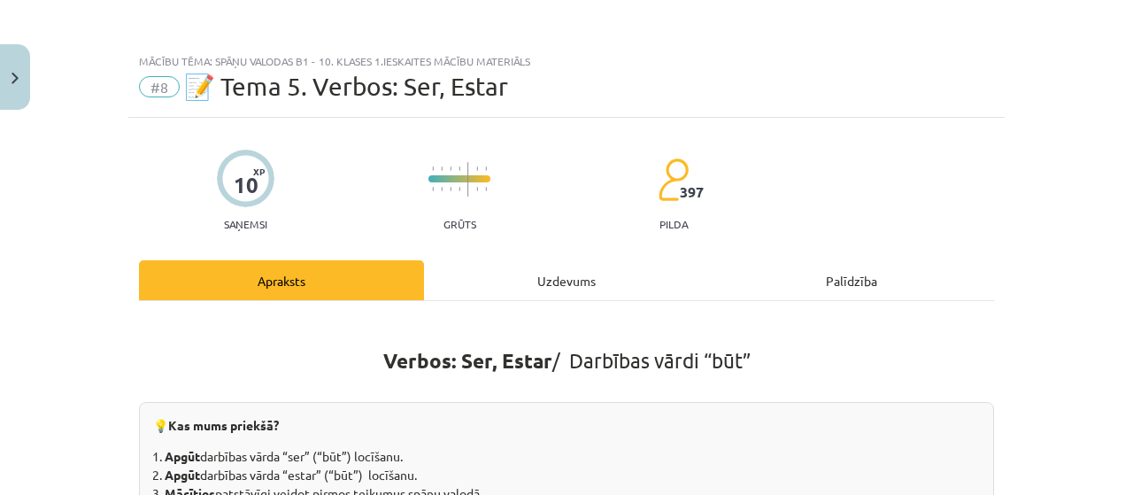
click at [544, 271] on div "Uzdevums" at bounding box center [566, 280] width 285 height 40
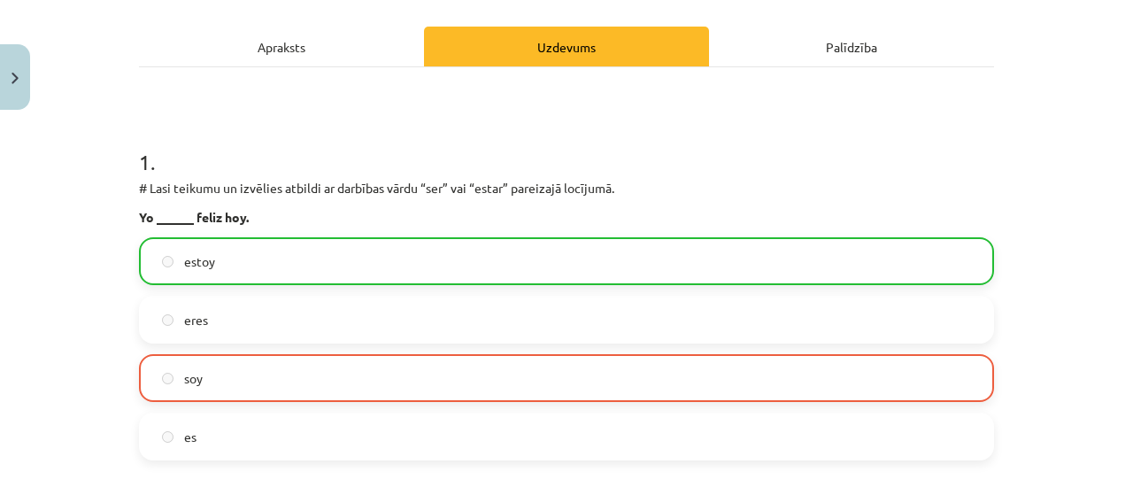
scroll to position [234, 0]
click at [115, 196] on div "Mācību tēma: Spāņu valodas b1 - 10. klases 1.ieskaites mācību materiāls #8 📝 Te…" at bounding box center [566, 247] width 1133 height 495
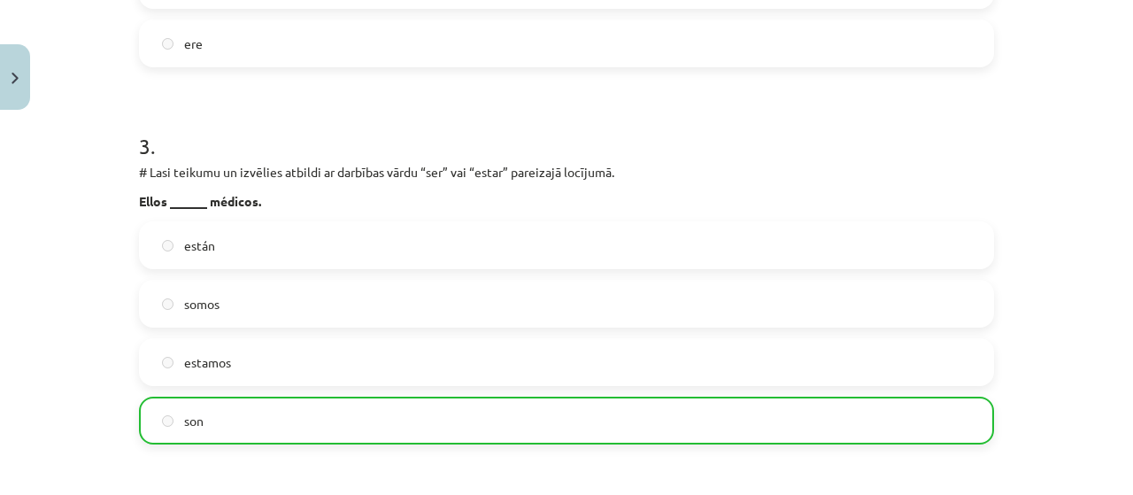
scroll to position [1007, 0]
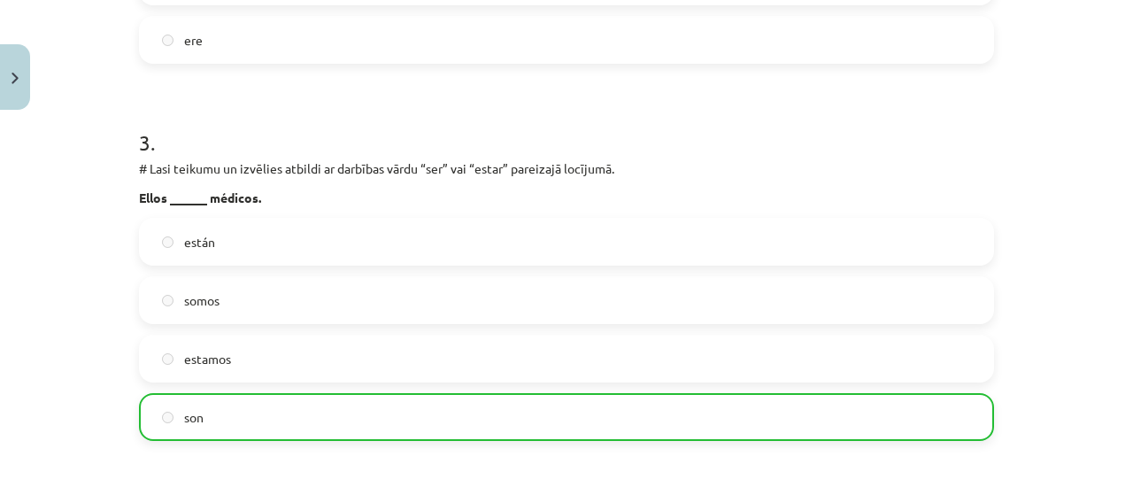
click at [156, 212] on div "3 . # Lasi teikumu un izvēlies atbildi ar darbības vārdu “ser” vai “estar” pare…" at bounding box center [566, 270] width 855 height 342
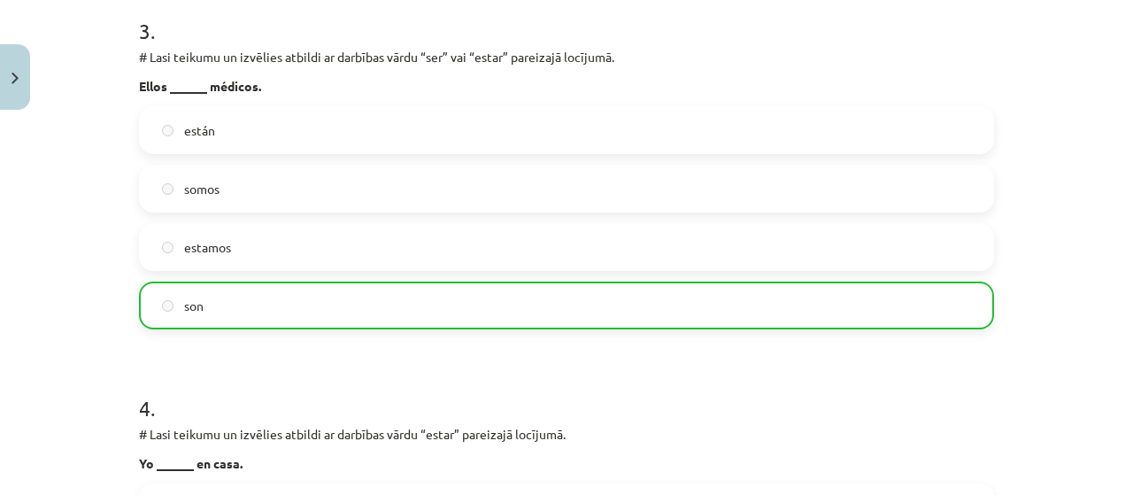
scroll to position [1132, 0]
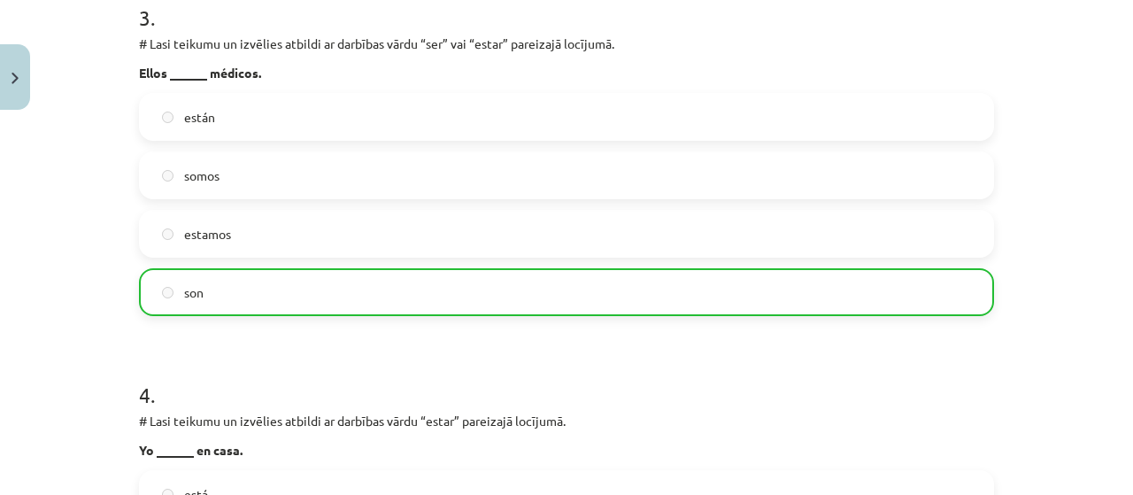
click at [180, 200] on div "están somos estamos son" at bounding box center [566, 204] width 855 height 223
click at [176, 214] on label "estamos" at bounding box center [566, 233] width 851 height 44
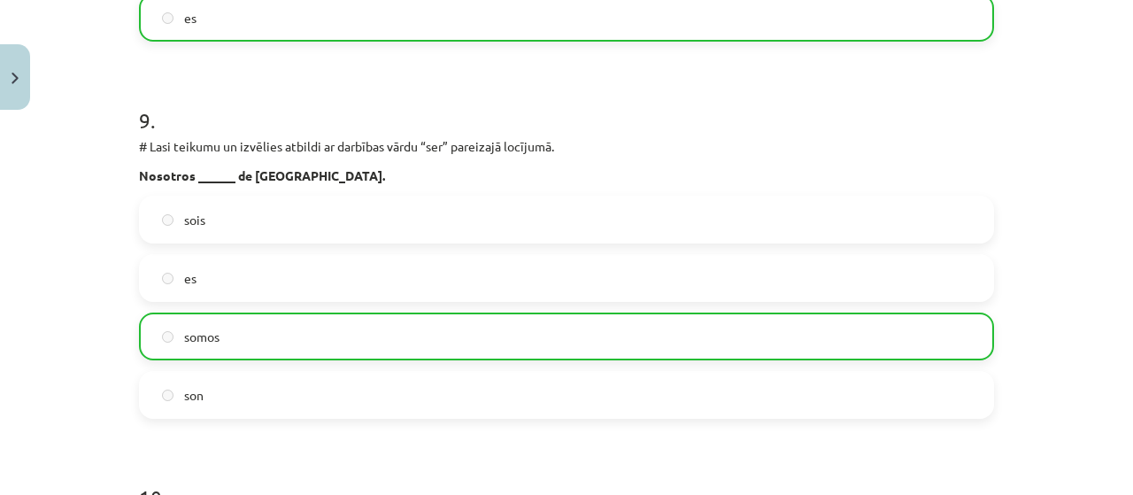
scroll to position [3851, 0]
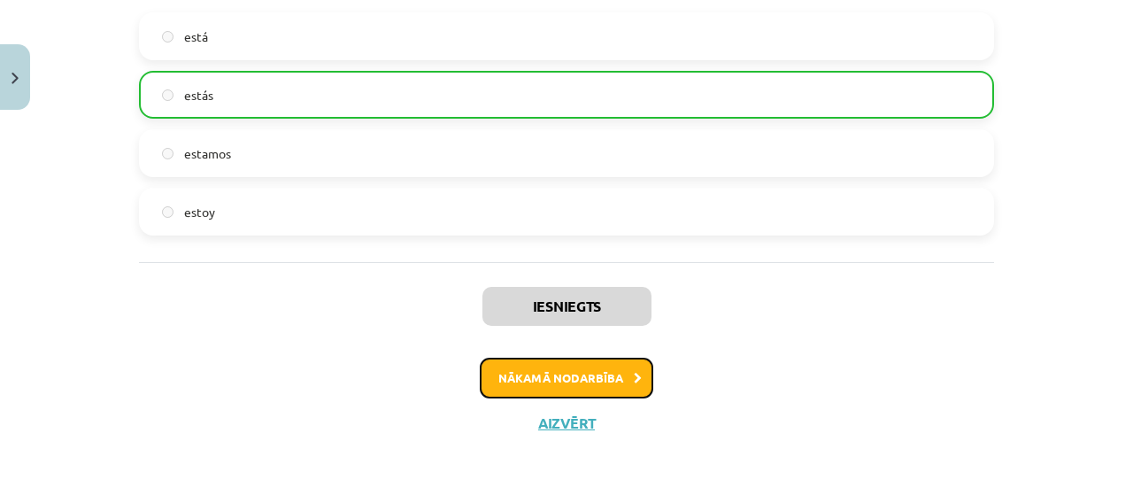
click at [642, 381] on button "Nākamā nodarbība" at bounding box center [566, 378] width 173 height 41
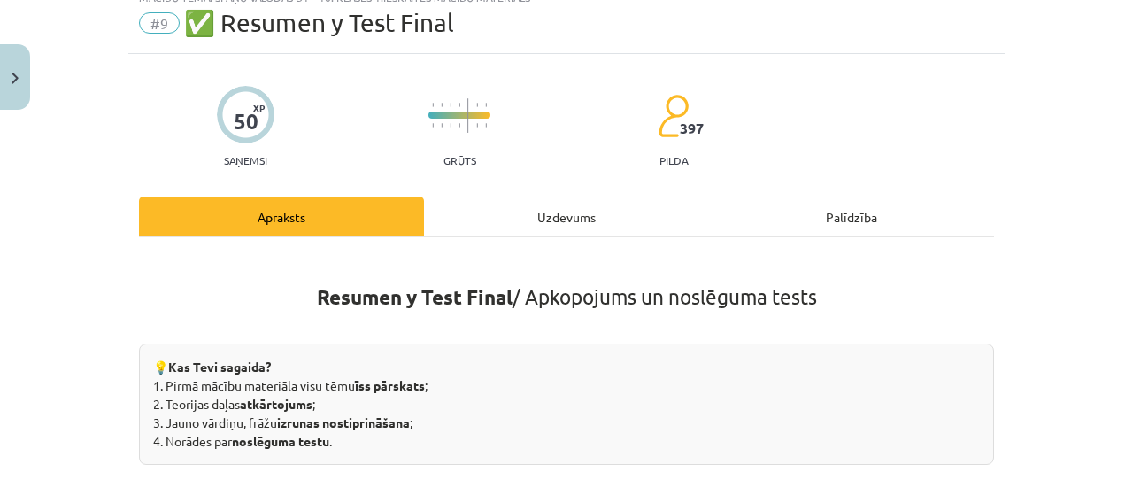
scroll to position [44, 0]
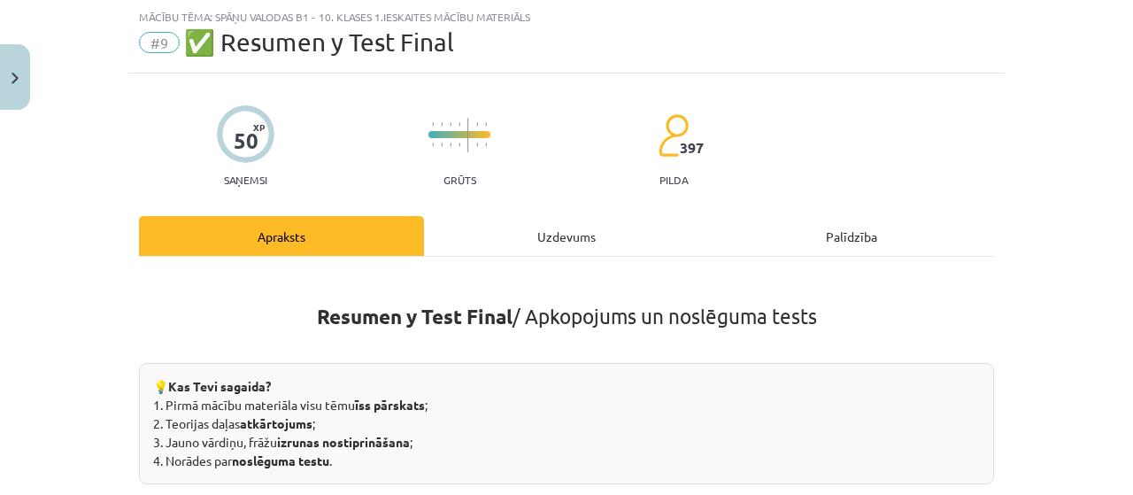
click at [570, 242] on div "Uzdevums" at bounding box center [566, 236] width 285 height 40
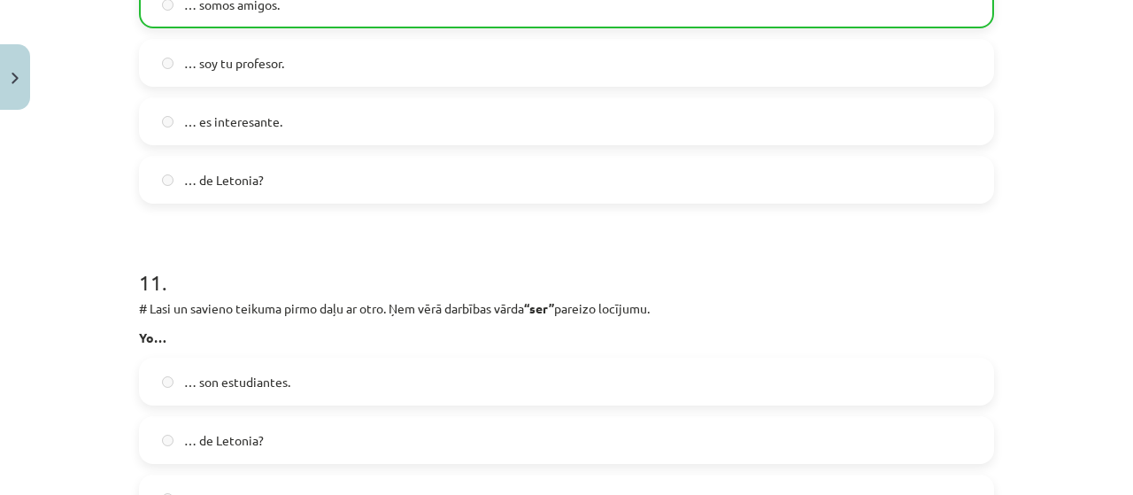
scroll to position [4603, 0]
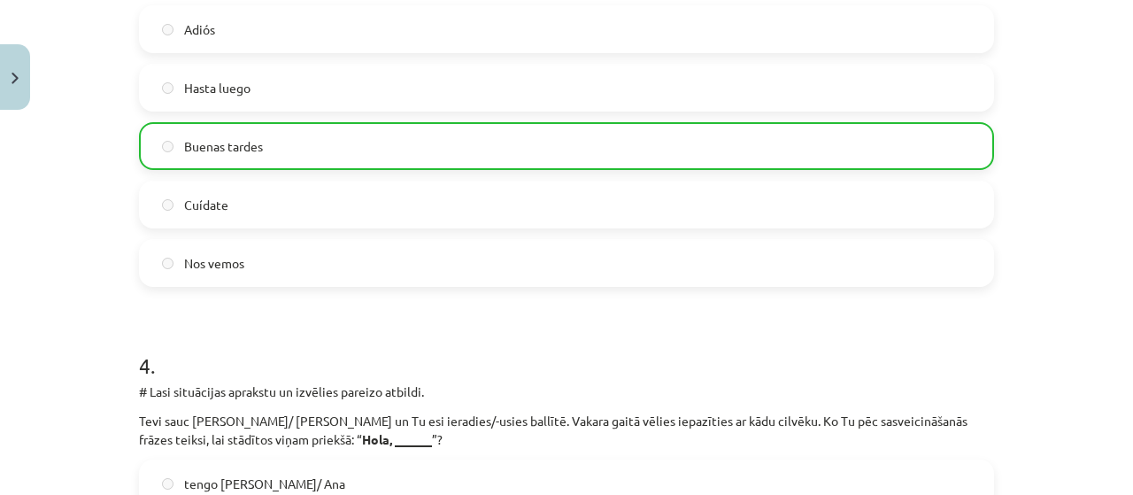
scroll to position [1090, 0]
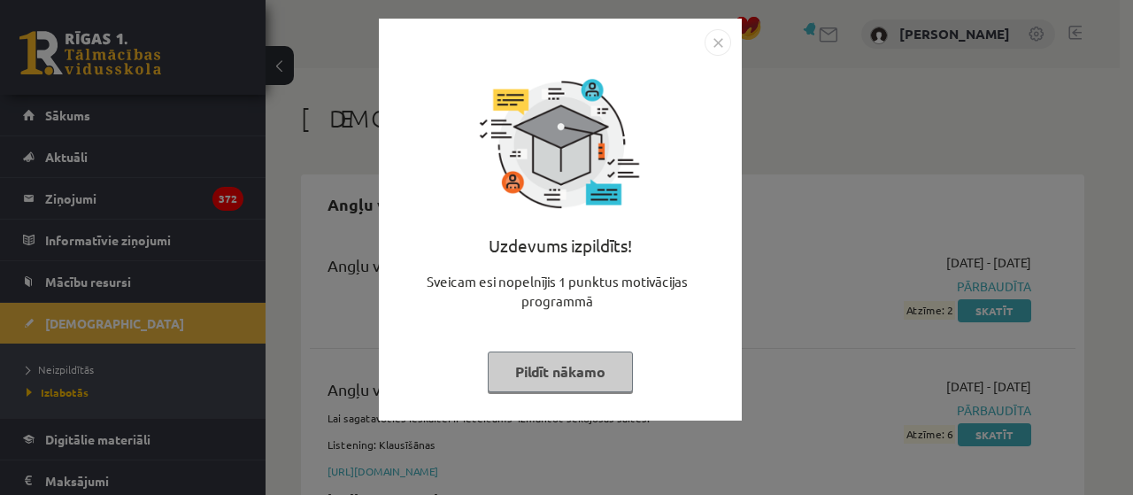
click at [570, 385] on button "Pildīt nākamo" at bounding box center [560, 371] width 145 height 41
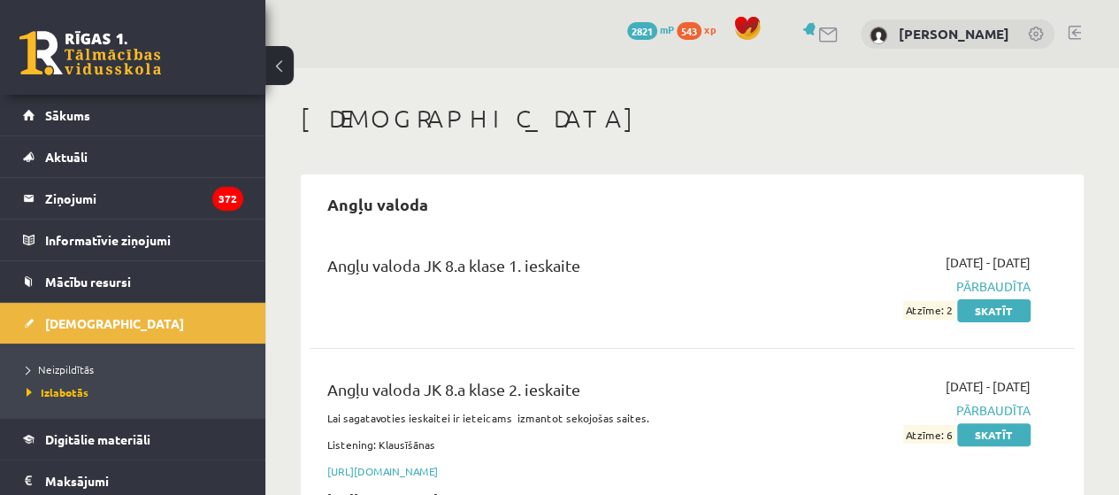
click at [799, 136] on div "[DEMOGRAPHIC_DATA]" at bounding box center [692, 121] width 783 height 35
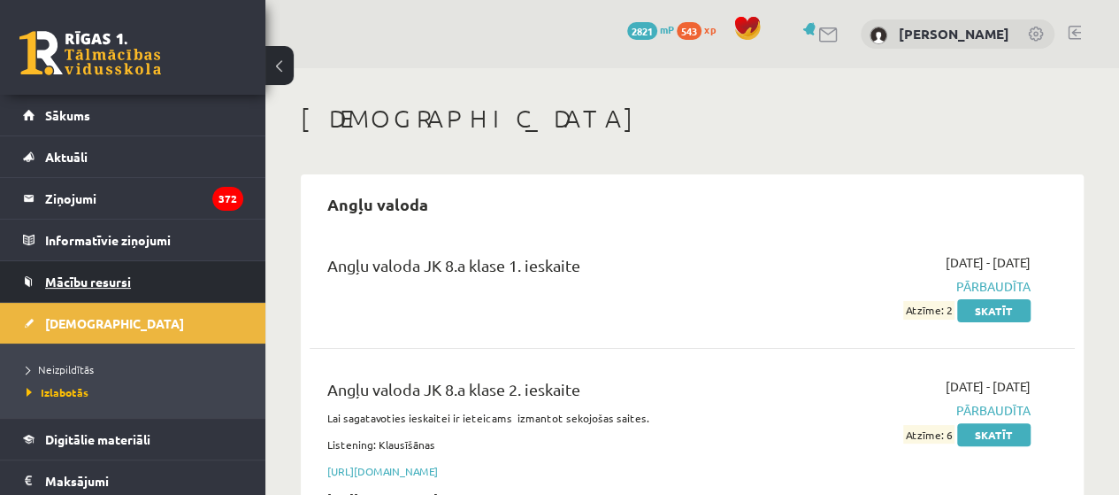
click at [178, 273] on link "Mācību resursi" at bounding box center [133, 281] width 220 height 41
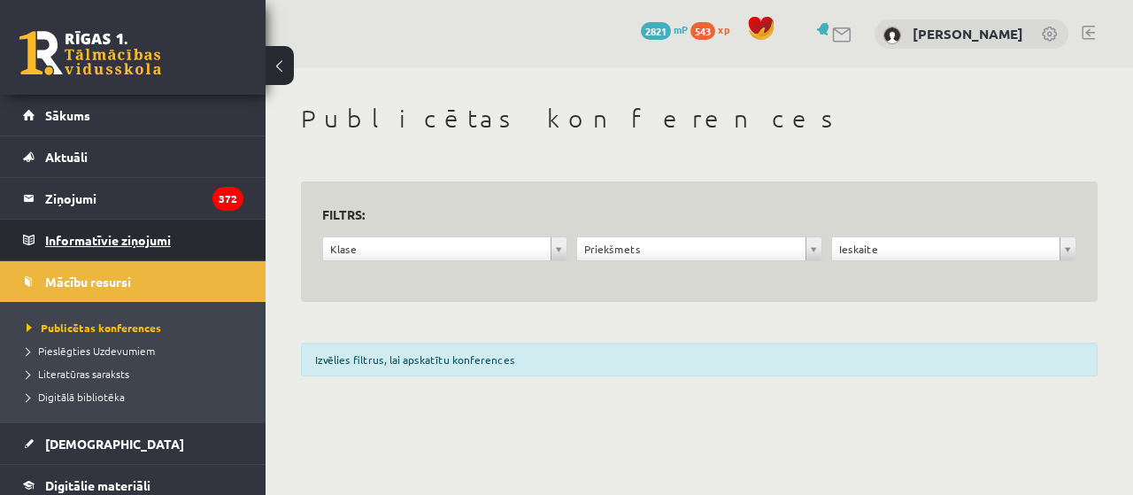
click at [181, 235] on legend "Informatīvie ziņojumi 0" at bounding box center [144, 239] width 198 height 41
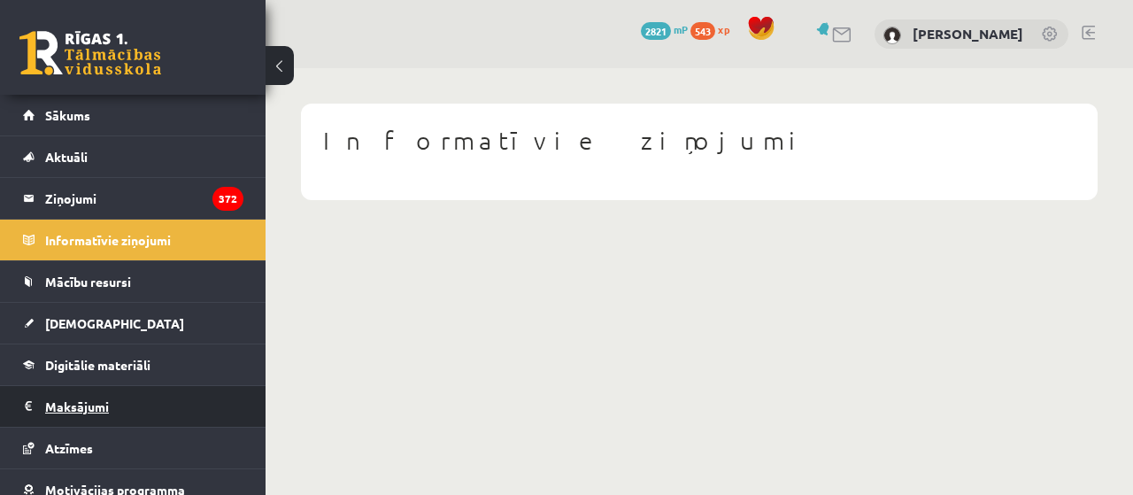
click at [112, 412] on legend "Maksājumi 0" at bounding box center [144, 406] width 198 height 41
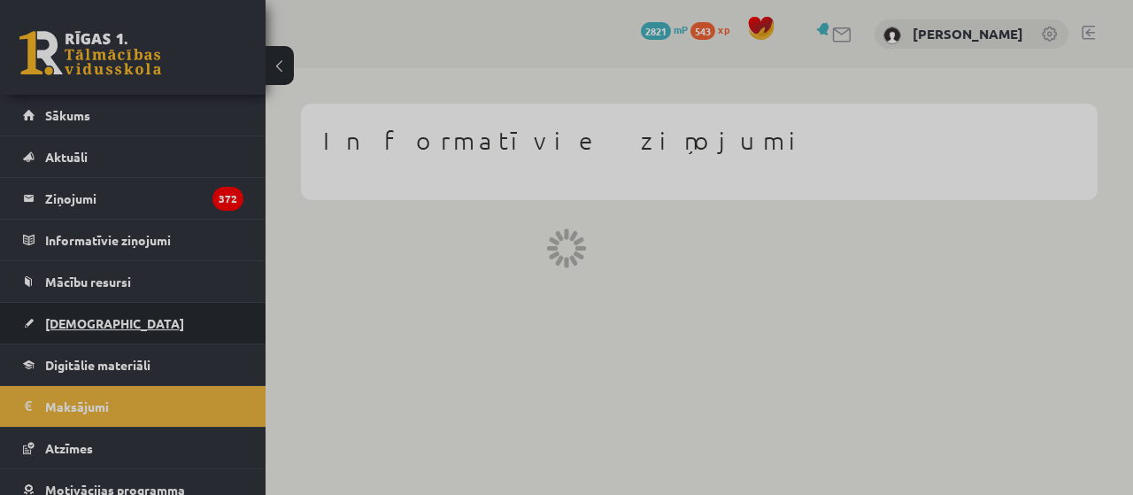
click at [127, 335] on link "[DEMOGRAPHIC_DATA]" at bounding box center [133, 323] width 220 height 41
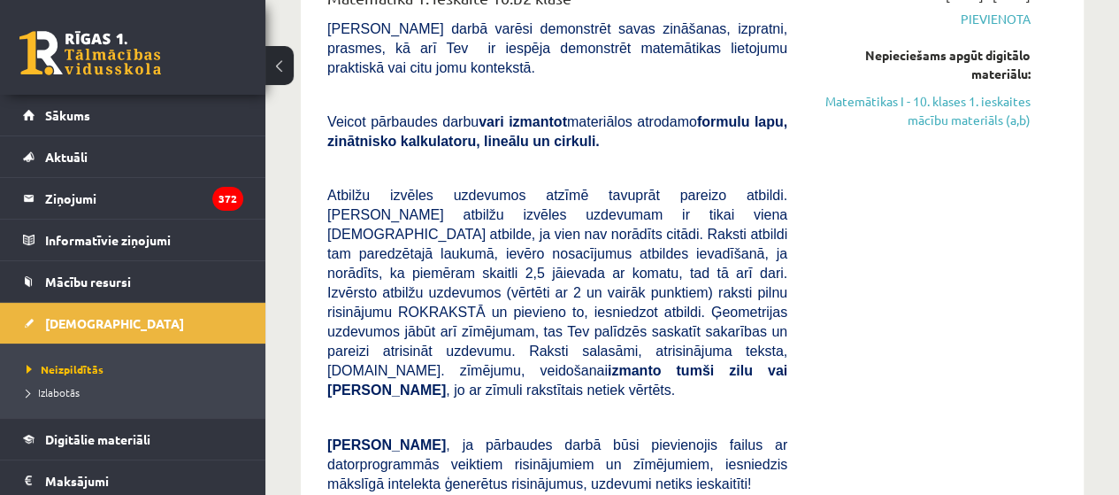
scroll to position [260, 0]
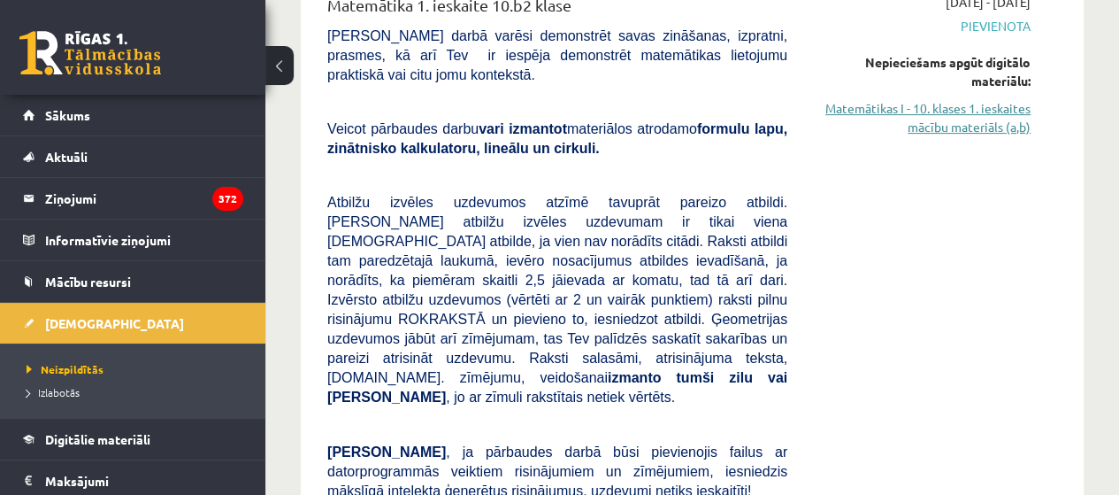
click at [939, 110] on link "Matemātikas I - 10. klases 1. ieskaites mācību materiāls (a,b)" at bounding box center [922, 117] width 217 height 37
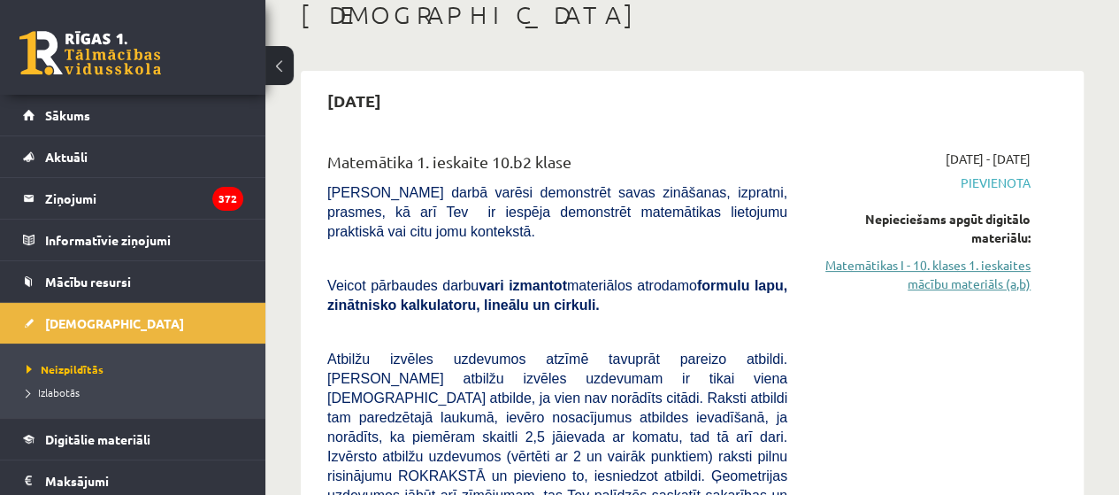
scroll to position [103, 0]
click at [981, 281] on link "Matemātikas I - 10. klases 1. ieskaites mācību materiāls (a,b)" at bounding box center [922, 275] width 217 height 37
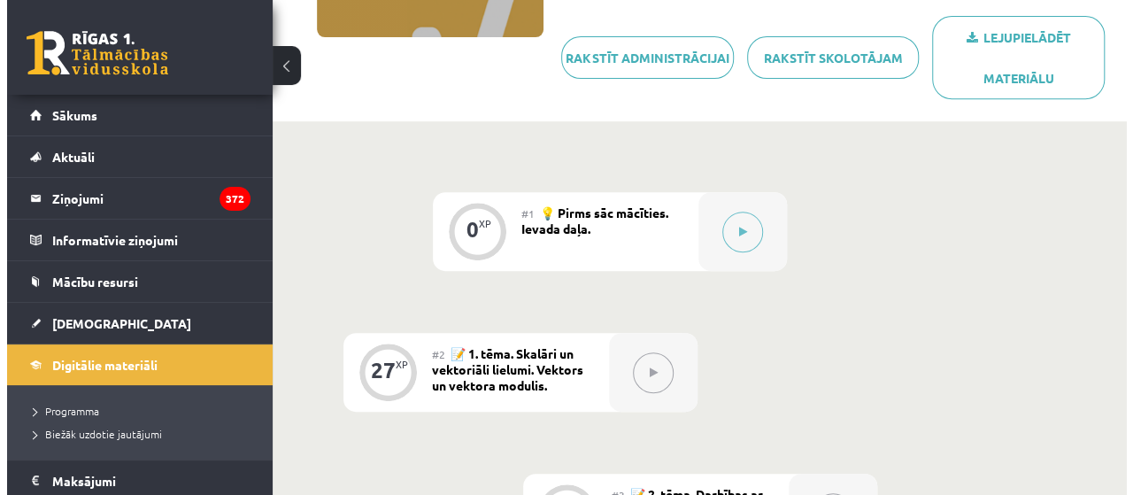
scroll to position [357, 0]
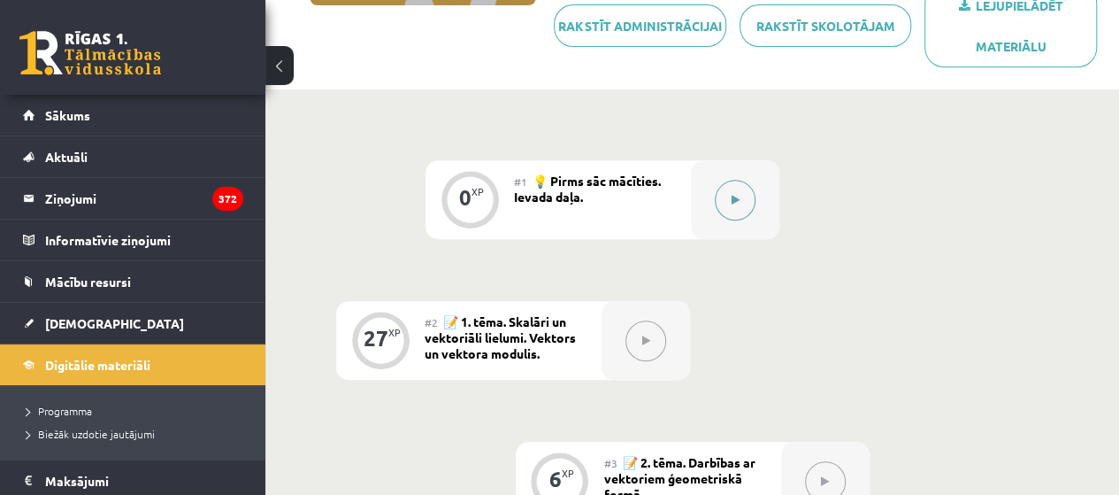
click at [738, 188] on button at bounding box center [735, 200] width 41 height 41
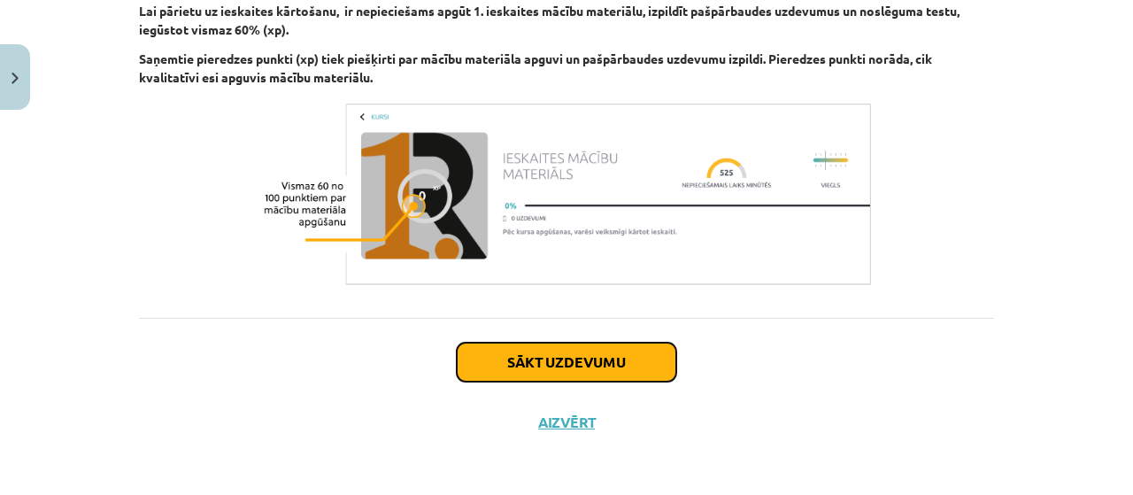
click at [601, 347] on button "Sākt uzdevumu" at bounding box center [566, 361] width 219 height 39
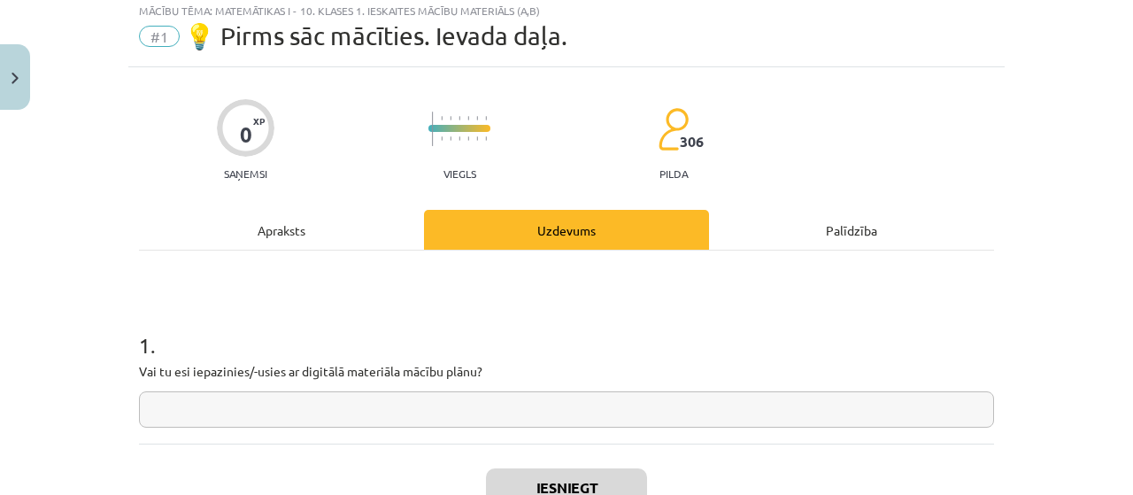
scroll to position [44, 0]
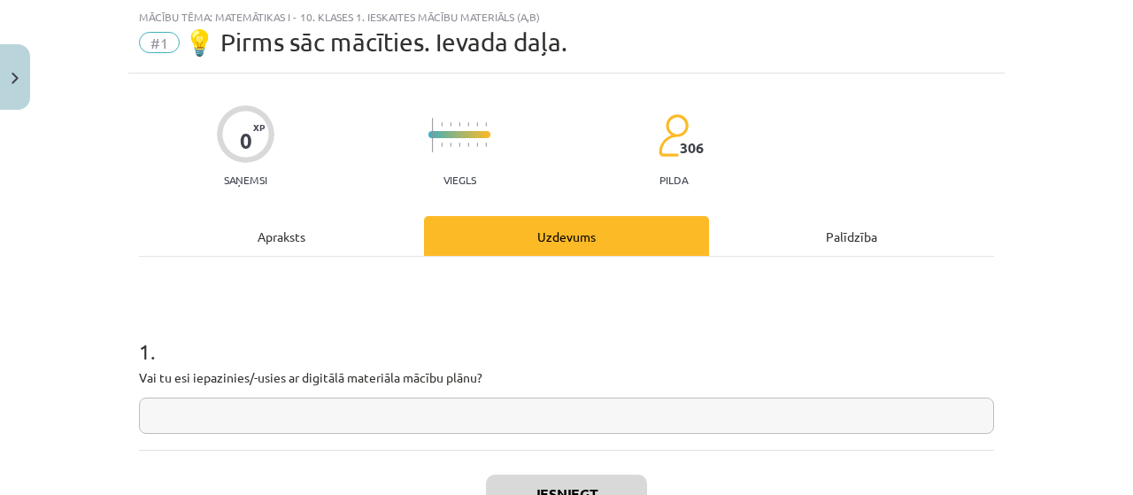
click at [552, 409] on input "text" at bounding box center [566, 415] width 855 height 36
type input "**"
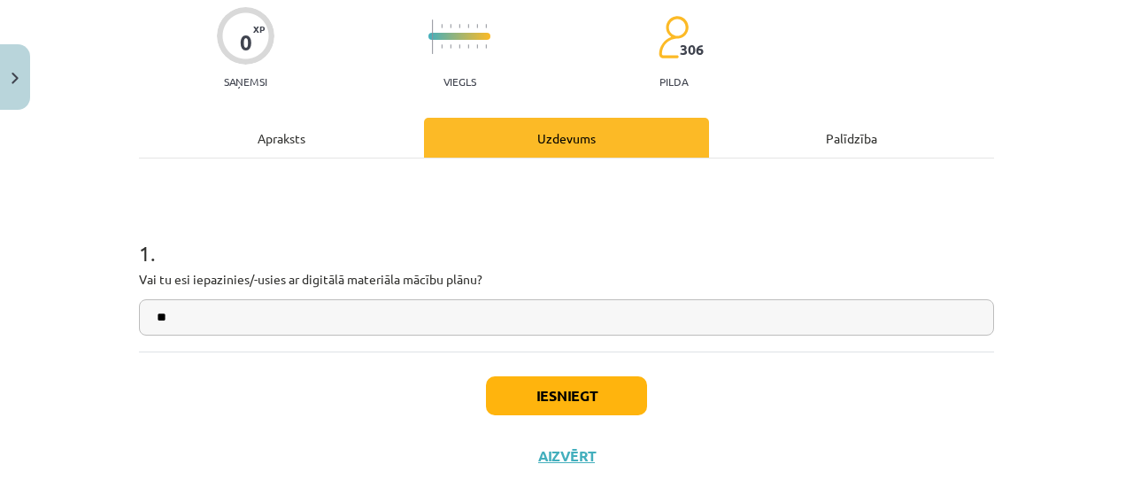
scroll to position [177, 0]
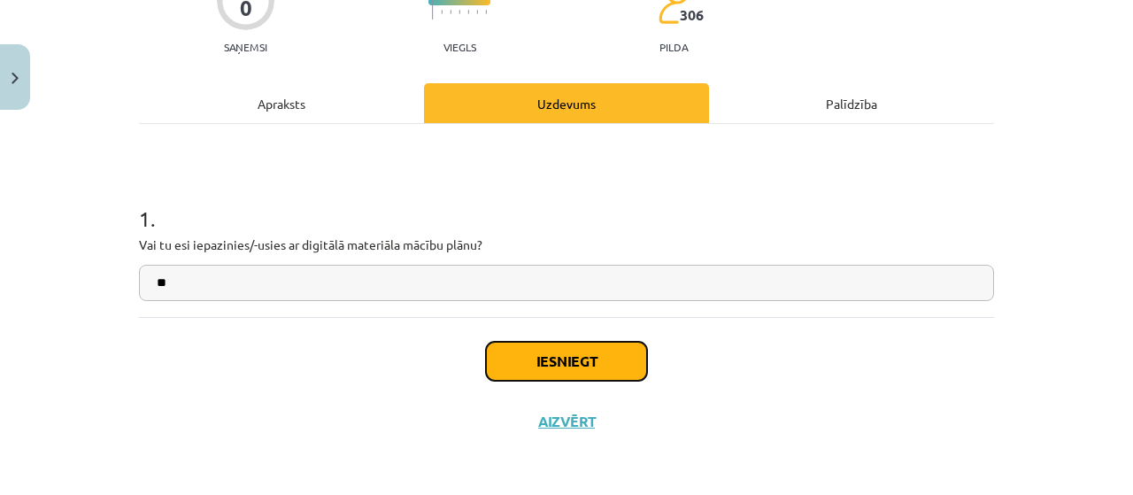
click at [584, 370] on button "Iesniegt" at bounding box center [566, 361] width 161 height 39
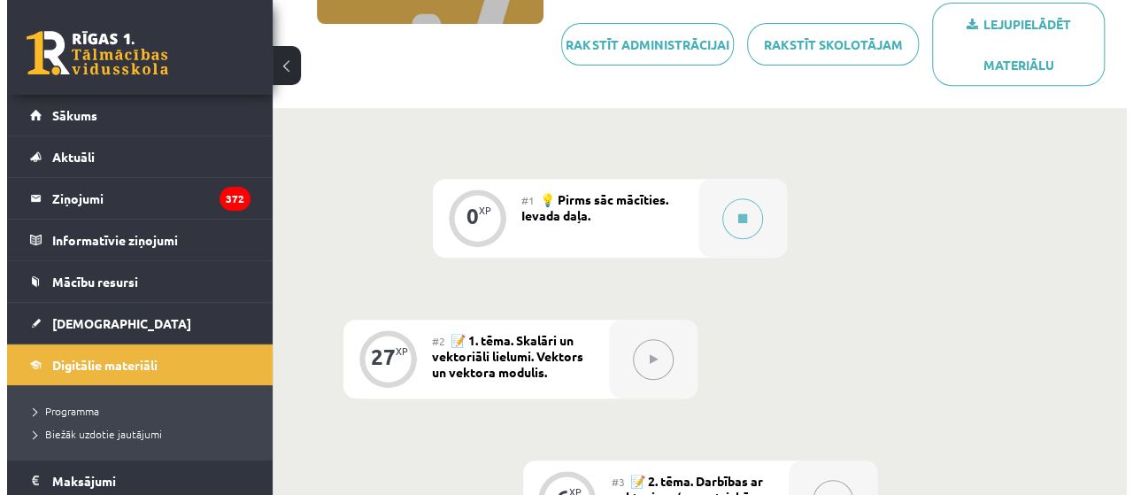
scroll to position [339, 0]
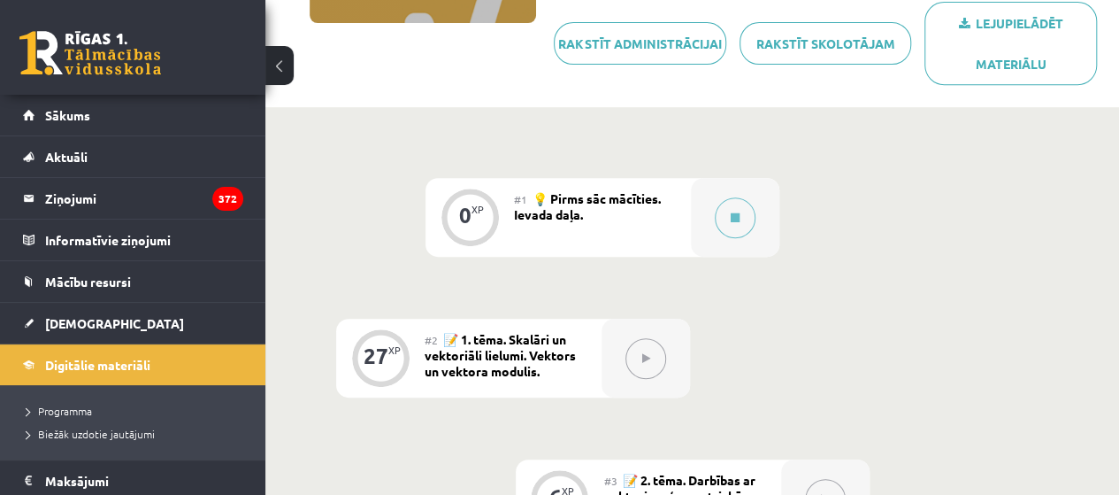
click at [731, 230] on button at bounding box center [735, 217] width 41 height 41
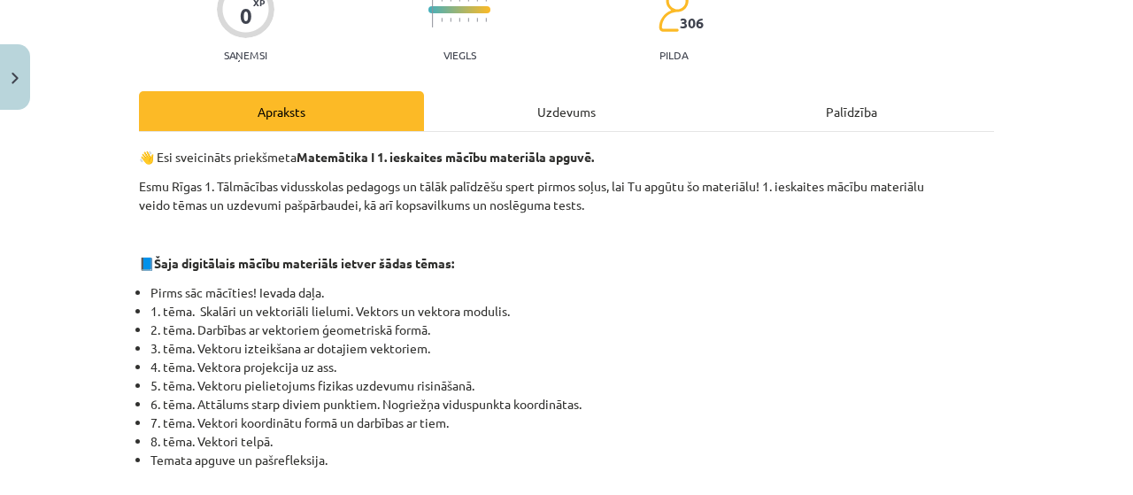
click at [614, 97] on div "Uzdevums" at bounding box center [566, 111] width 285 height 40
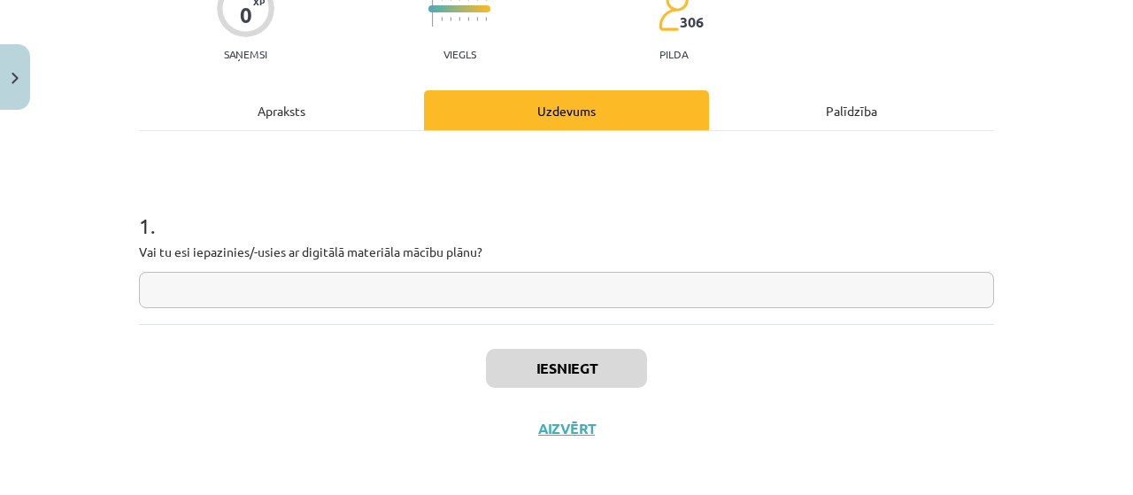
scroll to position [177, 0]
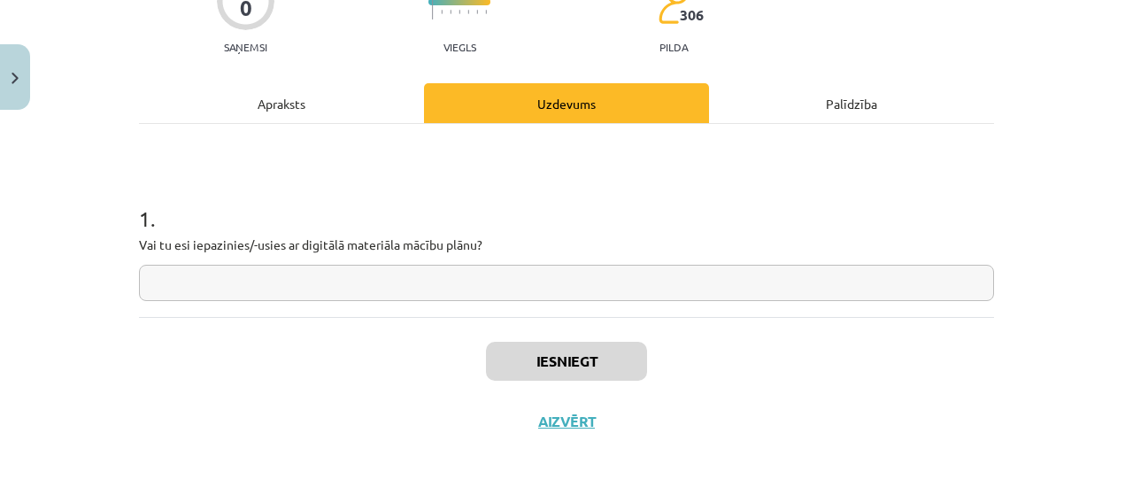
click at [644, 279] on input "text" at bounding box center [566, 283] width 855 height 36
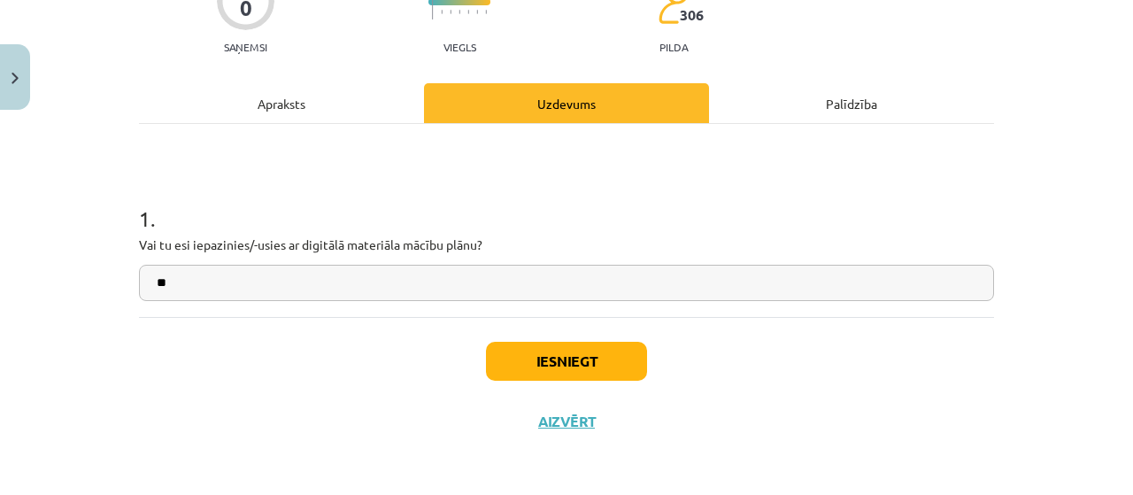
type input "**"
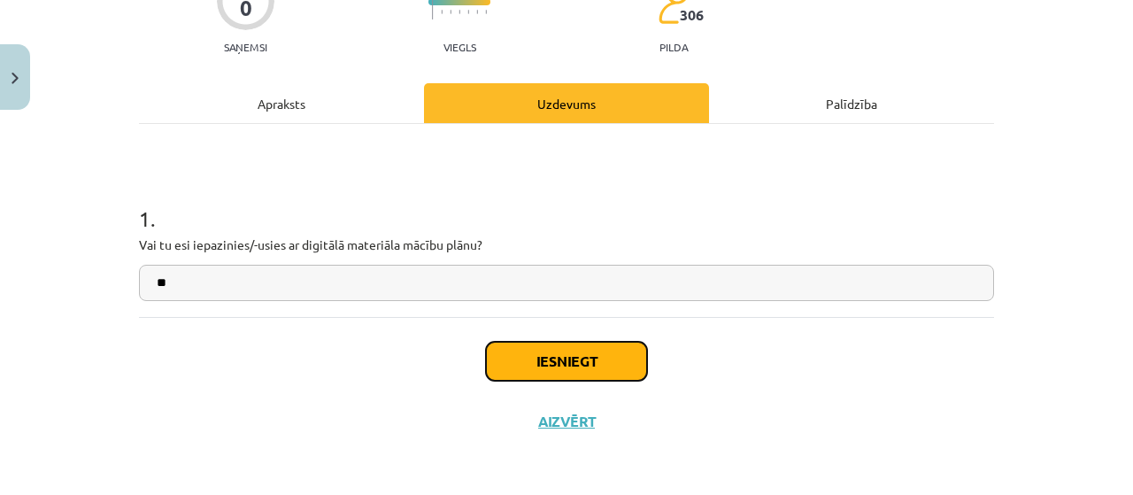
click at [588, 350] on button "Iesniegt" at bounding box center [566, 361] width 161 height 39
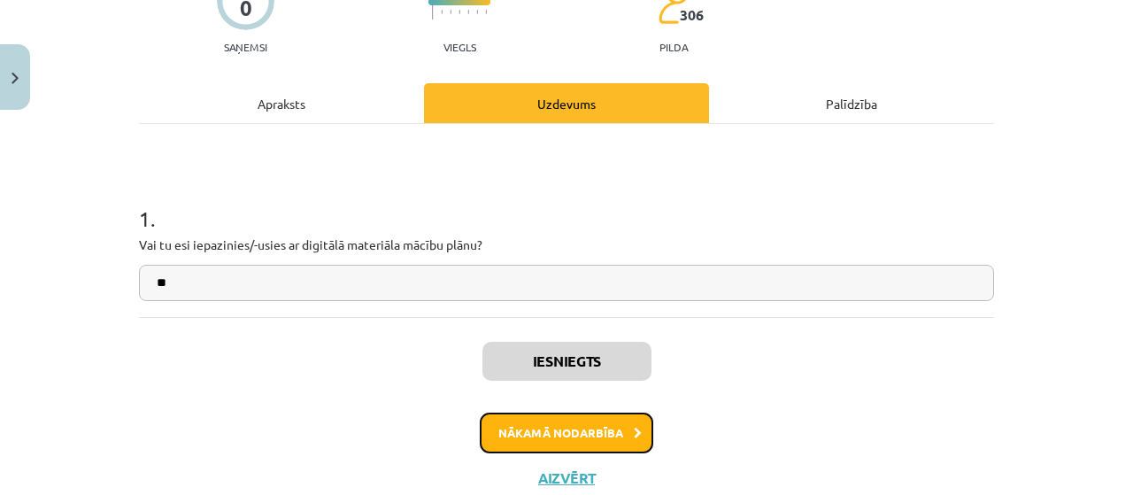
click at [480, 435] on button "Nākamā nodarbība" at bounding box center [566, 432] width 173 height 41
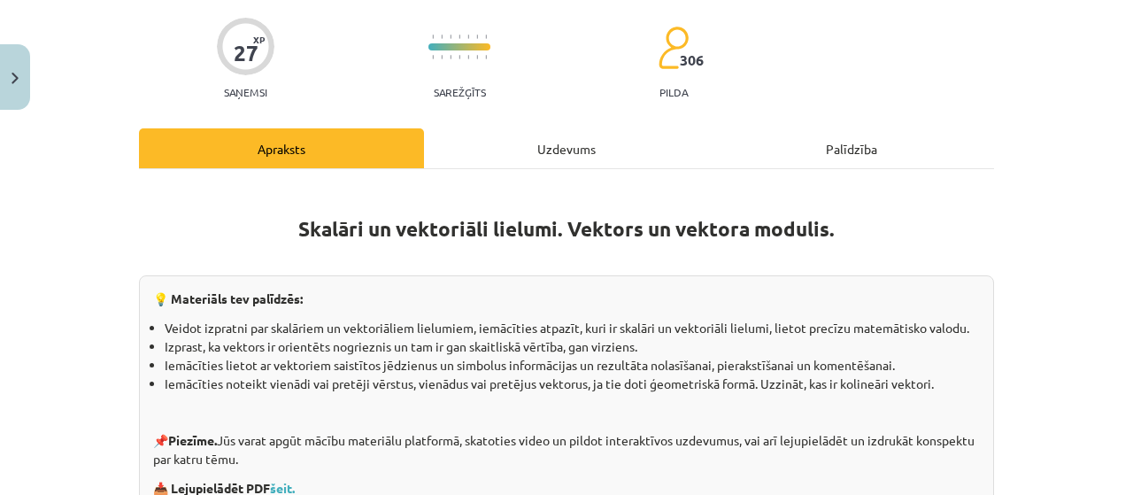
click at [486, 135] on div "Uzdevums" at bounding box center [566, 148] width 285 height 40
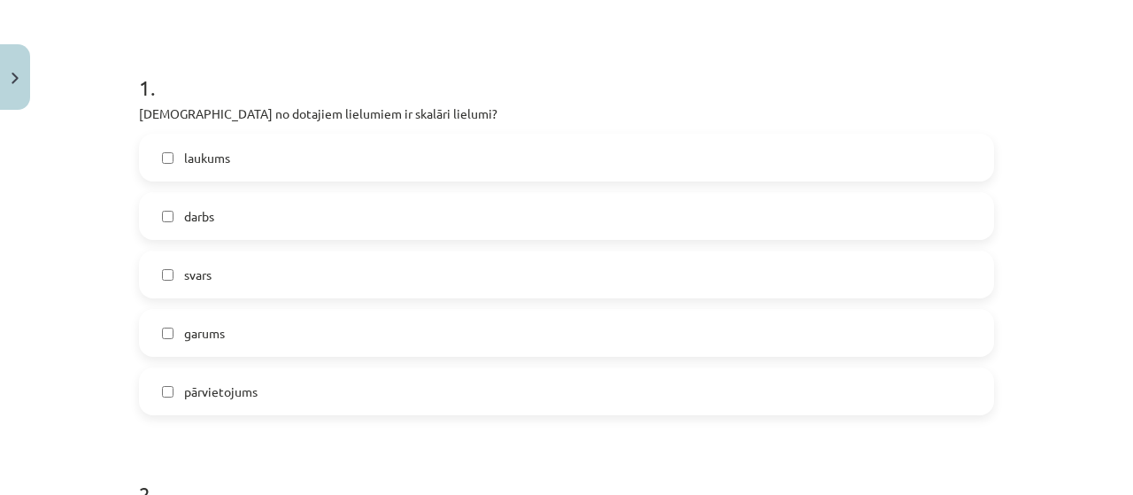
scroll to position [319, 0]
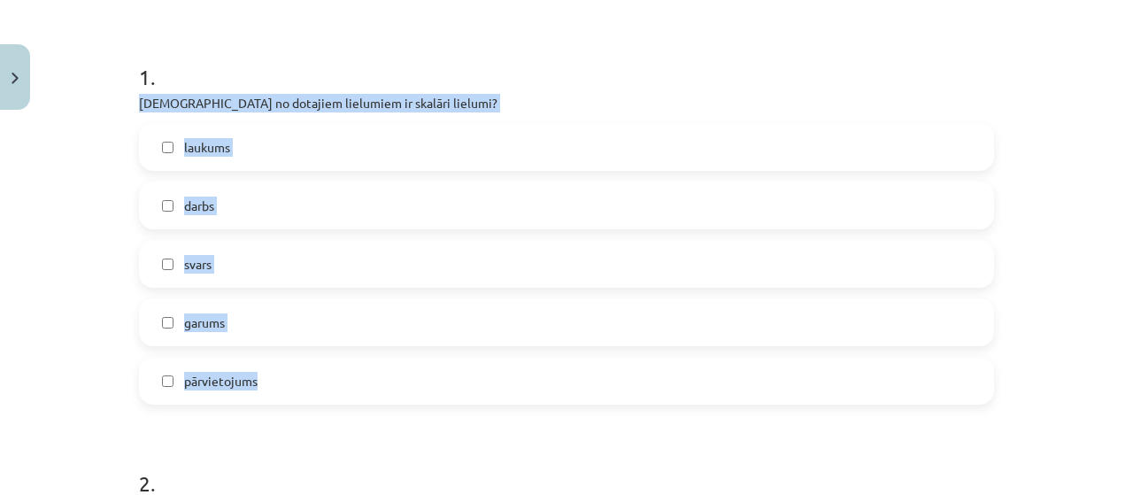
drag, startPoint x: 124, startPoint y: 100, endPoint x: 320, endPoint y: 365, distance: 329.6
copy div "[DEMOGRAPHIC_DATA] no dotajiem lielumiem ir skalāri lielumi? laukums darbs svar…"
click at [376, 172] on div "laukums darbs svars garums pārvietojums" at bounding box center [566, 263] width 855 height 281
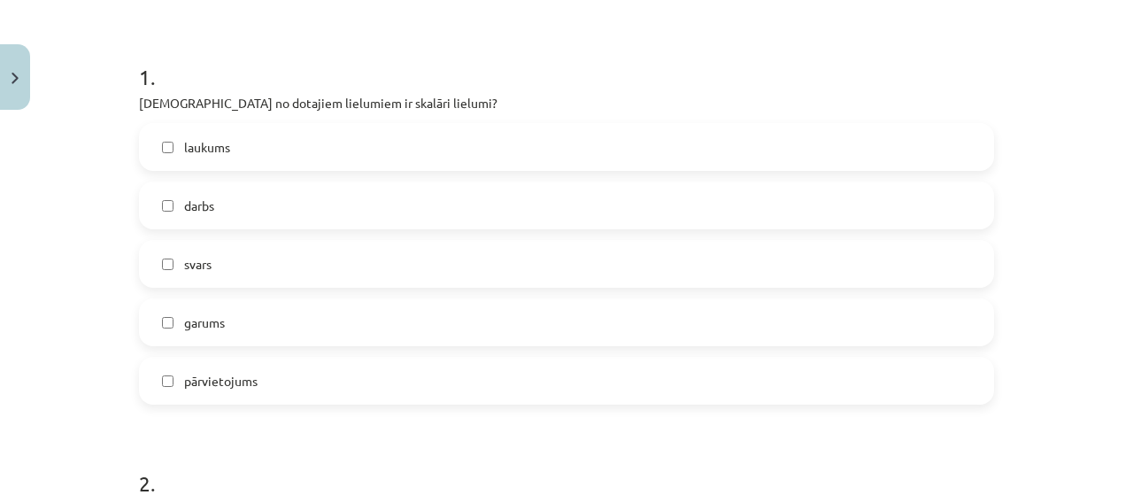
click at [419, 72] on h1 "1 ." at bounding box center [566, 61] width 855 height 55
click at [391, 150] on label "laukums" at bounding box center [566, 147] width 851 height 44
click at [331, 222] on label "darbs" at bounding box center [566, 205] width 851 height 44
click at [310, 335] on label "garums" at bounding box center [566, 322] width 851 height 44
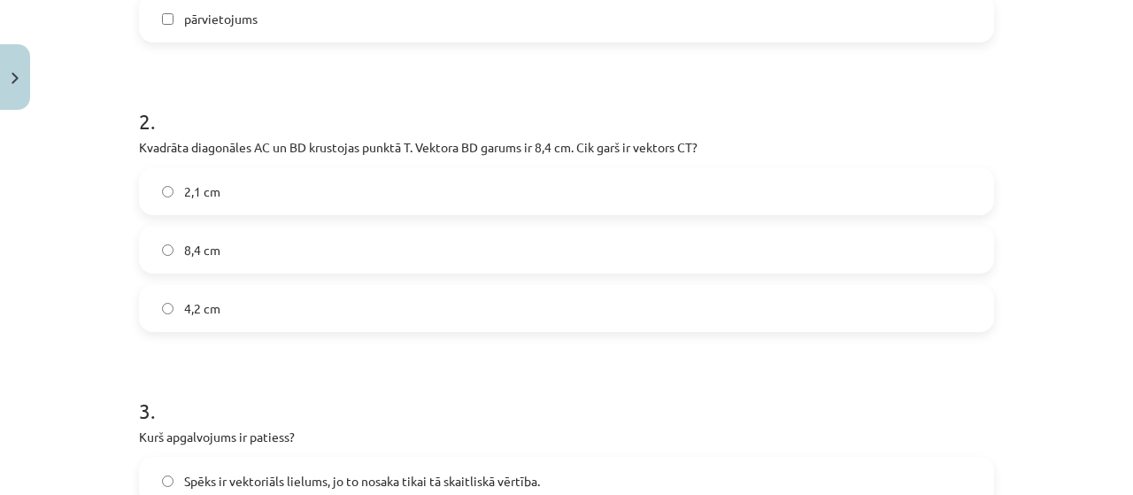
scroll to position [689, 0]
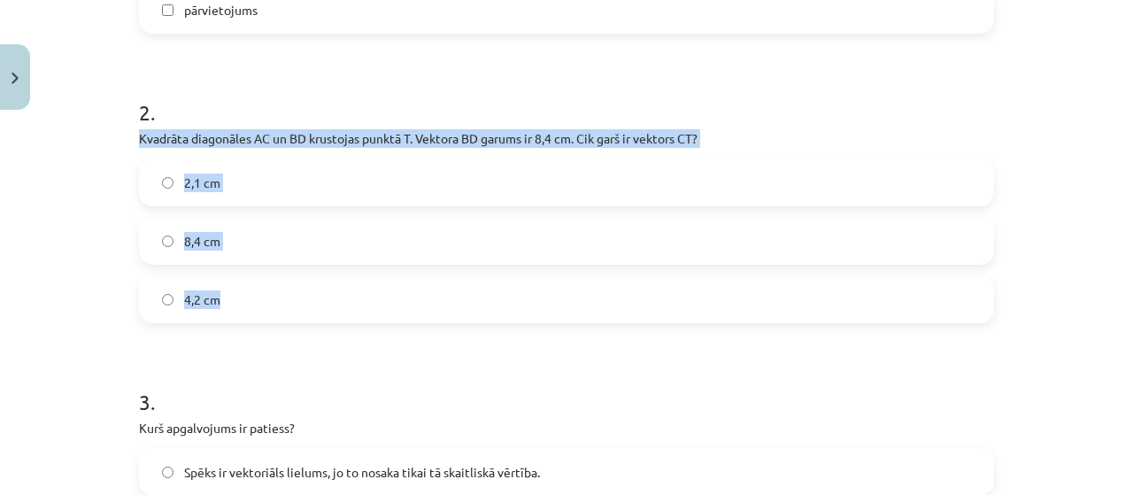
drag, startPoint x: 124, startPoint y: 140, endPoint x: 233, endPoint y: 279, distance: 176.5
copy div "Kvadrāta diagonāles AC un BD krustojas punktā T. Vektora ﻿BD﻿ garums ir 8,4 cm.…"
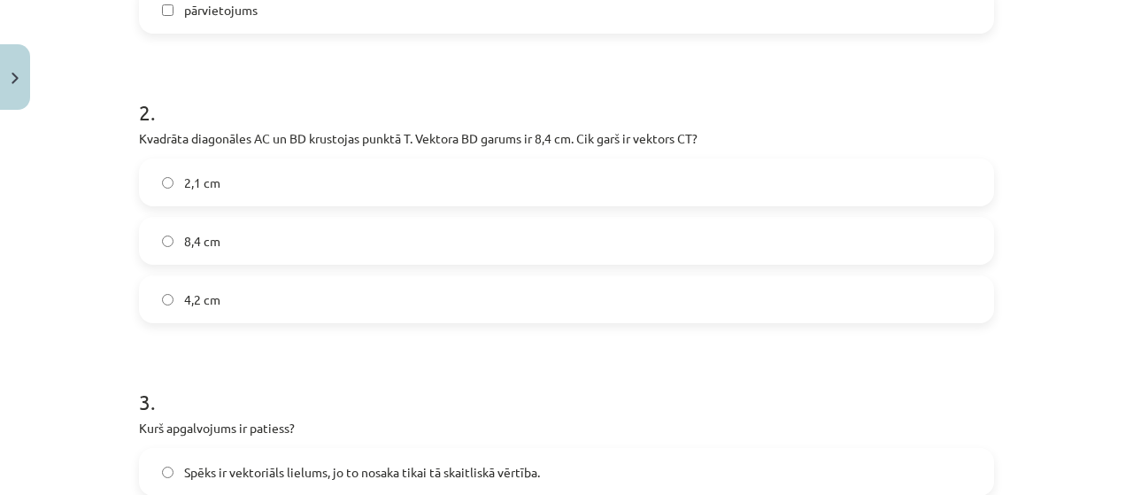
click at [283, 297] on label "4,2 cm" at bounding box center [566, 299] width 851 height 44
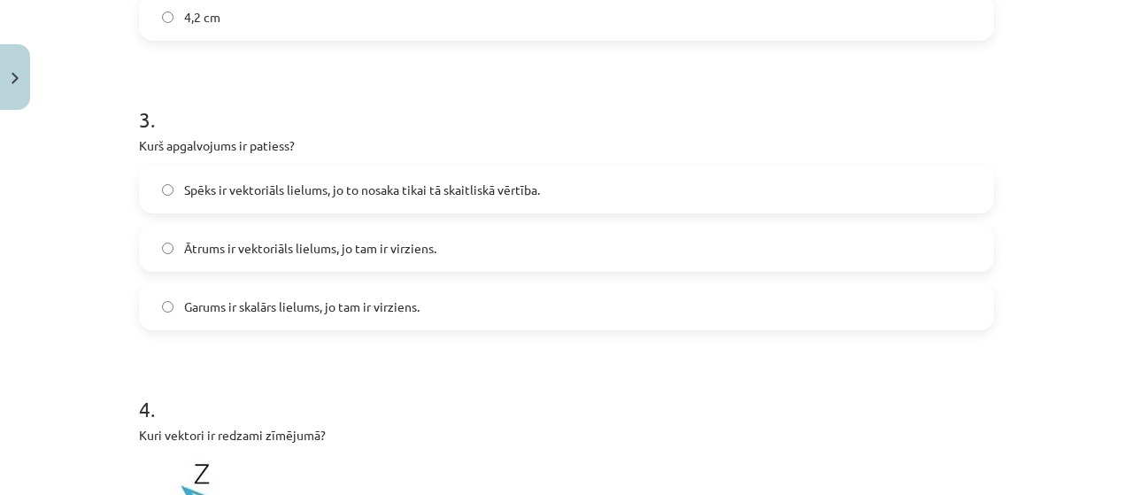
scroll to position [973, 0]
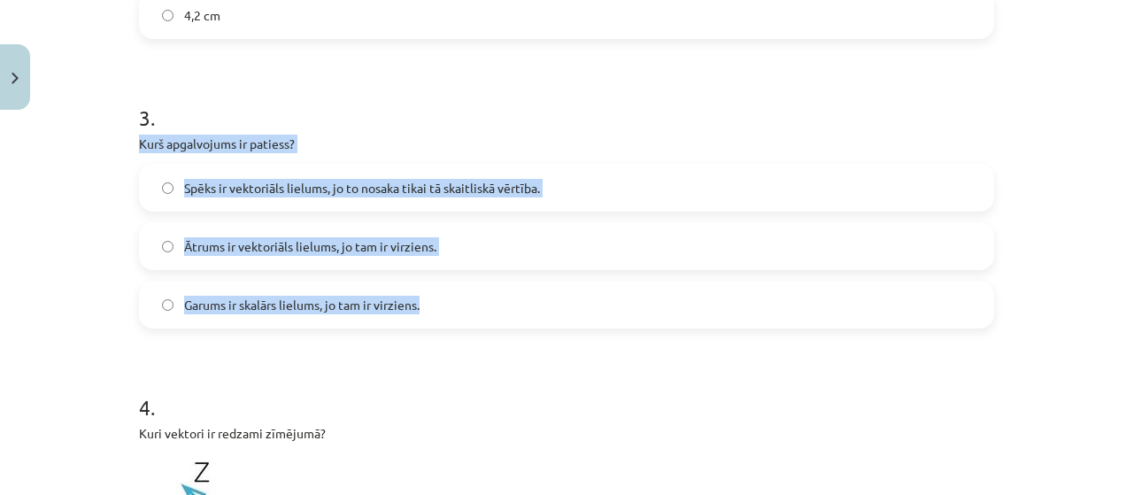
drag, startPoint x: 127, startPoint y: 139, endPoint x: 476, endPoint y: 295, distance: 381.9
click at [476, 295] on label "Garums ir skalārs lielums, jo tam ir virziens." at bounding box center [566, 304] width 851 height 44
drag, startPoint x: 124, startPoint y: 142, endPoint x: 451, endPoint y: 314, distance: 369.7
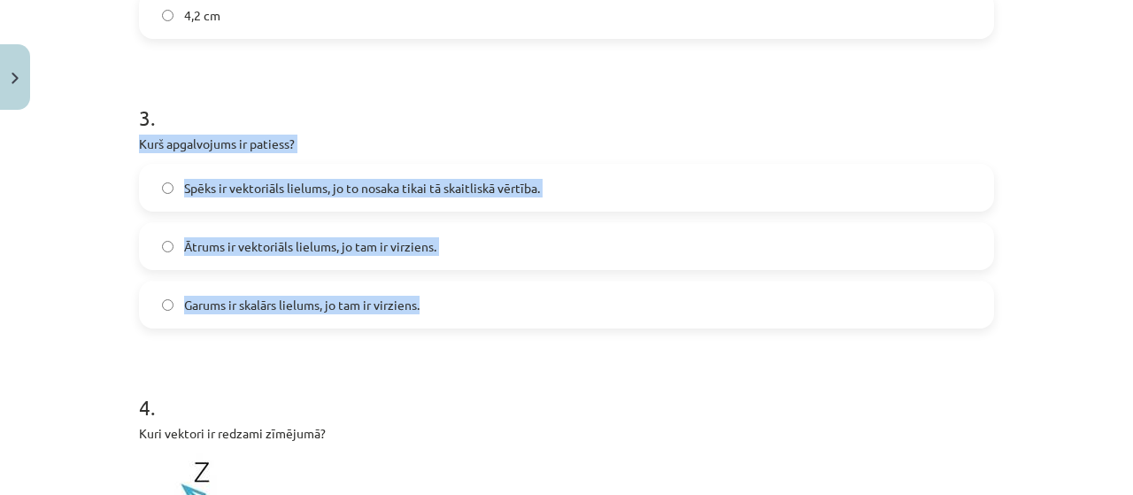
click at [451, 314] on label "Garums ir skalārs lielums, jo tam ir virziens." at bounding box center [566, 304] width 851 height 44
drag, startPoint x: 131, startPoint y: 141, endPoint x: 453, endPoint y: 330, distance: 373.7
copy form "Kurš apgalvojums ir patiess? Spēks ir vektoriāls lielums, jo to nosaka tikai tā…"
click at [46, 379] on div "Mācību tēma: Matemātikas i - 10. klases 1. ieskaites mācību materiāls (a,b) #2 …" at bounding box center [566, 247] width 1133 height 495
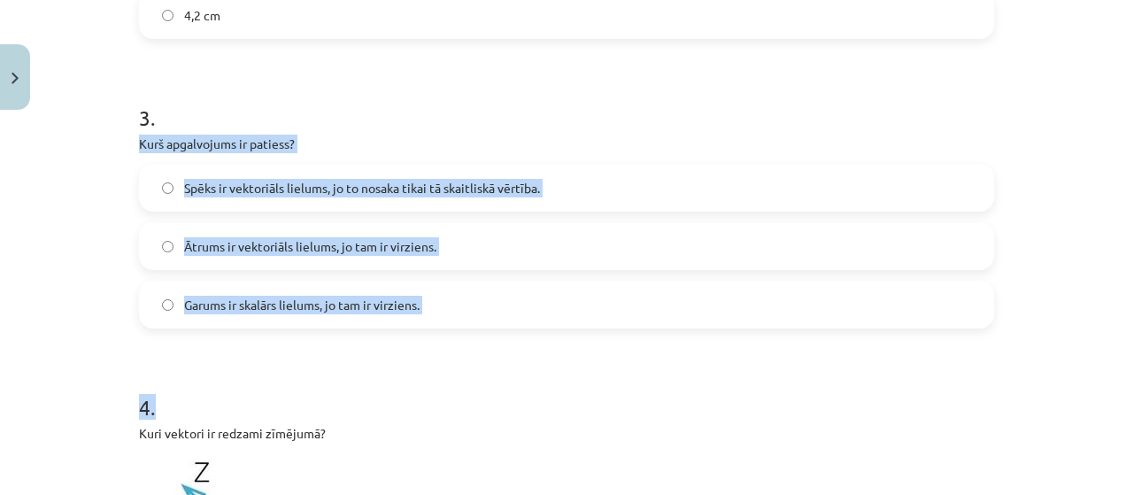
click at [79, 353] on div "Mācību tēma: Matemātikas i - 10. klases 1. ieskaites mācību materiāls (a,b) #2 …" at bounding box center [566, 247] width 1133 height 495
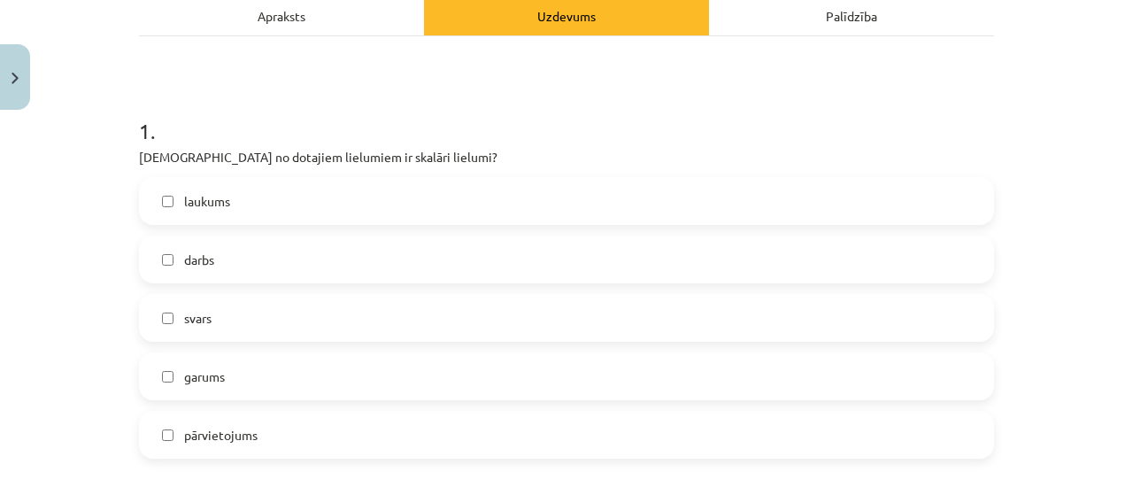
scroll to position [0, 0]
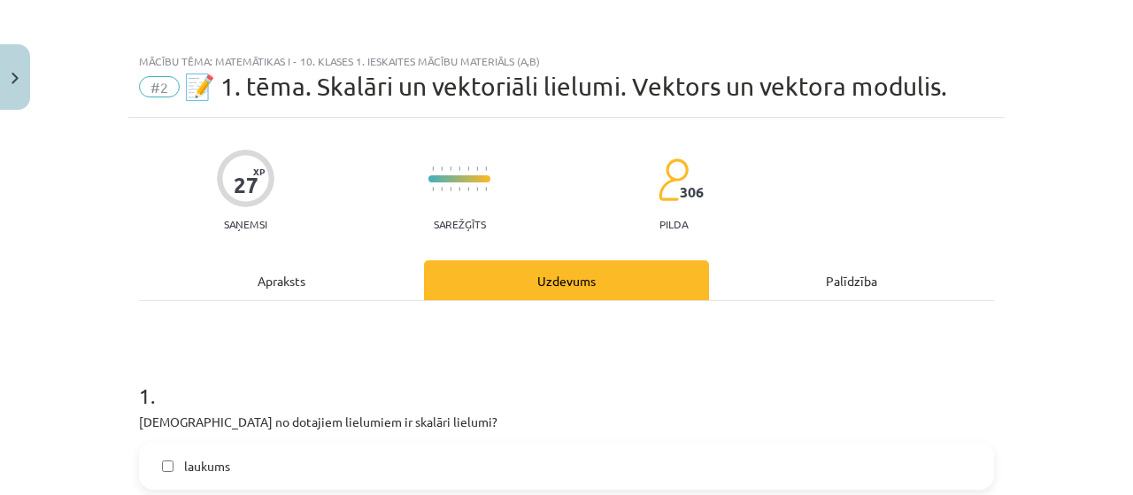
click at [379, 299] on div "Apraksts" at bounding box center [281, 280] width 285 height 40
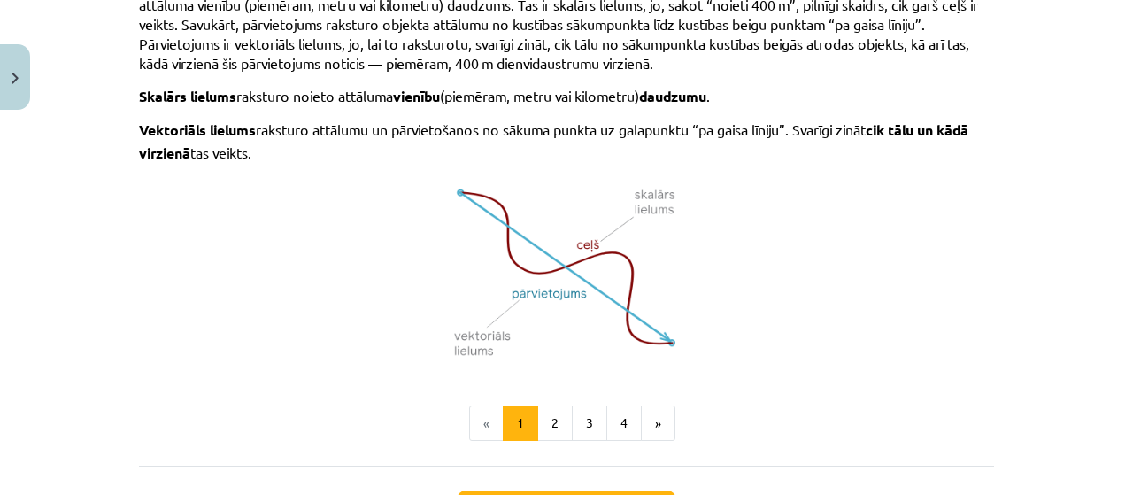
scroll to position [1188, 0]
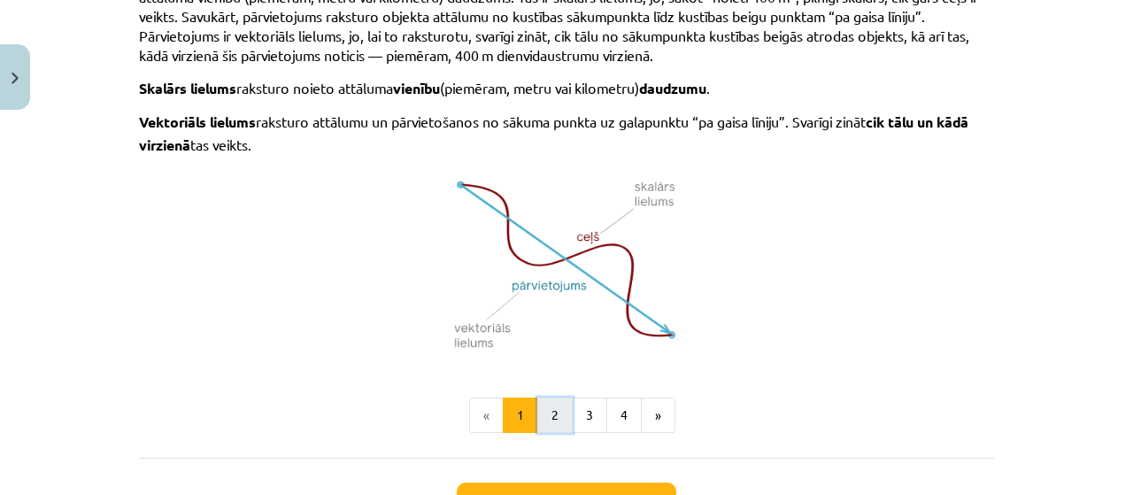
click at [548, 411] on button "2" at bounding box center [554, 414] width 35 height 35
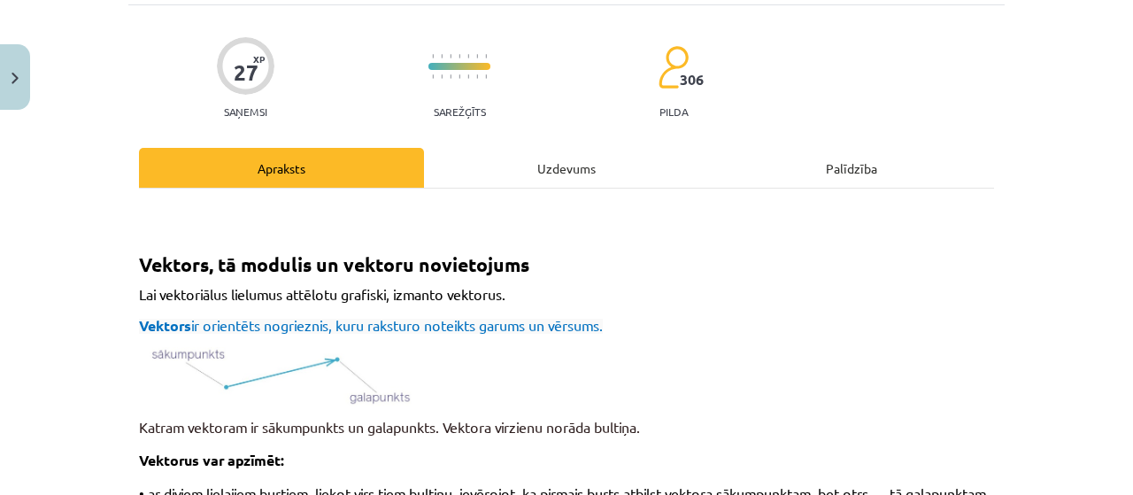
scroll to position [0, 0]
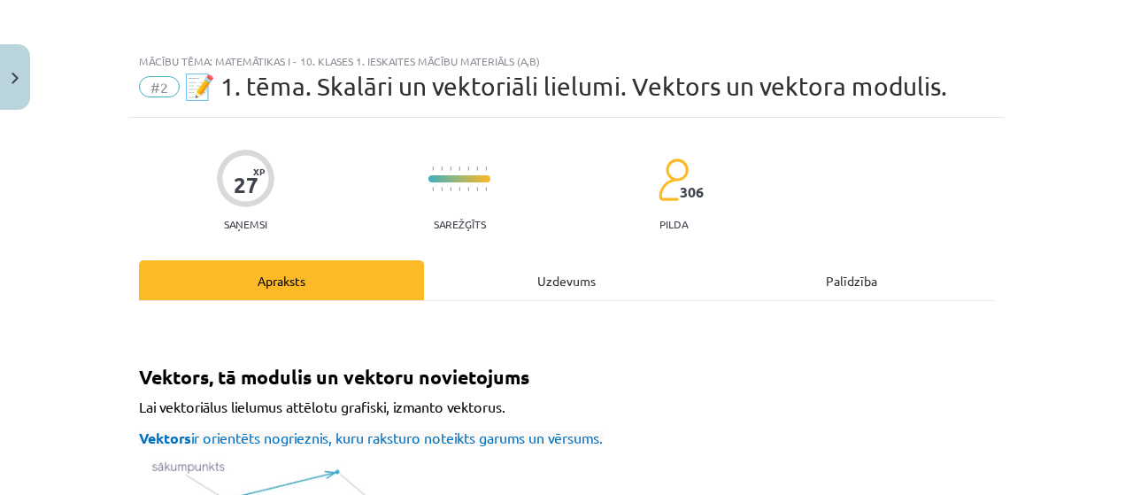
click at [527, 279] on div "Uzdevums" at bounding box center [566, 280] width 285 height 40
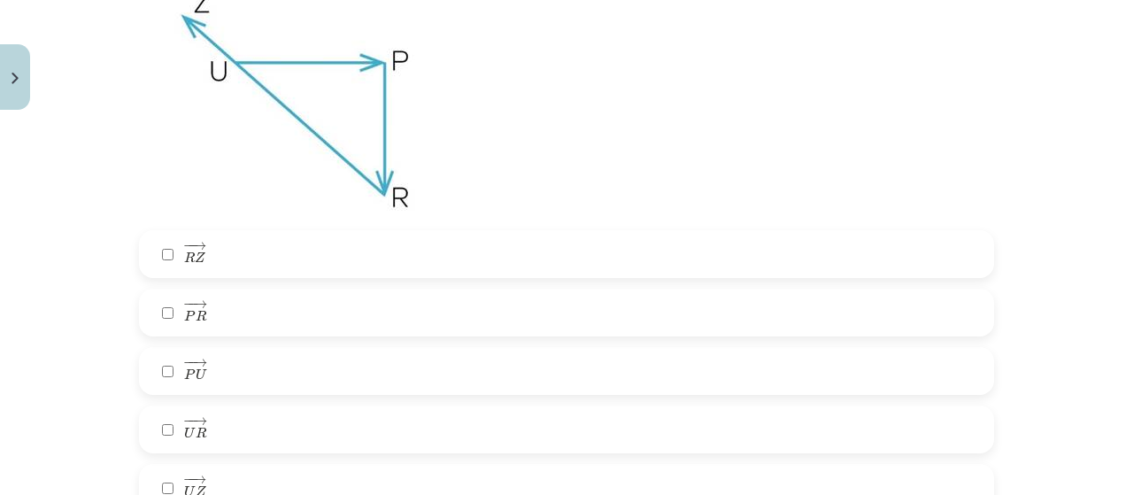
scroll to position [1451, 0]
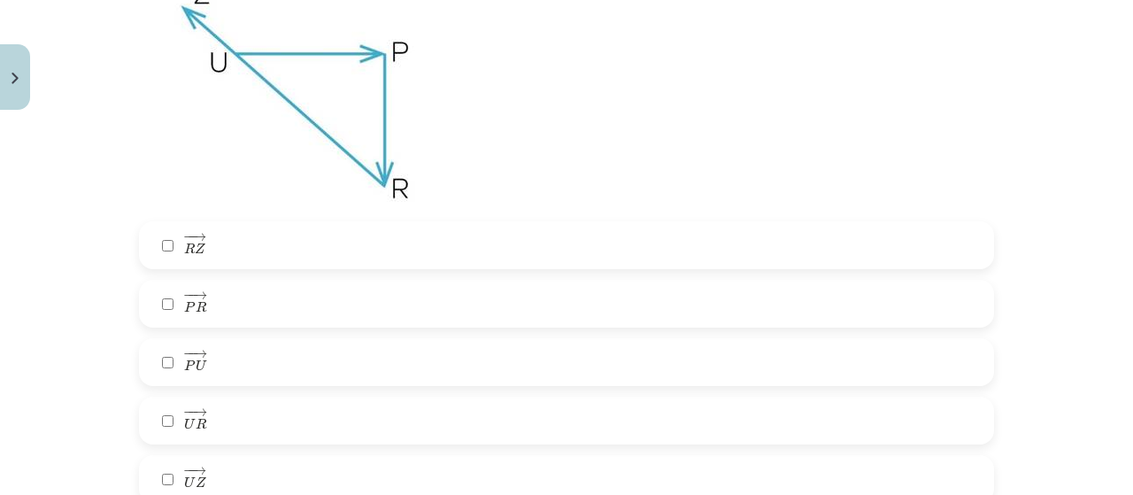
click at [565, 234] on label "− − → R Z R Z →" at bounding box center [566, 245] width 851 height 44
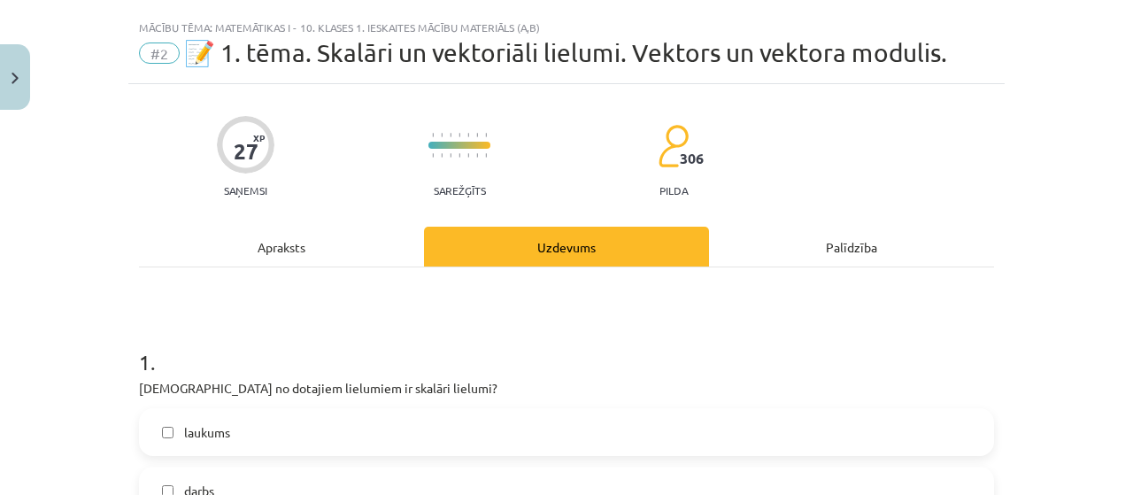
scroll to position [0, 0]
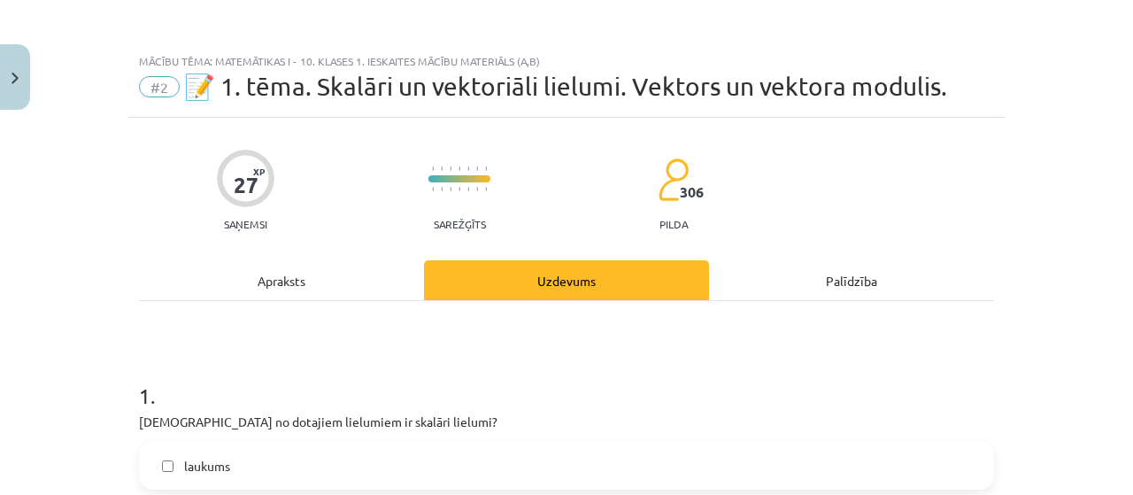
click at [382, 275] on div "Apraksts" at bounding box center [281, 280] width 285 height 40
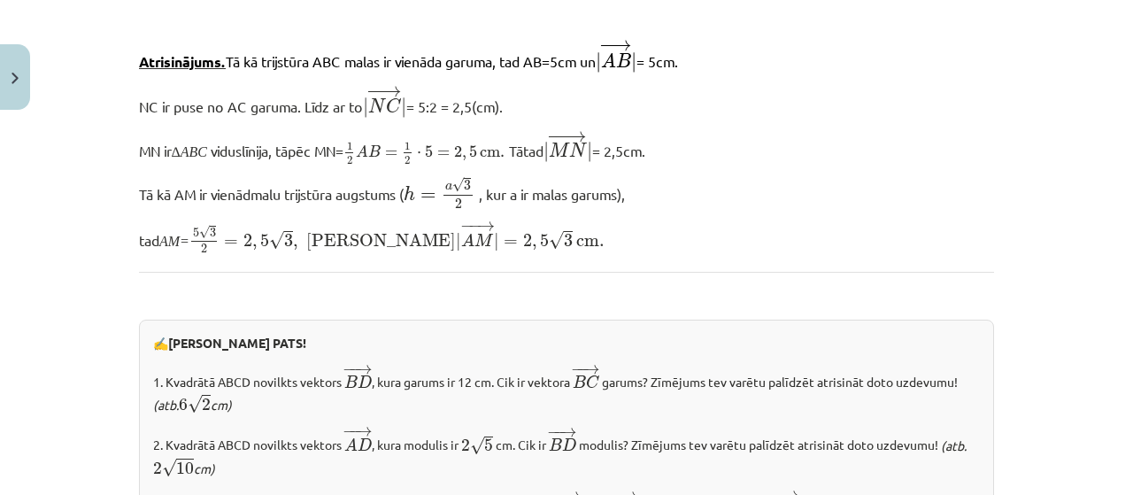
scroll to position [1605, 0]
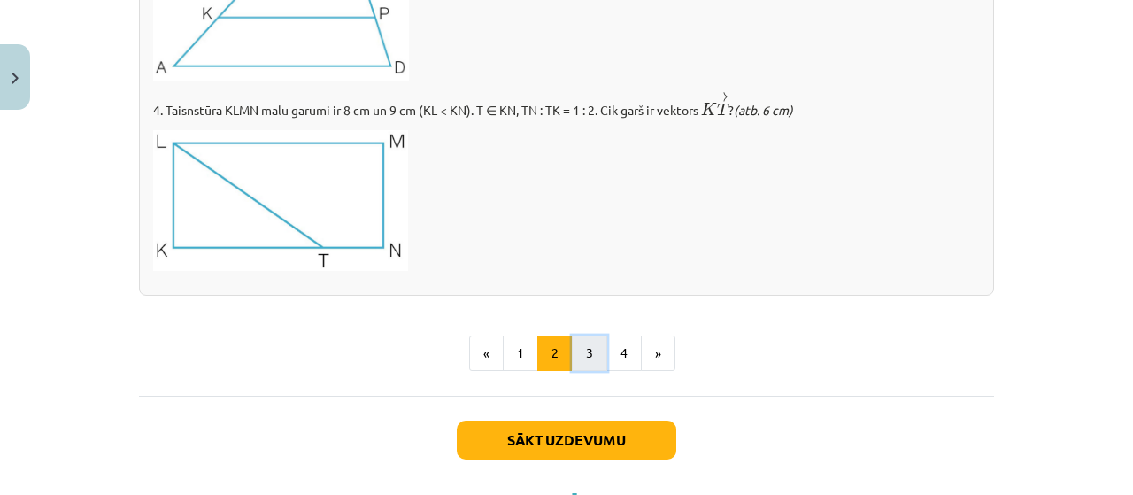
click at [589, 361] on button "3" at bounding box center [589, 352] width 35 height 35
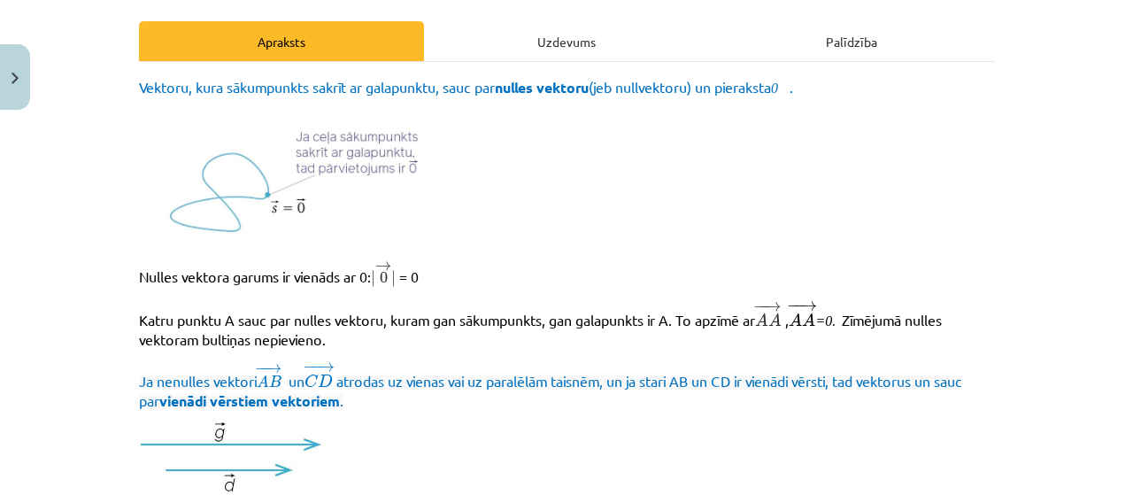
scroll to position [0, 0]
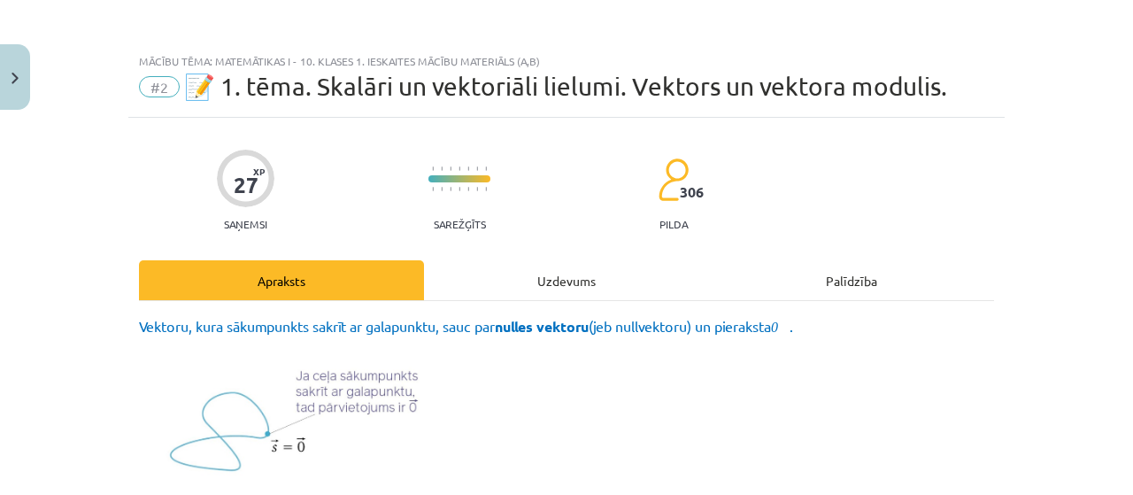
click at [566, 264] on div "Uzdevums" at bounding box center [566, 280] width 285 height 40
